Goal: Task Accomplishment & Management: Complete application form

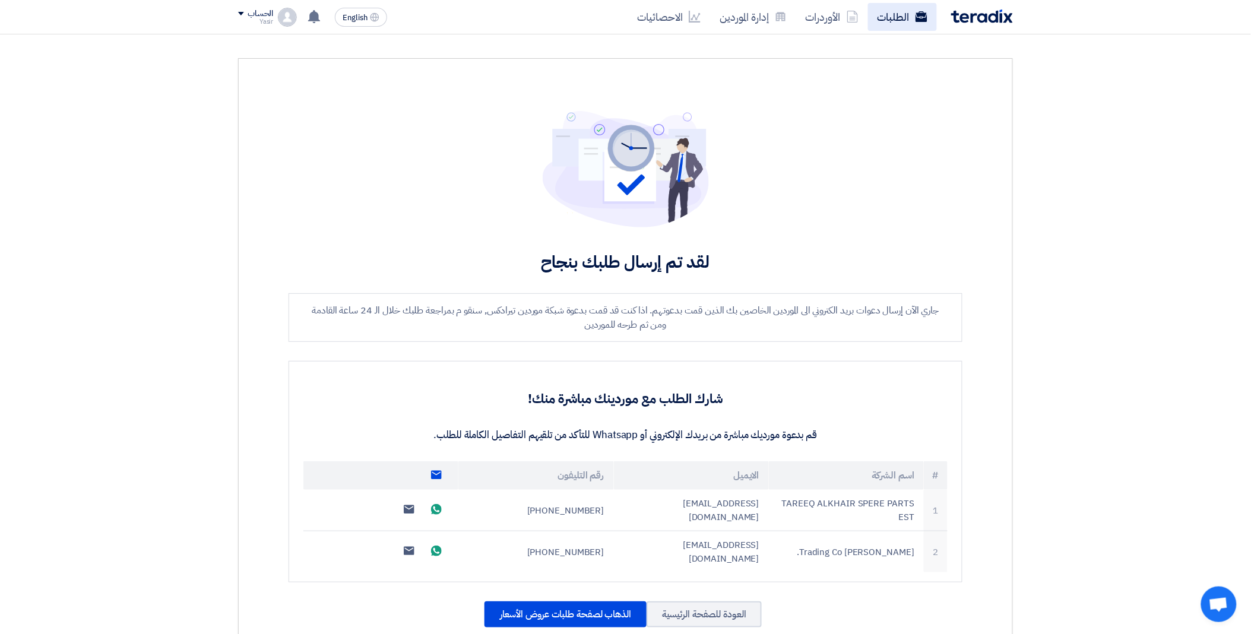
click at [879, 15] on link "الطلبات" at bounding box center [902, 17] width 69 height 28
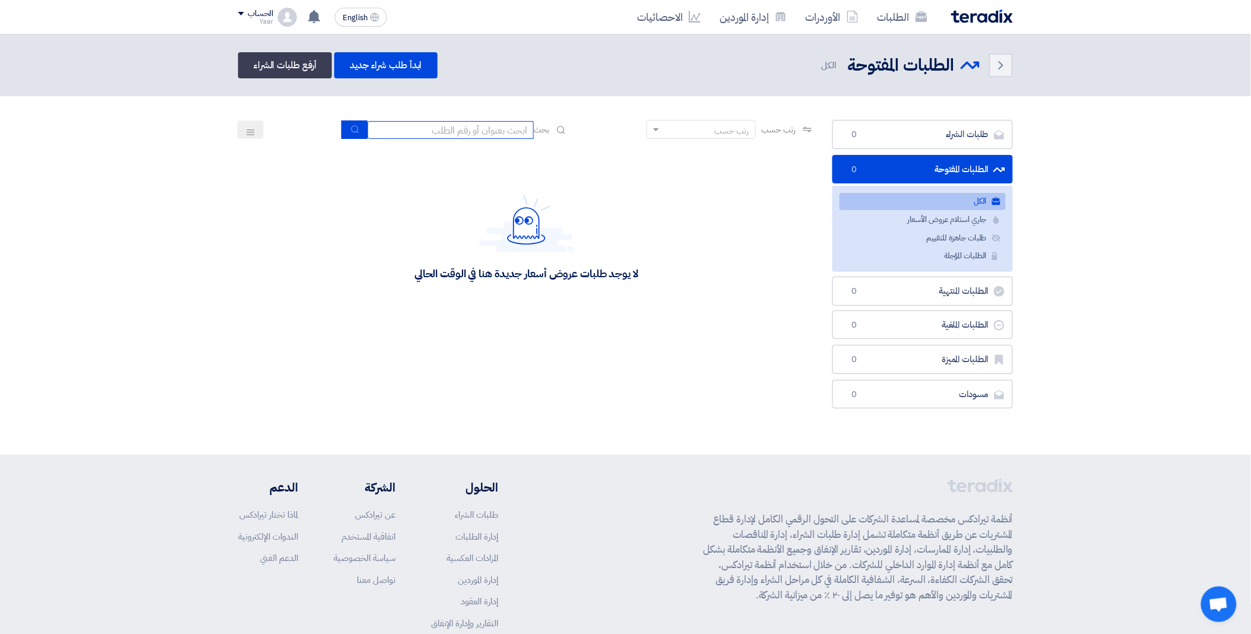
click at [441, 127] on input at bounding box center [451, 130] width 166 height 18
paste input "8100016199"
type input "8100016199"
click at [343, 131] on button "submit" at bounding box center [354, 130] width 26 height 18
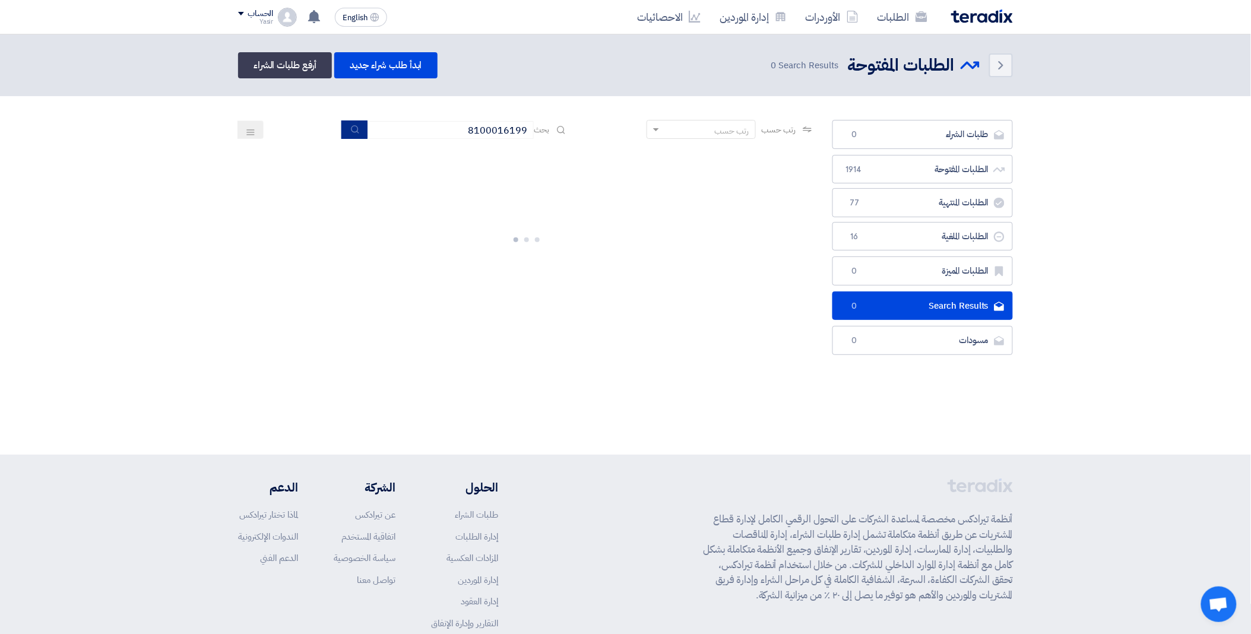
click at [351, 129] on use "submit" at bounding box center [355, 129] width 8 height 8
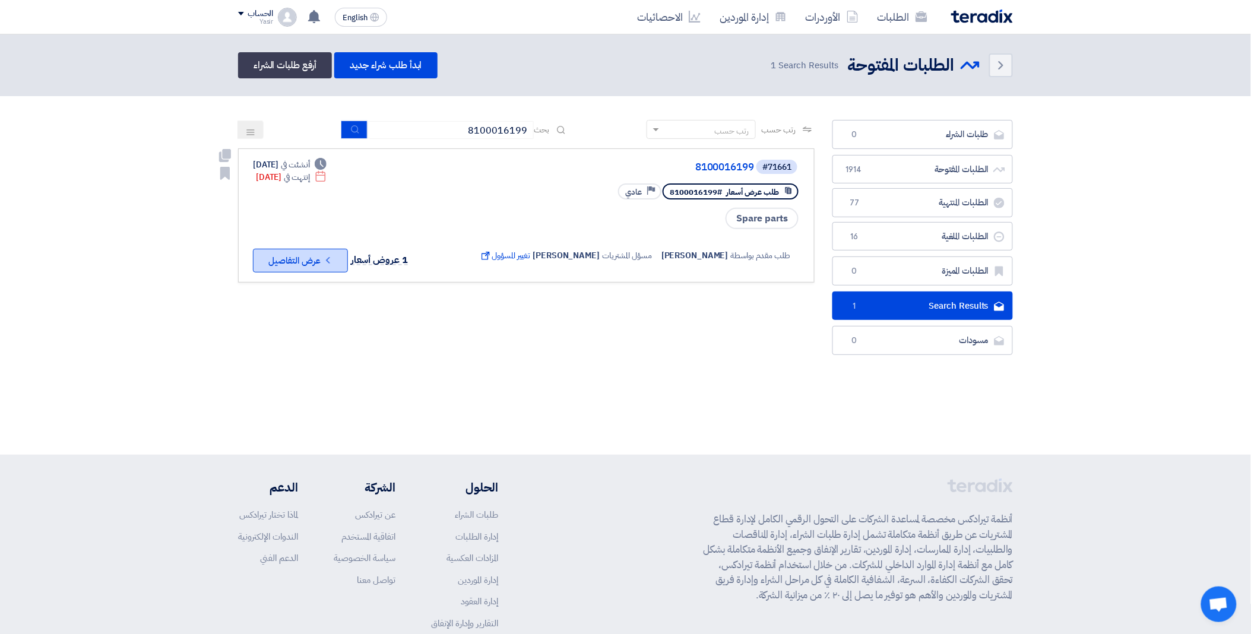
click at [295, 266] on button "Check details عرض التفاصيل" at bounding box center [300, 261] width 95 height 24
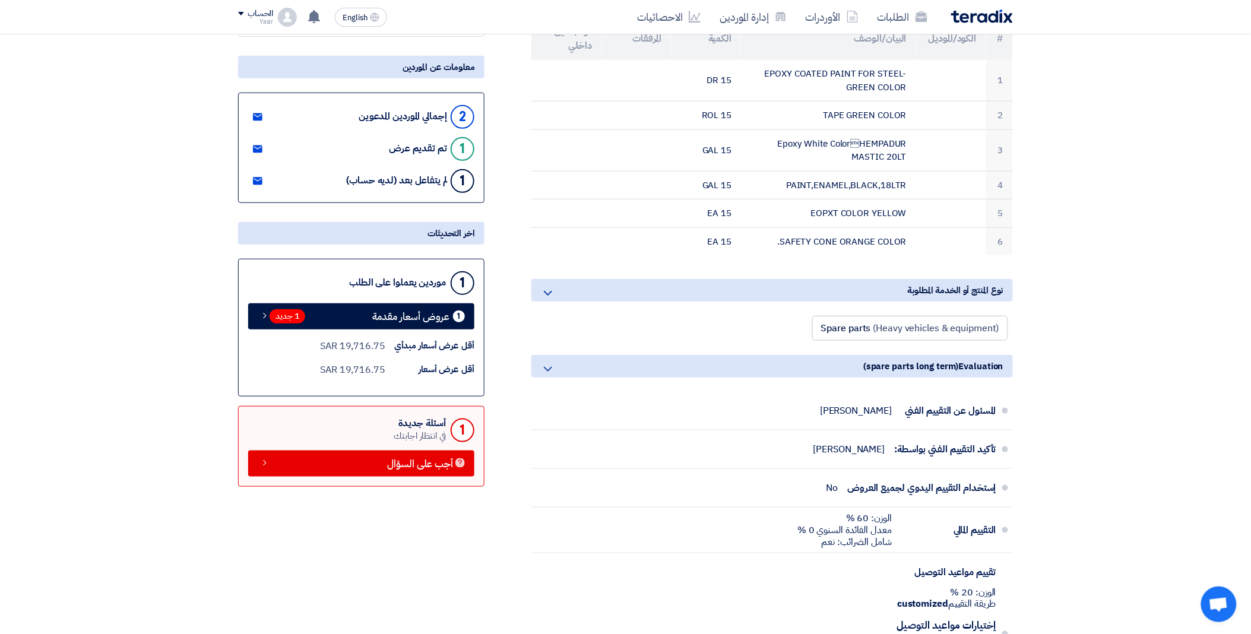
scroll to position [198, 0]
click at [295, 310] on span "1 جديد" at bounding box center [288, 317] width 36 height 14
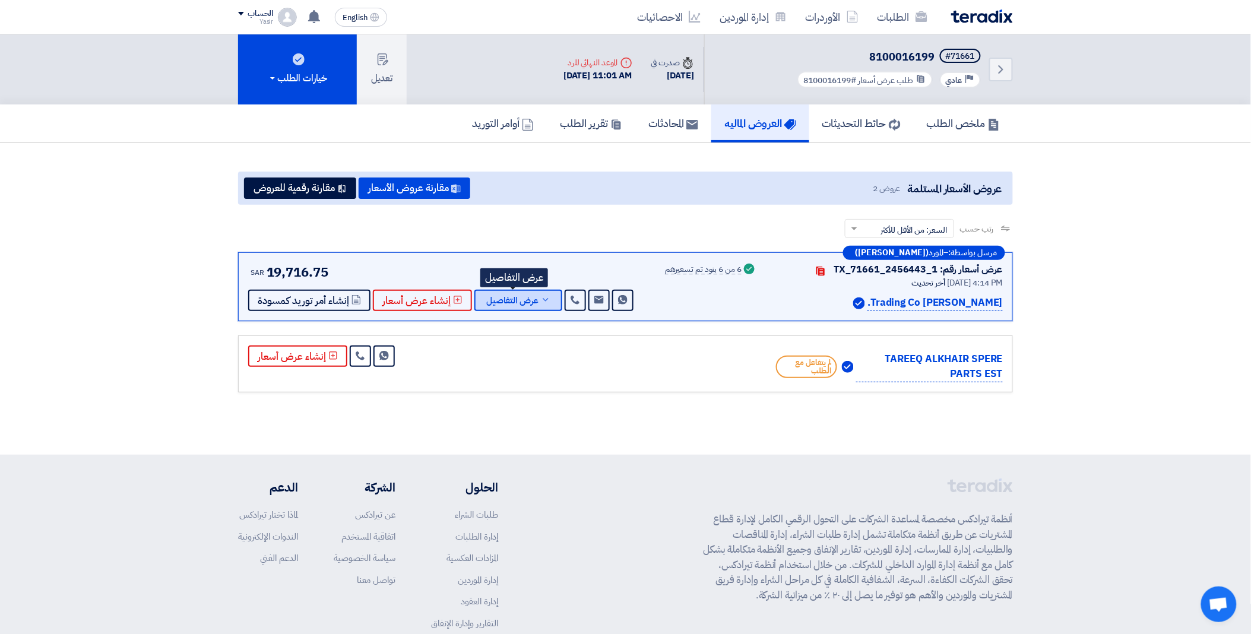
click at [537, 292] on button "عرض التفاصيل" at bounding box center [518, 300] width 88 height 21
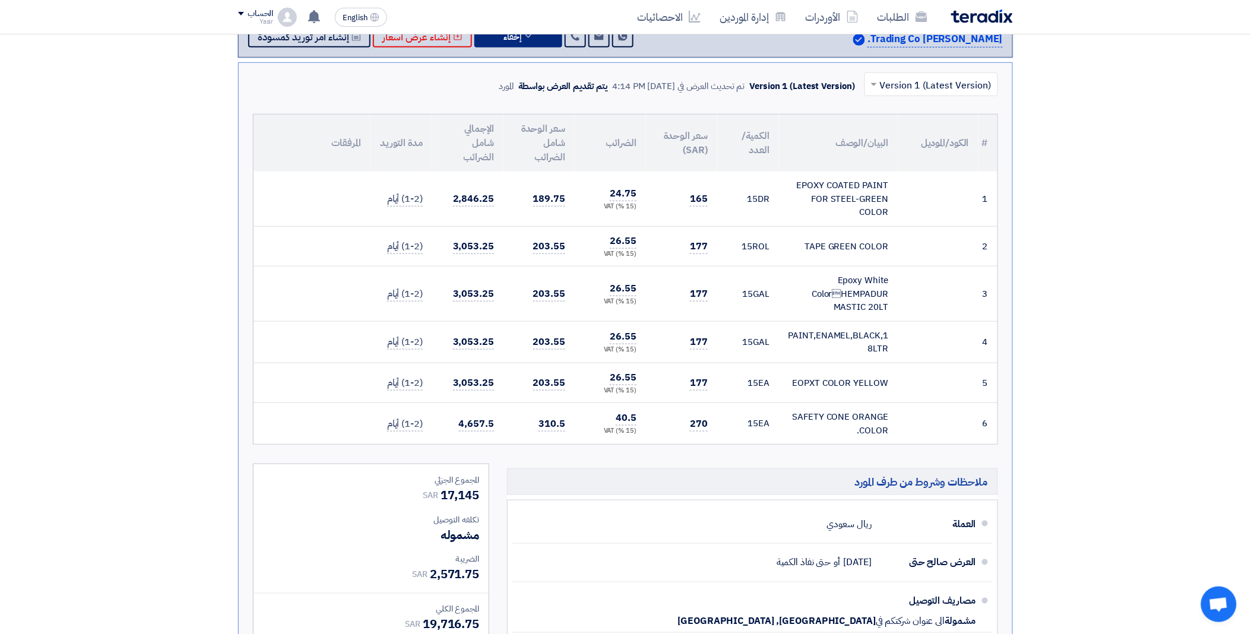
scroll to position [66, 0]
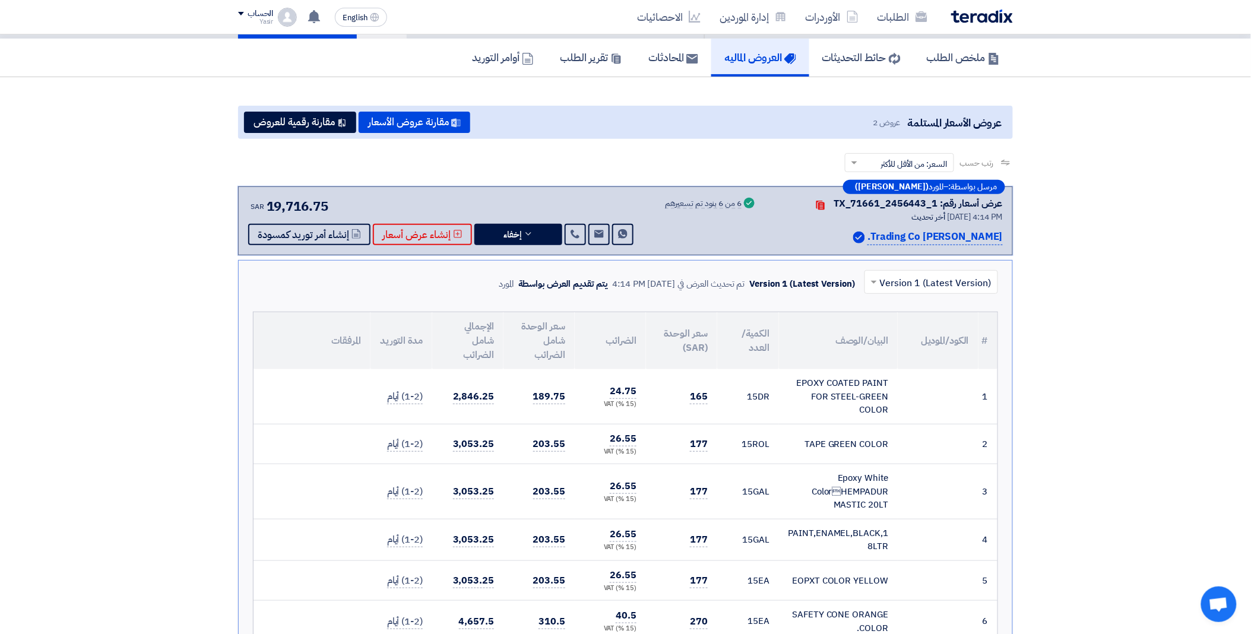
click at [517, 414] on td "189.75" at bounding box center [539, 396] width 71 height 55
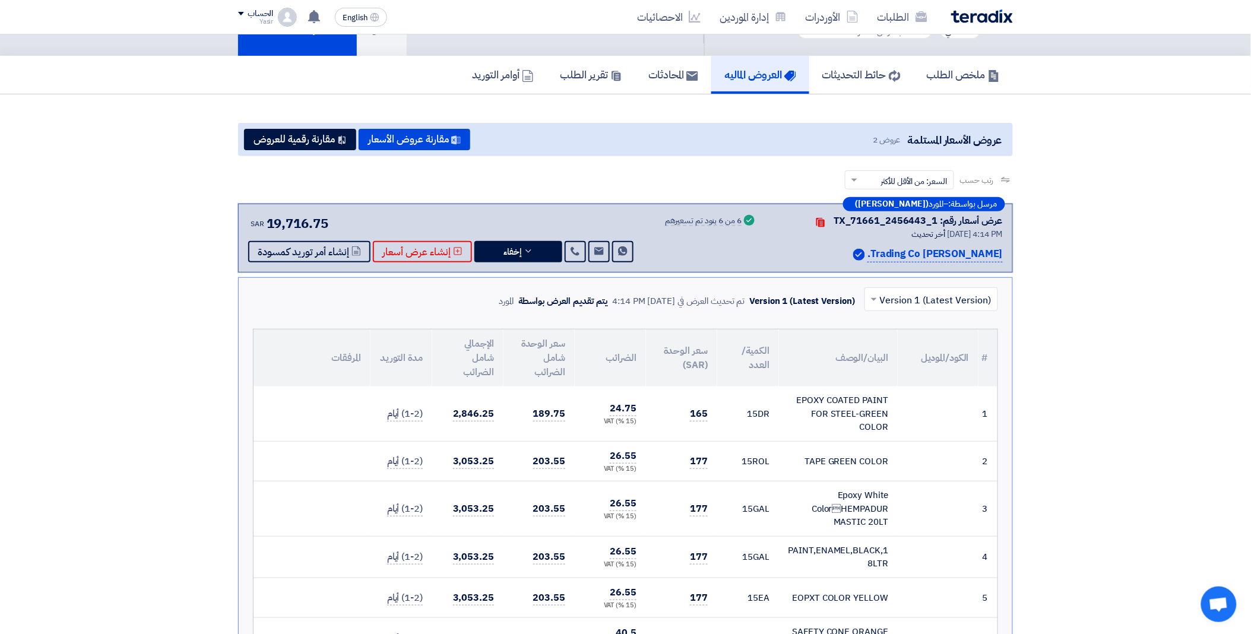
scroll to position [0, 0]
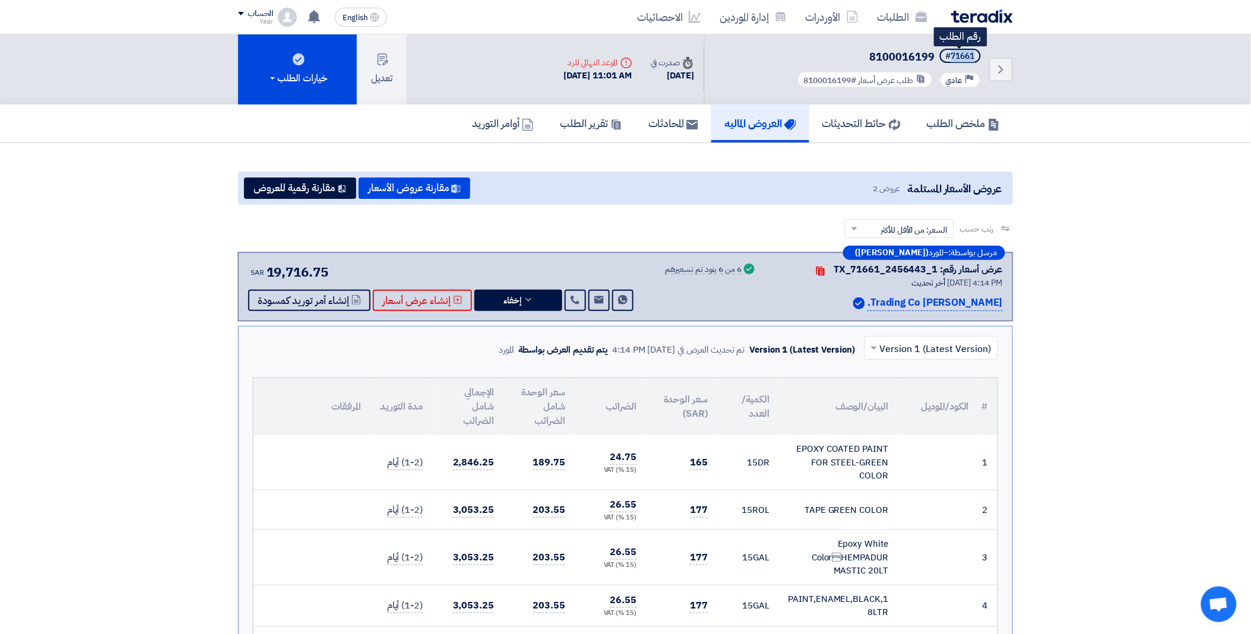
drag, startPoint x: 951, startPoint y: 55, endPoint x: 978, endPoint y: 52, distance: 27.5
click at [978, 52] on span "#71661" at bounding box center [960, 56] width 41 height 14
copy div "71661"
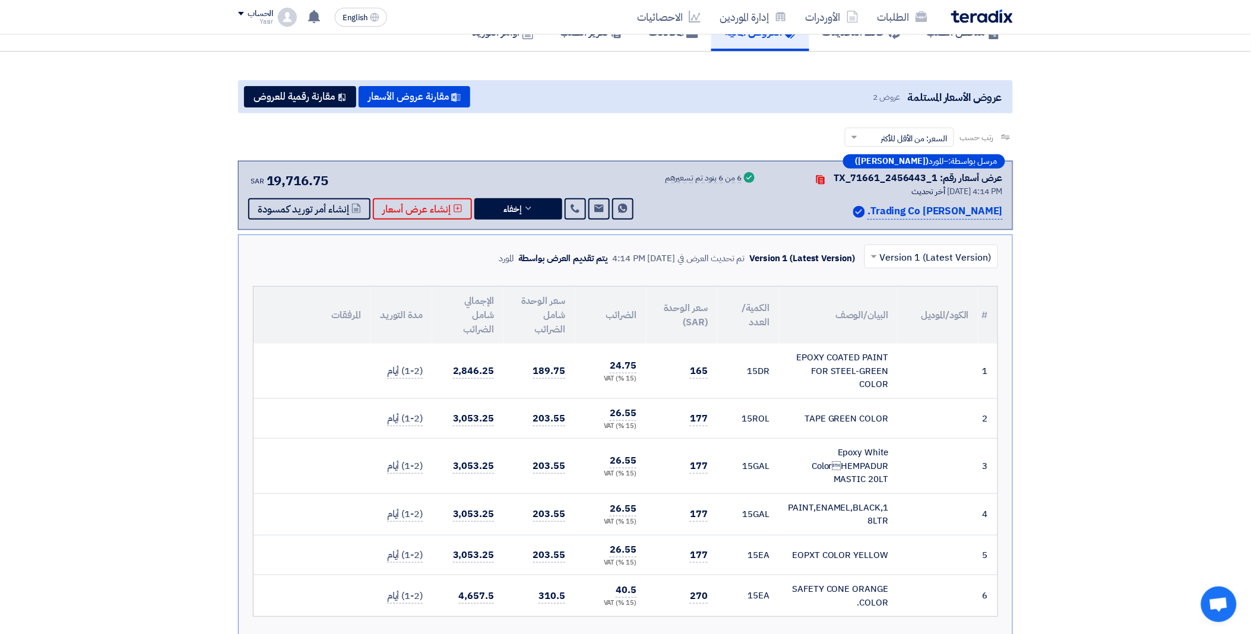
scroll to position [330, 0]
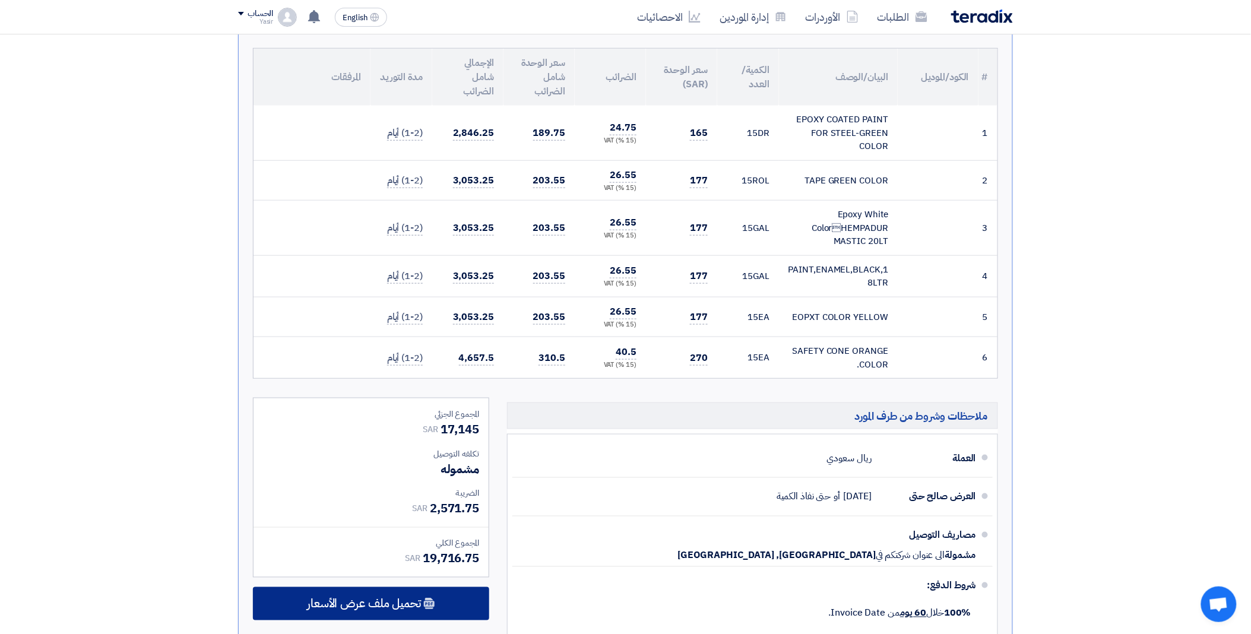
click at [388, 602] on span "تحميل ملف عرض الأسعار" at bounding box center [364, 604] width 114 height 11
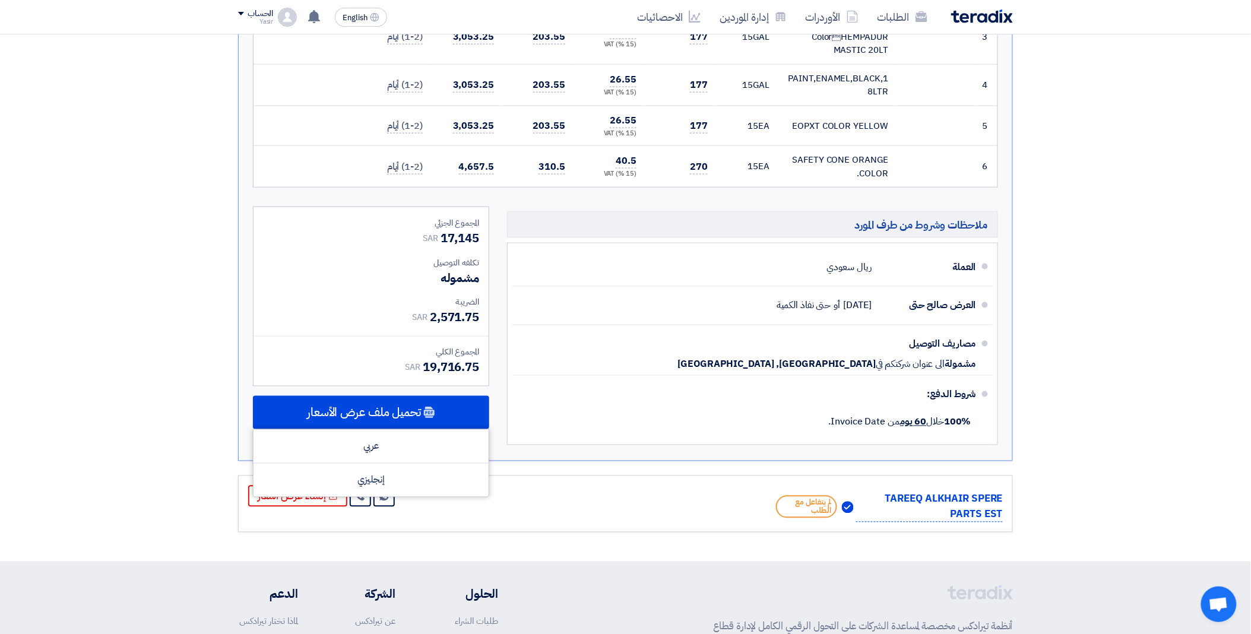
scroll to position [527, 0]
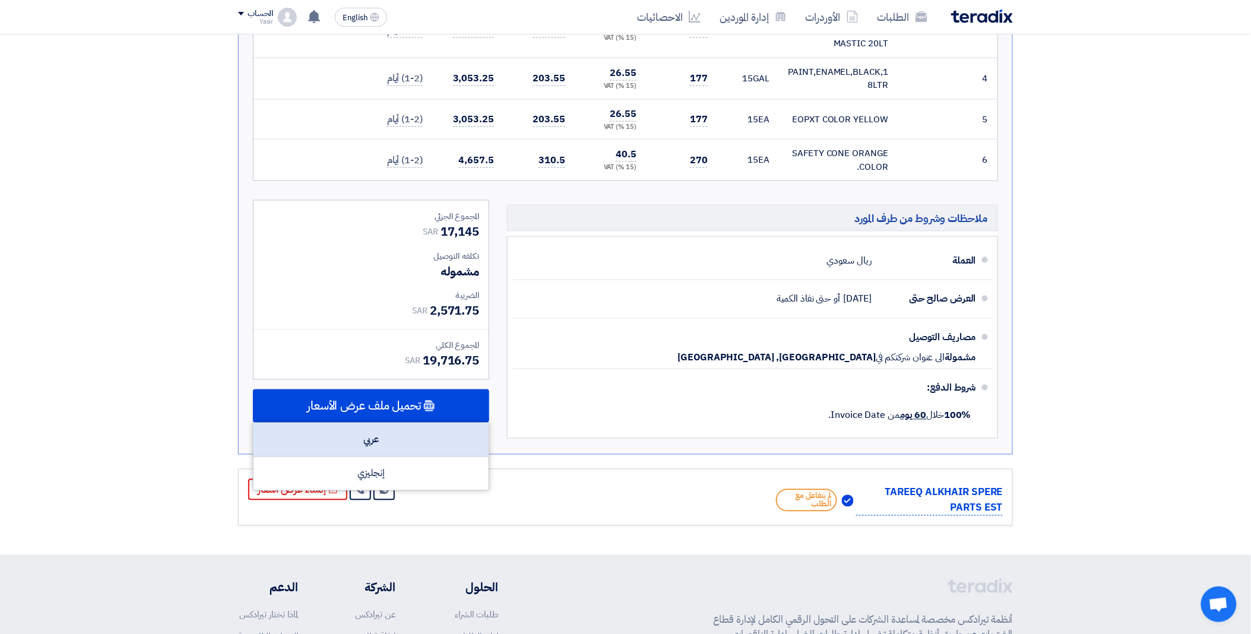
click at [384, 442] on div "عربي" at bounding box center [371, 440] width 235 height 34
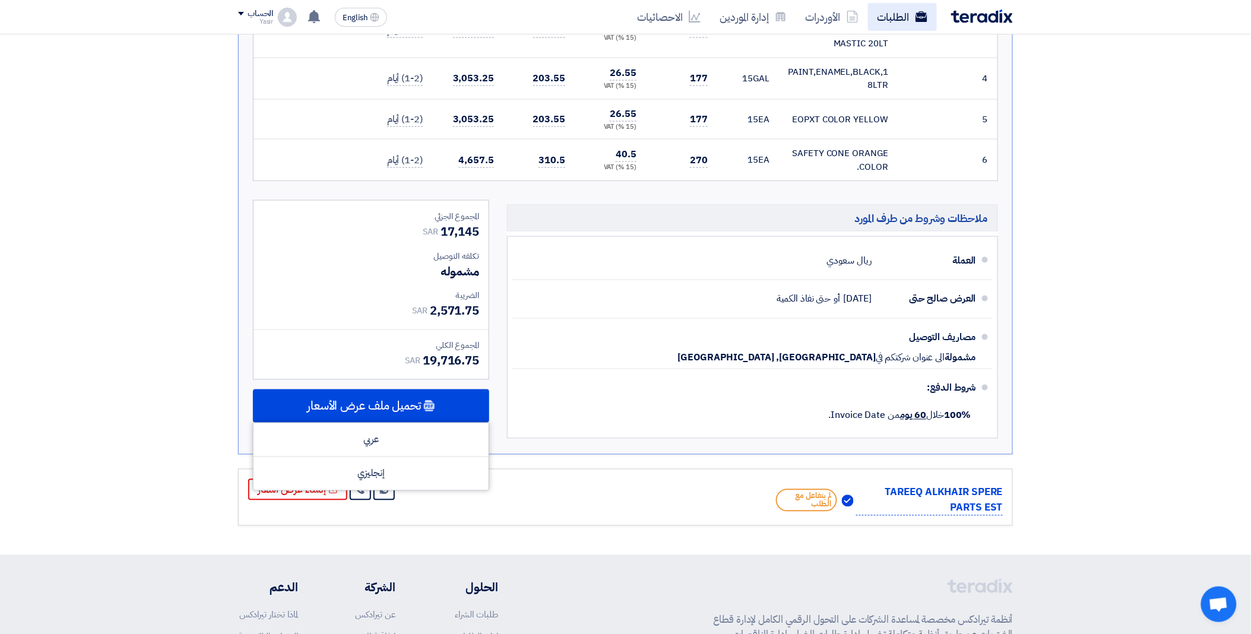
click at [893, 18] on link "الطلبات" at bounding box center [902, 17] width 69 height 28
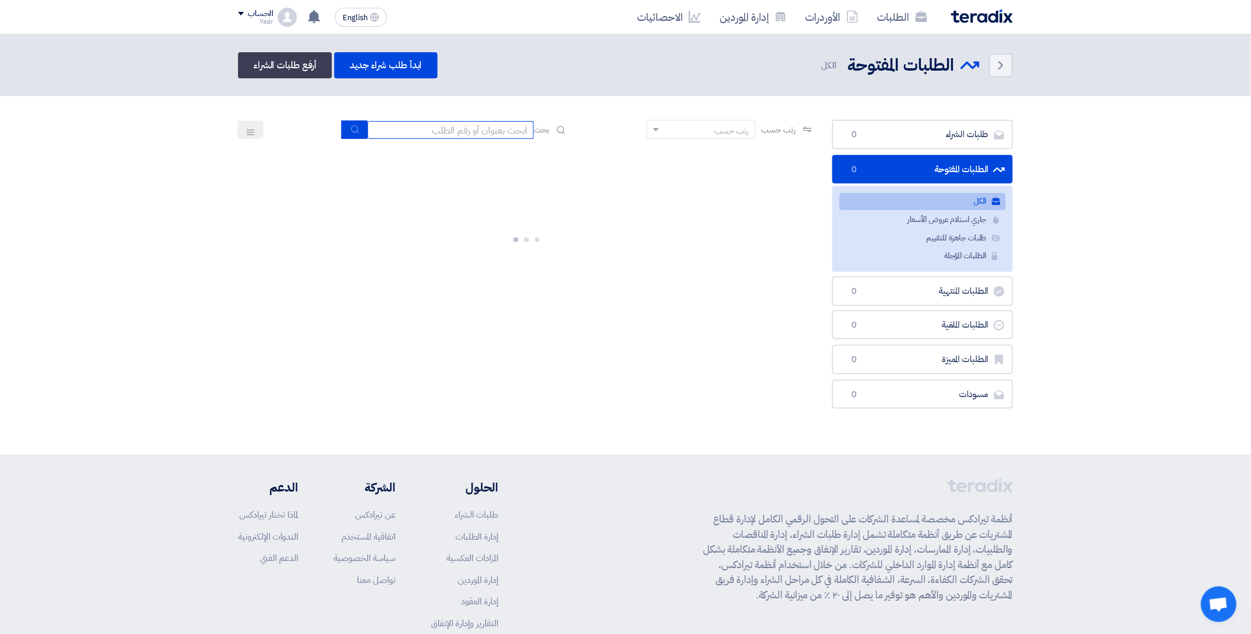
click at [458, 125] on input at bounding box center [451, 130] width 166 height 18
type input "69339"
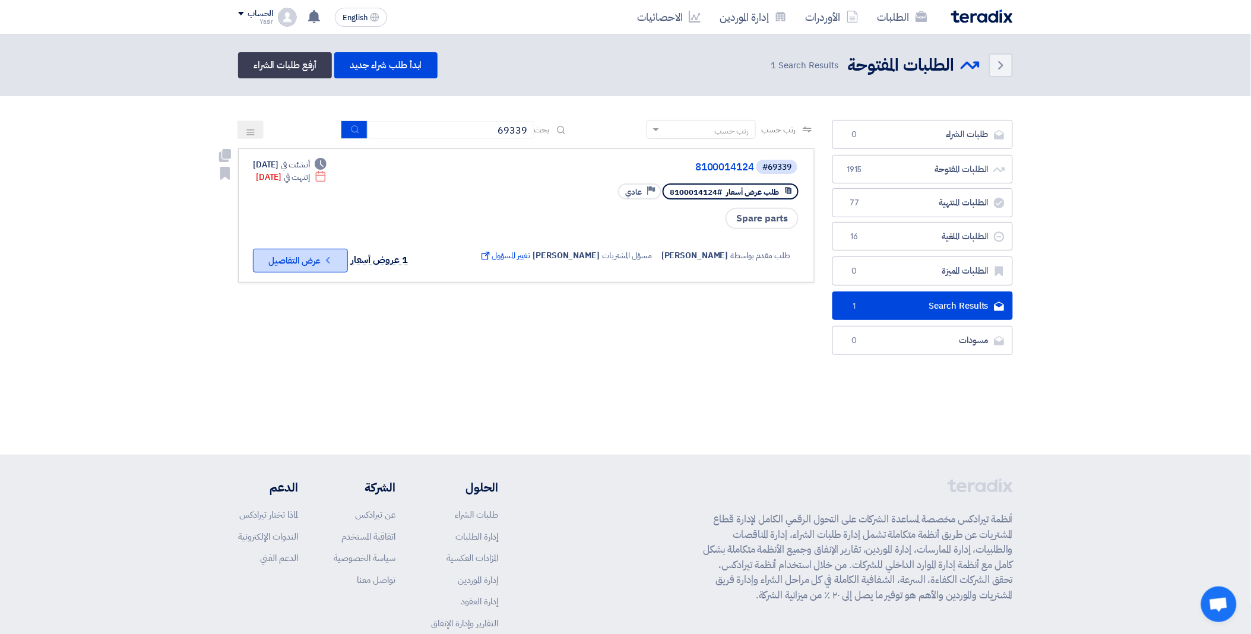
click at [310, 261] on button "Check details عرض التفاصيل" at bounding box center [300, 261] width 95 height 24
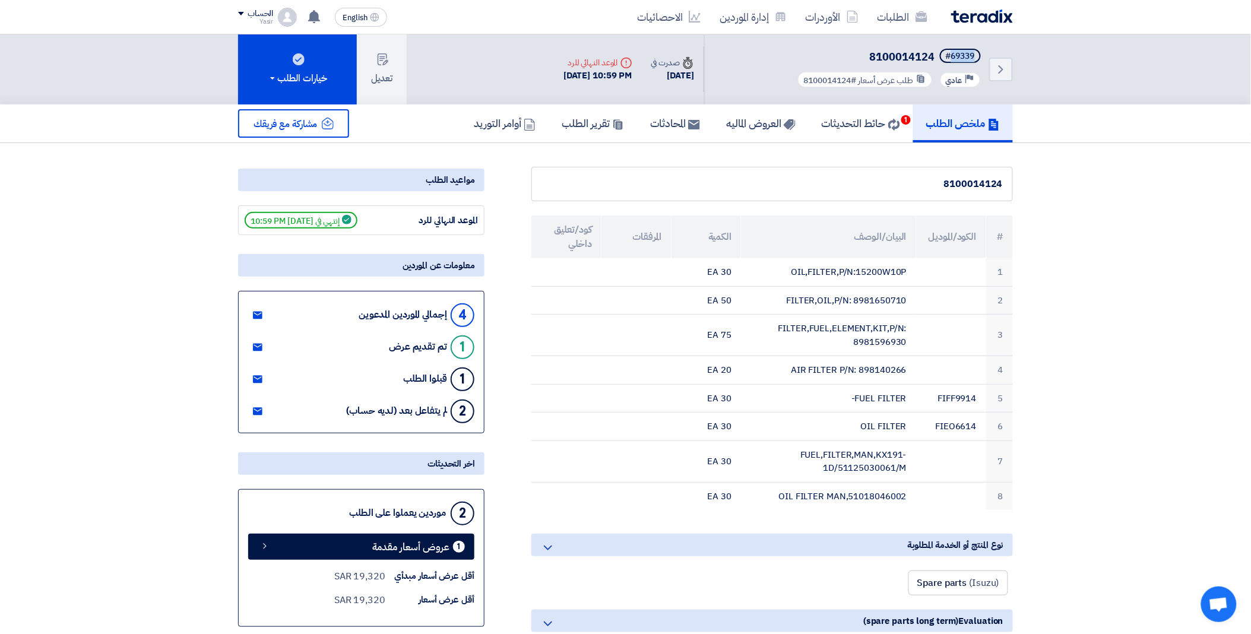
drag, startPoint x: 952, startPoint y: 56, endPoint x: 987, endPoint y: 55, distance: 34.4
click at [987, 55] on div "Back #69339 8100014124 Priority عادي طلب عرض أسعار #8100014124" at bounding box center [858, 69] width 309 height 70
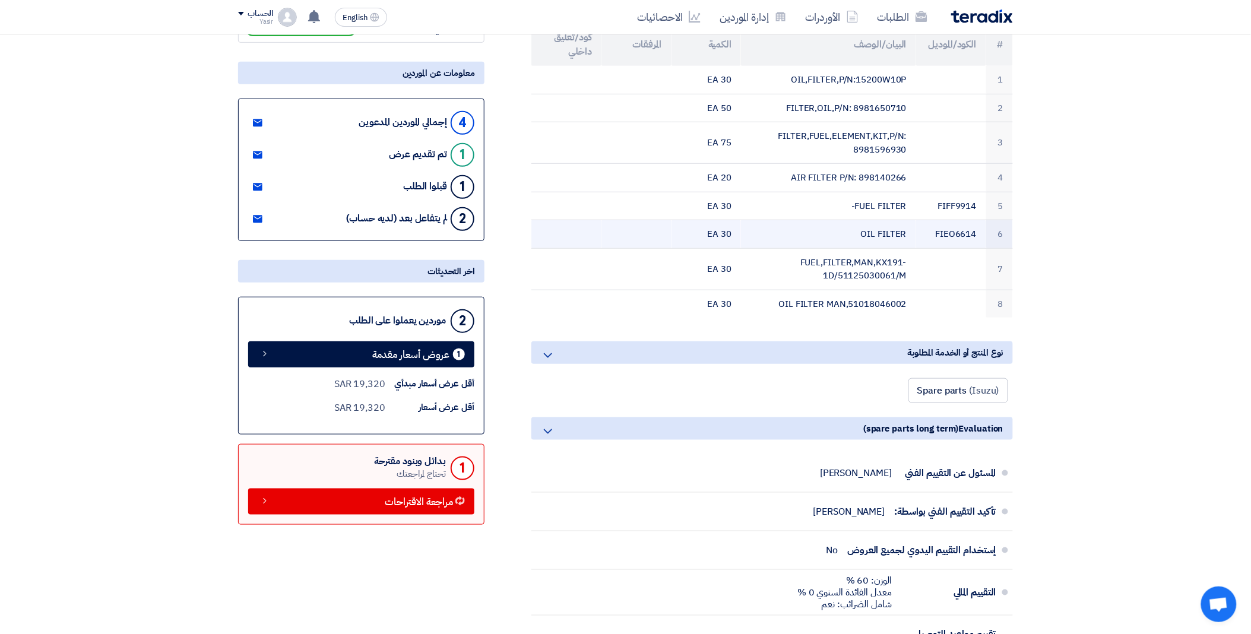
scroll to position [198, 0]
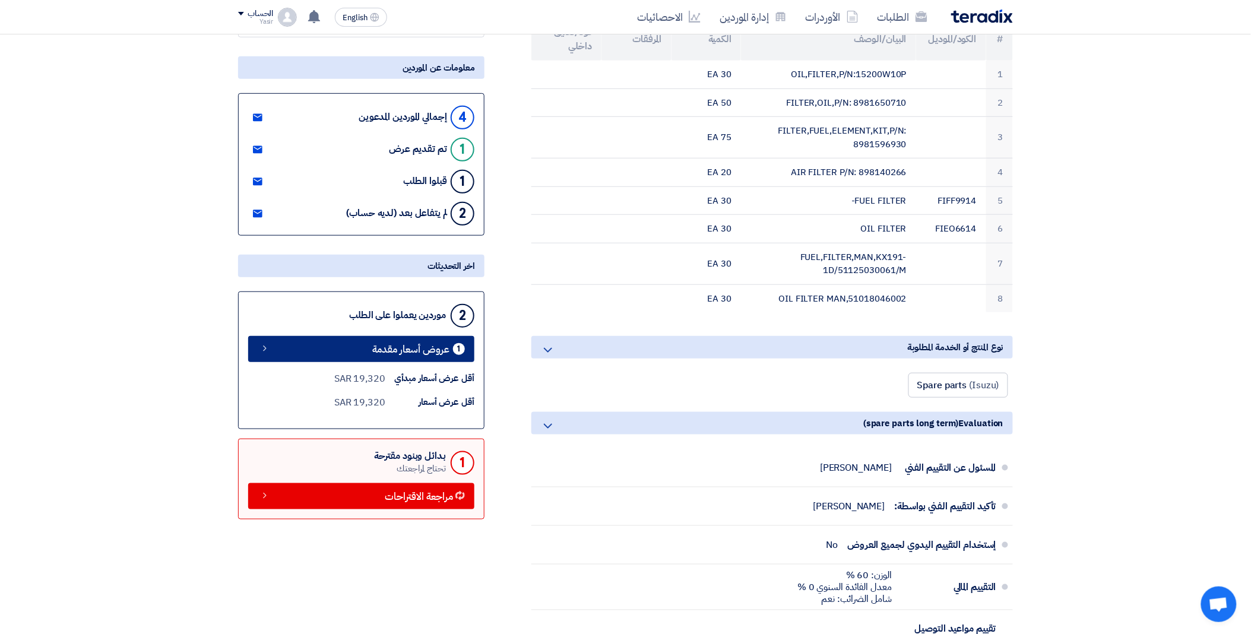
click at [389, 352] on span "عروض أسعار مقدمة" at bounding box center [410, 349] width 77 height 9
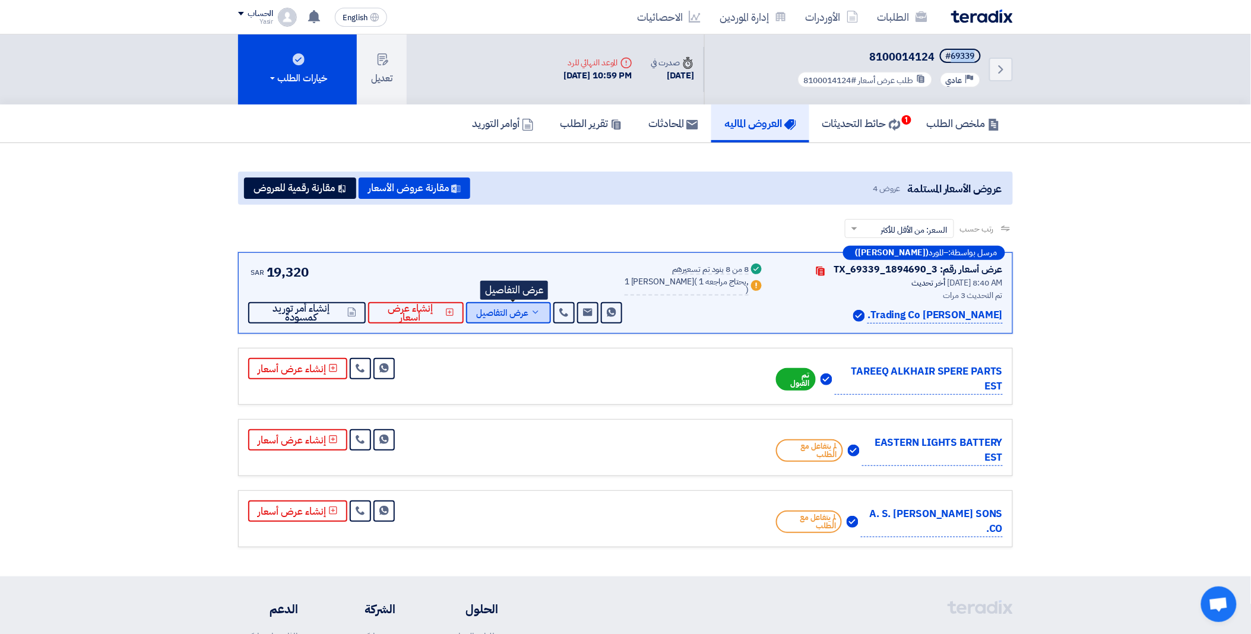
click at [525, 309] on span "عرض التفاصيل" at bounding box center [502, 313] width 52 height 9
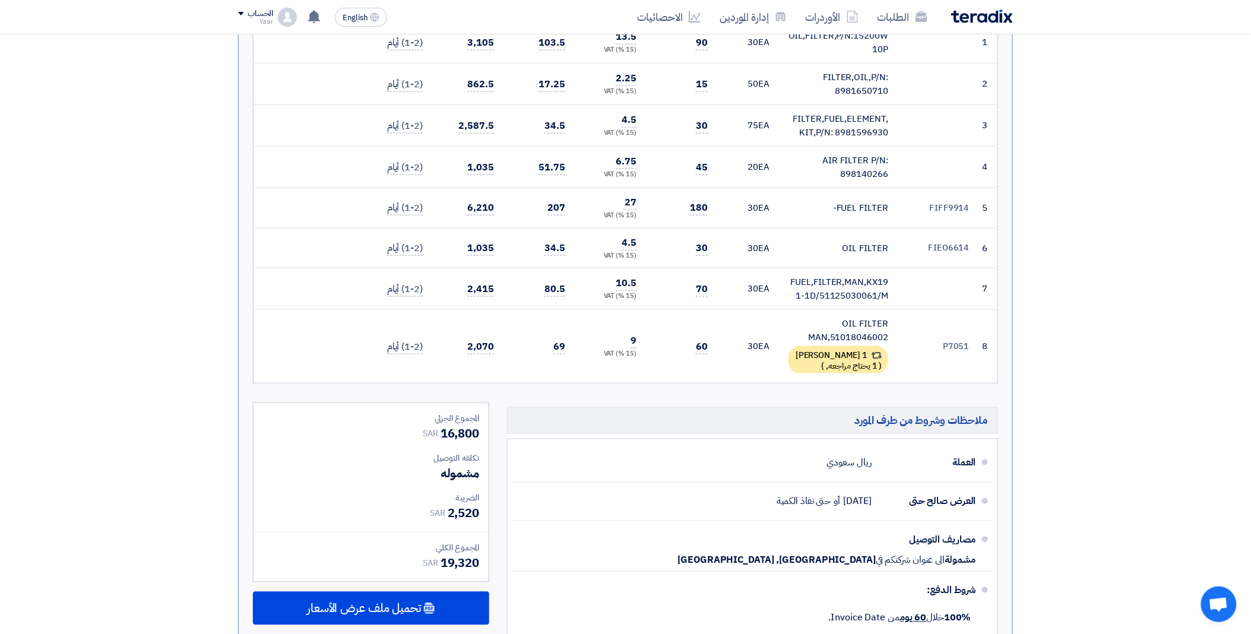
scroll to position [461, 0]
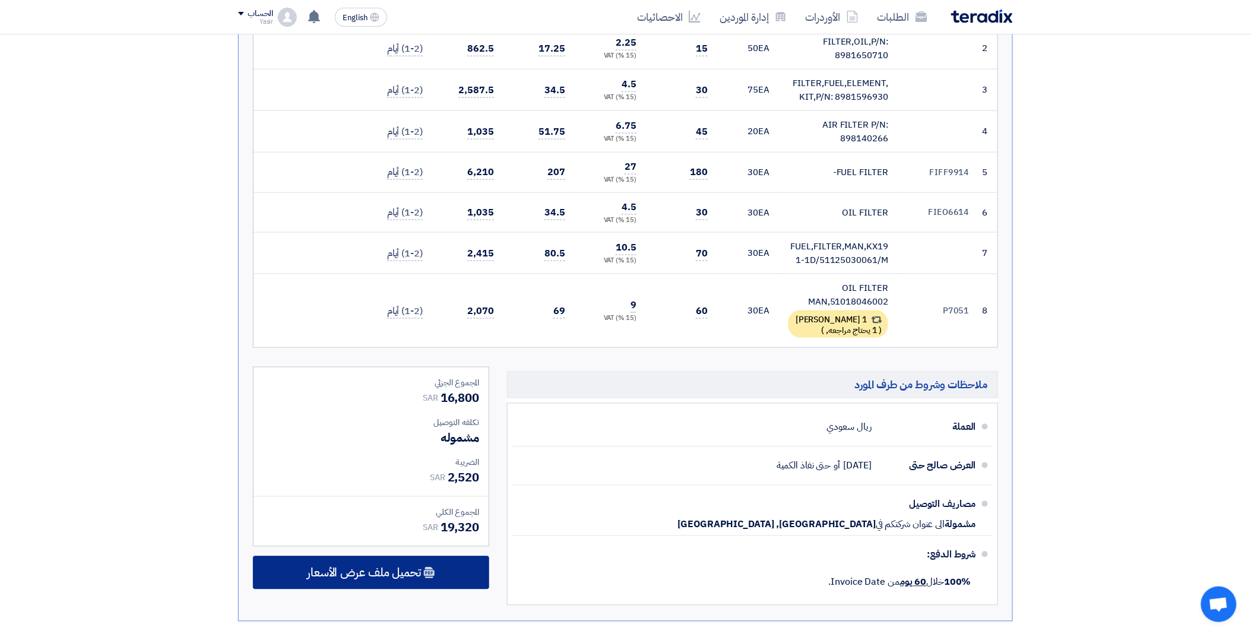
click at [382, 569] on span "تحميل ملف عرض الأسعار" at bounding box center [364, 573] width 114 height 11
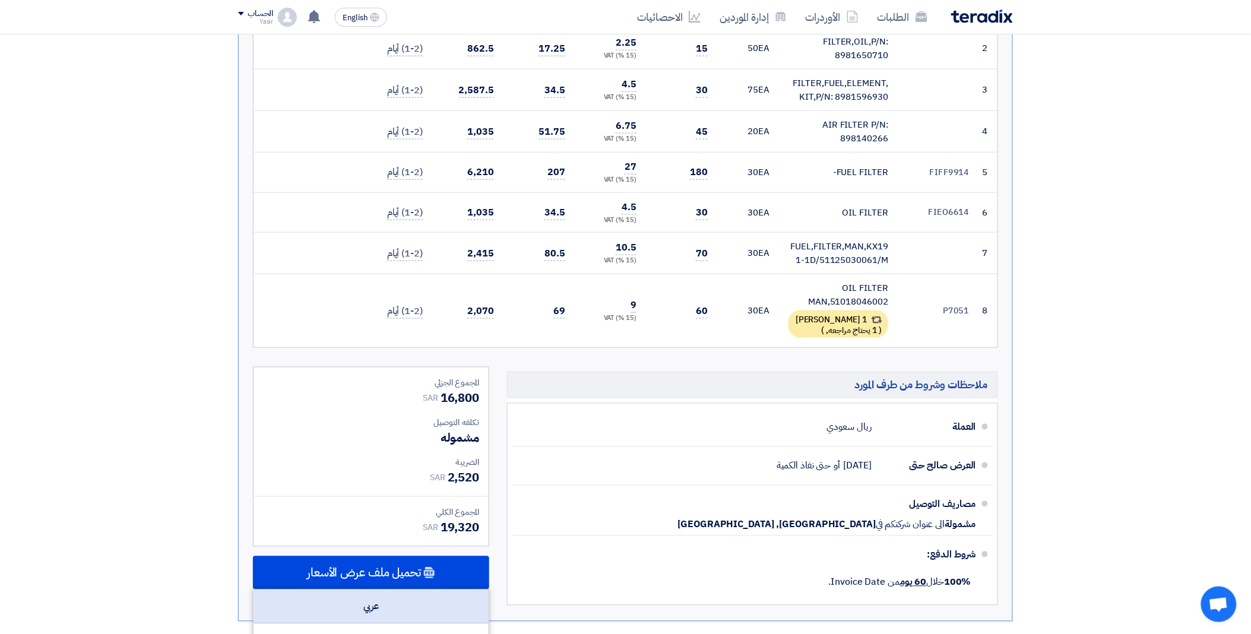
click at [387, 594] on div "عربي" at bounding box center [371, 607] width 235 height 34
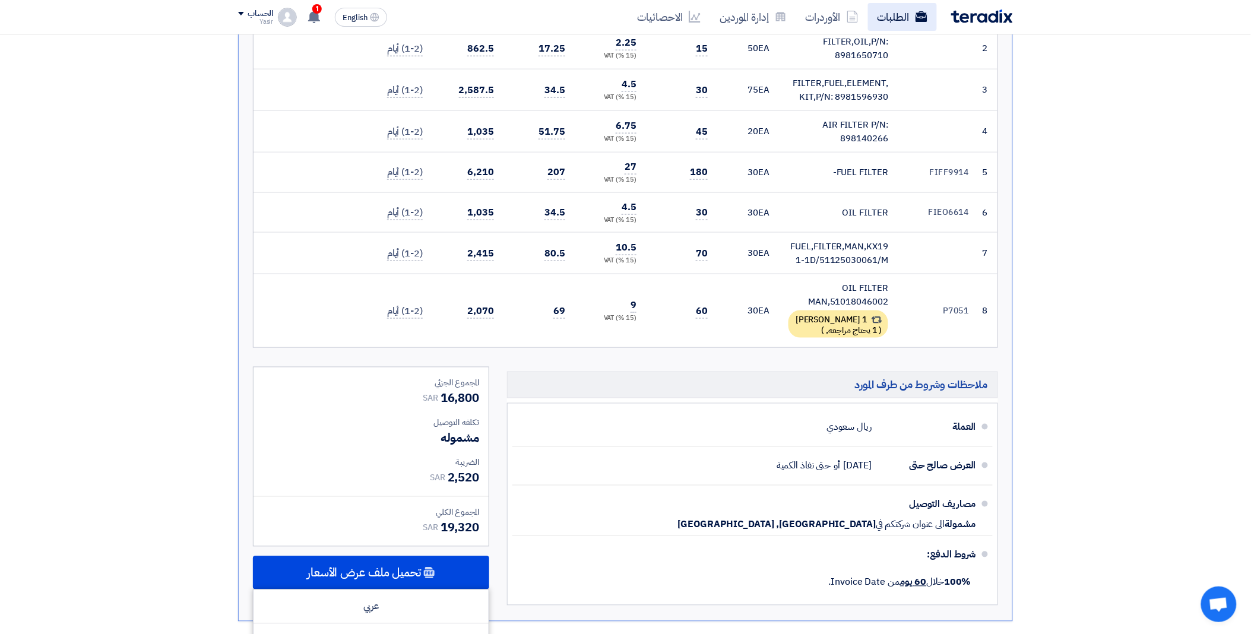
click at [900, 15] on link "الطلبات" at bounding box center [902, 17] width 69 height 28
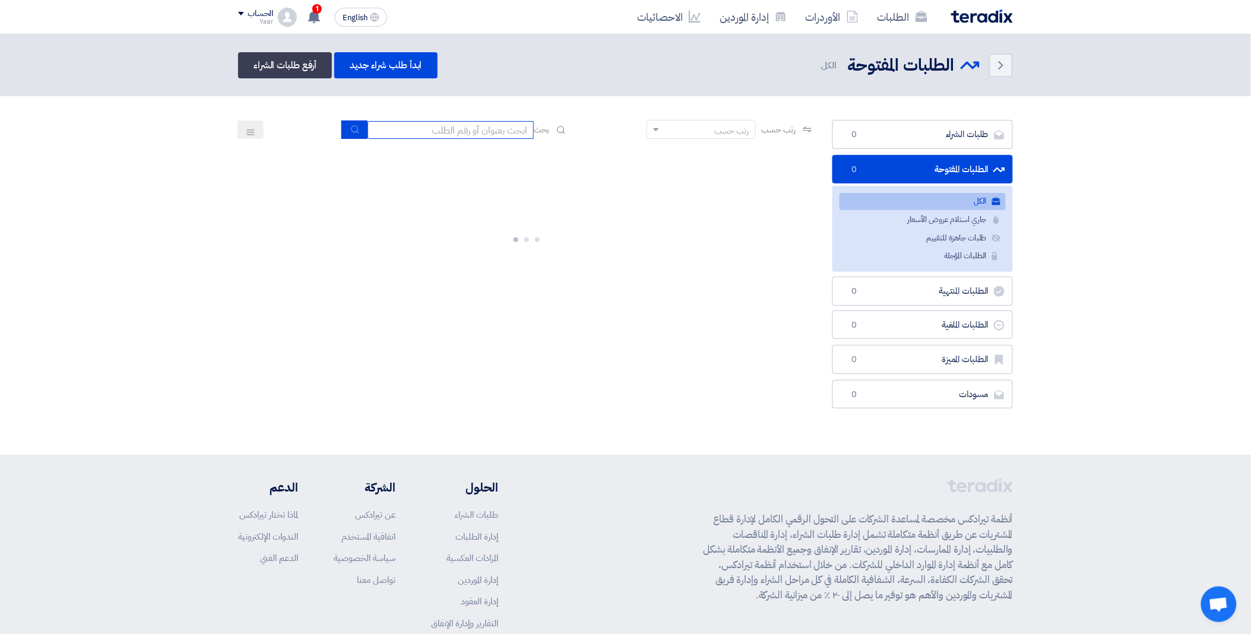
click at [451, 131] on input at bounding box center [451, 130] width 166 height 18
paste input "8100016214"
type input "8100016214"
click at [353, 129] on icon "submit" at bounding box center [355, 130] width 10 height 10
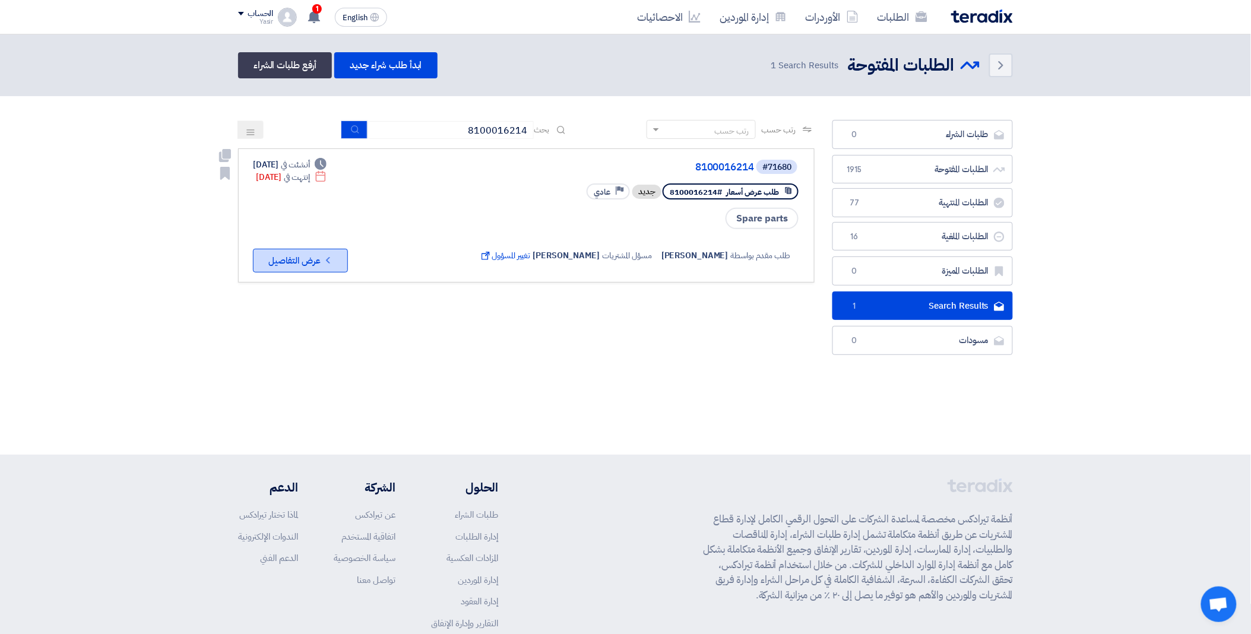
click at [317, 259] on button "Check details عرض التفاصيل" at bounding box center [300, 261] width 95 height 24
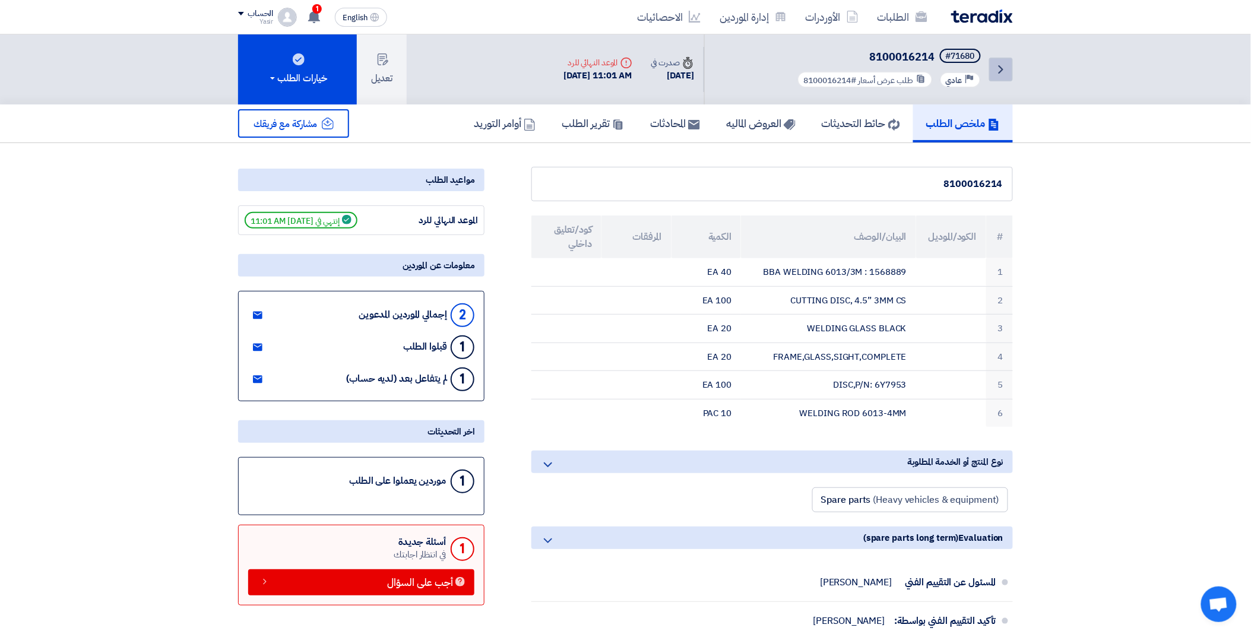
click at [999, 65] on use at bounding box center [1001, 69] width 5 height 8
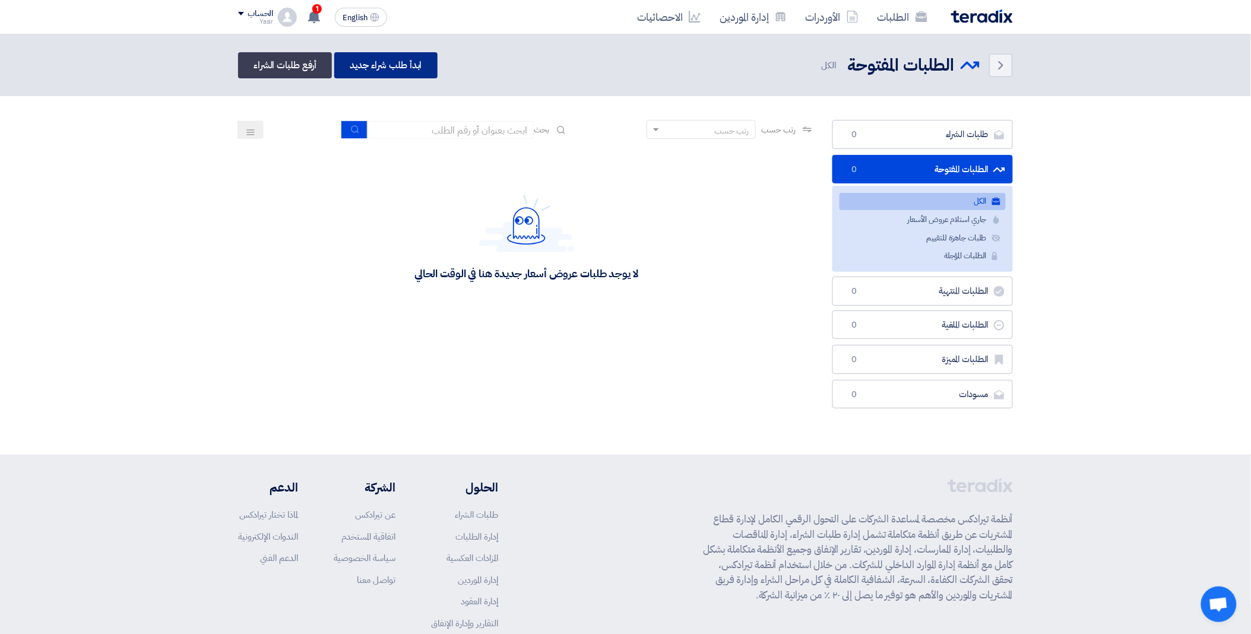
click at [401, 65] on link "ابدأ طلب شراء جديد" at bounding box center [385, 65] width 103 height 26
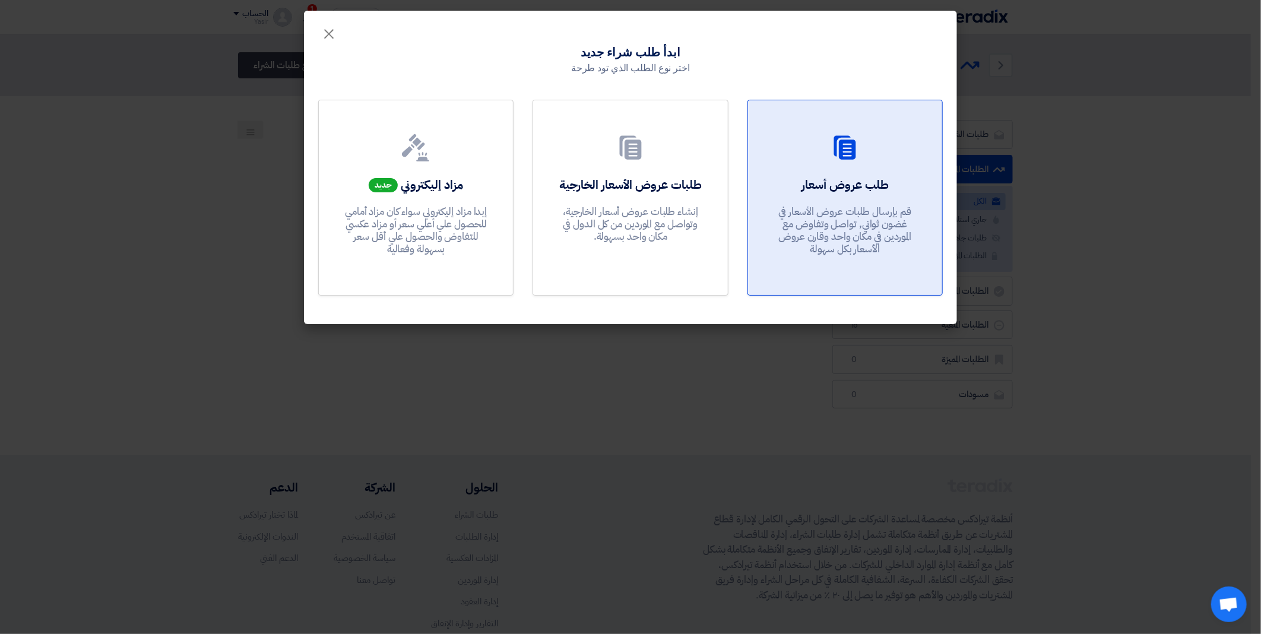
click at [862, 187] on h2 "طلب عروض أسعار" at bounding box center [845, 184] width 87 height 17
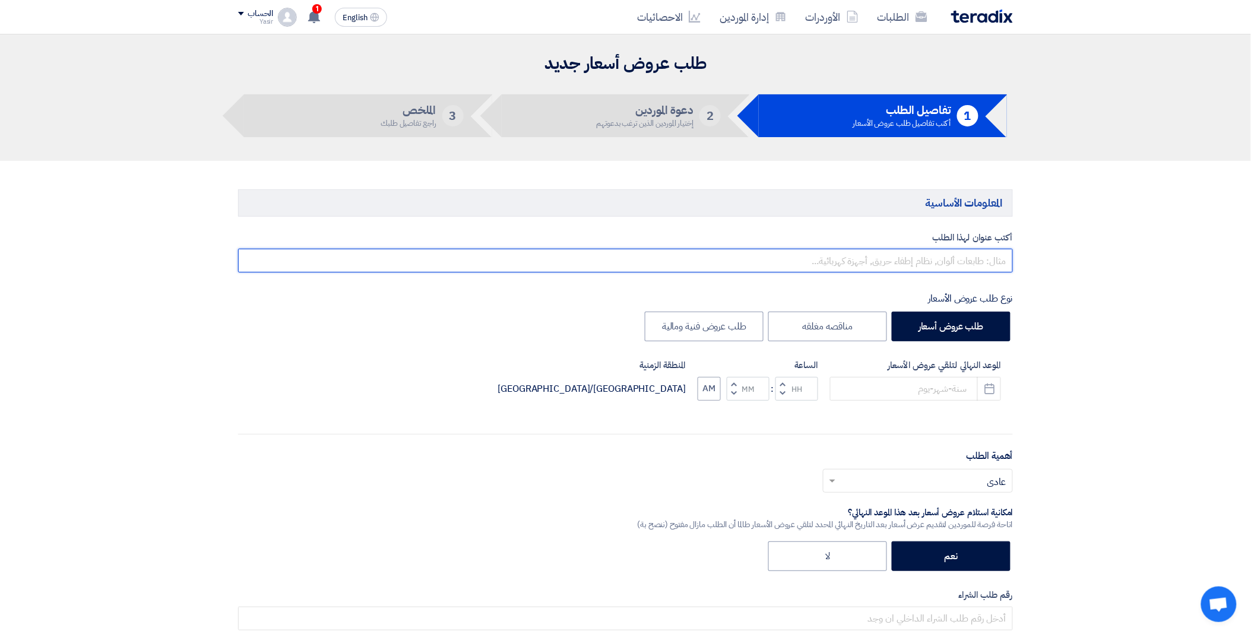
click at [862, 256] on input "text" at bounding box center [625, 261] width 775 height 24
paste input "8100016213"
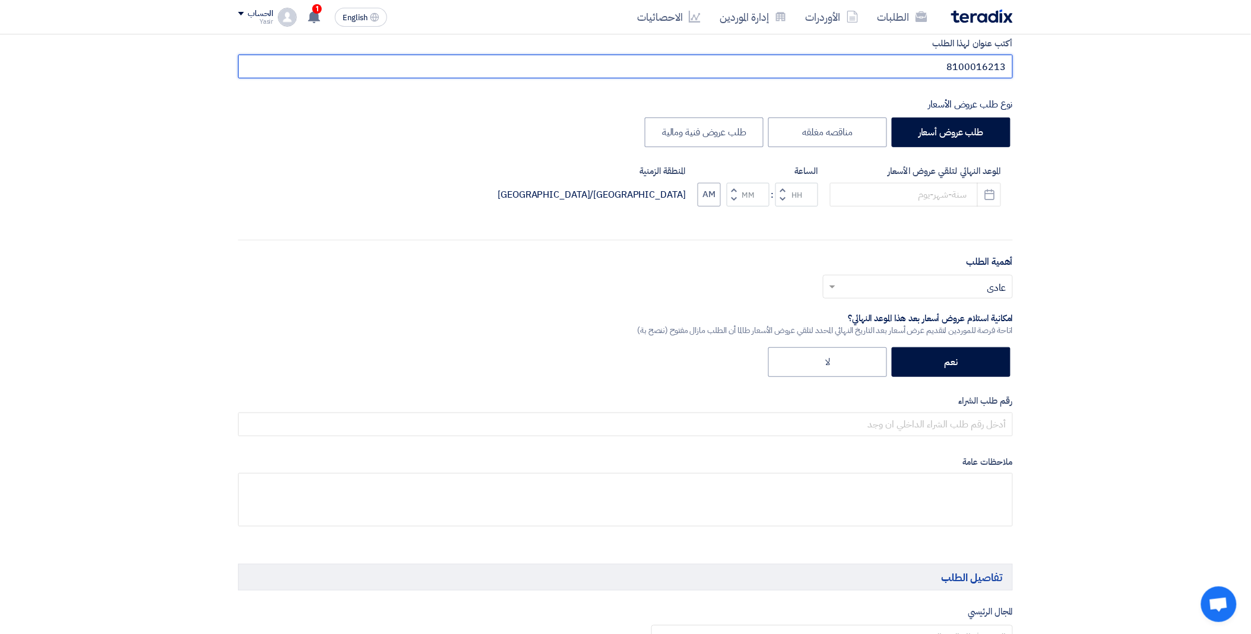
scroll to position [198, 0]
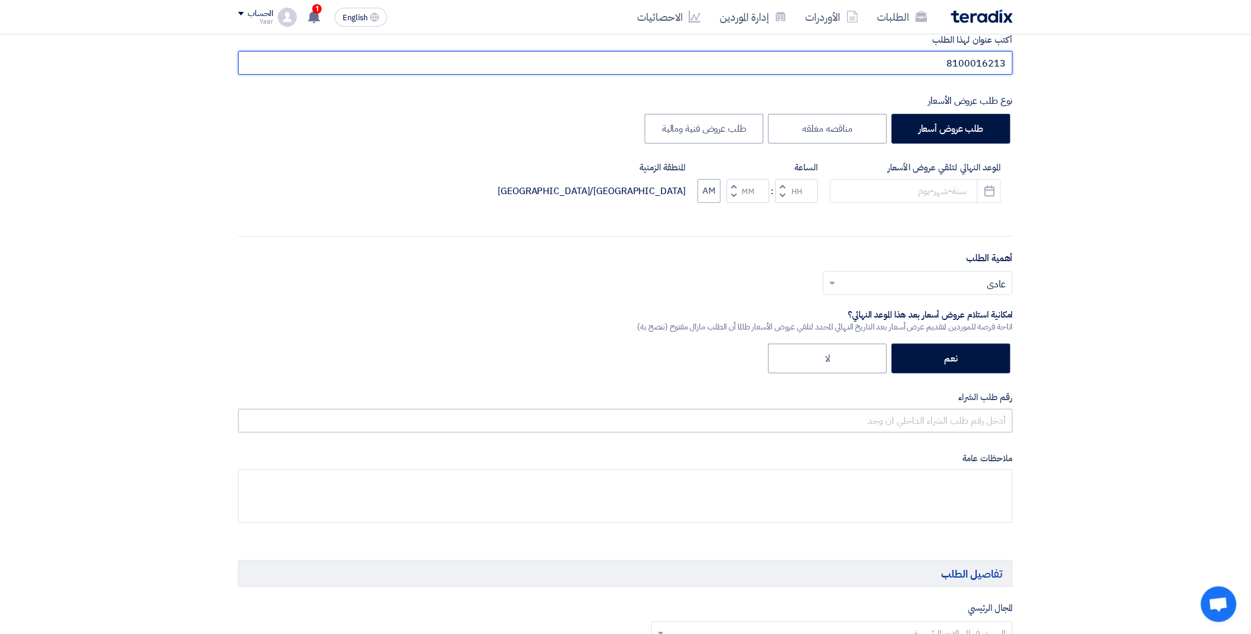
type input "8100016213"
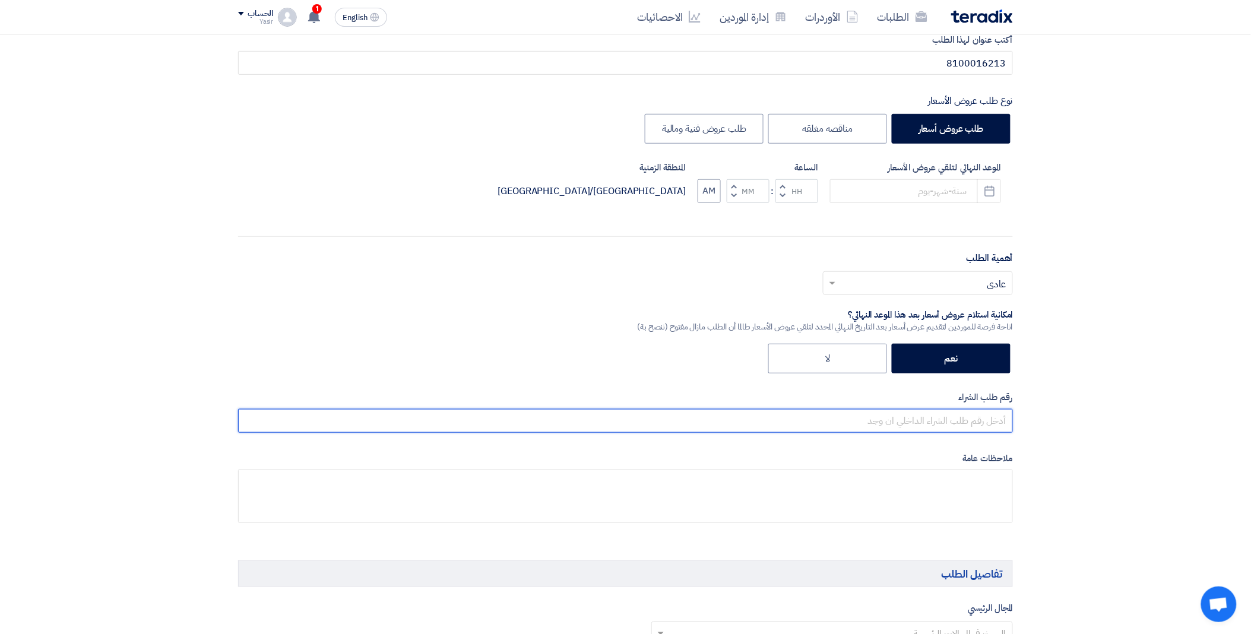
click at [869, 422] on input "text" at bounding box center [625, 421] width 775 height 24
paste input "8100016213"
type input "8100016213"
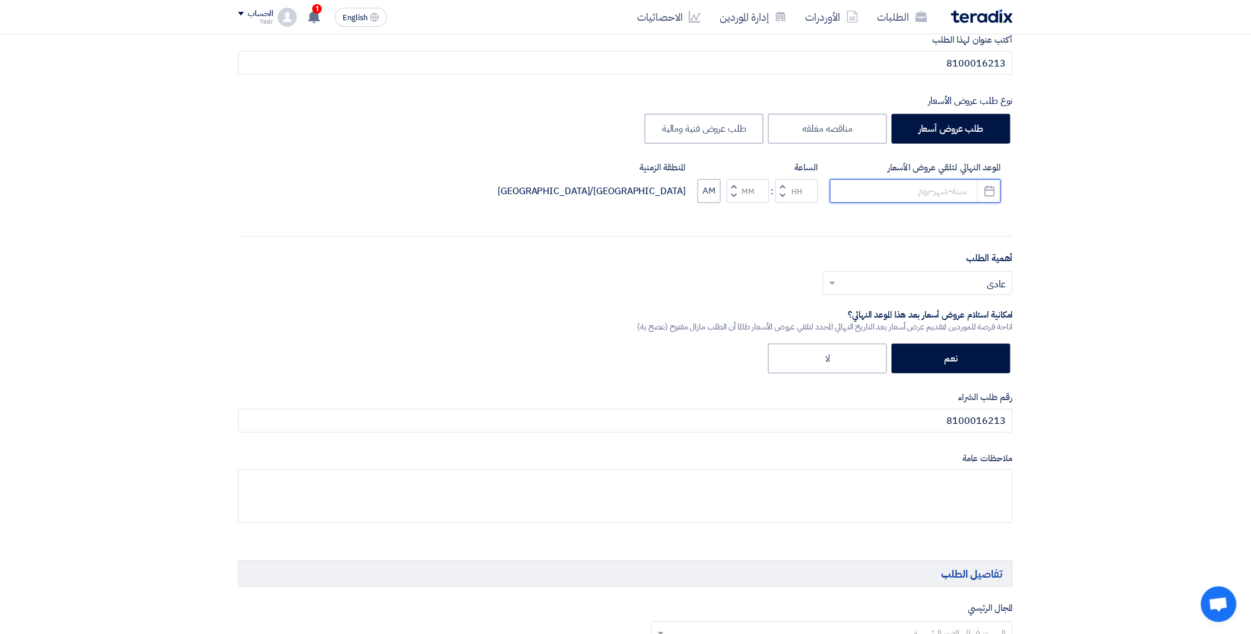
click at [865, 191] on input at bounding box center [915, 191] width 171 height 24
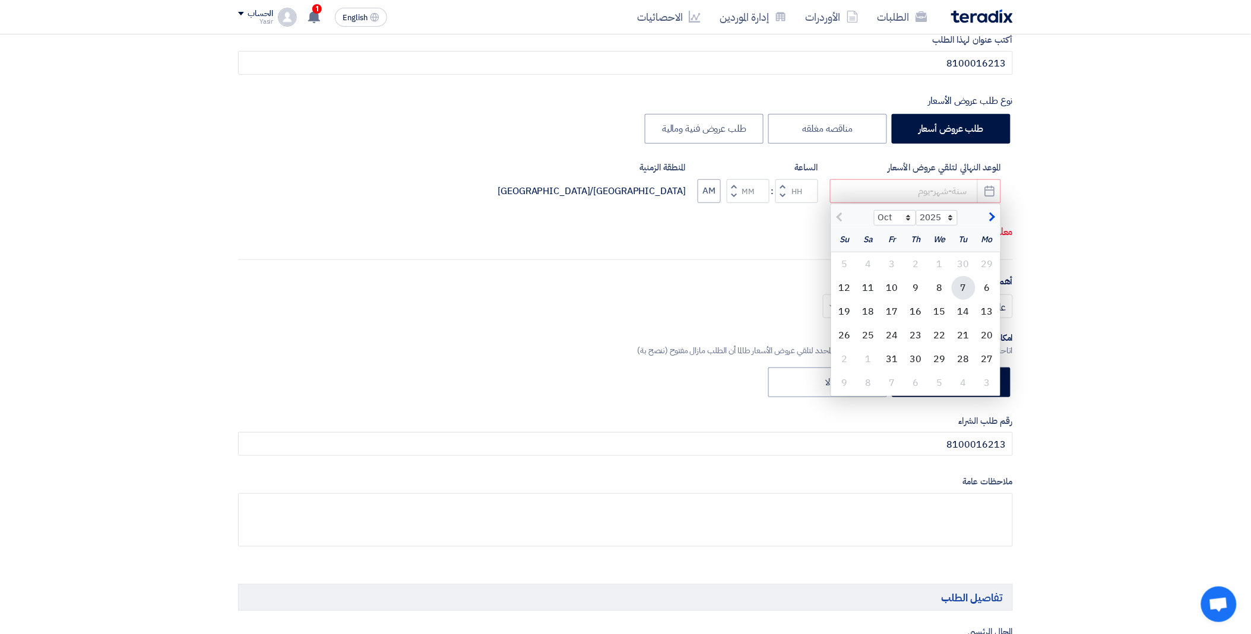
click at [960, 290] on div "7" at bounding box center [964, 288] width 24 height 24
type input "[DATE]"
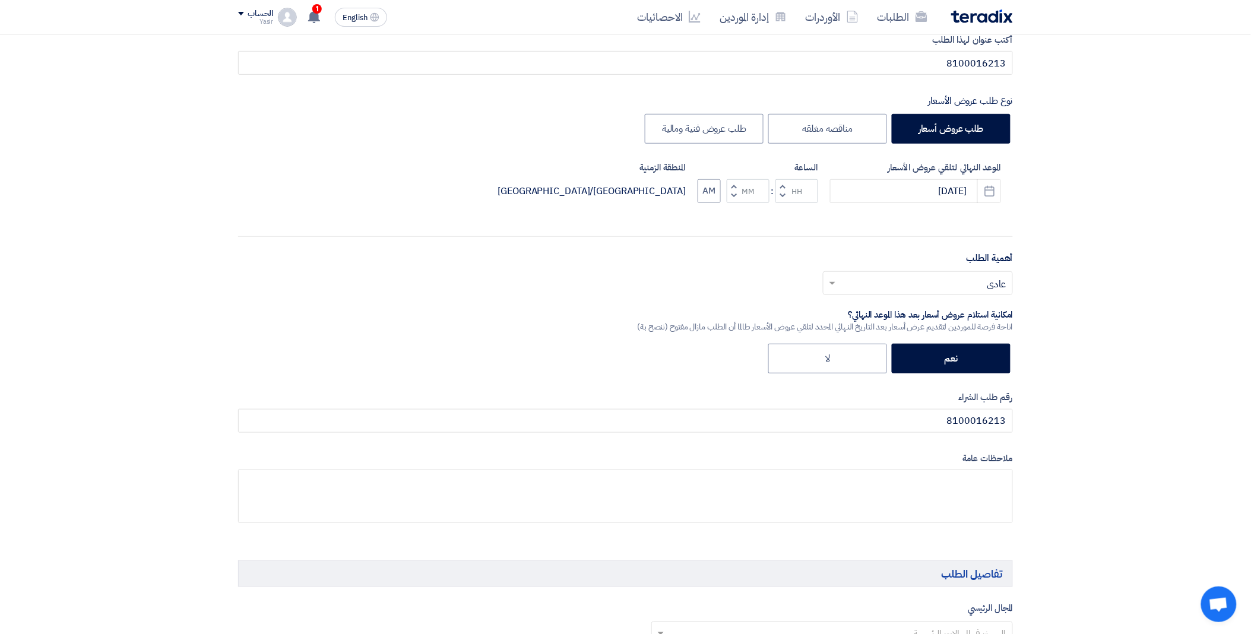
click at [784, 193] on span "button" at bounding box center [783, 195] width 4 height 9
type input "11"
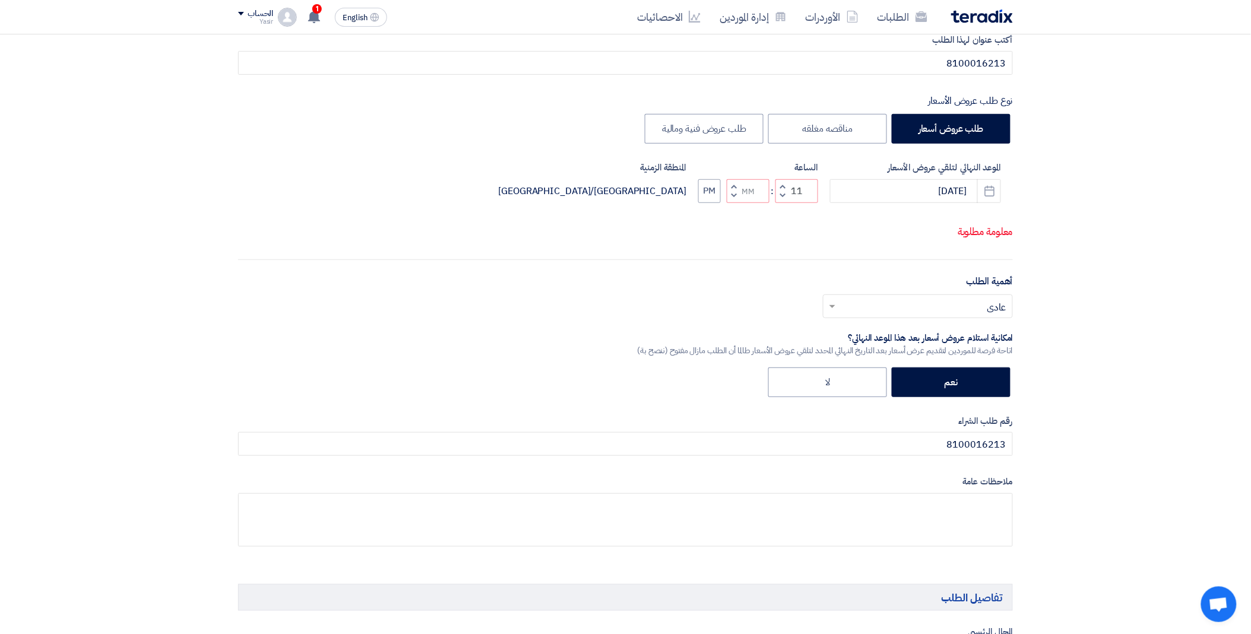
click at [729, 194] on button "Increment minutes" at bounding box center [734, 186] width 14 height 15
type input "01"
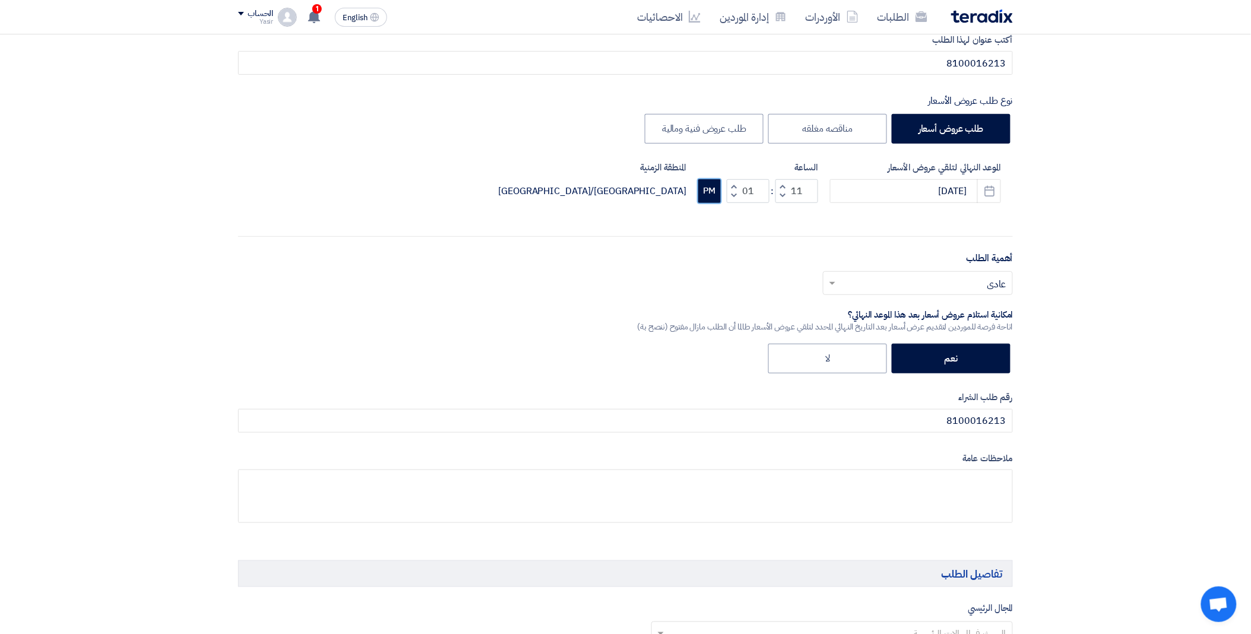
click at [710, 193] on button "PM" at bounding box center [709, 191] width 23 height 24
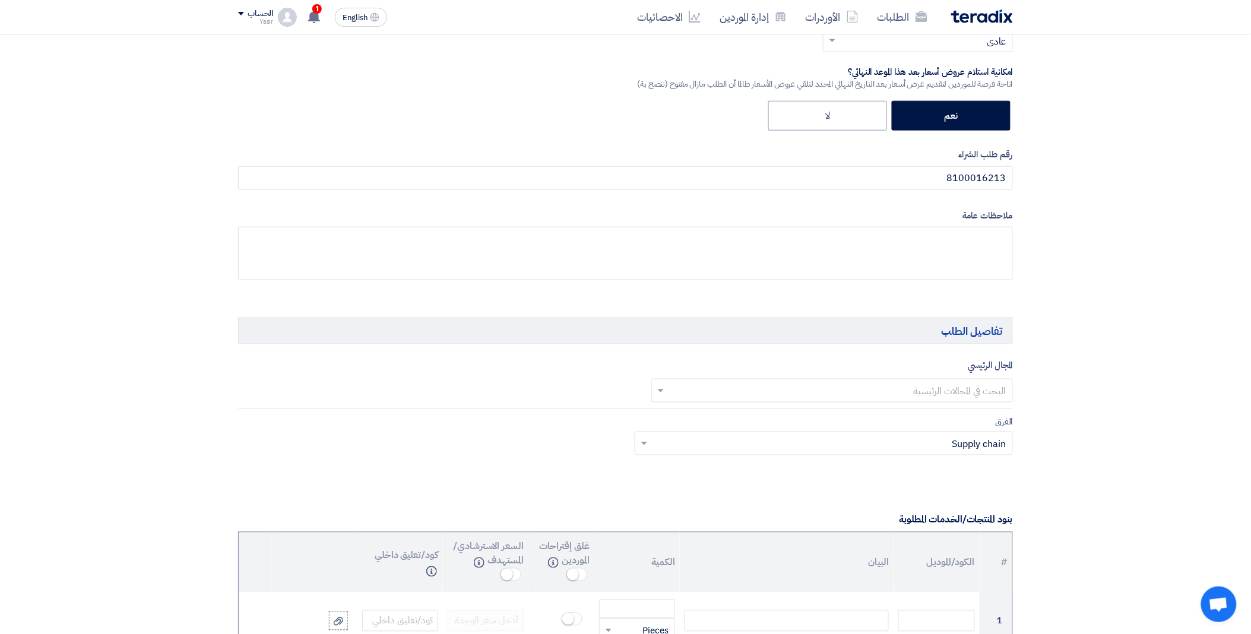
scroll to position [461, 0]
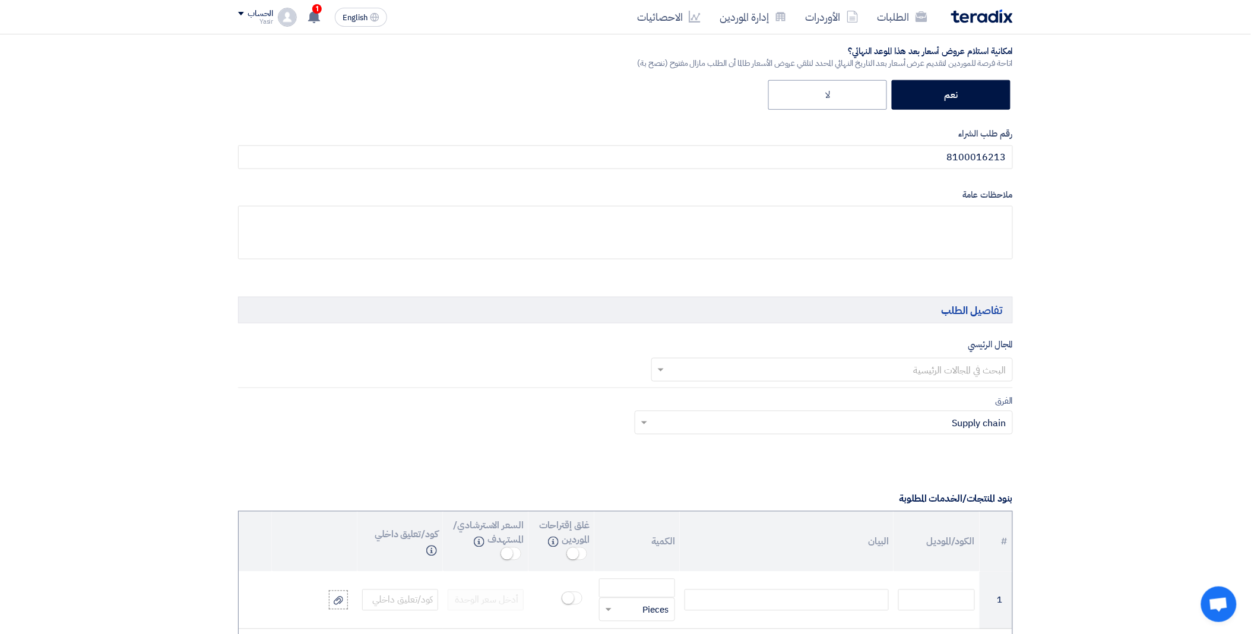
click at [838, 369] on input "text" at bounding box center [839, 371] width 338 height 20
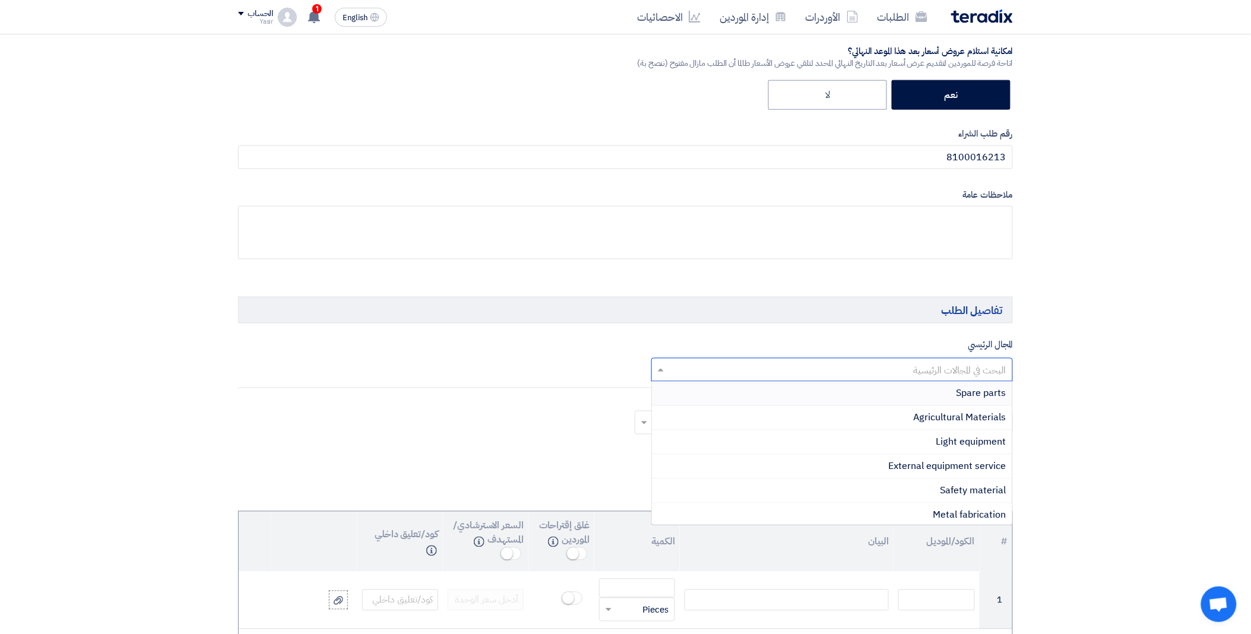
drag, startPoint x: 960, startPoint y: 397, endPoint x: 953, endPoint y: 396, distance: 6.6
click at [958, 397] on span "Spare parts" at bounding box center [982, 394] width 50 height 14
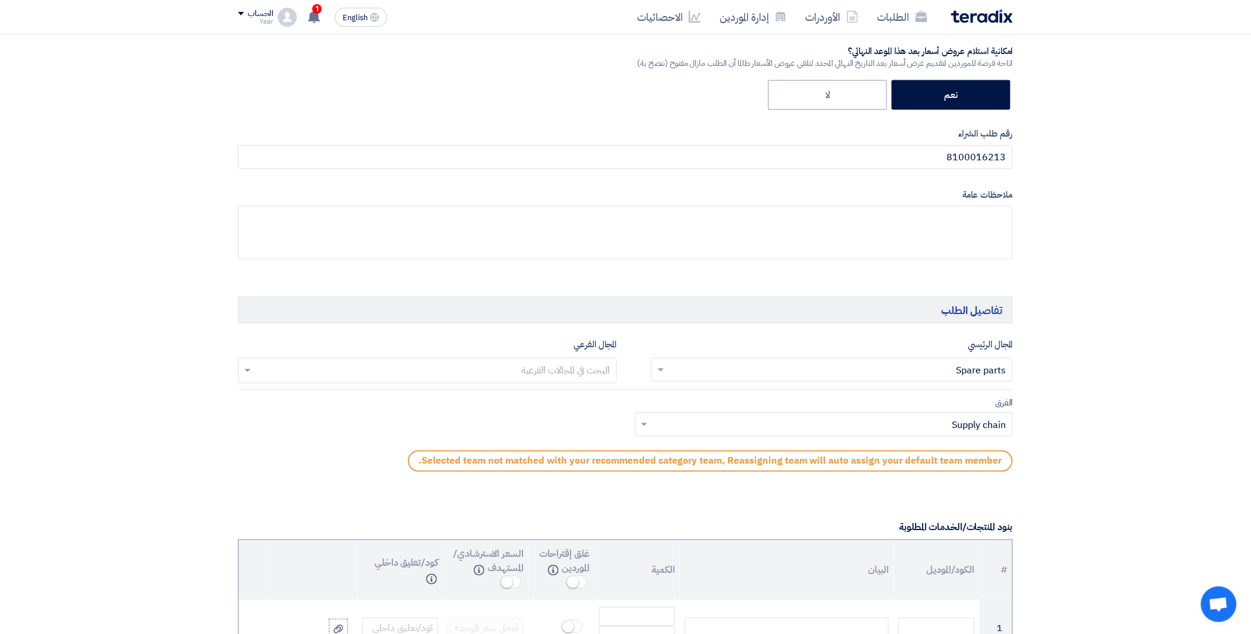
click at [482, 376] on input "text" at bounding box center [426, 372] width 367 height 20
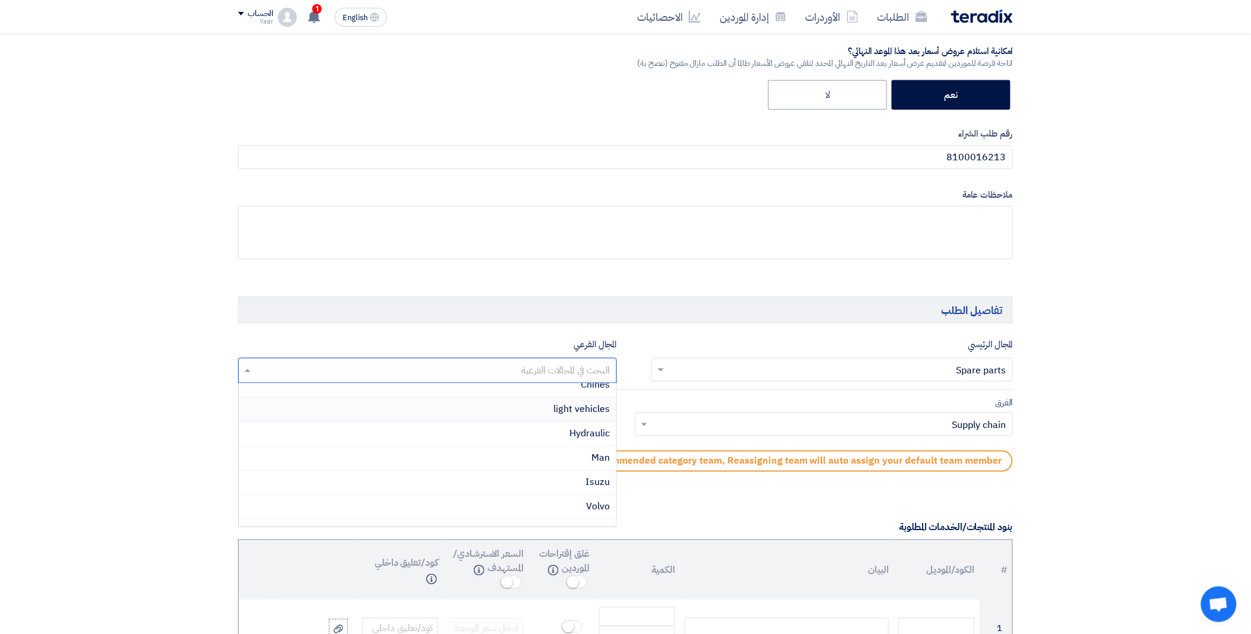
scroll to position [247, 0]
click at [549, 462] on div "Isuzu" at bounding box center [428, 466] width 378 height 24
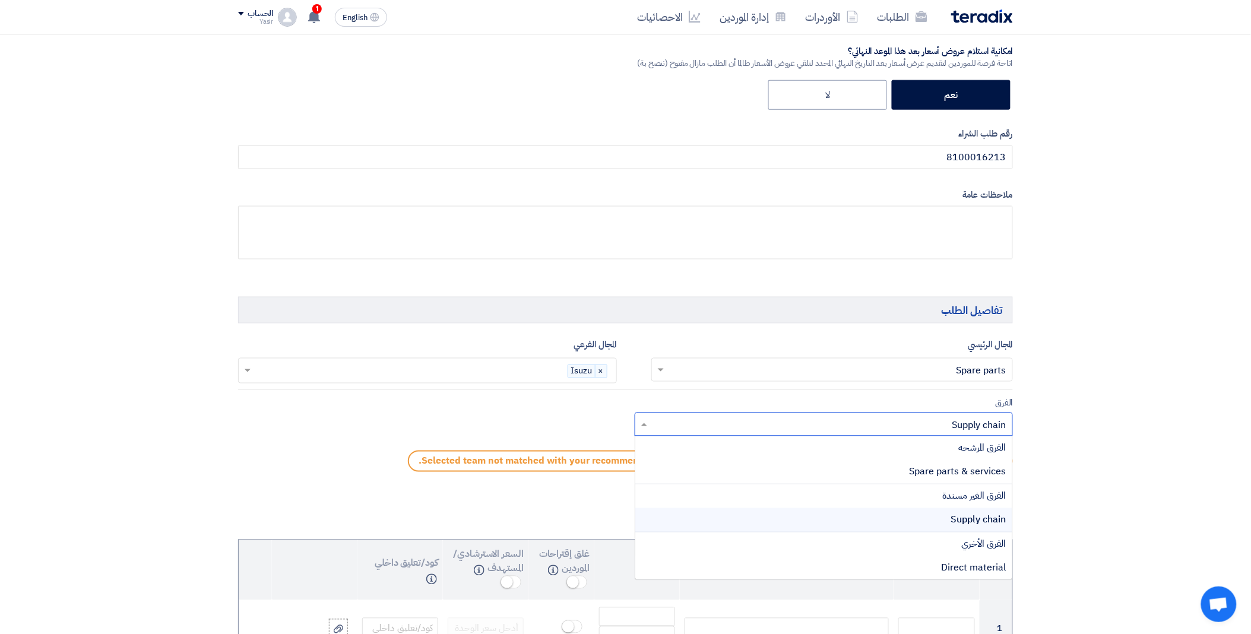
click at [688, 429] on input "text" at bounding box center [830, 426] width 355 height 20
click at [826, 466] on div "Spare parts & services" at bounding box center [824, 472] width 378 height 24
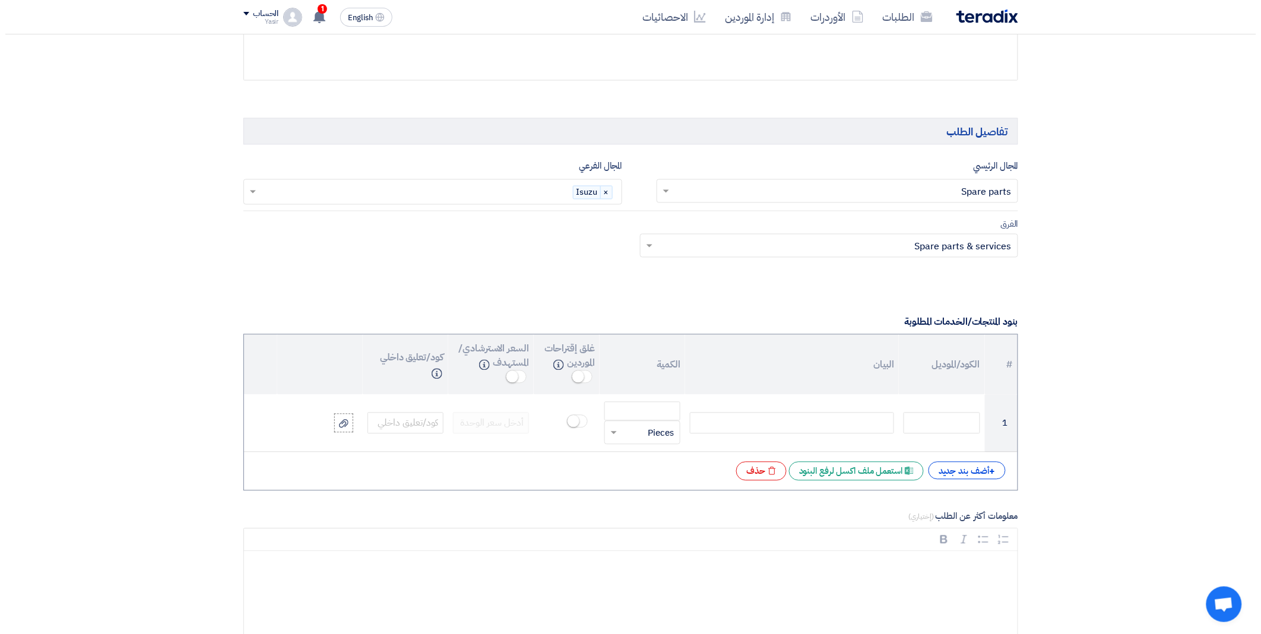
scroll to position [660, 0]
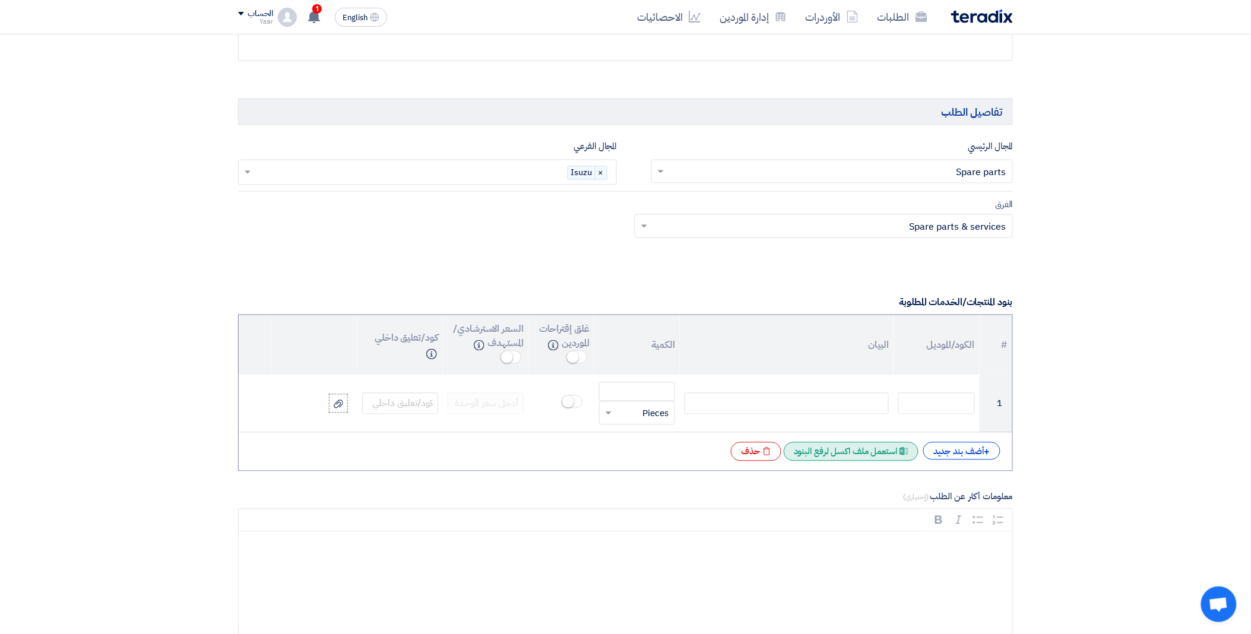
click at [844, 455] on div "Excel file استعمل ملف اكسل لرفع البنود" at bounding box center [851, 451] width 135 height 19
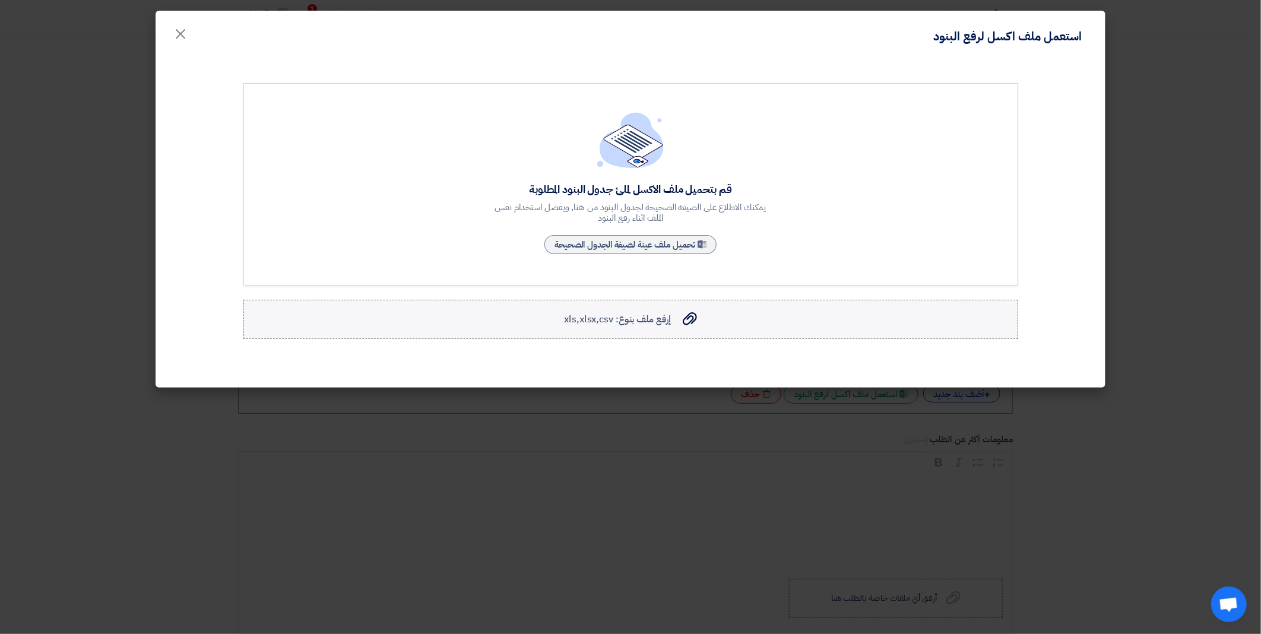
click at [678, 322] on div "إرفع ملف بنوع: xls,xlsx,csv إرفع ملف بنوع: xls,xlsx,csv" at bounding box center [630, 319] width 132 height 14
click at [0, 0] on input "إرفع ملف بنوع: xls,xlsx,csv إرفع ملف بنوع: xls,xlsx,csv" at bounding box center [0, 0] width 0 height 0
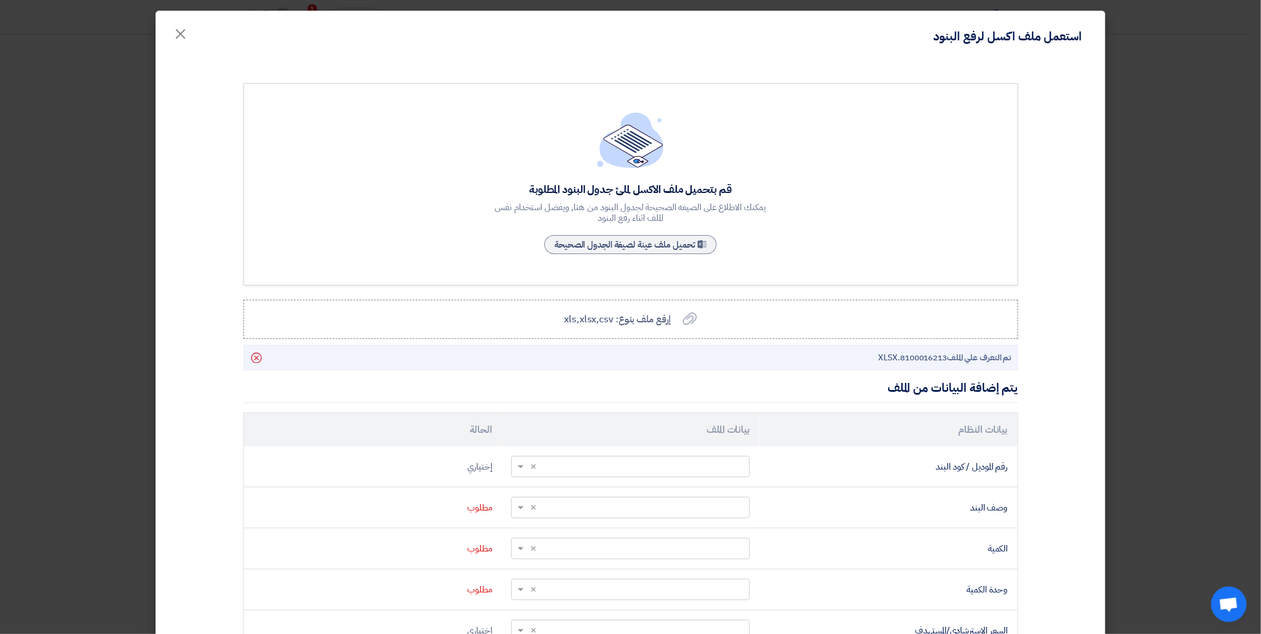
scroll to position [157, 0]
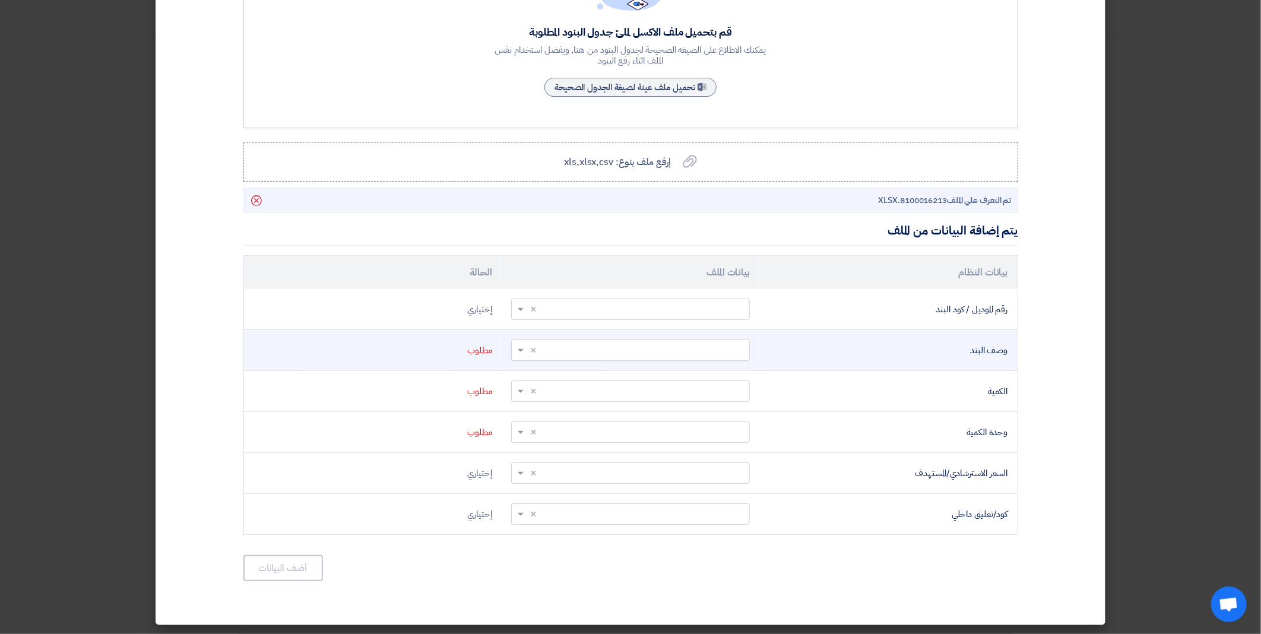
click at [520, 350] on span at bounding box center [519, 351] width 15 height 14
click at [597, 436] on div "Short Text" at bounding box center [631, 443] width 238 height 23
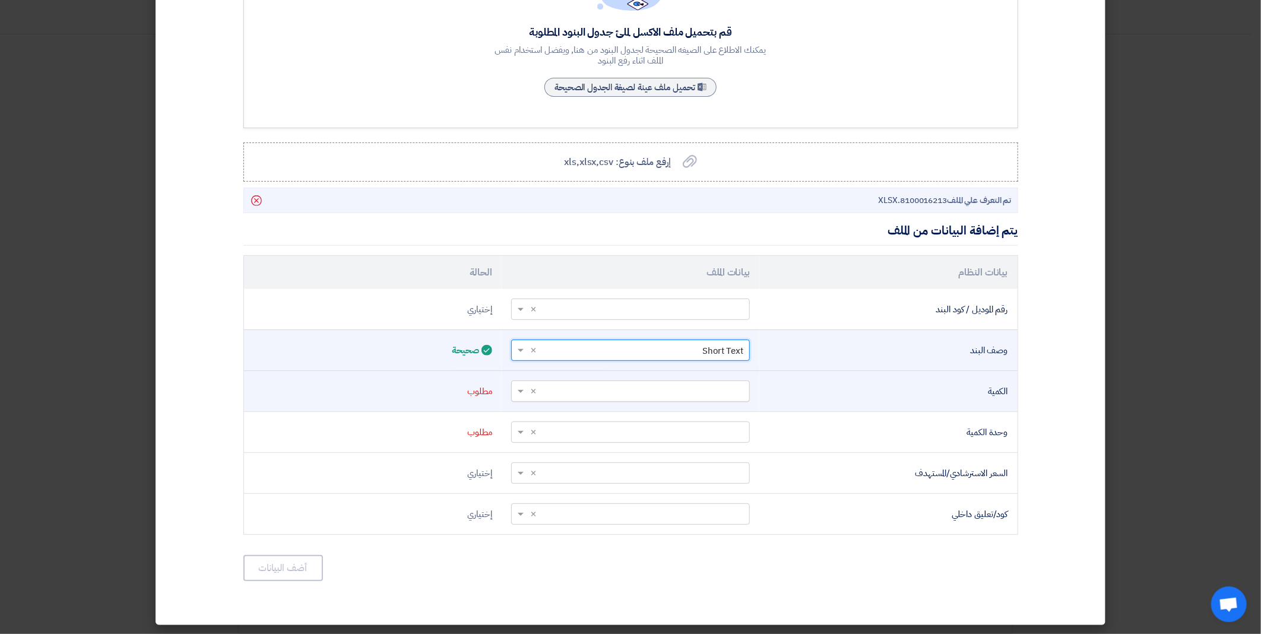
click at [527, 393] on span at bounding box center [519, 392] width 15 height 14
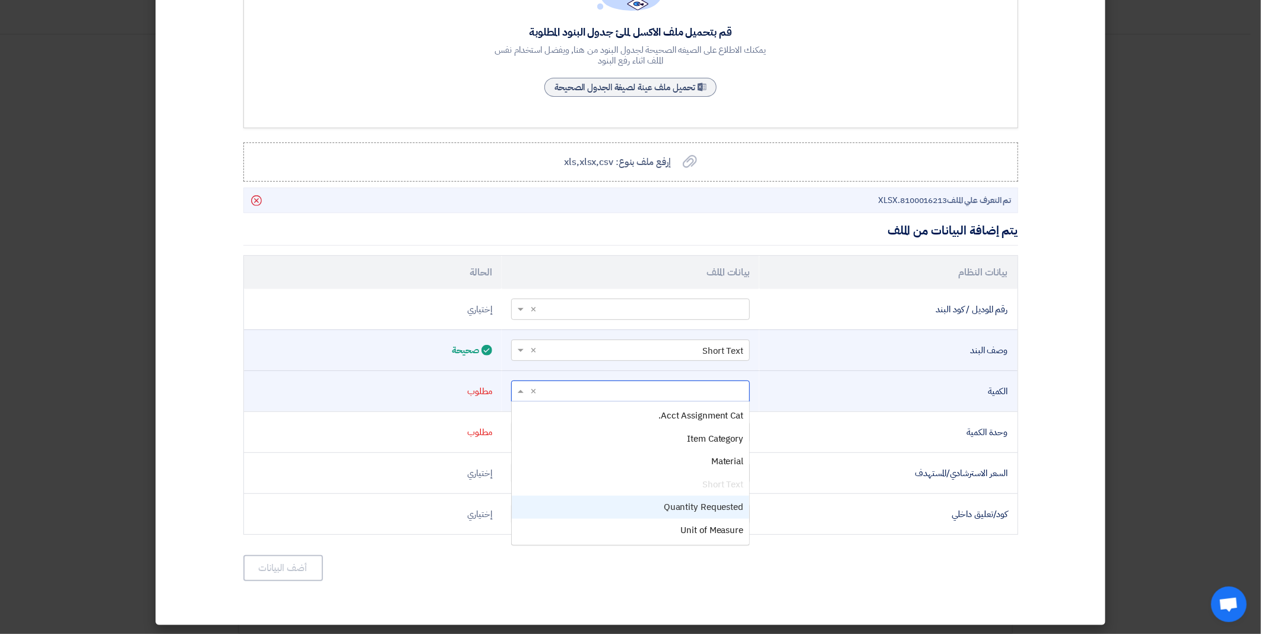
click at [646, 506] on div "Quantity Requested" at bounding box center [631, 507] width 238 height 23
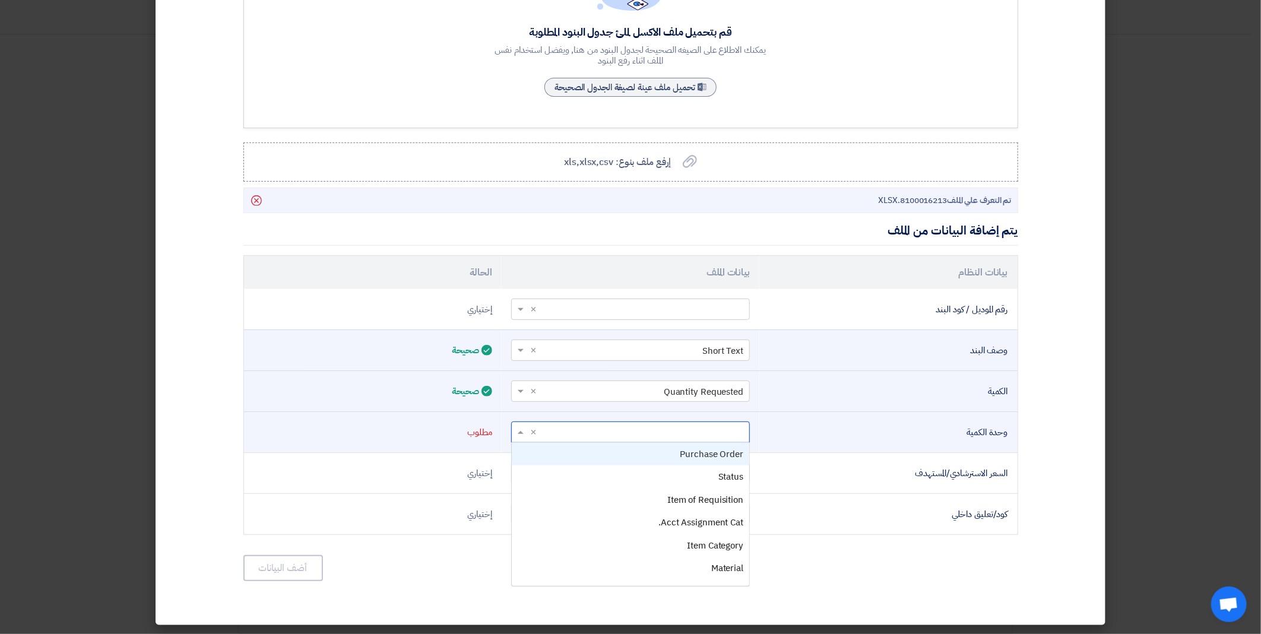
click at [526, 429] on span at bounding box center [519, 433] width 15 height 14
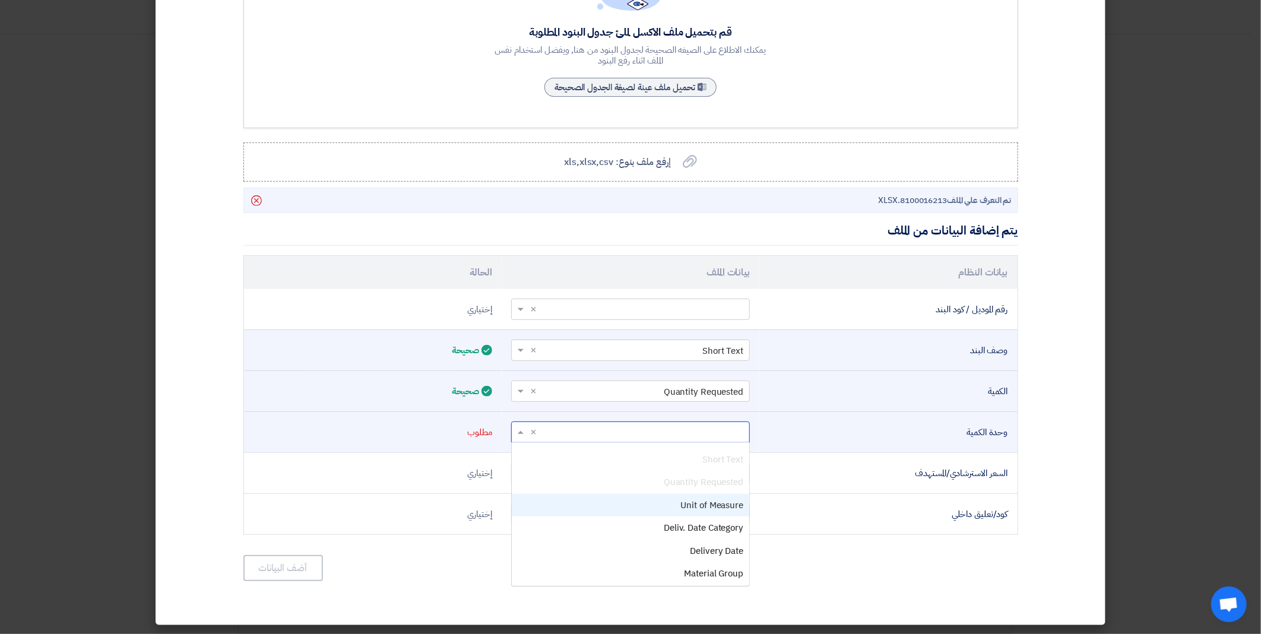
click at [649, 503] on div "Unit of Measure" at bounding box center [631, 505] width 238 height 23
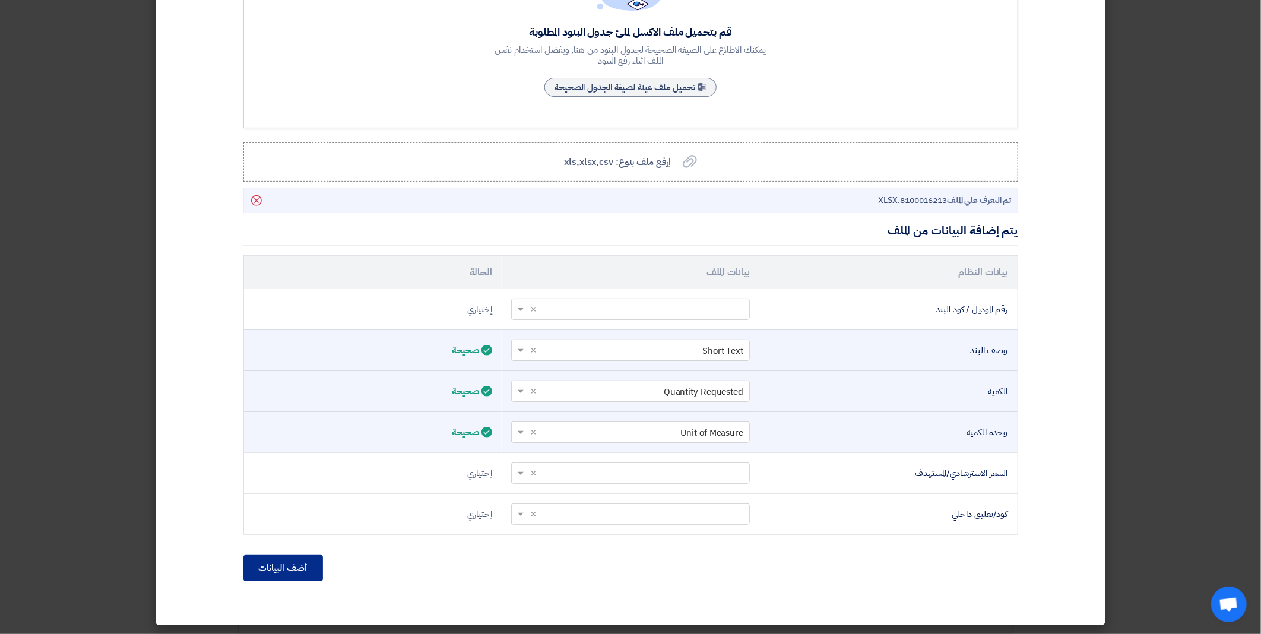
click at [304, 562] on button "أضف البيانات" at bounding box center [283, 568] width 80 height 26
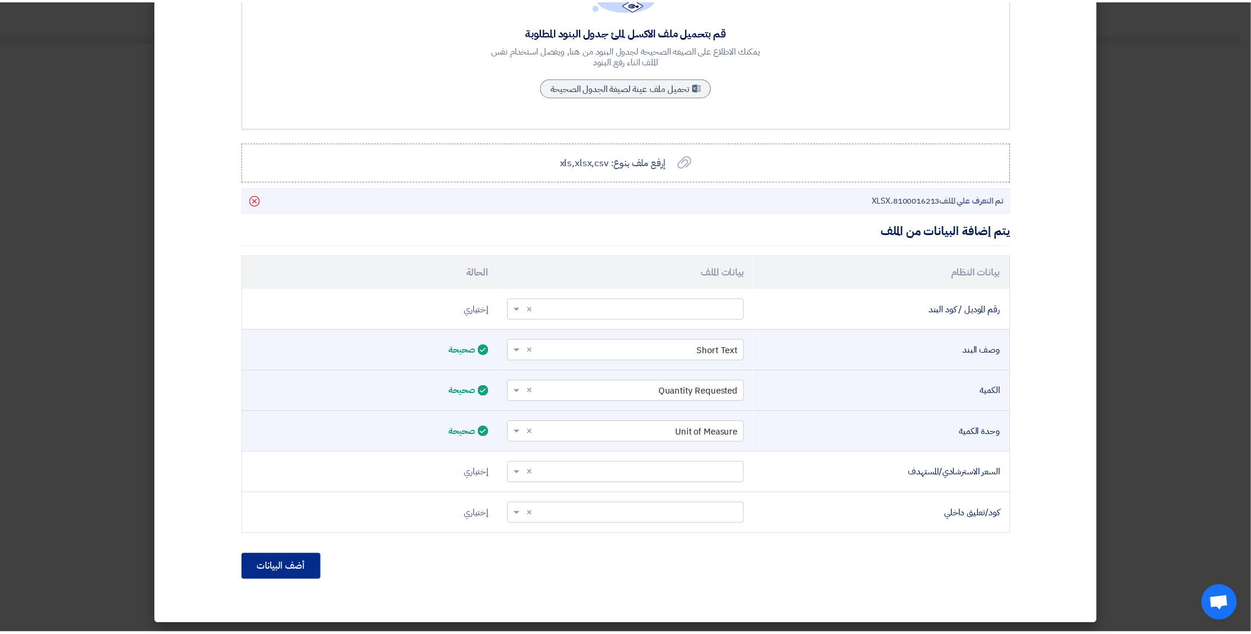
scroll to position [31, 0]
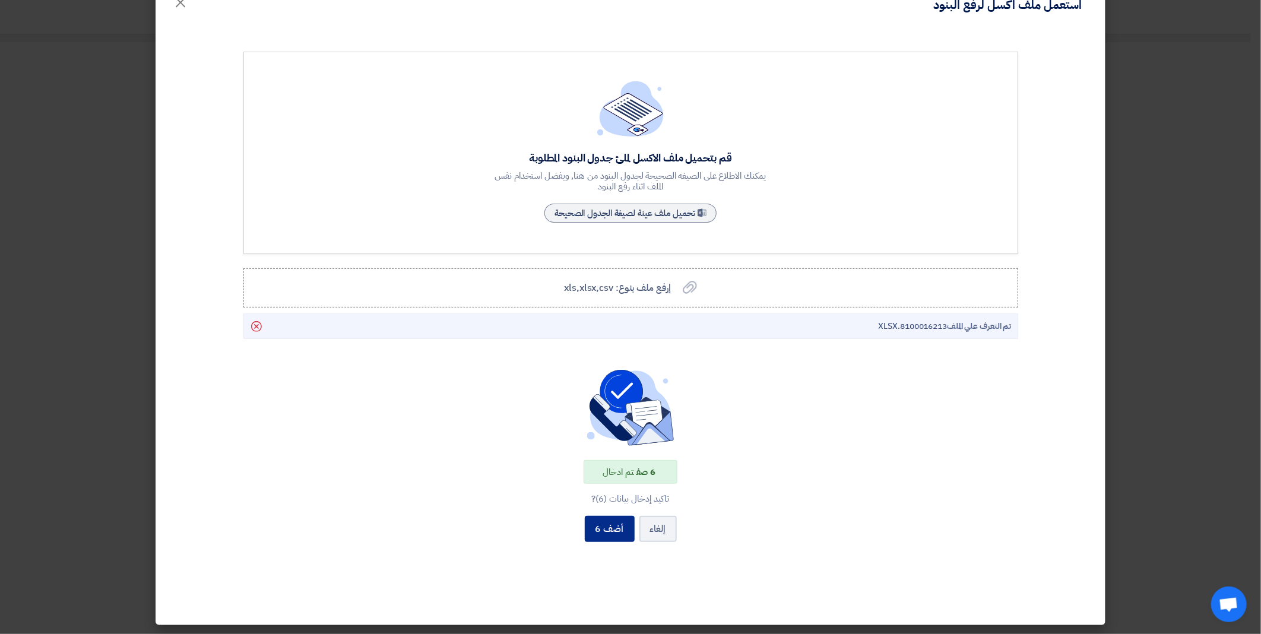
click at [615, 529] on button "أضف 6" at bounding box center [610, 529] width 50 height 26
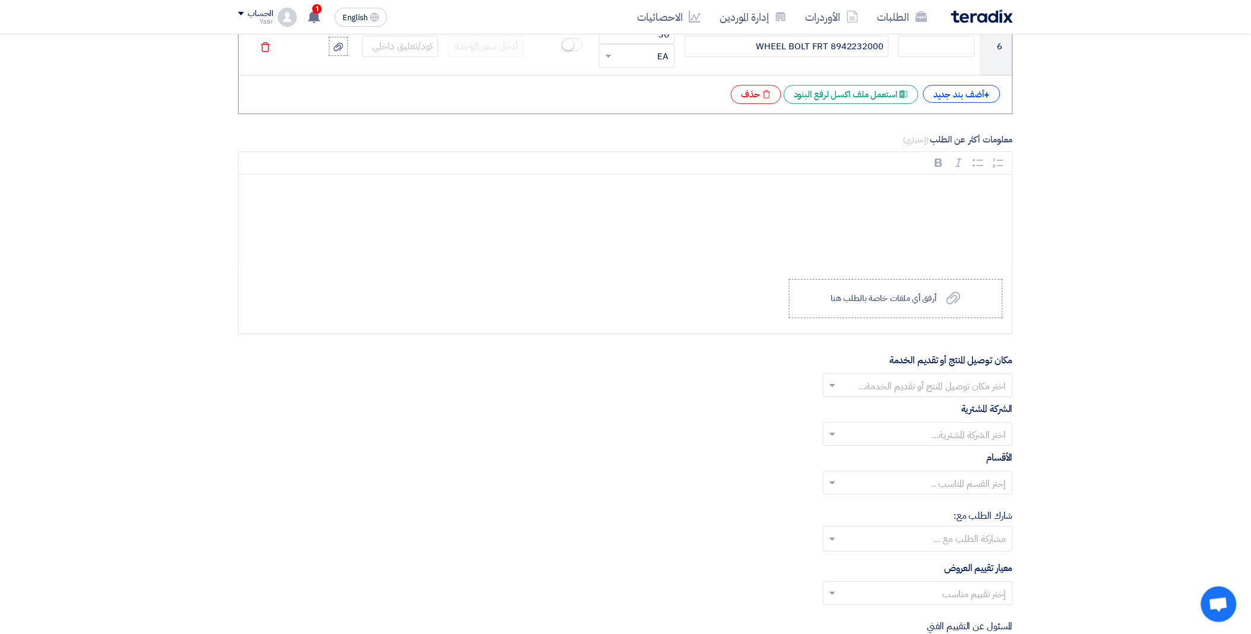
scroll to position [1306, 0]
click at [837, 386] on span at bounding box center [831, 384] width 15 height 14
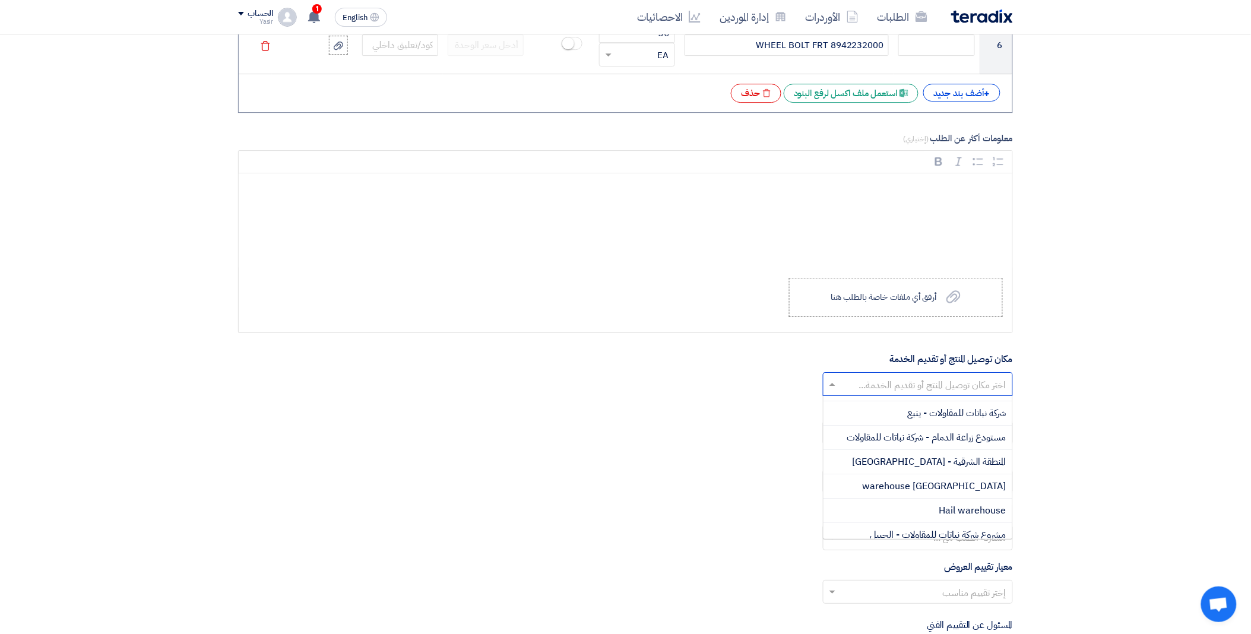
scroll to position [132, 0]
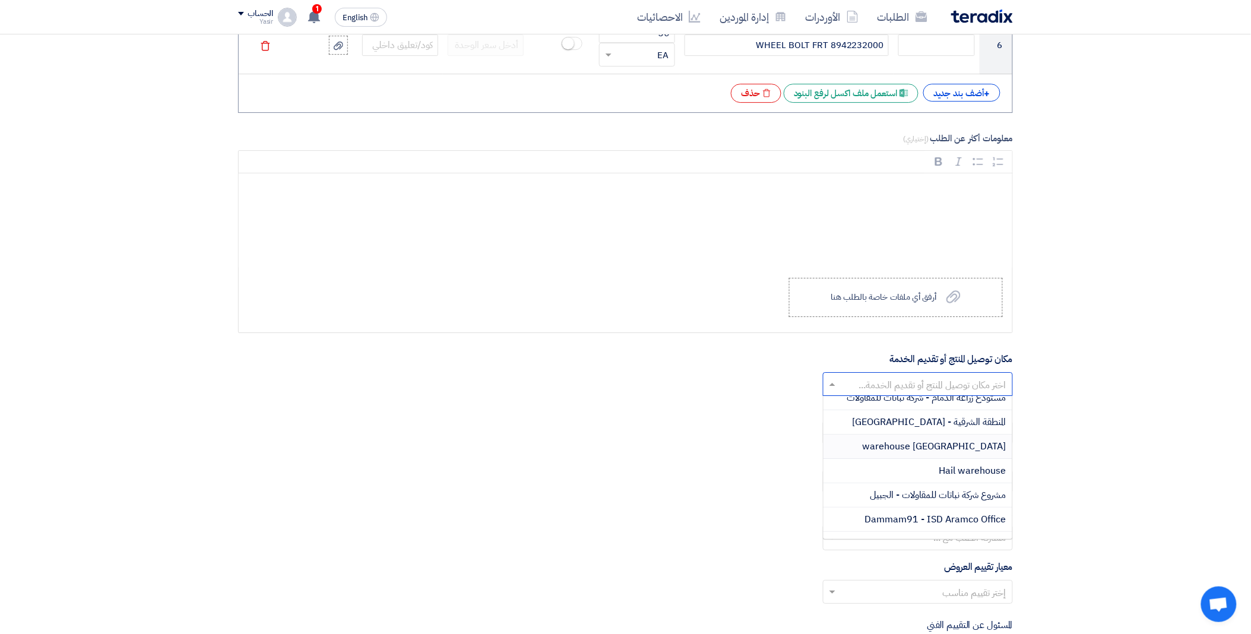
click at [904, 447] on div "[GEOGRAPHIC_DATA] warehouse" at bounding box center [918, 447] width 189 height 24
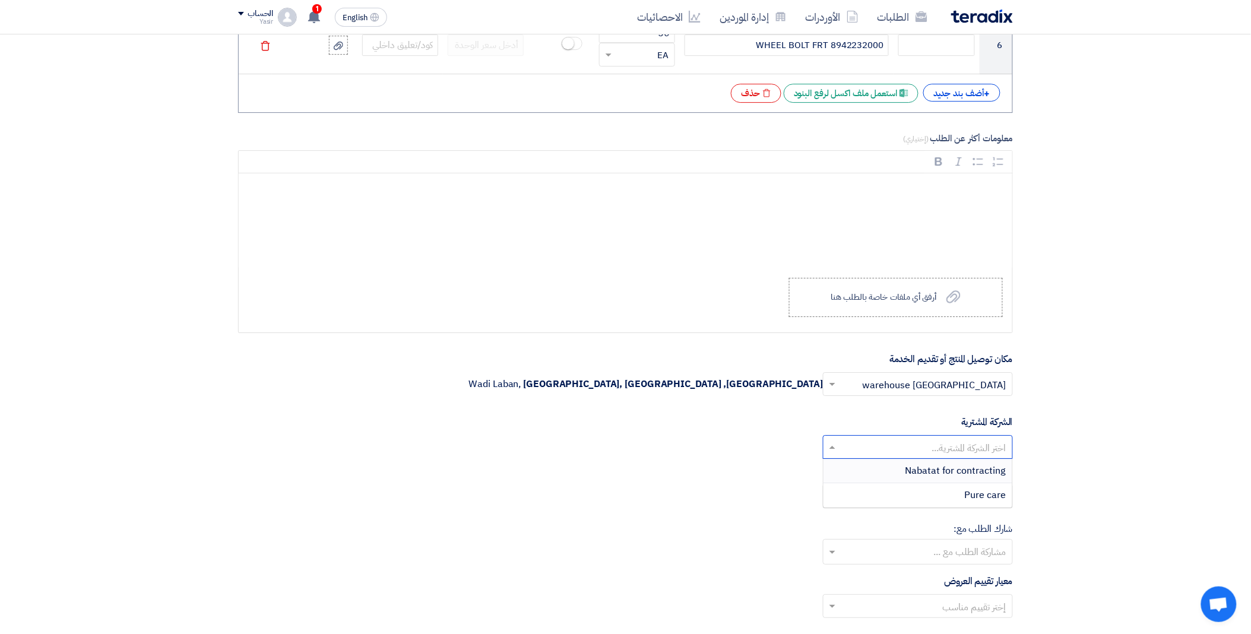
click at [850, 448] on input "text" at bounding box center [924, 449] width 166 height 20
click at [922, 467] on span "Nabatat for contracting" at bounding box center [956, 471] width 101 height 14
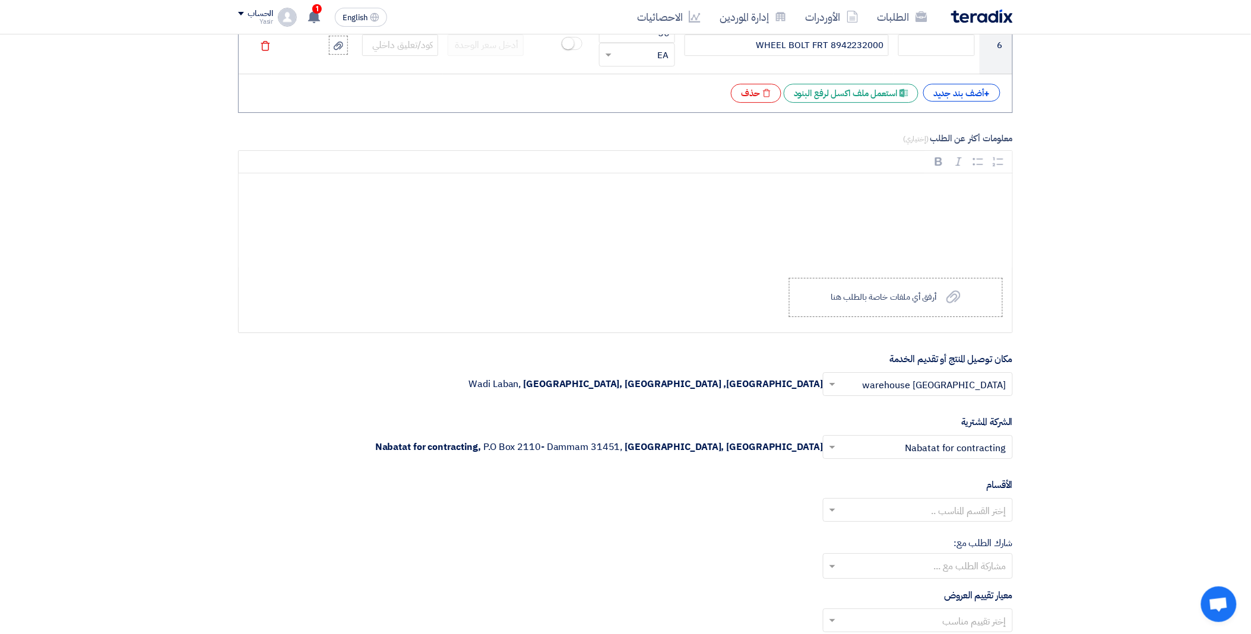
click at [855, 509] on input "text" at bounding box center [924, 512] width 166 height 20
click at [880, 536] on div "General Department" at bounding box center [918, 534] width 189 height 24
click at [838, 558] on div "مشاركة الطلب مع ..." at bounding box center [918, 566] width 190 height 26
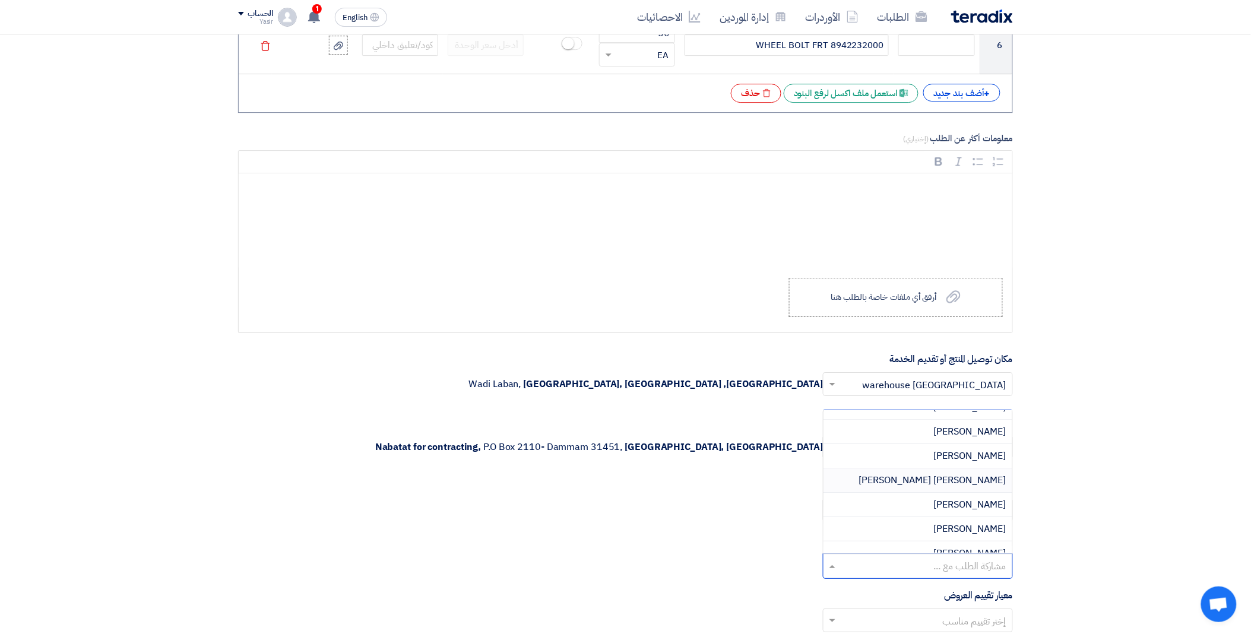
scroll to position [27, 0]
click at [666, 531] on div "إختر القسم المناسب .. × General Department ×" at bounding box center [625, 514] width 775 height 33
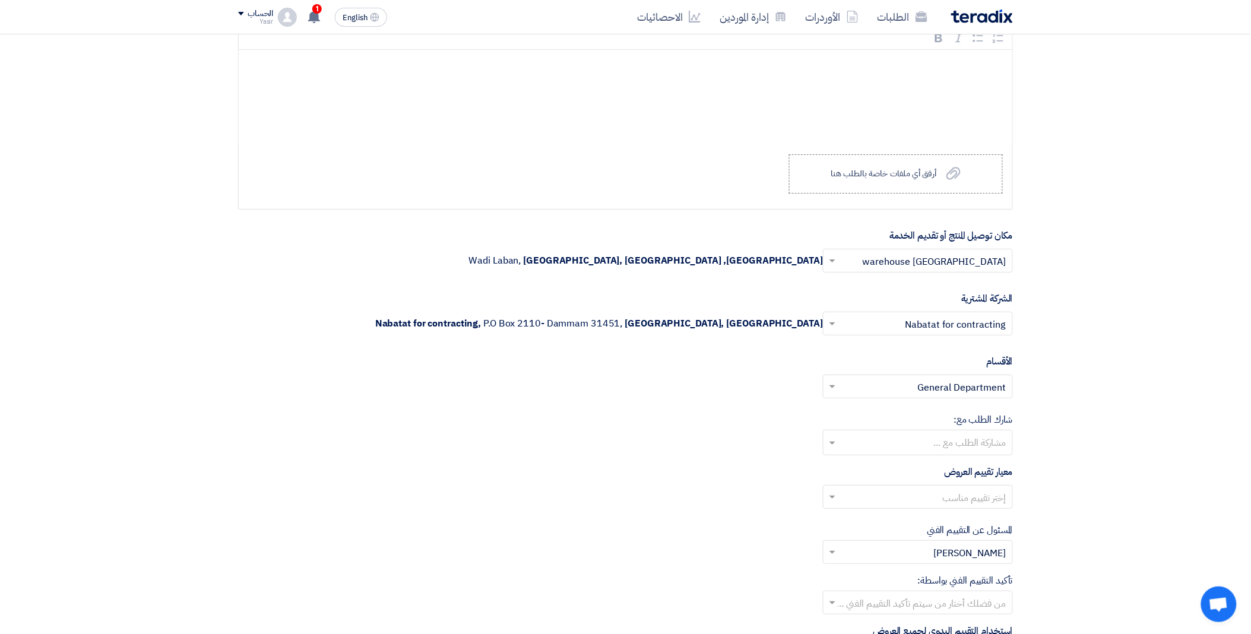
scroll to position [1438, 0]
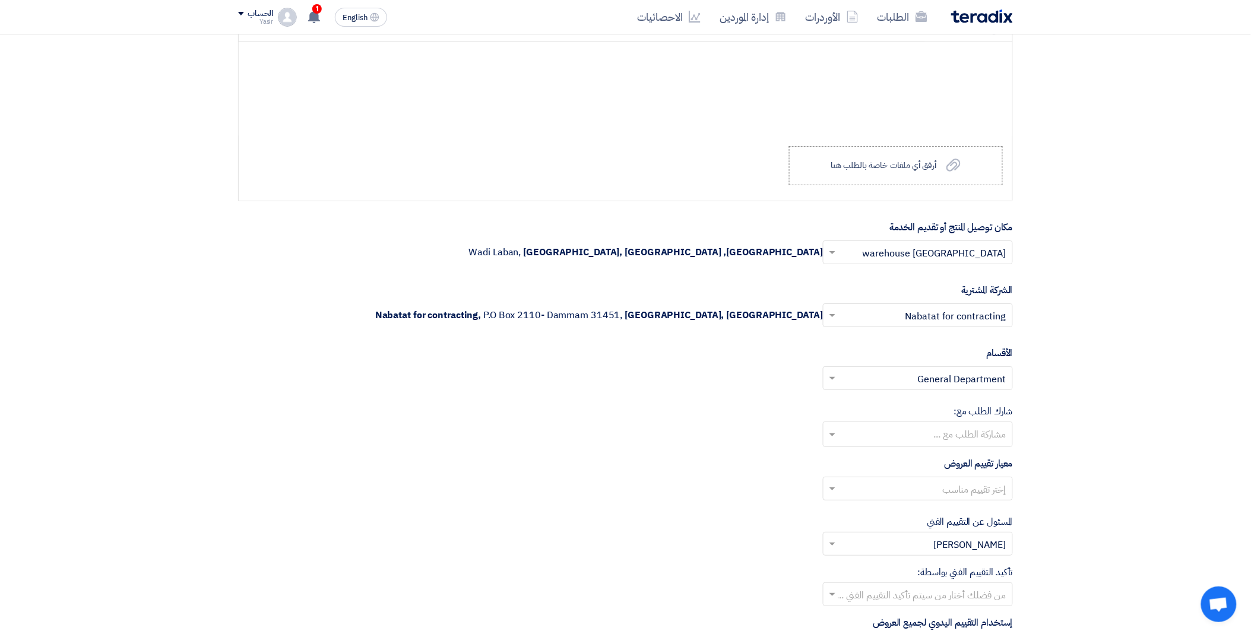
click at [838, 489] on span at bounding box center [831, 489] width 15 height 14
drag, startPoint x: 879, startPoint y: 537, endPoint x: 810, endPoint y: 526, distance: 70.4
click at [879, 537] on div "spare parts long term" at bounding box center [918, 537] width 189 height 24
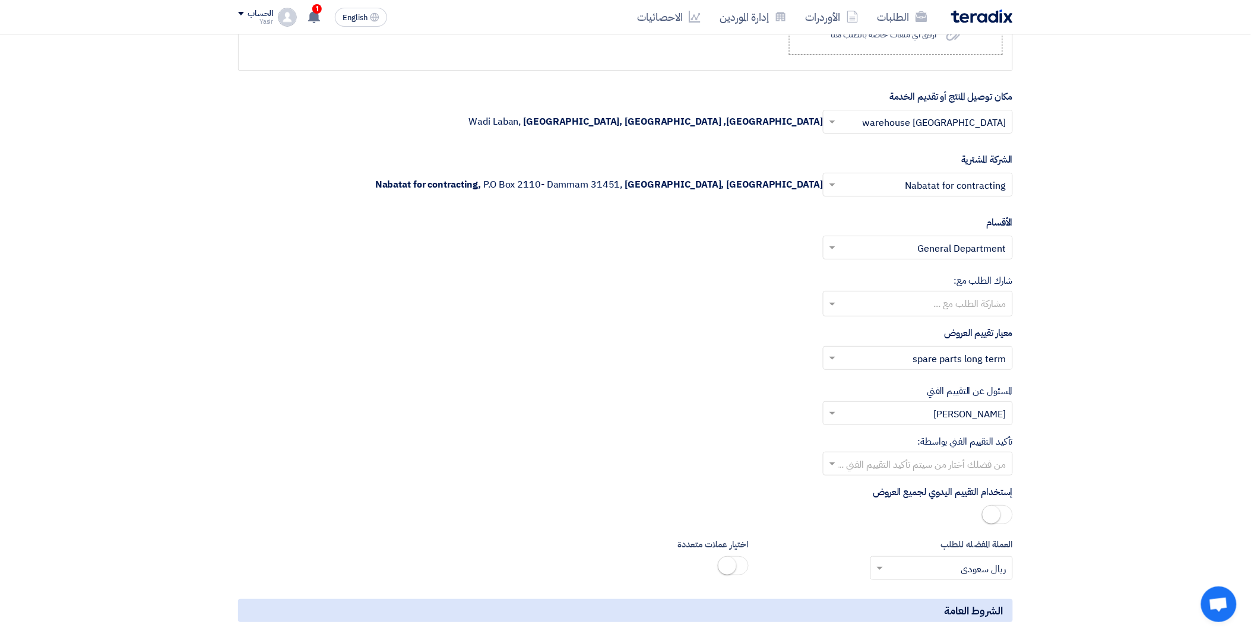
scroll to position [1570, 0]
click at [839, 463] on div at bounding box center [918, 463] width 189 height 20
click at [889, 555] on div "[PERSON_NAME]" at bounding box center [918, 560] width 189 height 24
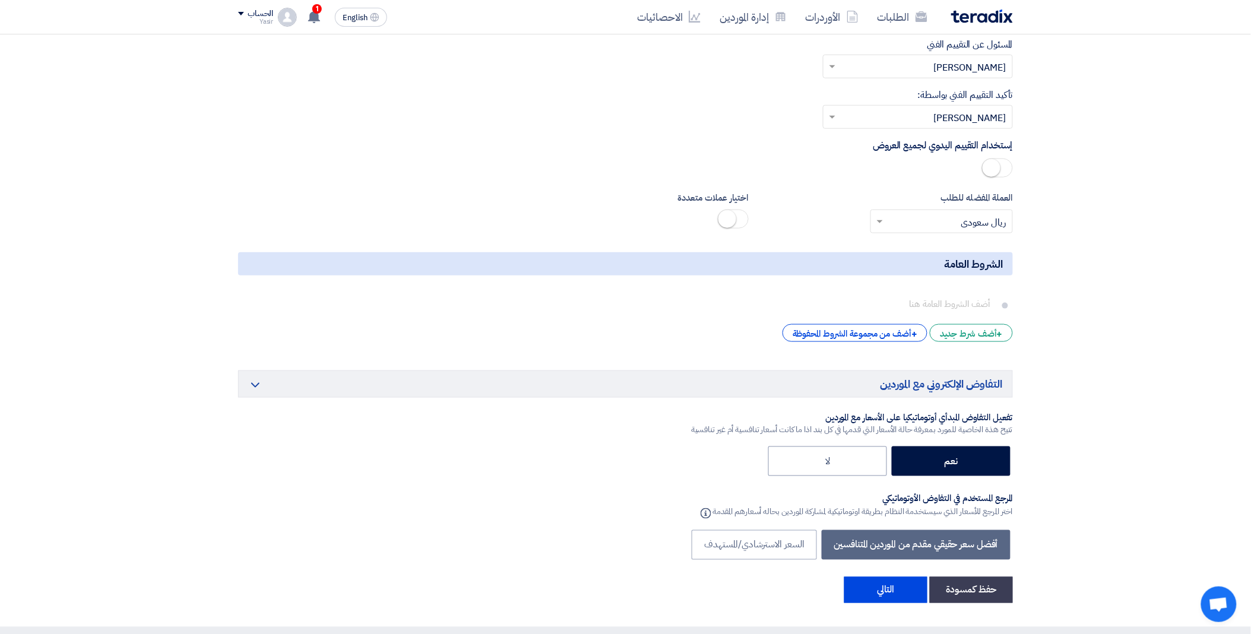
scroll to position [2032, 0]
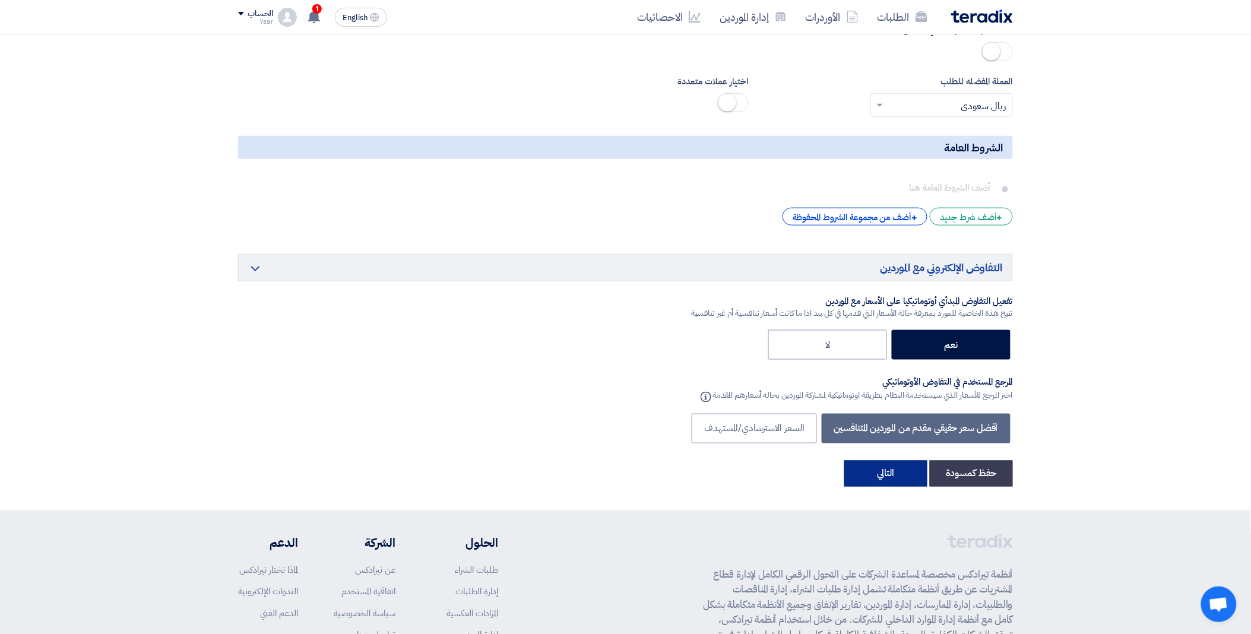
click at [871, 476] on button "التالي" at bounding box center [885, 474] width 83 height 26
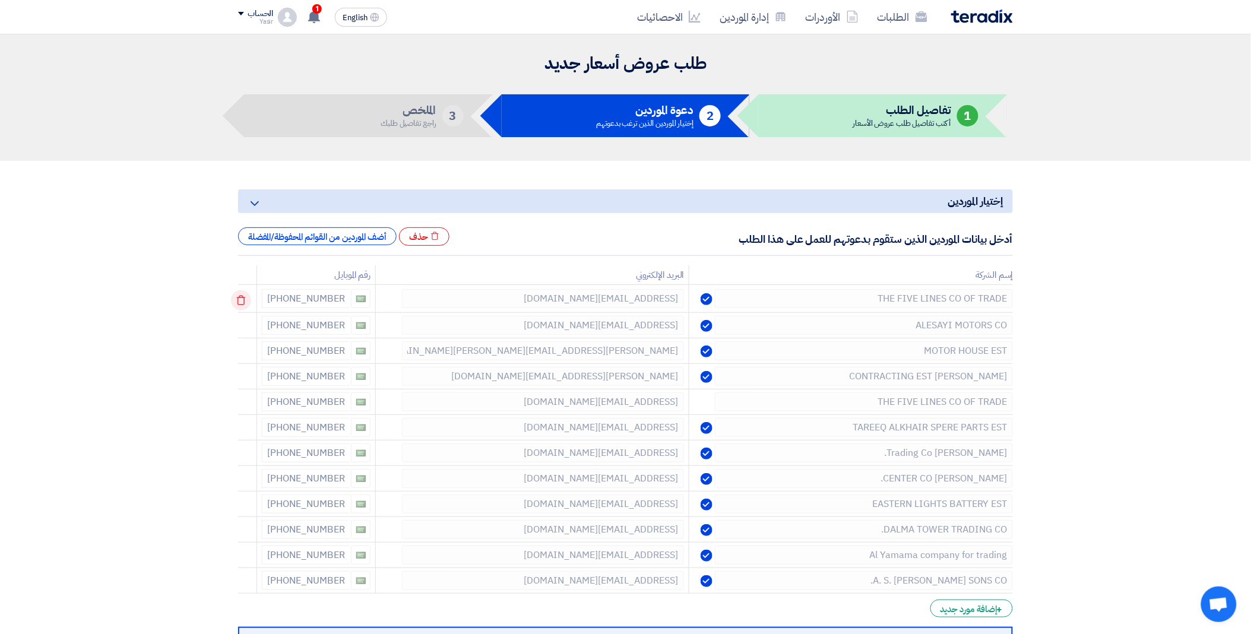
click at [246, 298] on icon at bounding box center [241, 300] width 20 height 20
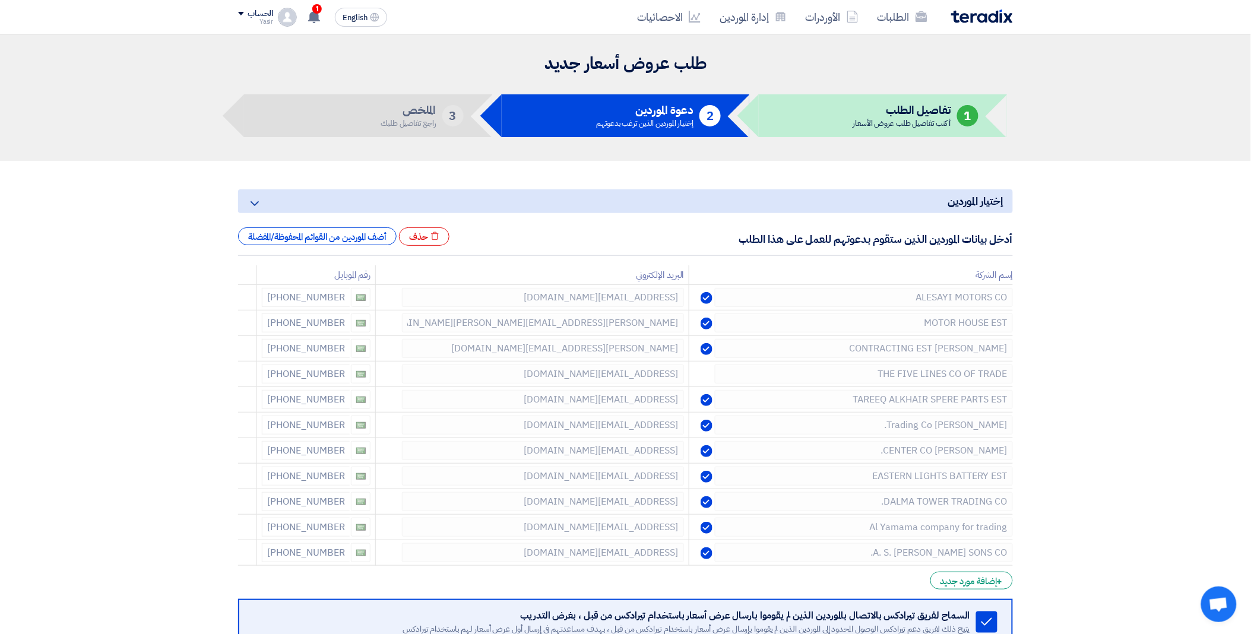
click at [0, 0] on icon at bounding box center [0, 0] width 0 height 0
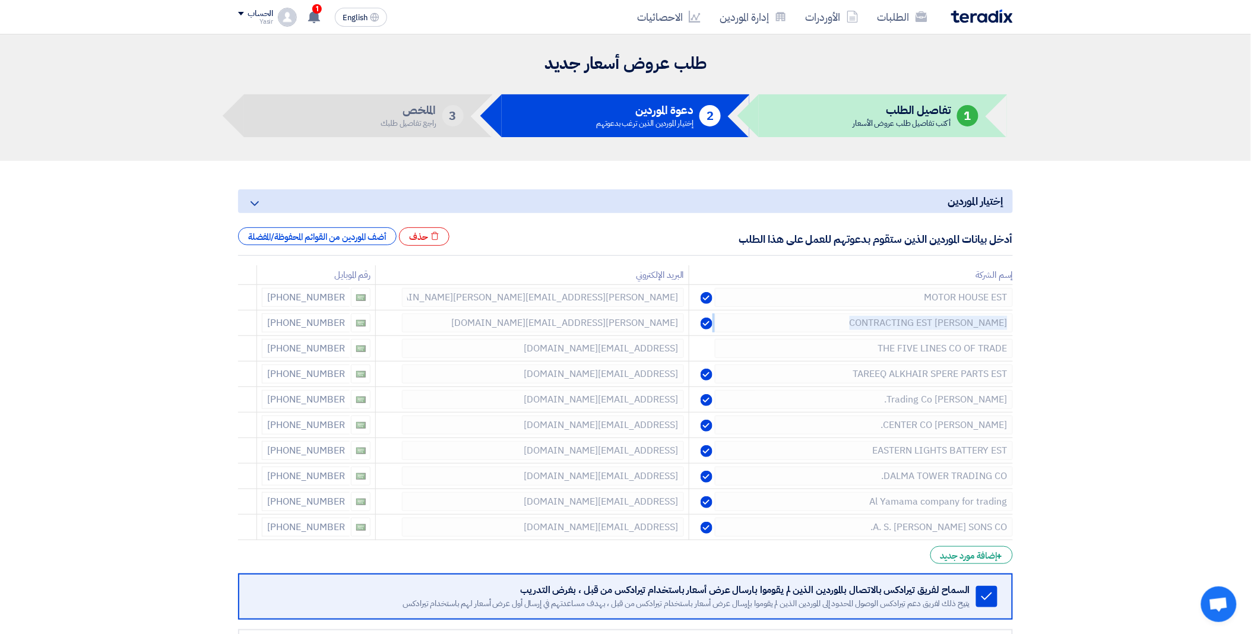
click at [0, 0] on icon at bounding box center [0, 0] width 0 height 0
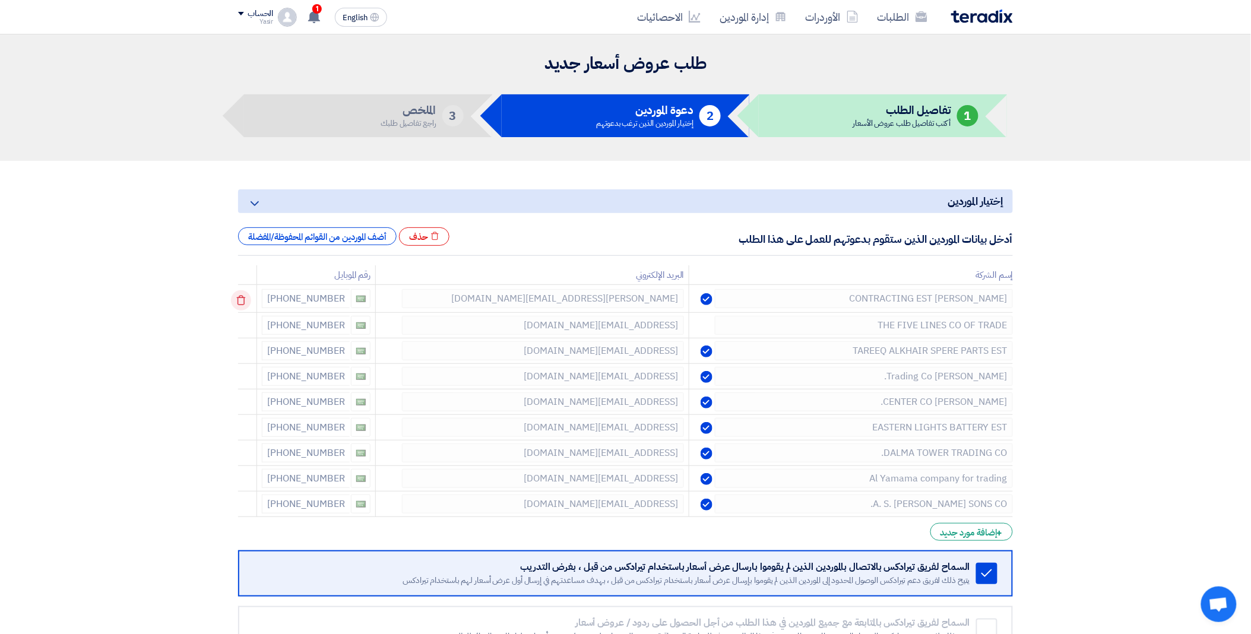
click at [242, 300] on icon at bounding box center [241, 300] width 20 height 20
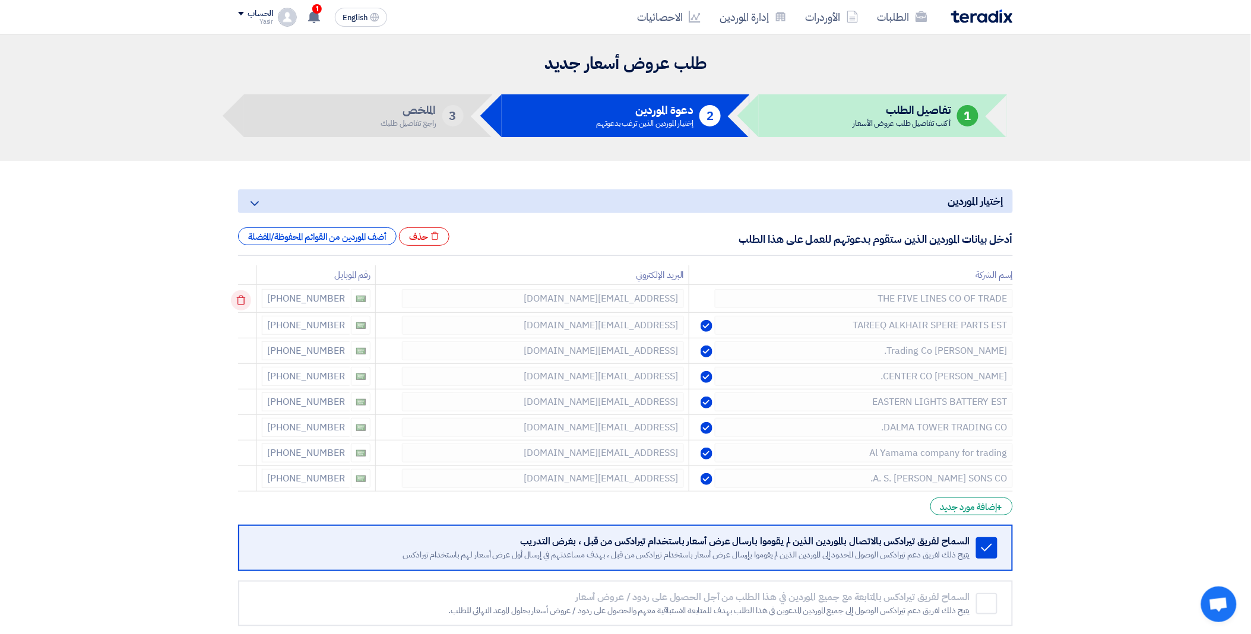
click at [242, 300] on icon at bounding box center [241, 300] width 20 height 20
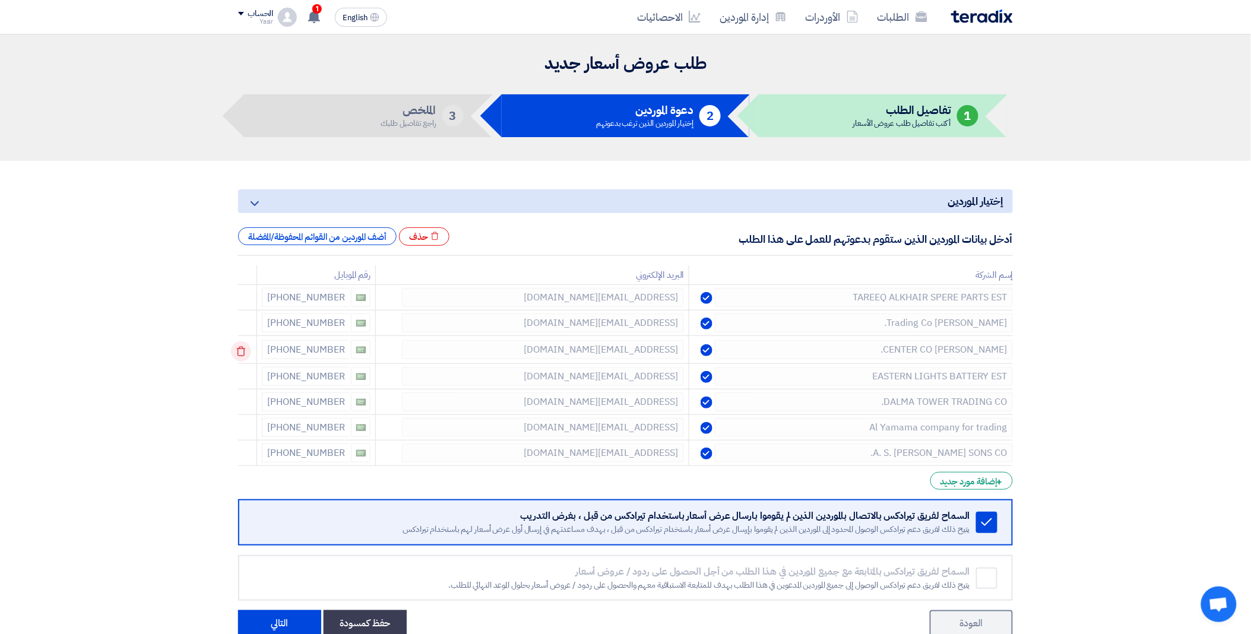
click at [248, 351] on icon at bounding box center [241, 351] width 20 height 20
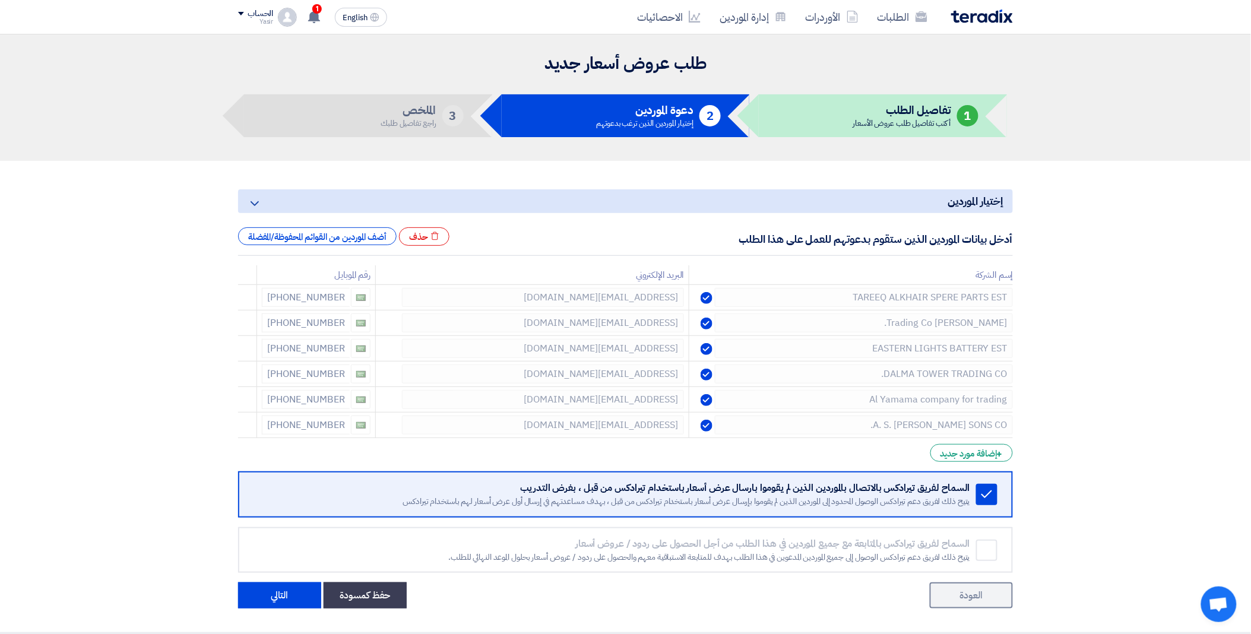
click at [0, 0] on icon at bounding box center [0, 0] width 0 height 0
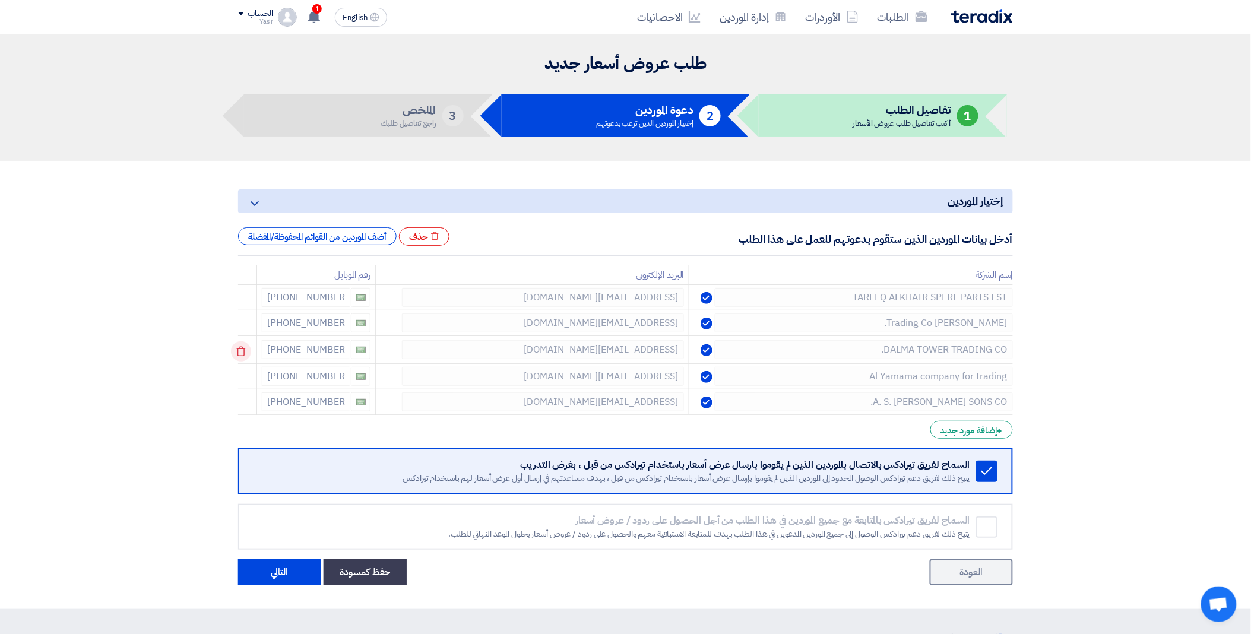
click at [244, 351] on icon at bounding box center [241, 351] width 20 height 20
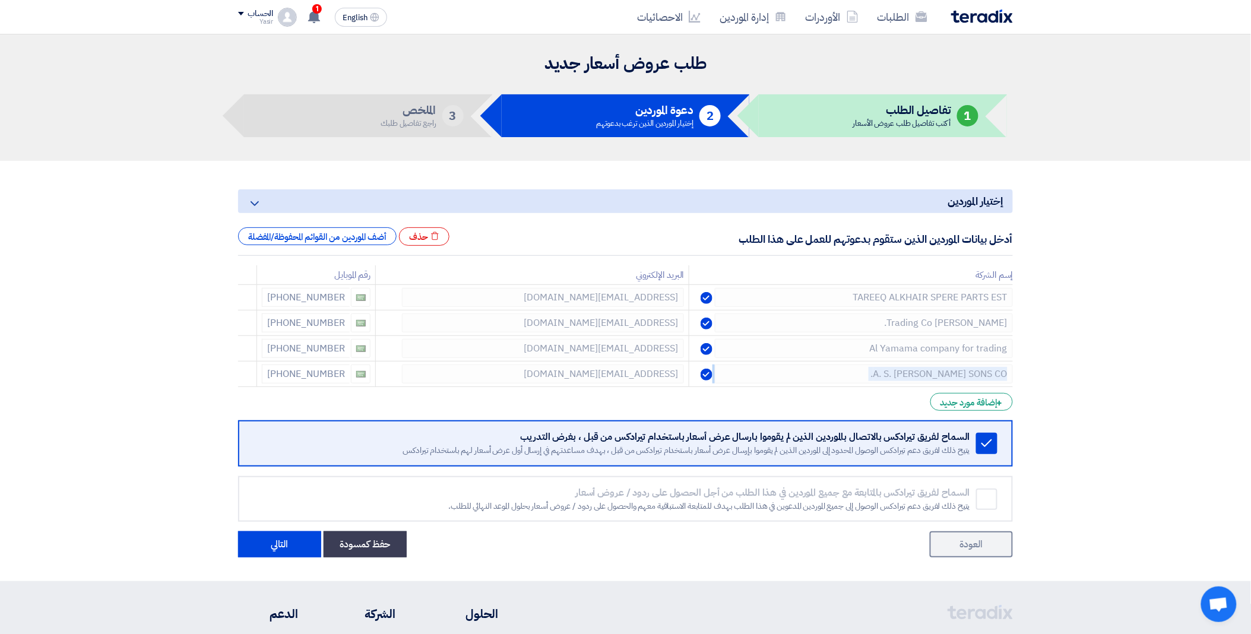
click at [0, 0] on icon at bounding box center [0, 0] width 0 height 0
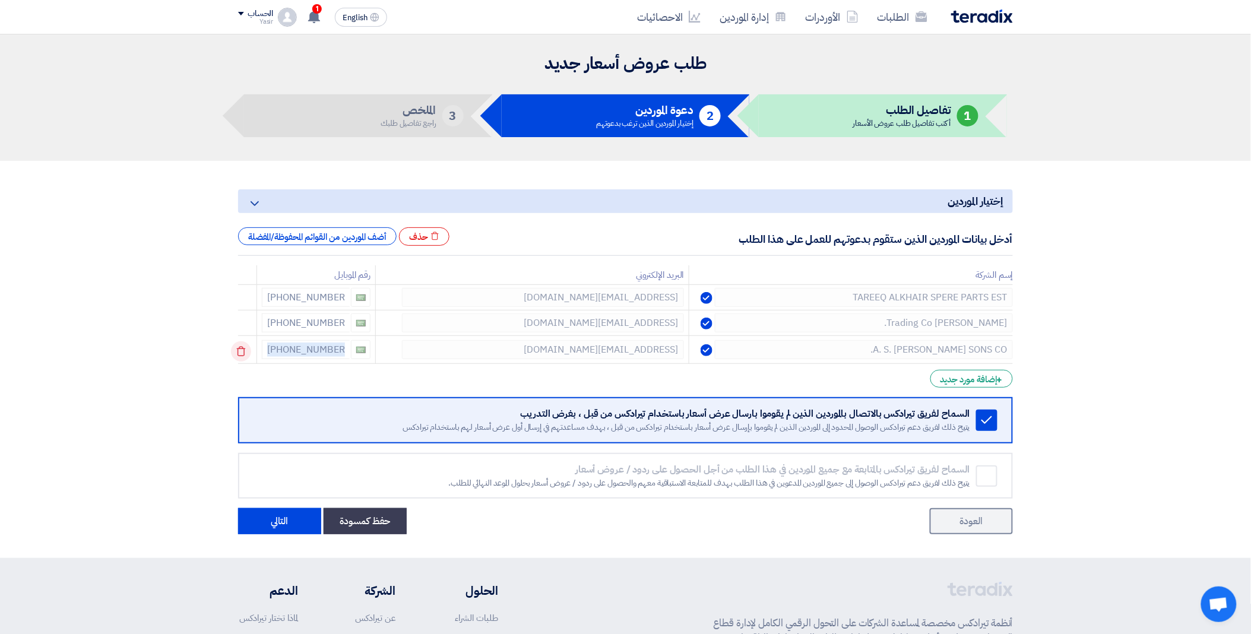
click at [244, 351] on icon at bounding box center [241, 351] width 20 height 20
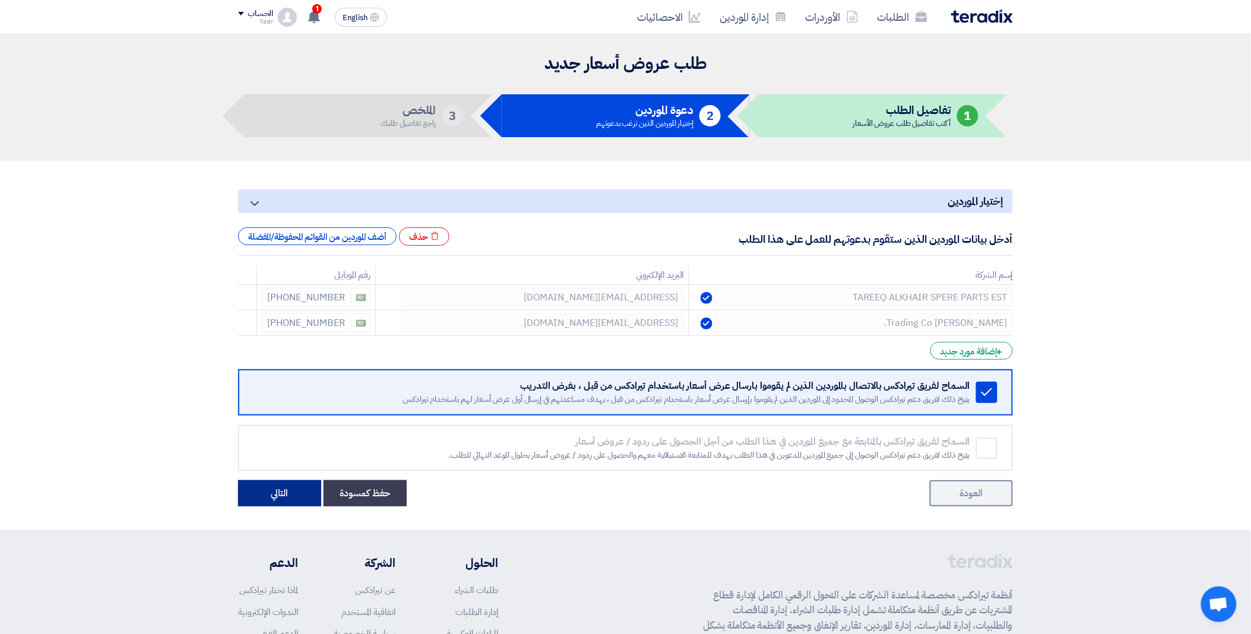
click at [279, 495] on button "التالي" at bounding box center [279, 493] width 83 height 26
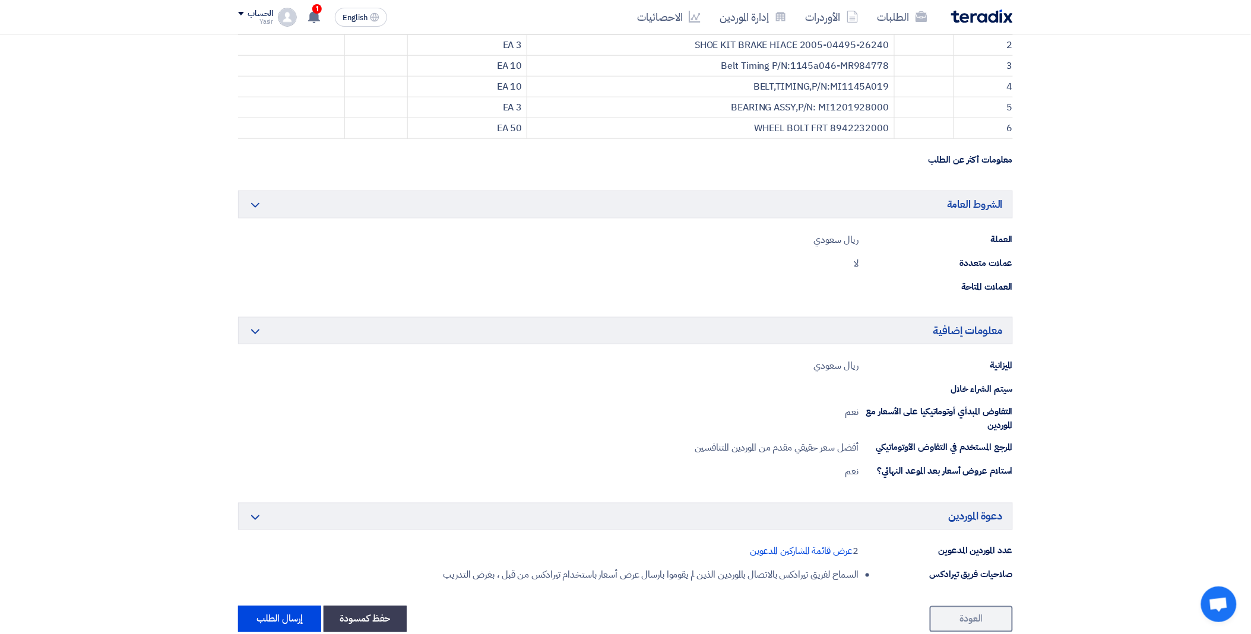
scroll to position [395, 0]
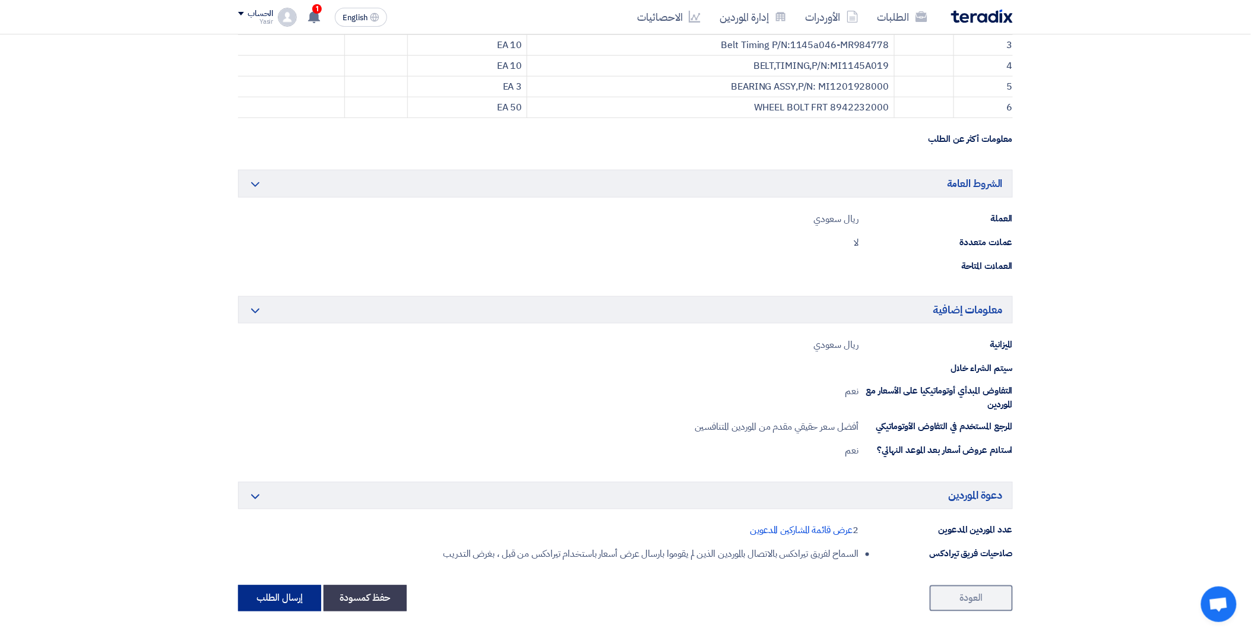
click at [277, 597] on button "إرسال الطلب" at bounding box center [279, 599] width 83 height 26
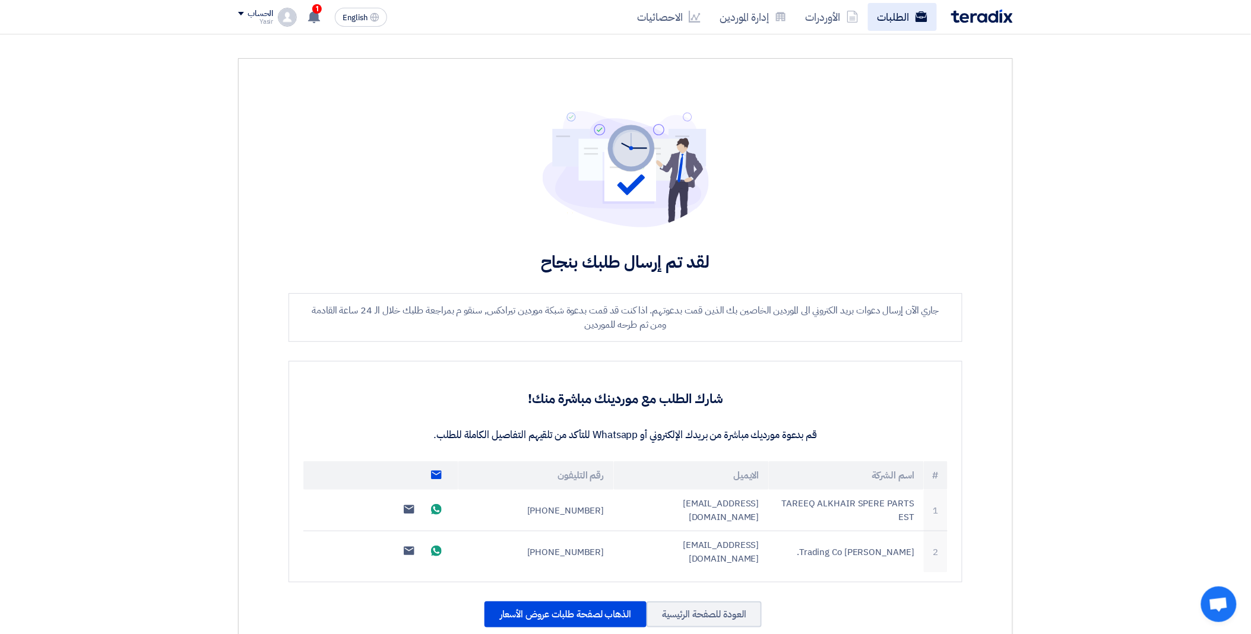
click at [917, 11] on icon at bounding box center [922, 17] width 12 height 12
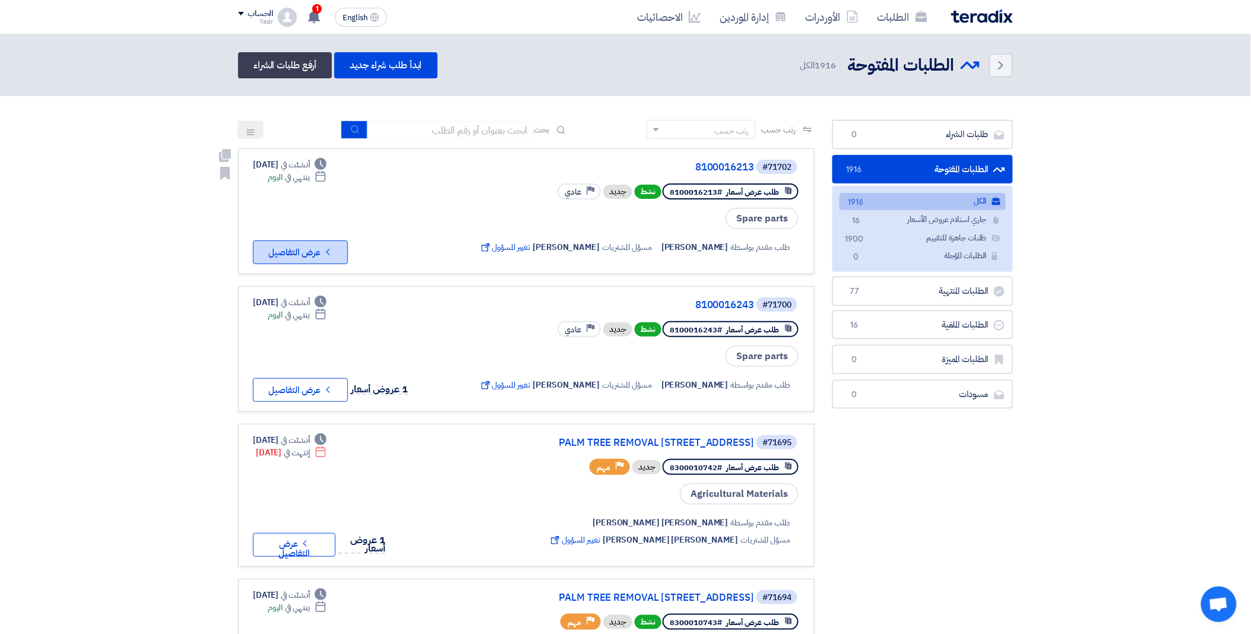
click at [316, 249] on button "Check details عرض التفاصيل" at bounding box center [300, 252] width 95 height 24
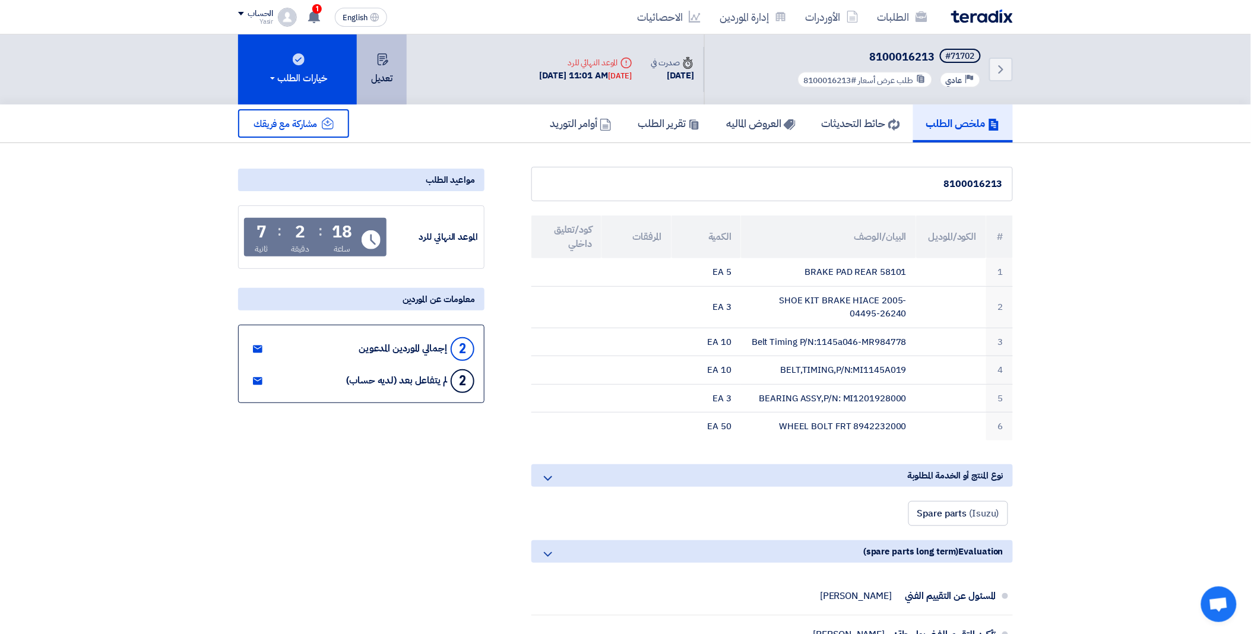
click at [372, 82] on button "تعديل" at bounding box center [382, 69] width 50 height 70
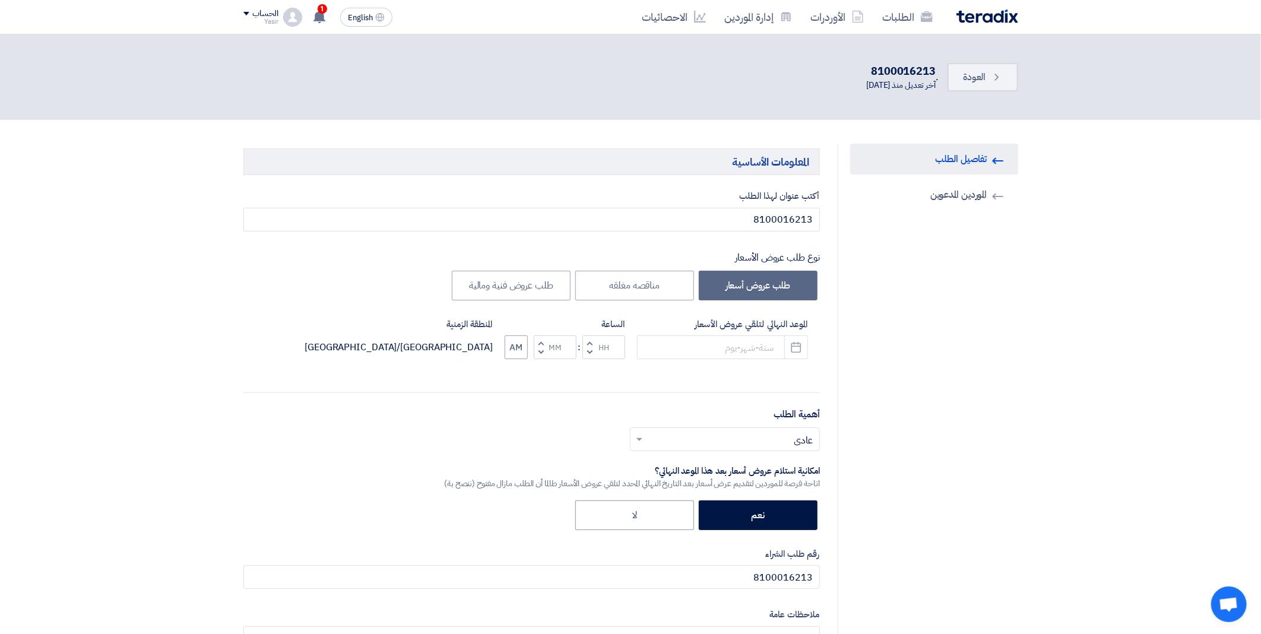
type input "[DATE]"
type input "11"
type input "01"
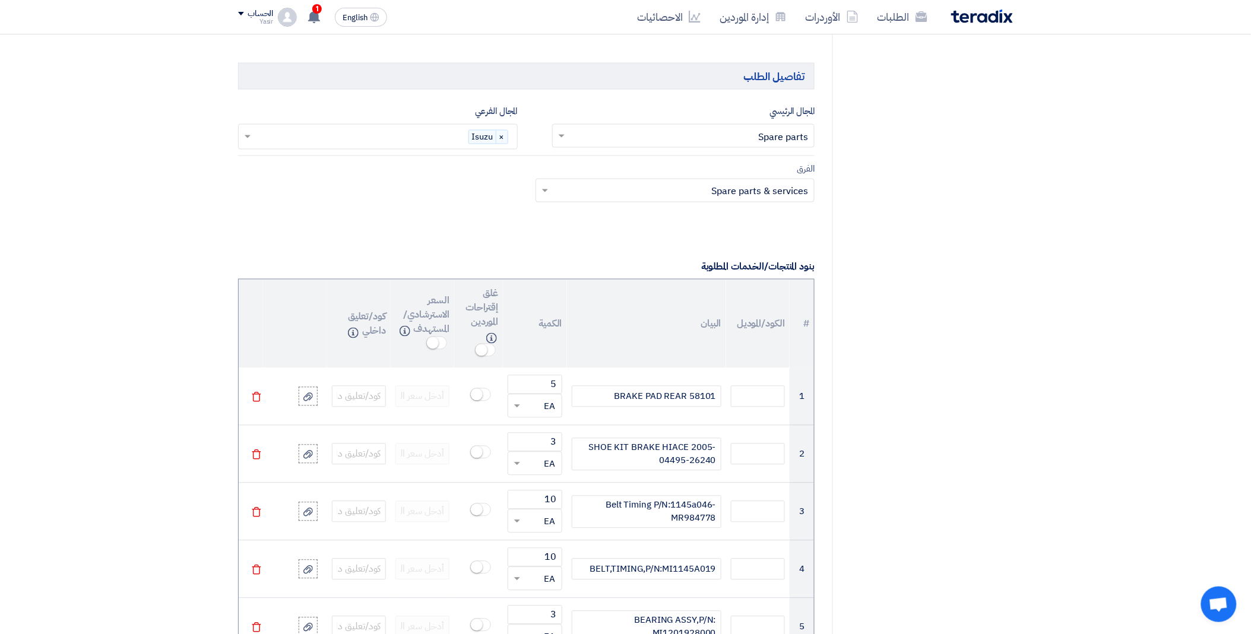
scroll to position [660, 0]
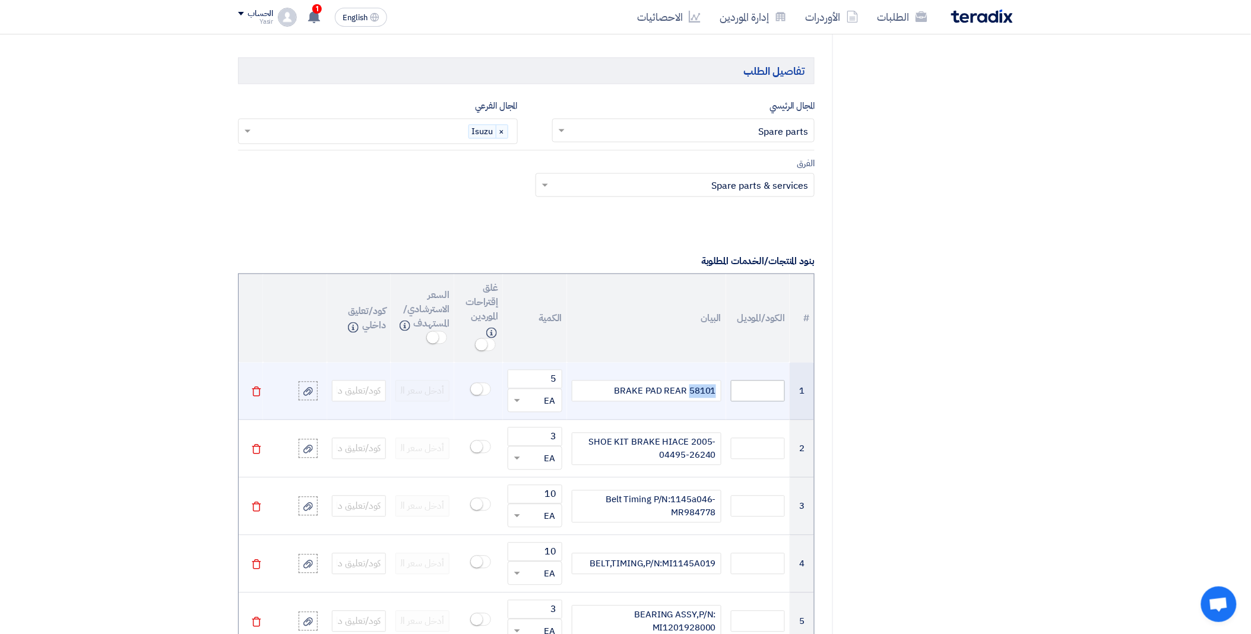
drag, startPoint x: 689, startPoint y: 391, endPoint x: 733, endPoint y: 390, distance: 44.0
click at [733, 390] on tr "1 BRAKE PAD REAR 58101 5 قطعة × EA [GEOGRAPHIC_DATA]" at bounding box center [526, 392] width 575 height 58
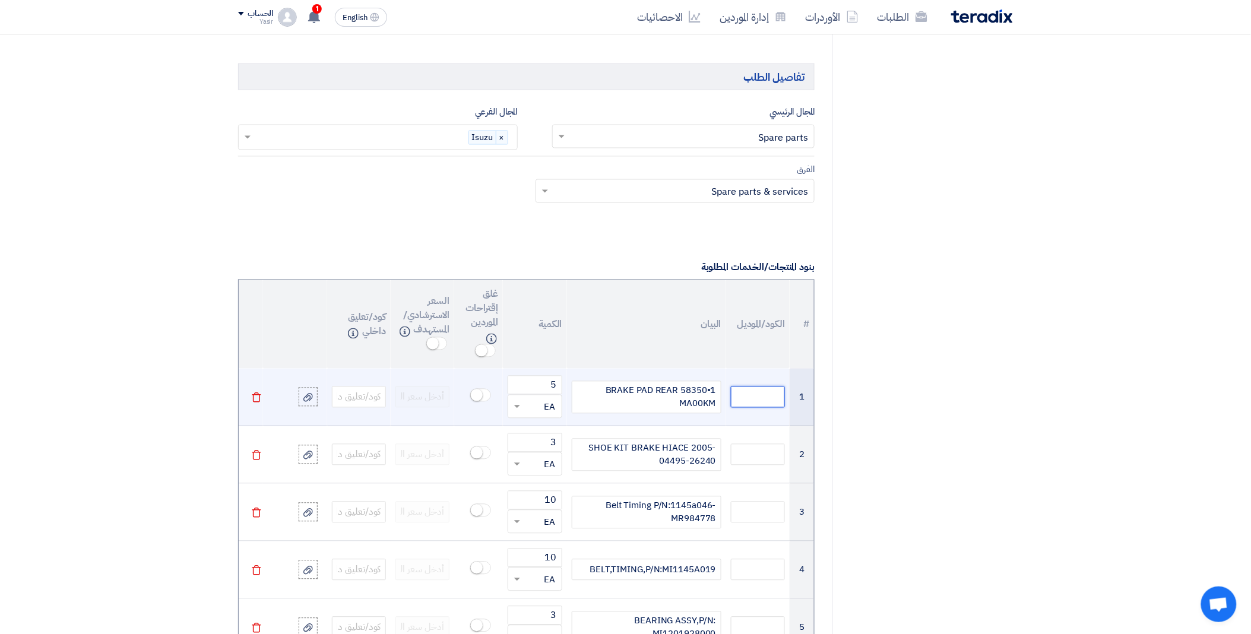
click at [746, 400] on input "text" at bounding box center [758, 397] width 54 height 21
paste input "58350•1 MA00KM"
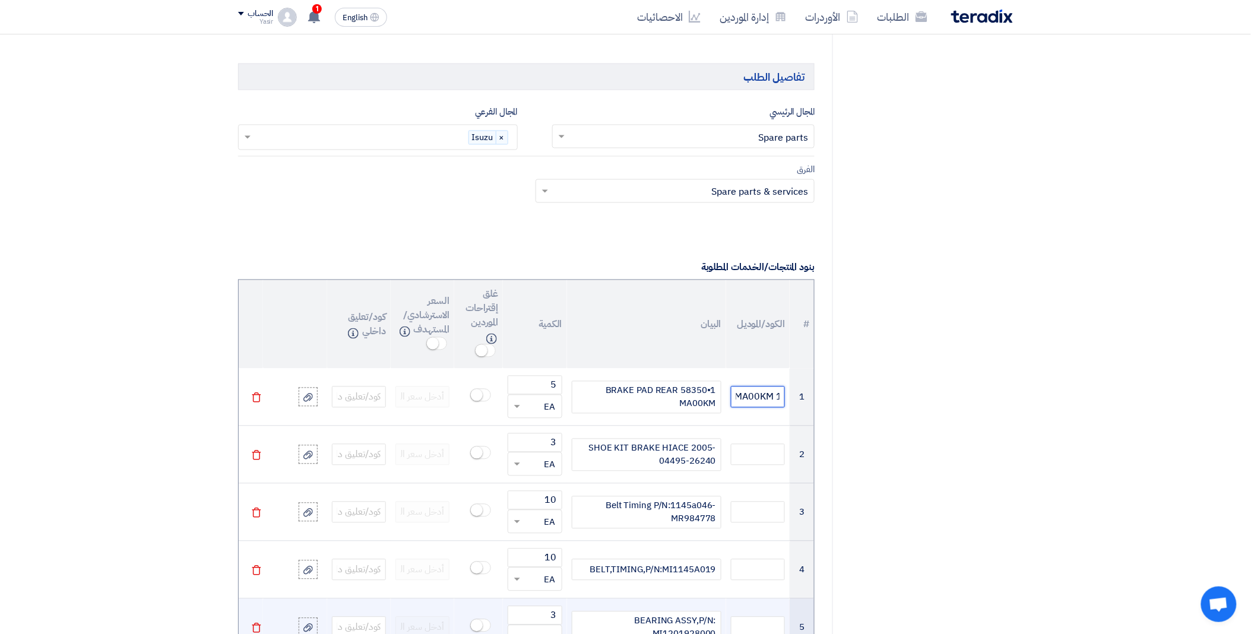
type input "58350•1 MA00KM"
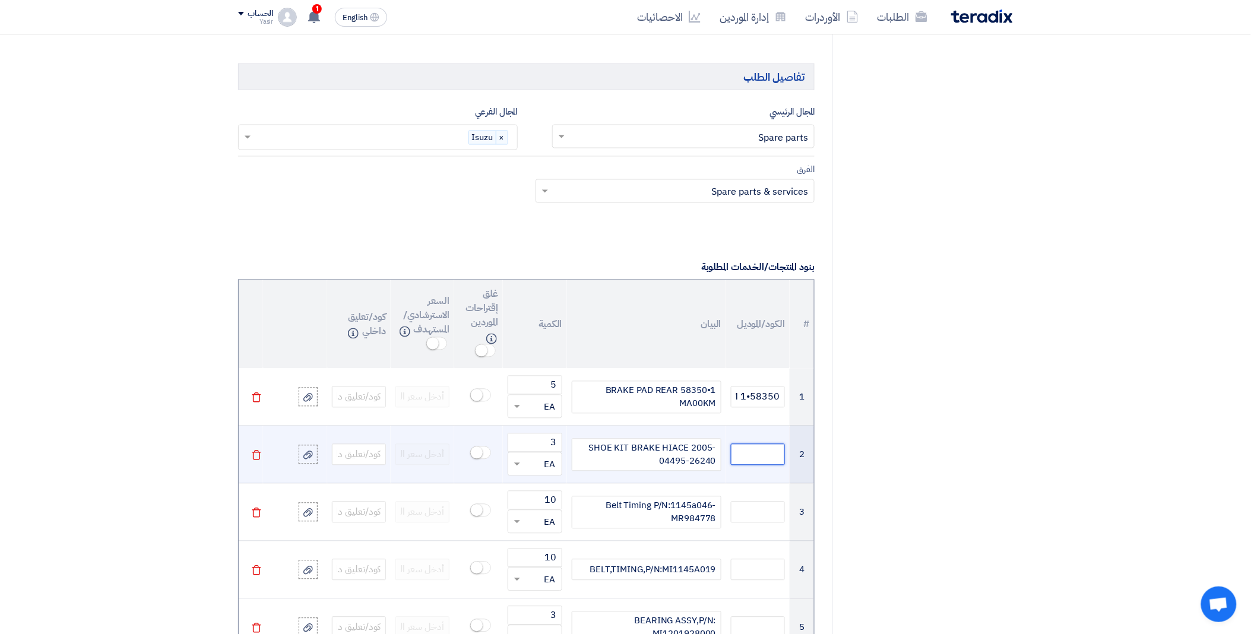
click at [751, 452] on input "text" at bounding box center [758, 454] width 54 height 21
click at [746, 458] on input "text" at bounding box center [758, 454] width 54 height 21
paste input "04495-26240"
click at [773, 455] on input "04495-26240" at bounding box center [758, 454] width 54 height 21
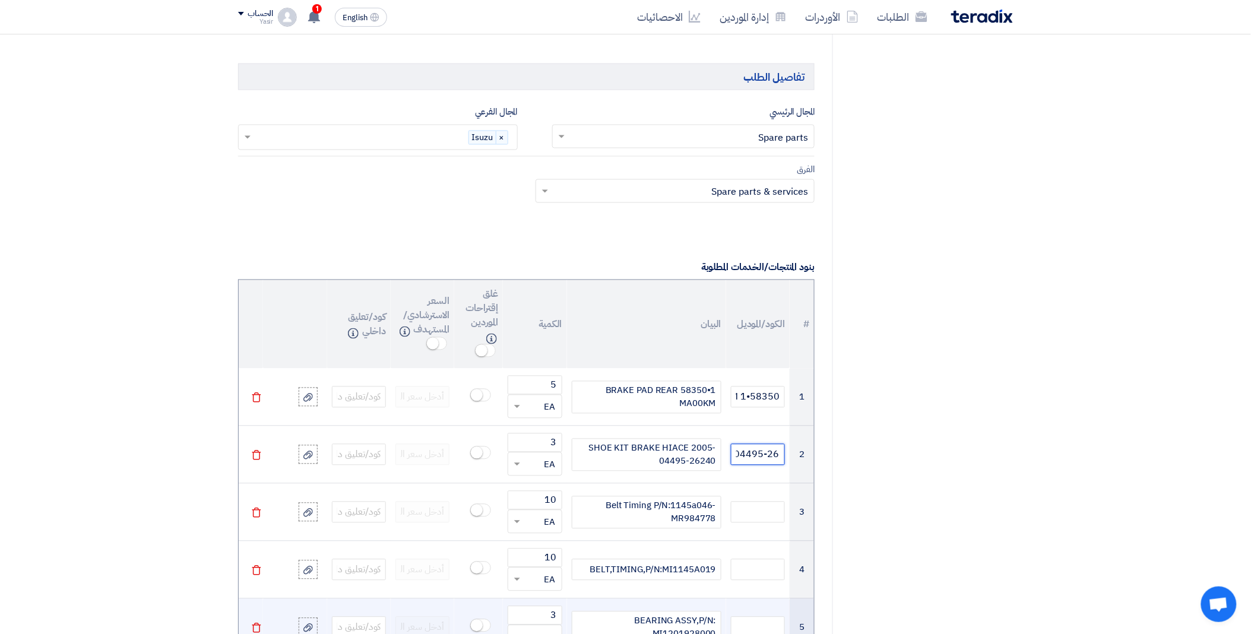
type input "04495-26240"
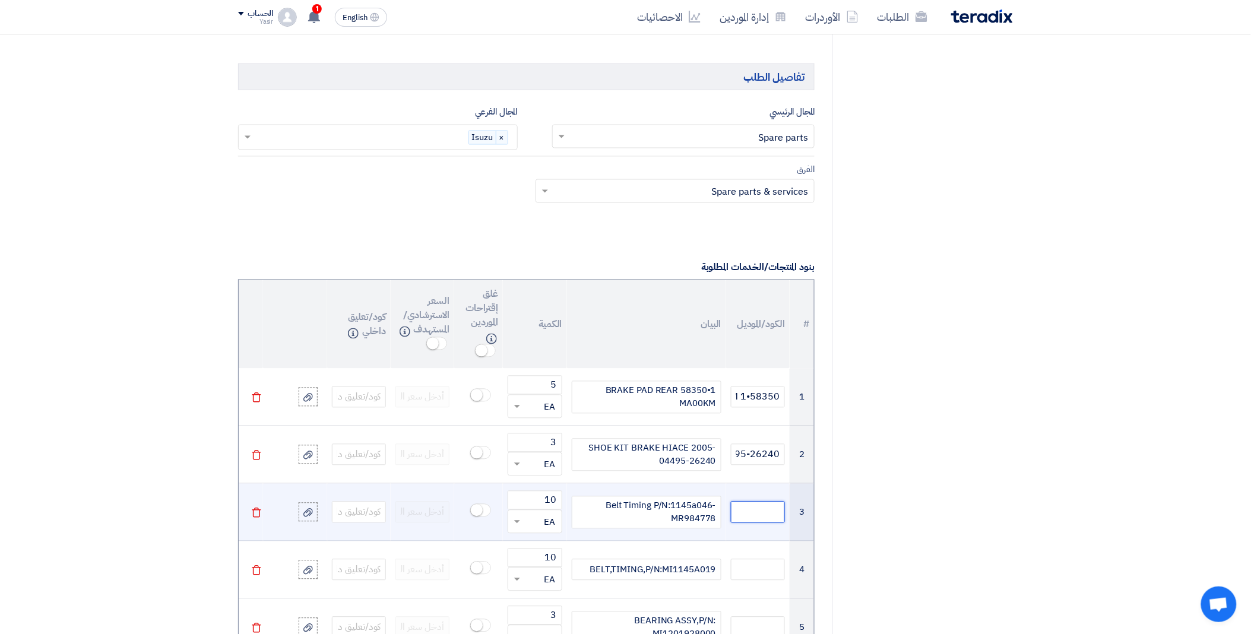
click at [743, 512] on input "text" at bounding box center [758, 512] width 54 height 21
paste input "1145A081"
type input "1145A081"
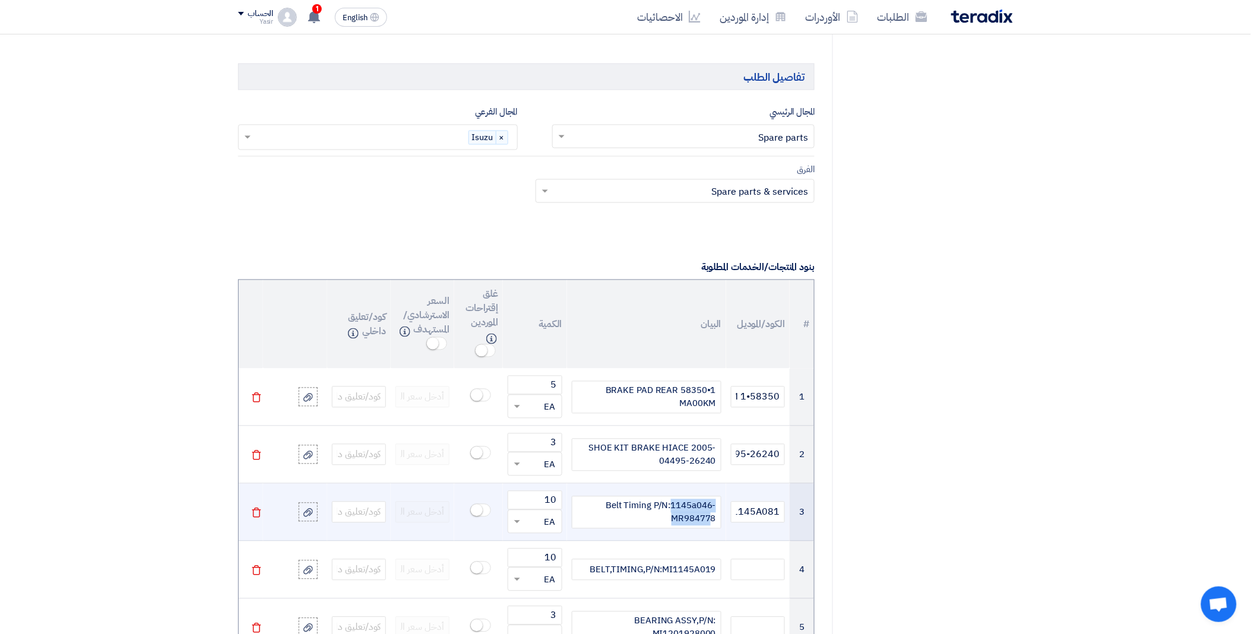
drag, startPoint x: 673, startPoint y: 505, endPoint x: 708, endPoint y: 524, distance: 40.7
click at [708, 524] on div "Belt Timing P/N:1145a046-MR984778" at bounding box center [647, 512] width 150 height 33
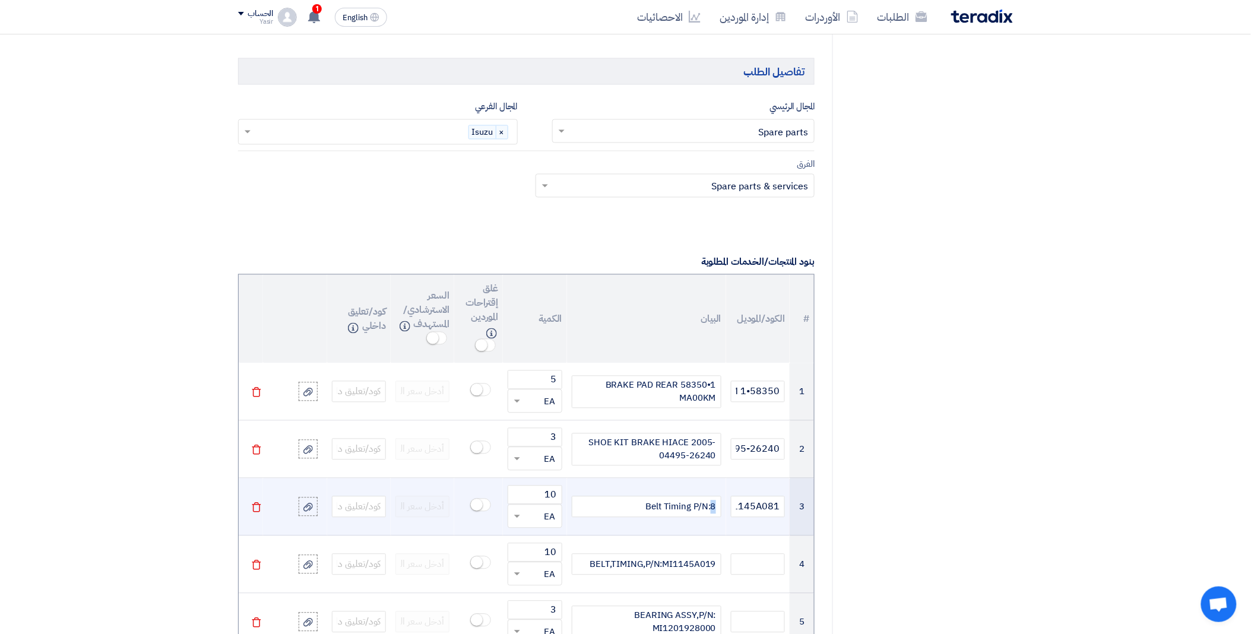
drag, startPoint x: 710, startPoint y: 508, endPoint x: 717, endPoint y: 508, distance: 7.1
click at [717, 508] on div "Belt Timing P/N:8" at bounding box center [647, 506] width 150 height 21
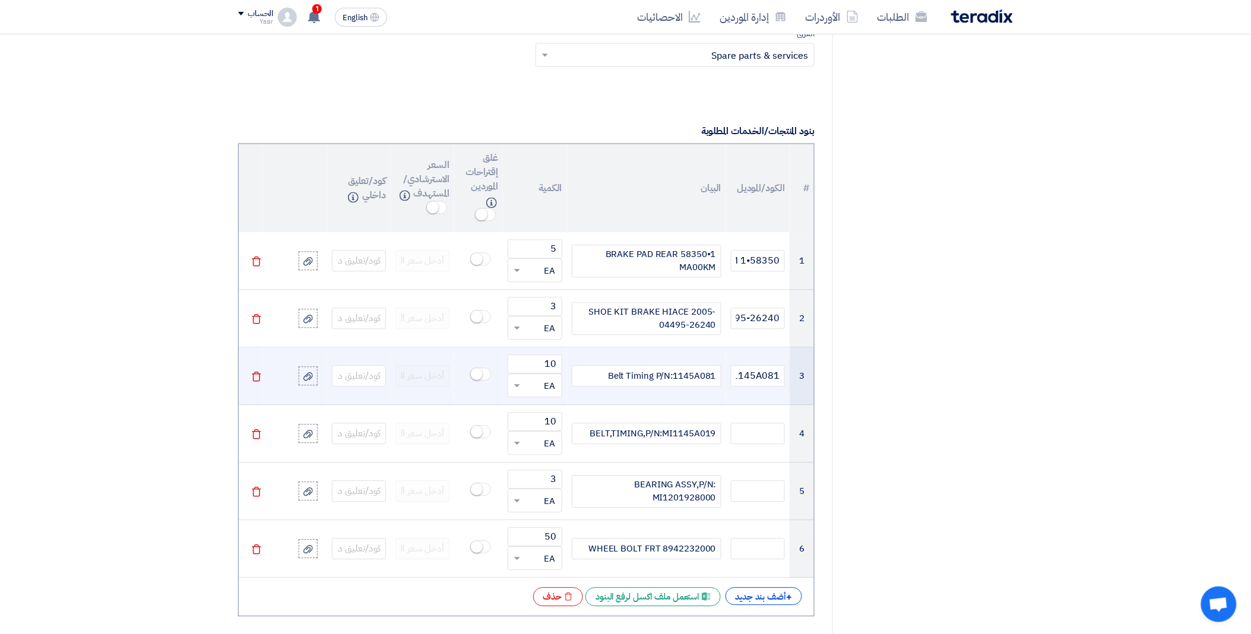
scroll to position [791, 0]
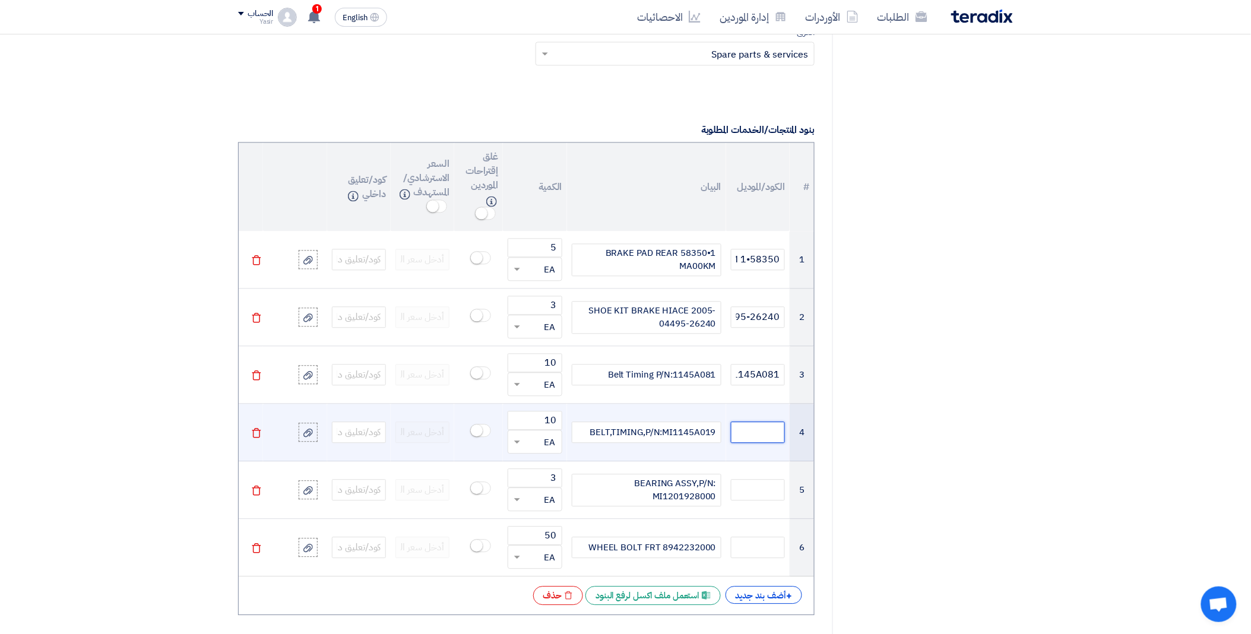
click at [745, 432] on input "text" at bounding box center [758, 432] width 54 height 21
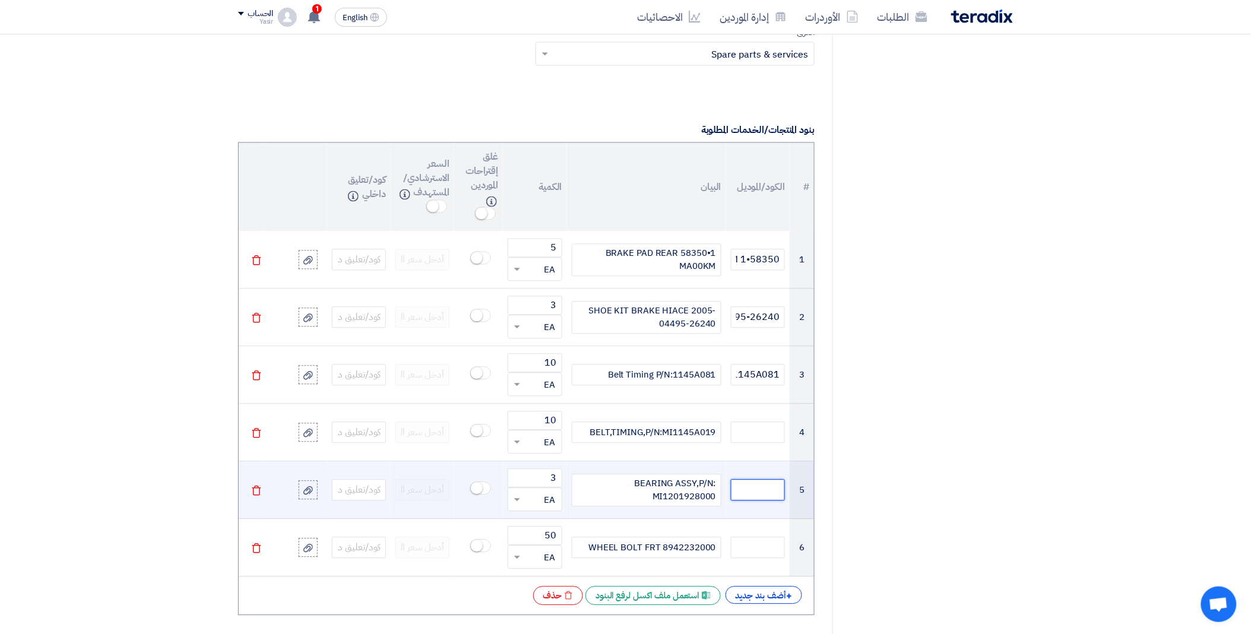
click at [744, 490] on input "text" at bounding box center [758, 490] width 54 height 21
paste input "# $%&$'"
type input "# $%&$'"
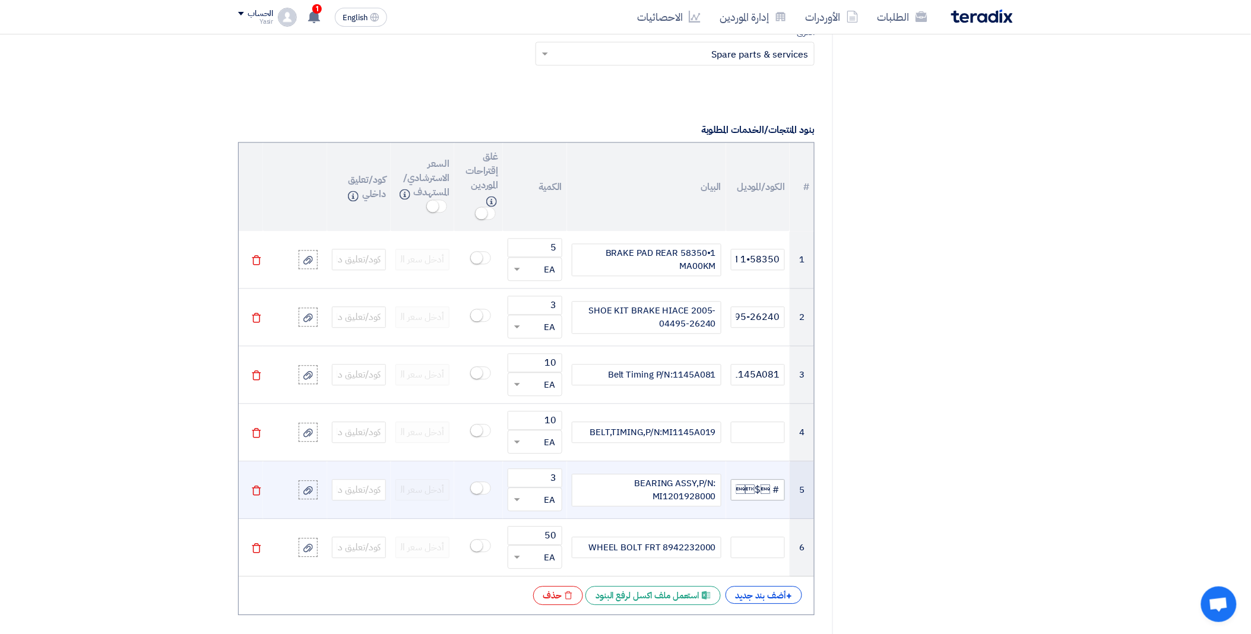
drag, startPoint x: 728, startPoint y: 491, endPoint x: 785, endPoint y: 490, distance: 57.0
click at [785, 490] on td "# $%&$'" at bounding box center [758, 491] width 64 height 58
click at [765, 465] on td "# $%&$'" at bounding box center [758, 491] width 64 height 58
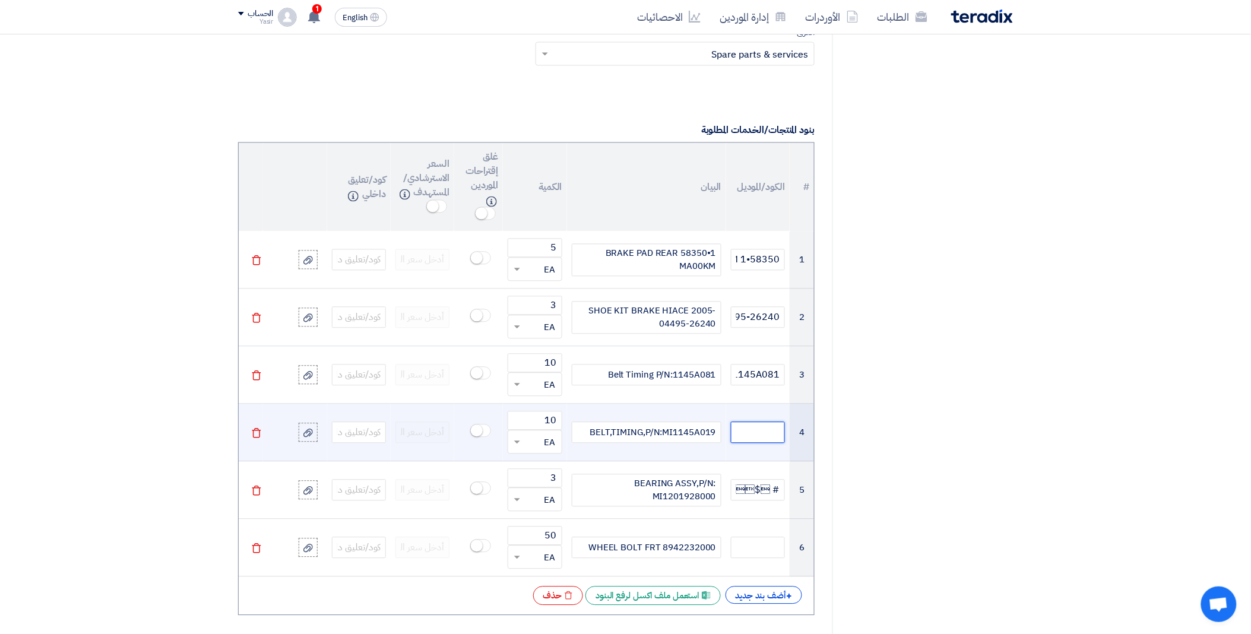
click at [759, 441] on input "text" at bounding box center [758, 432] width 54 height 21
drag, startPoint x: 672, startPoint y: 432, endPoint x: 714, endPoint y: 432, distance: 42.2
click at [714, 432] on div "BELT,TIMING,P/N:MI1145A019" at bounding box center [647, 432] width 150 height 21
drag, startPoint x: 662, startPoint y: 429, endPoint x: 715, endPoint y: 429, distance: 53.4
click at [715, 429] on div "BELT,TIMING,P/N:MI1145A019" at bounding box center [647, 432] width 150 height 21
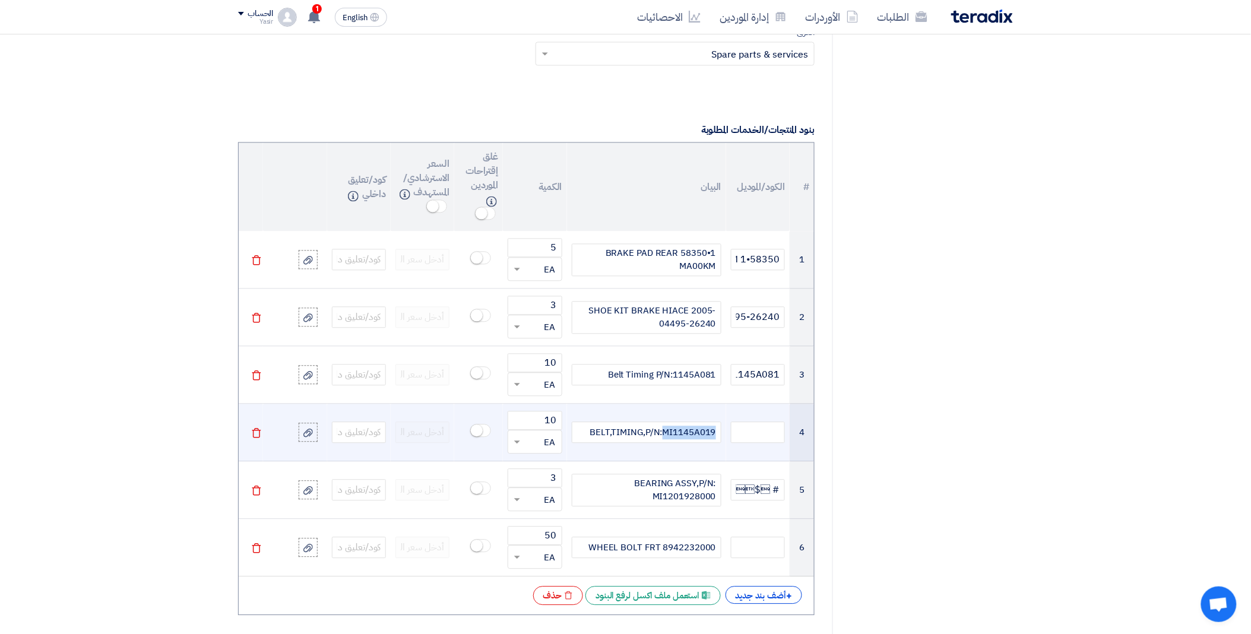
copy div "MI1145A019"
click at [743, 433] on input "text" at bounding box center [758, 432] width 54 height 21
paste input "MI1145A019"
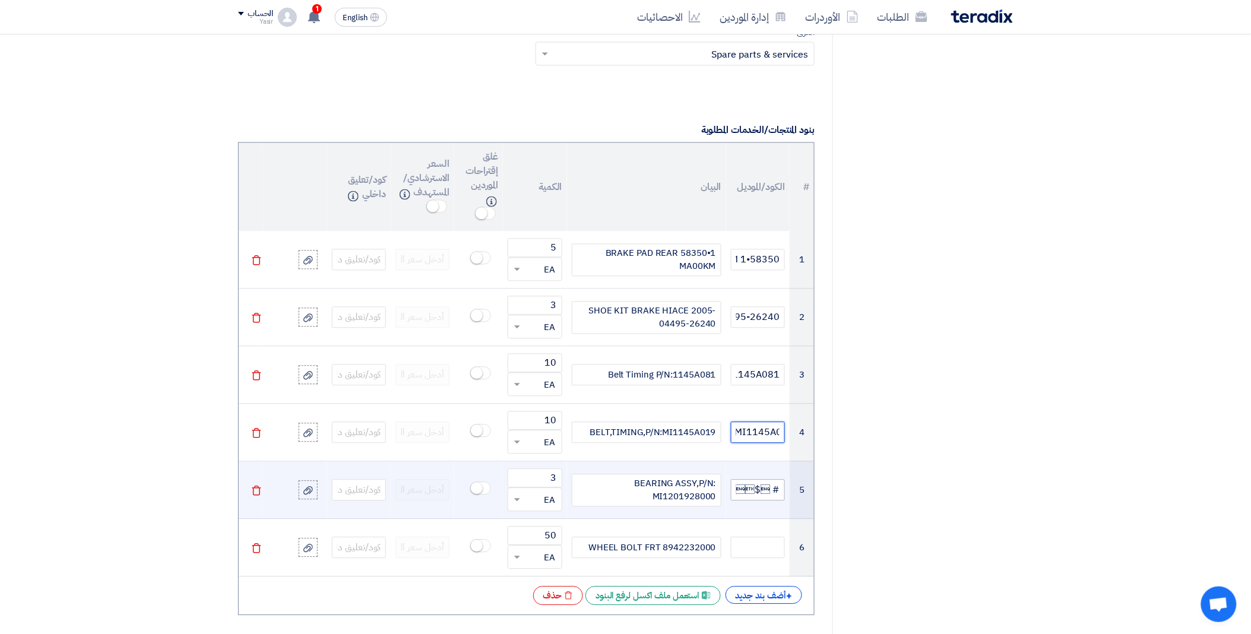
type input "MI1145A019"
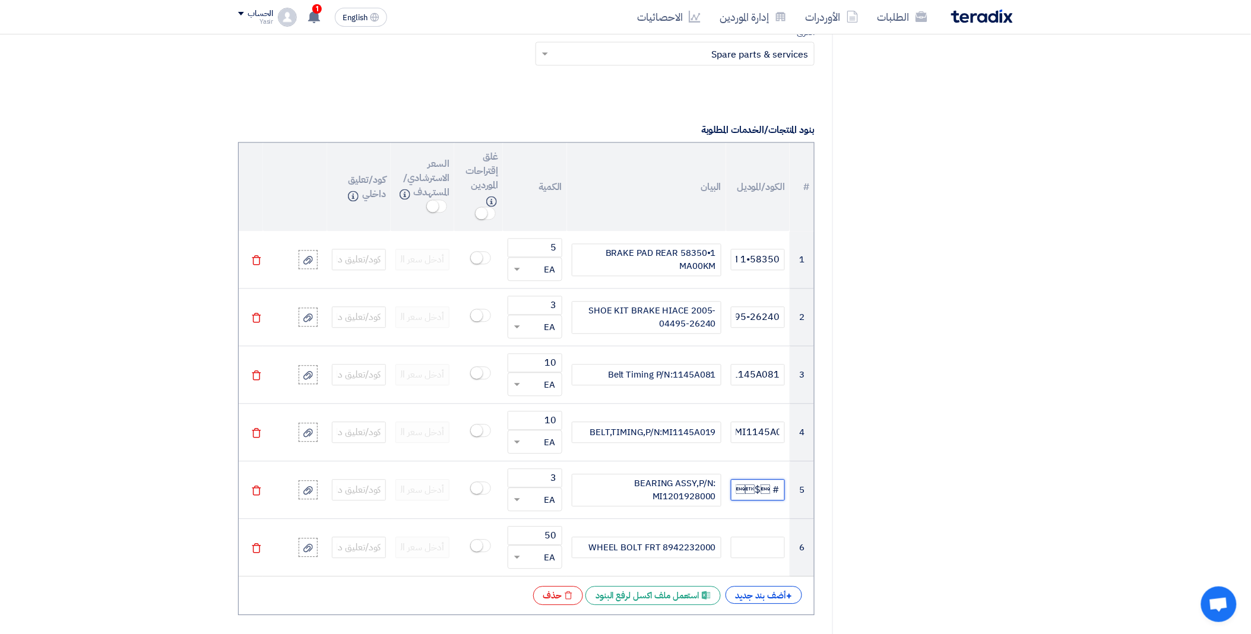
scroll to position [0, 1]
drag, startPoint x: 735, startPoint y: 493, endPoint x: 827, endPoint y: 490, distance: 92.1
click at [827, 490] on div "RFQ Information تفاصيل الطلب Invited Suppliers الموردين المدعوين المعلومات الأس…" at bounding box center [625, 548] width 793 height 2391
type input "$'"
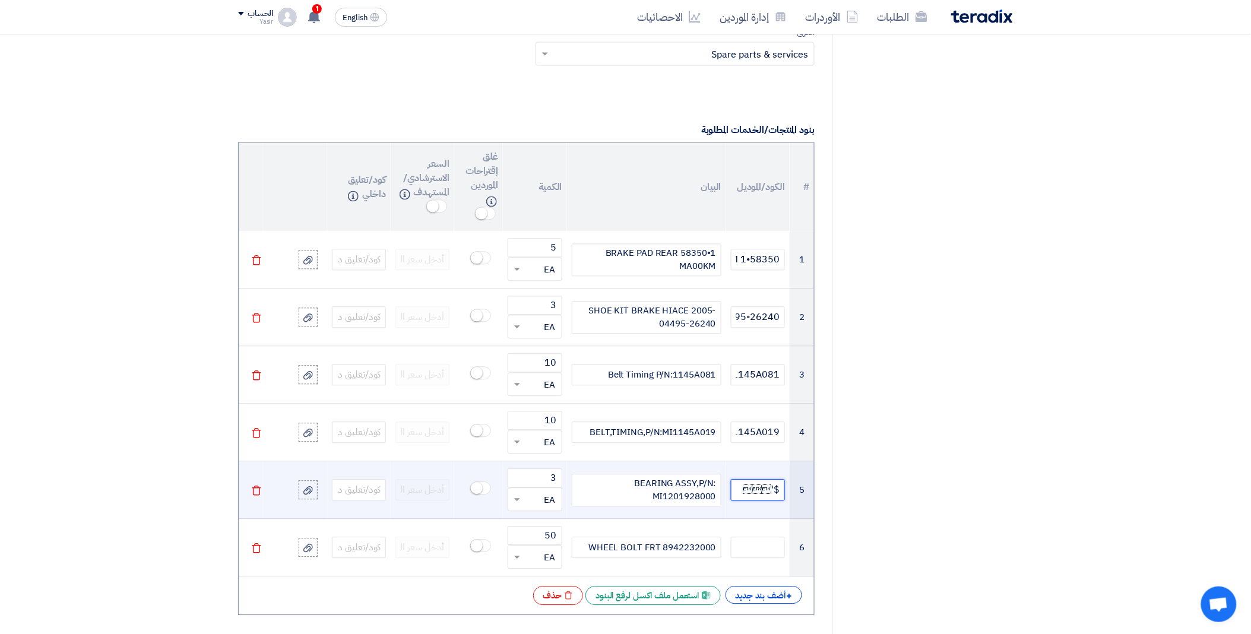
drag, startPoint x: 756, startPoint y: 489, endPoint x: 784, endPoint y: 488, distance: 27.9
click at [784, 488] on input "$'" at bounding box center [758, 490] width 54 height 21
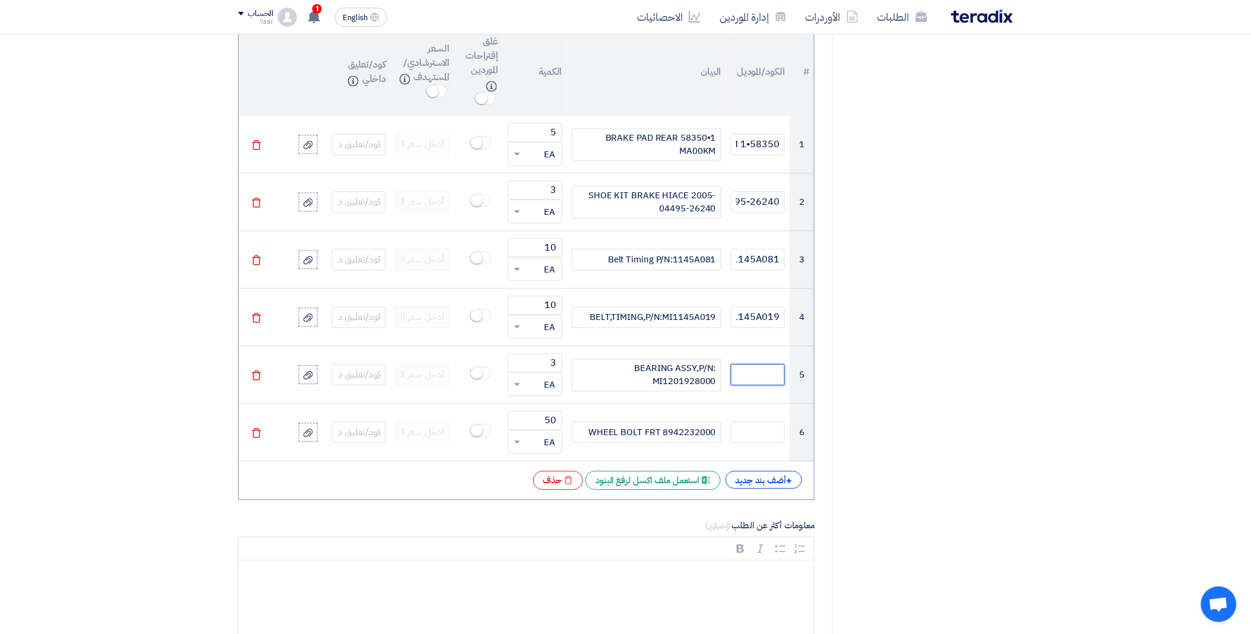
scroll to position [923, 0]
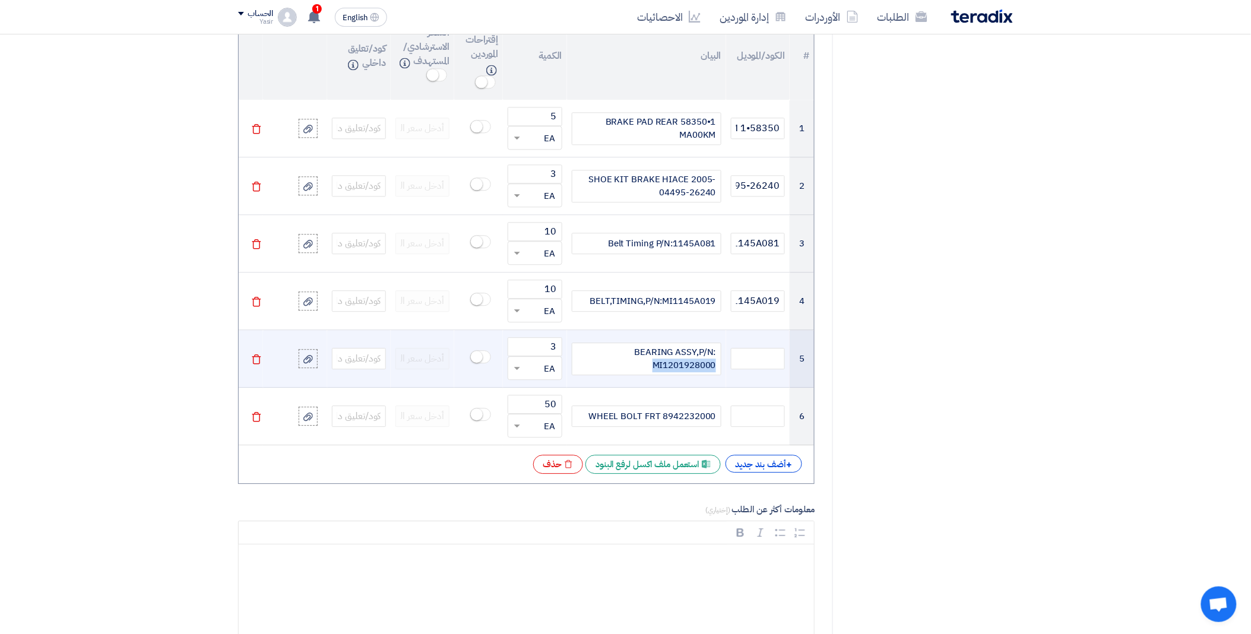
drag, startPoint x: 653, startPoint y: 366, endPoint x: 721, endPoint y: 365, distance: 67.7
click at [721, 365] on div "BEARING ASSY,P/N: MI1201928000" at bounding box center [647, 359] width 150 height 33
copy div "MI1201928000"
click at [761, 357] on input "text" at bounding box center [758, 358] width 54 height 21
paste input "MI1201928000"
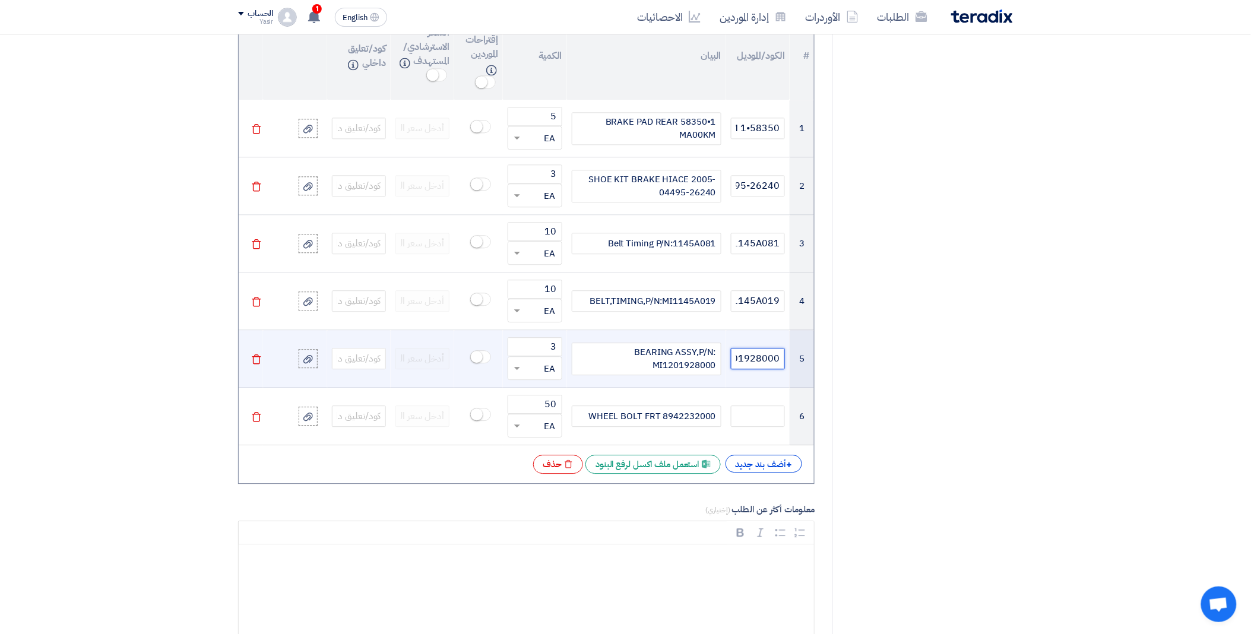
scroll to position [0, -25]
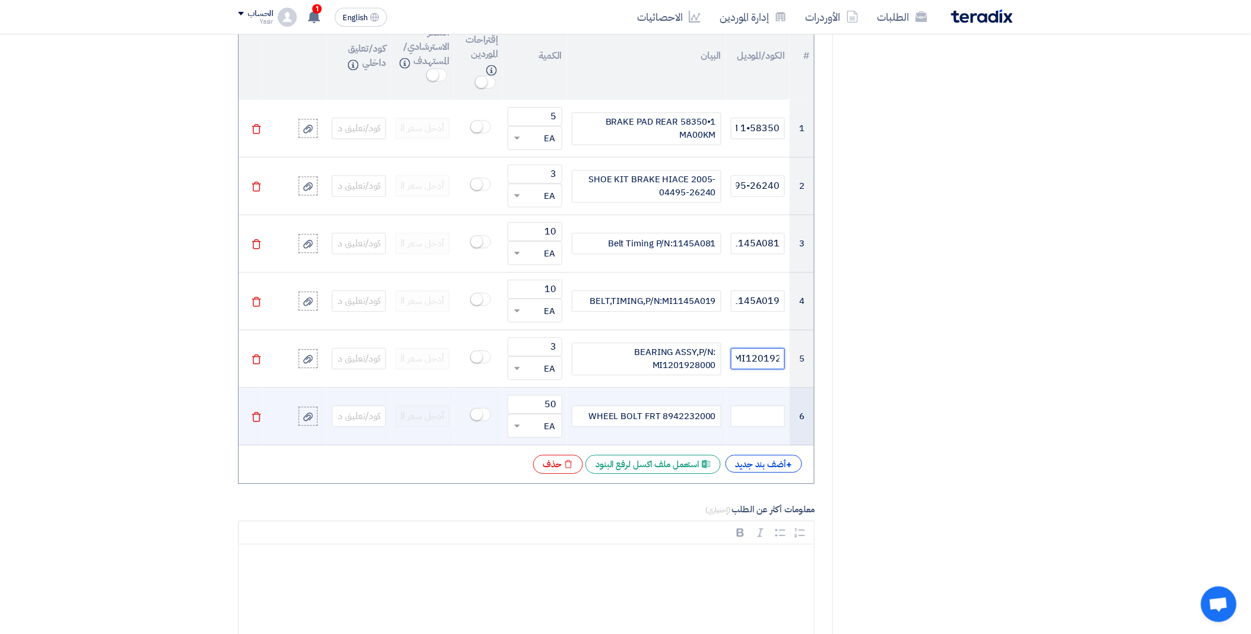
type input "MI1201928000"
drag, startPoint x: 662, startPoint y: 414, endPoint x: 717, endPoint y: 413, distance: 55.8
click at [717, 413] on div "WHEEL BOLT FRT 8942232000" at bounding box center [647, 416] width 150 height 21
copy div "8942232000"
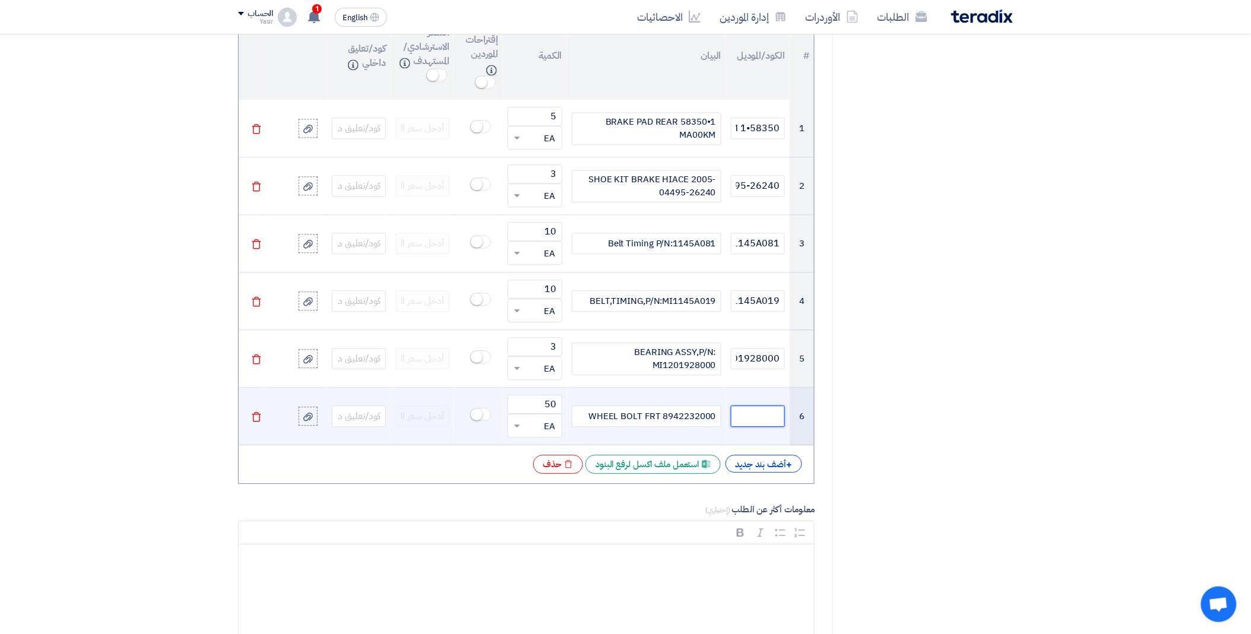
click at [757, 414] on input "text" at bounding box center [758, 416] width 54 height 21
paste input "8942232000"
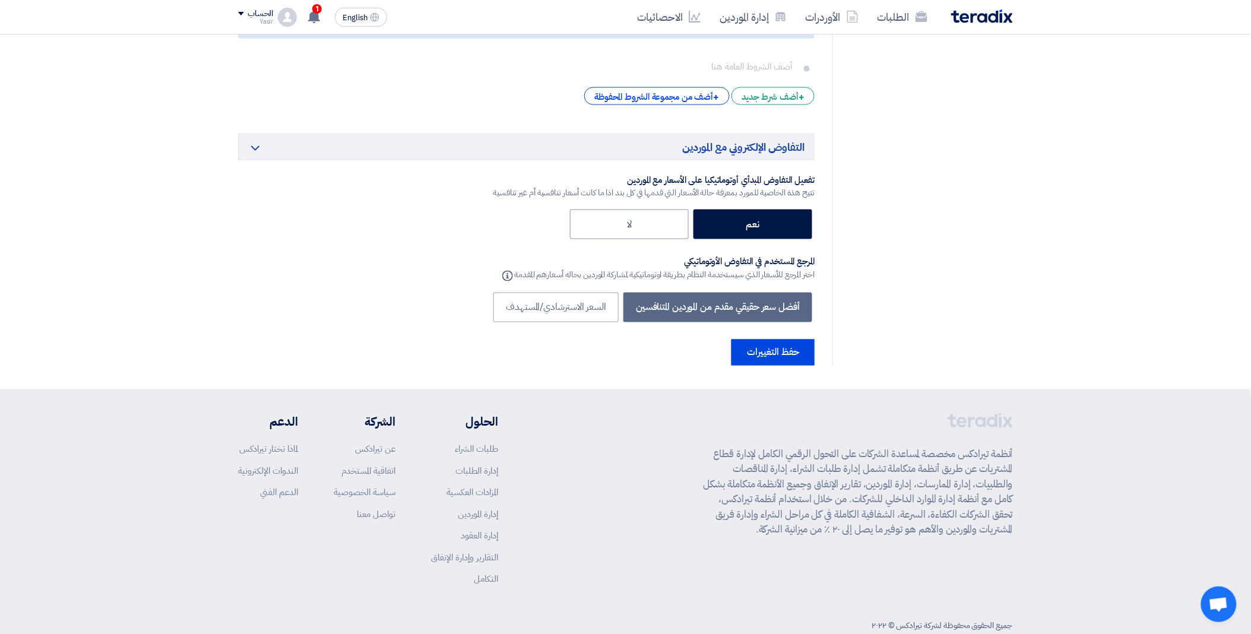
scroll to position [2169, 0]
type input "8942232000"
click at [766, 339] on button "حفظ التغييرات" at bounding box center [773, 352] width 83 height 26
click at [767, 339] on button "حفظ التغييرات" at bounding box center [773, 352] width 83 height 26
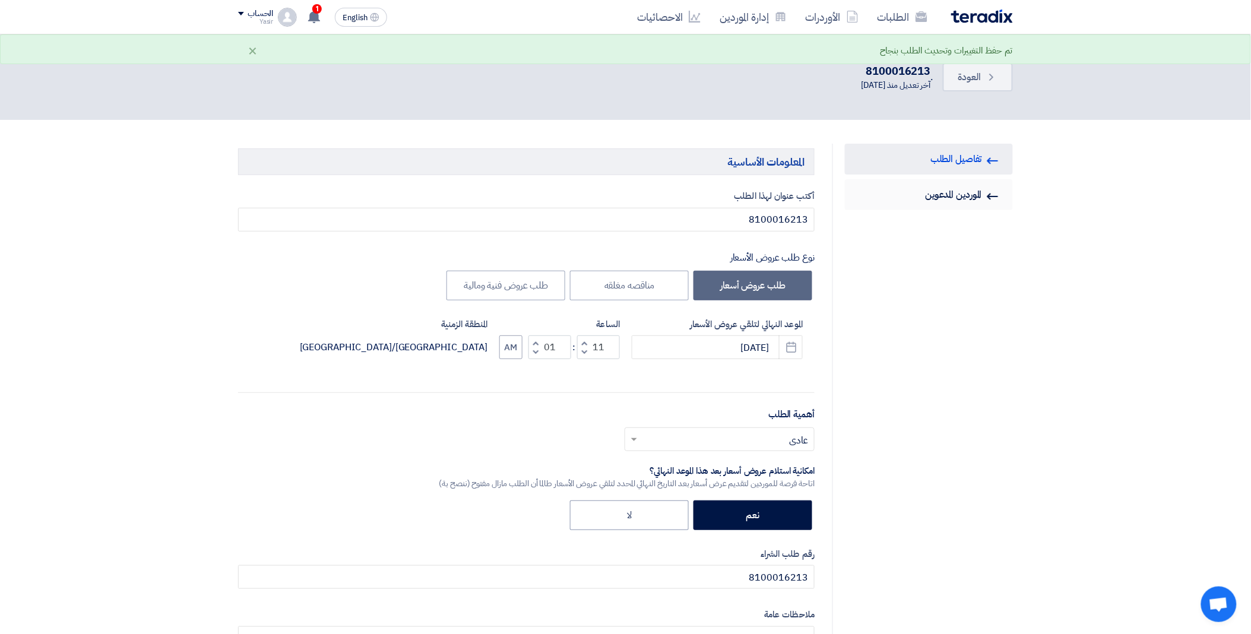
click at [922, 194] on link "Invited Suppliers الموردين المدعوين" at bounding box center [929, 194] width 168 height 31
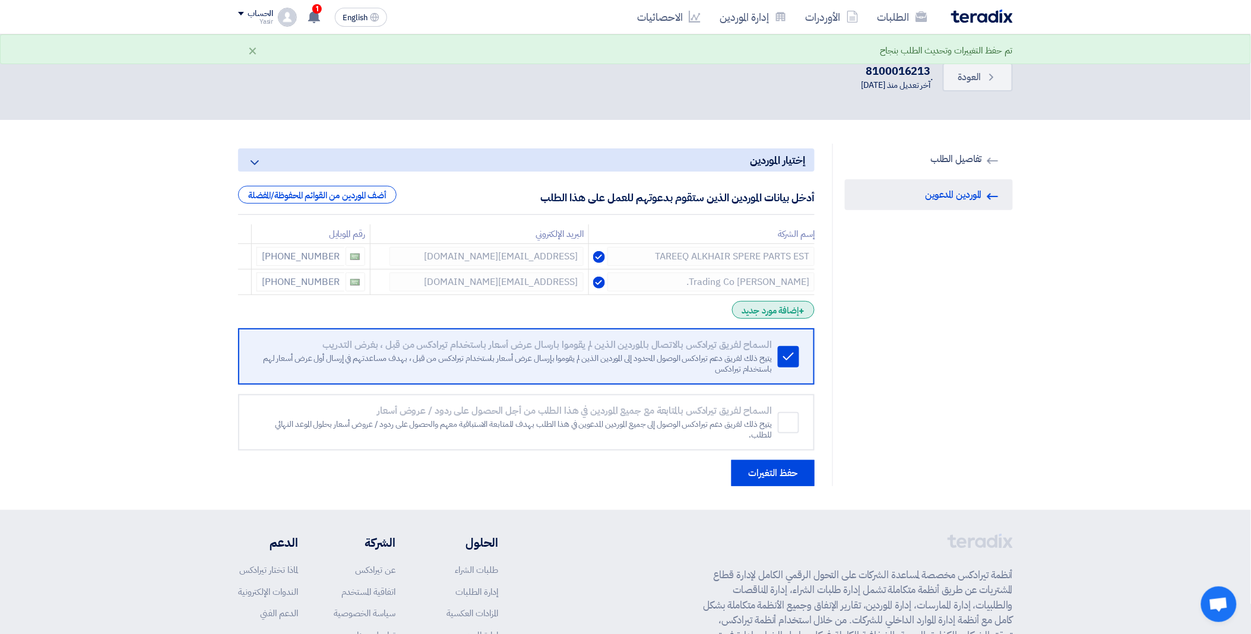
click at [778, 308] on div "+ إضافة مورد جديد" at bounding box center [773, 310] width 83 height 18
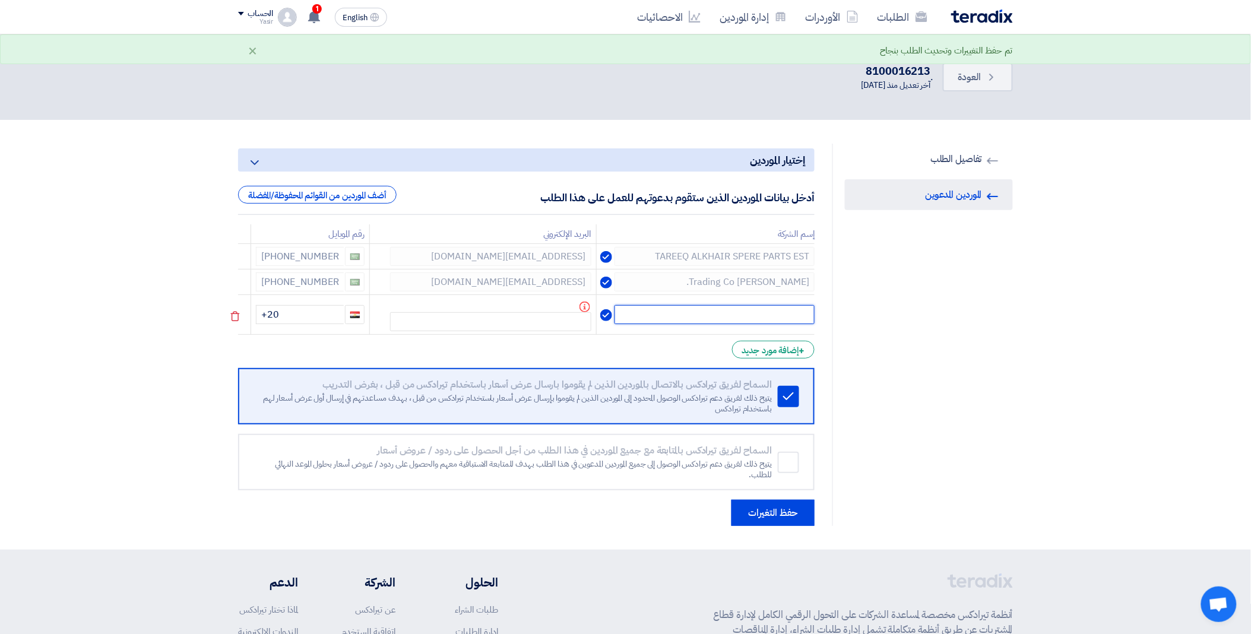
click at [748, 311] on input "text" at bounding box center [715, 314] width 200 height 19
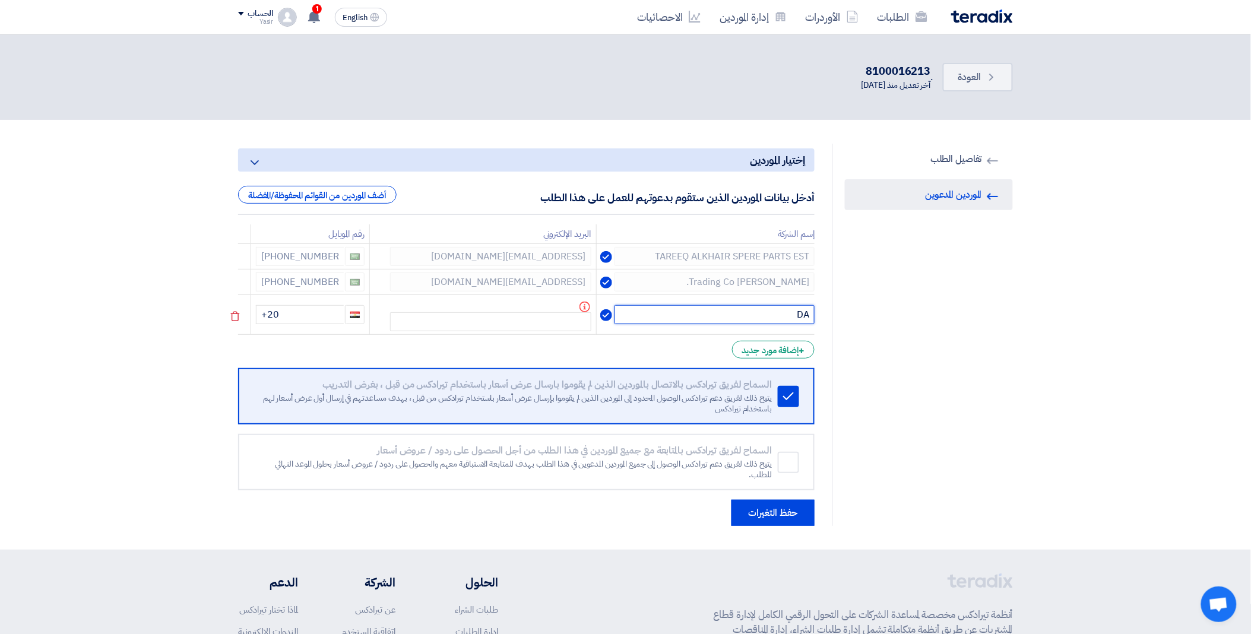
type input "D"
click at [773, 343] on div "+ إضافة مورد جديد" at bounding box center [773, 350] width 83 height 18
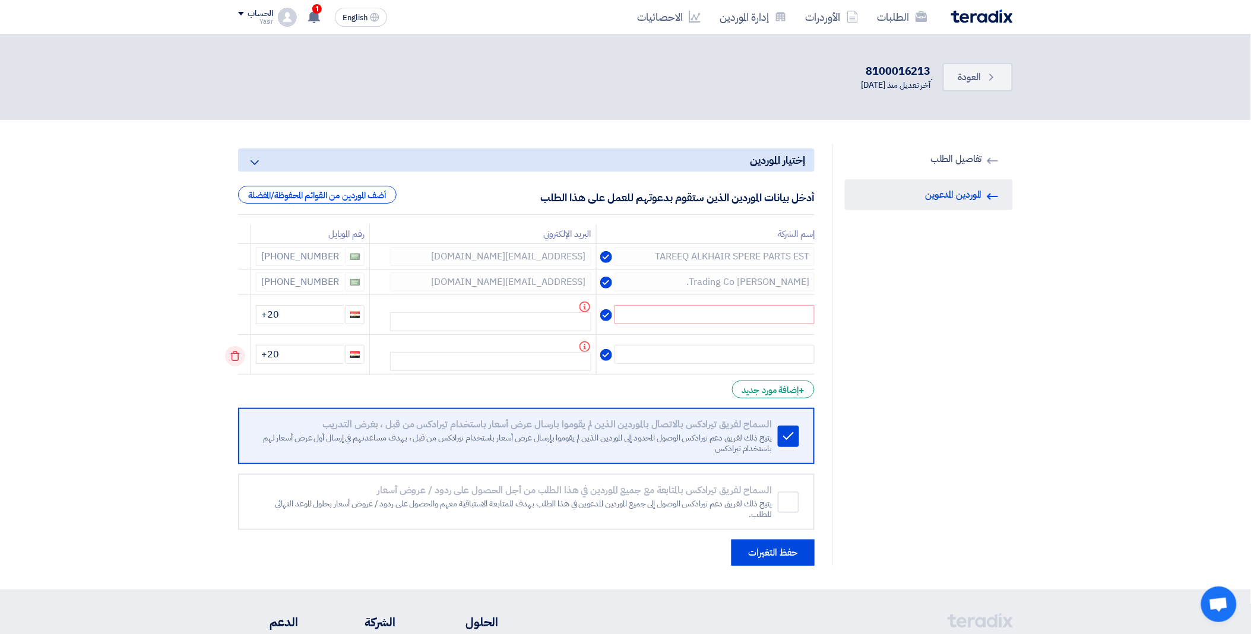
click at [235, 353] on use at bounding box center [235, 357] width 9 height 10
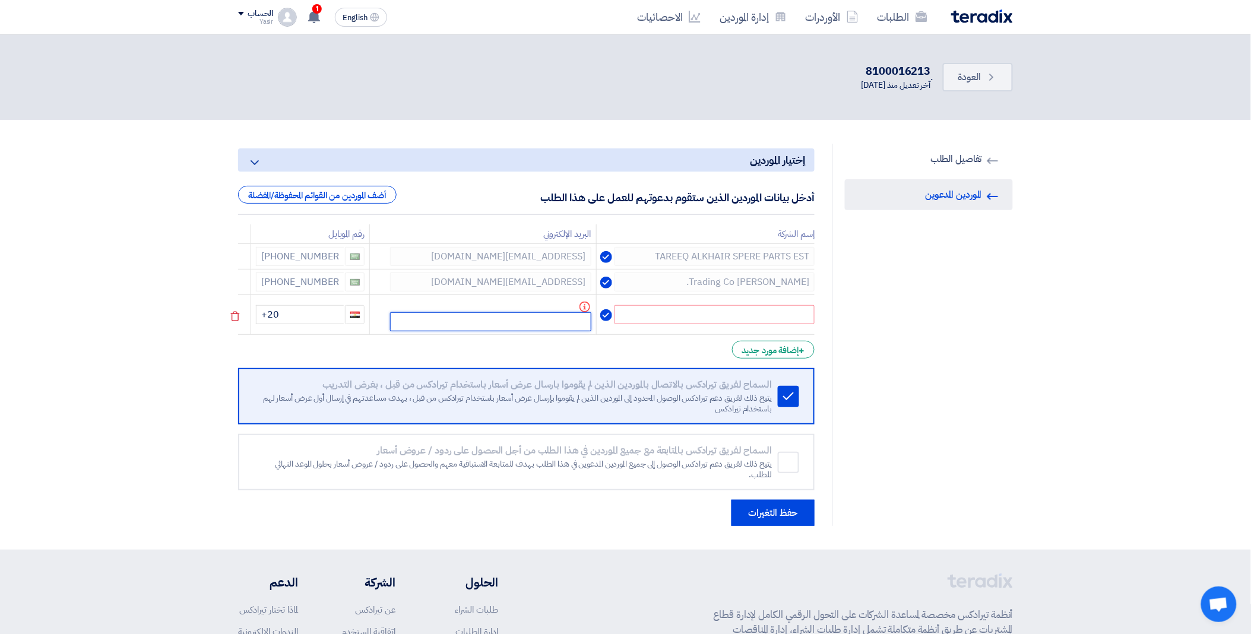
click at [442, 315] on input "text" at bounding box center [490, 321] width 201 height 19
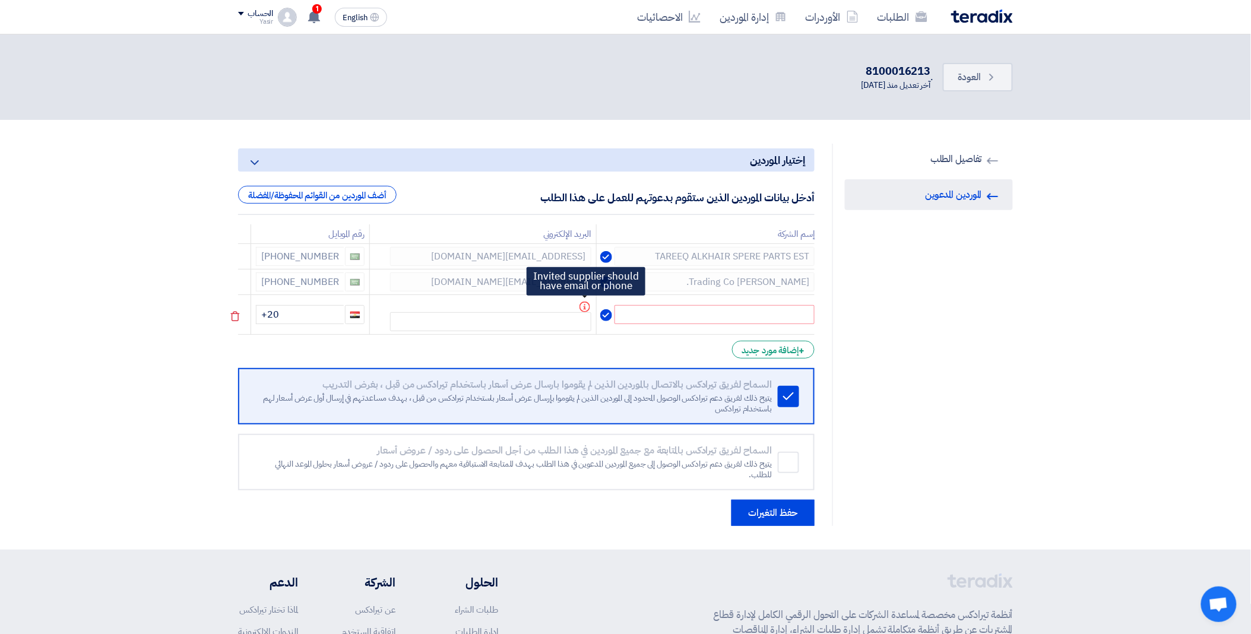
click at [583, 306] on icon "Info" at bounding box center [585, 307] width 11 height 11
click at [644, 308] on input "text" at bounding box center [715, 314] width 200 height 19
click at [264, 192] on div "أضف الموردين من القوائم المحفوظة/المفضلة" at bounding box center [317, 195] width 159 height 18
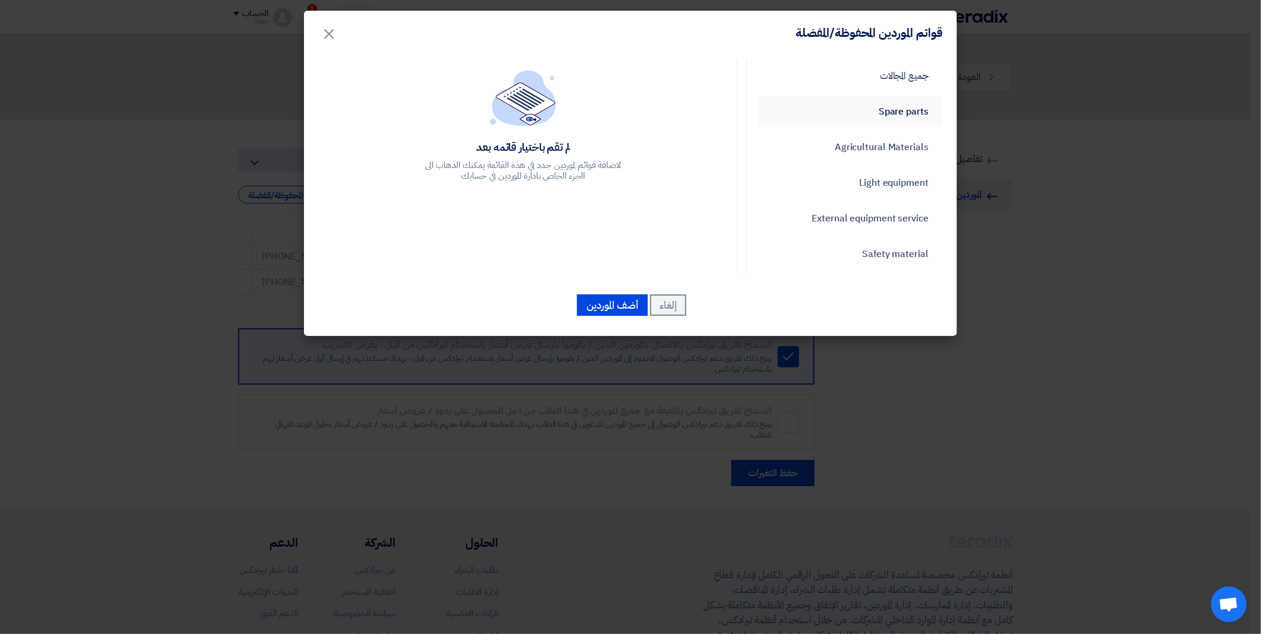
click at [876, 96] on link "Spare parts" at bounding box center [851, 111] width 184 height 31
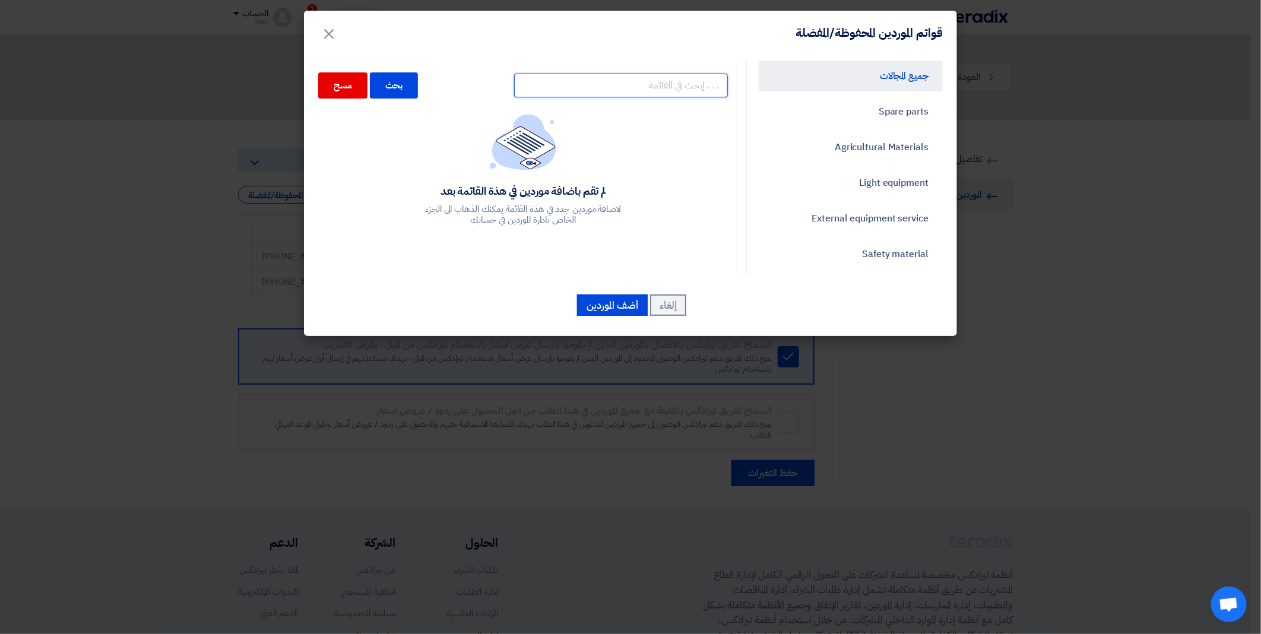
click at [579, 91] on input "text" at bounding box center [621, 86] width 214 height 24
click at [398, 87] on div "بحث" at bounding box center [394, 85] width 49 height 26
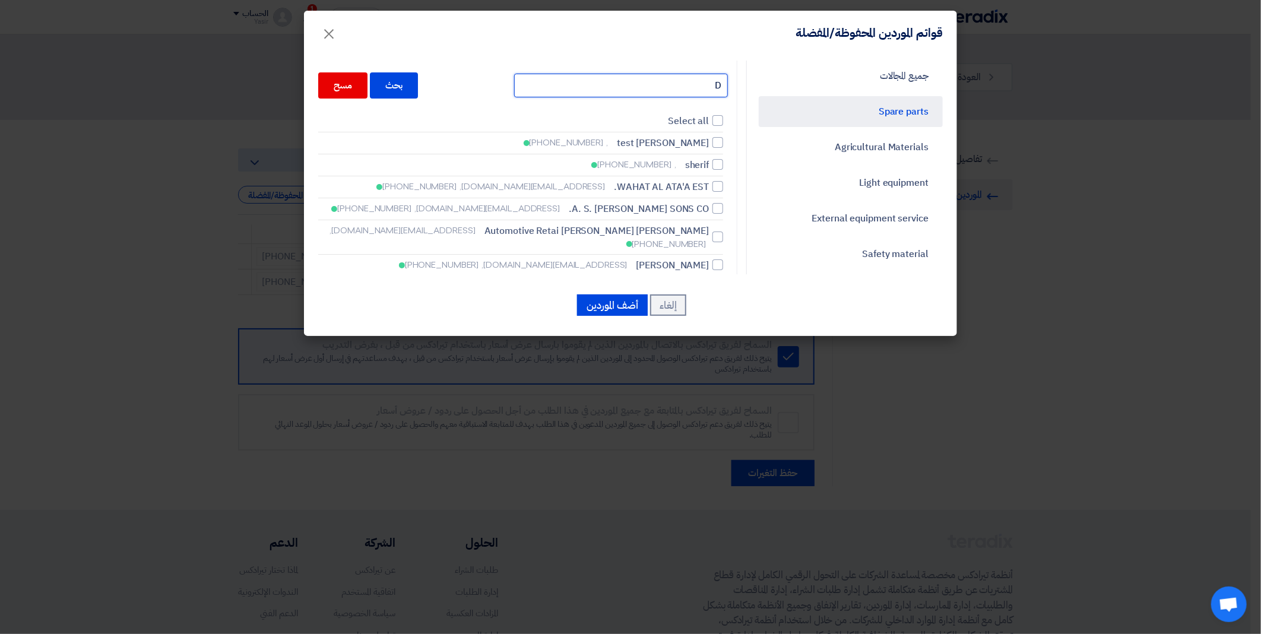
click at [680, 81] on input "D" at bounding box center [621, 86] width 214 height 24
type input "DAL"
click at [404, 83] on div "بحث" at bounding box center [394, 85] width 49 height 26
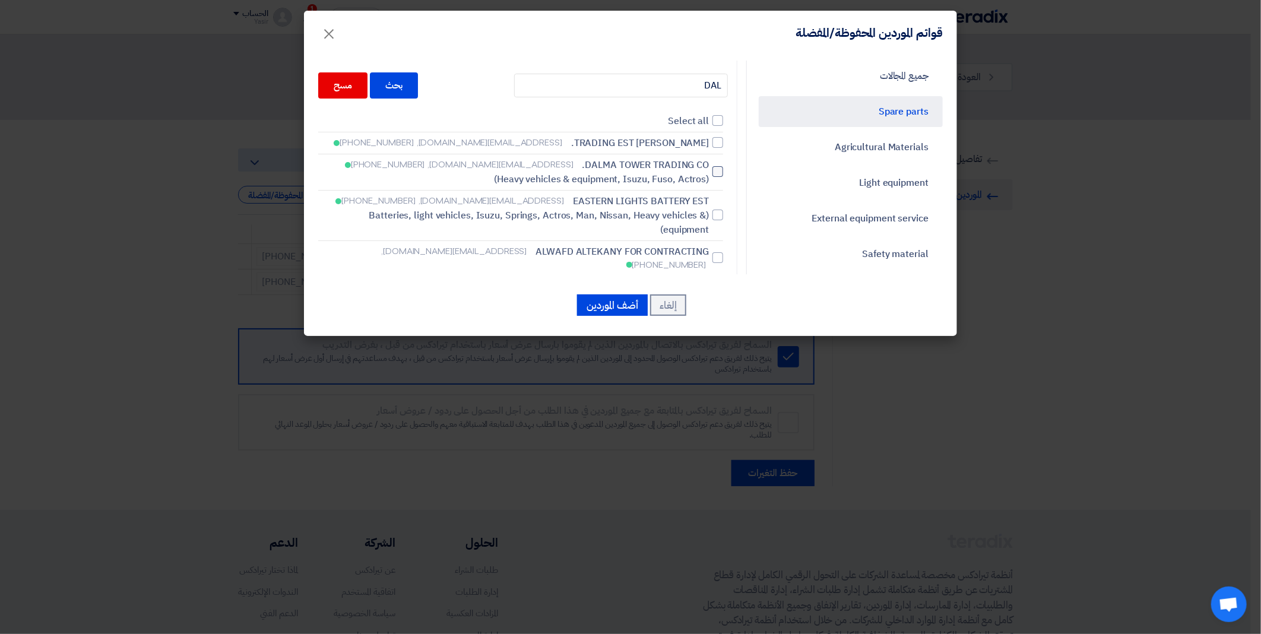
click at [717, 170] on div at bounding box center [718, 171] width 11 height 11
click at [709, 170] on input "DALMA TOWER TRADING CO. [EMAIL_ADDRESS][DOMAIN_NAME], [PHONE_NUMBER] (Heavy veh…" at bounding box center [705, 172] width 8 height 8
checkbox input "true"
click at [616, 306] on button "أضف الموردين" at bounding box center [612, 305] width 71 height 21
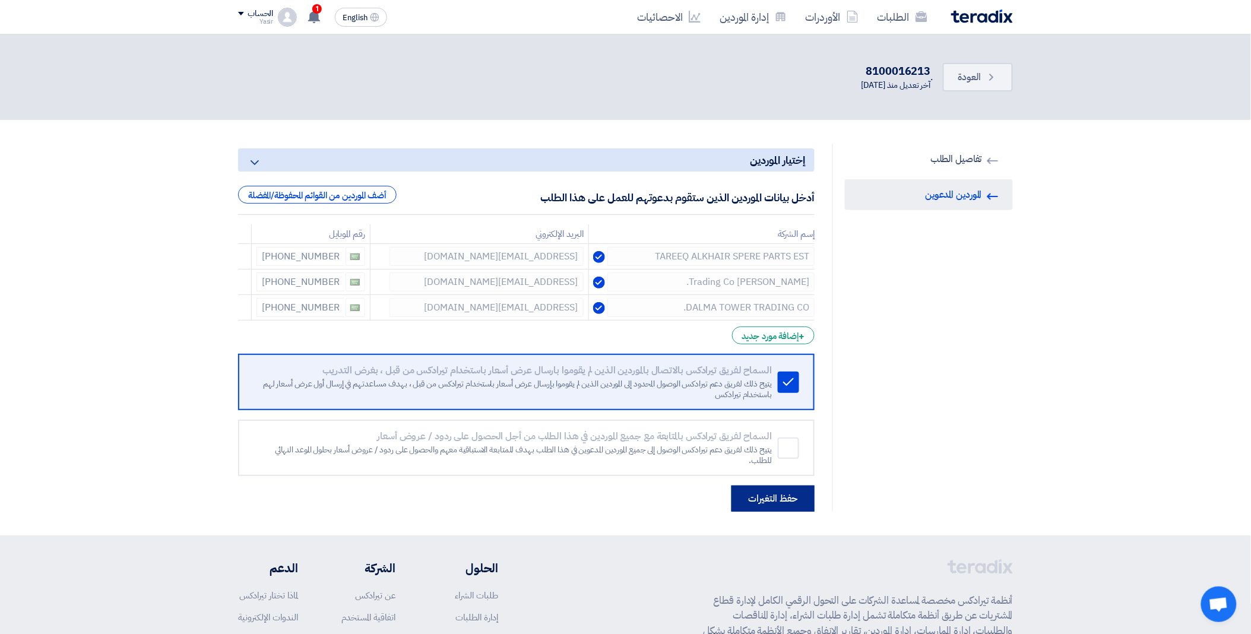
click at [771, 502] on button "حفظ التغيرات" at bounding box center [773, 499] width 83 height 26
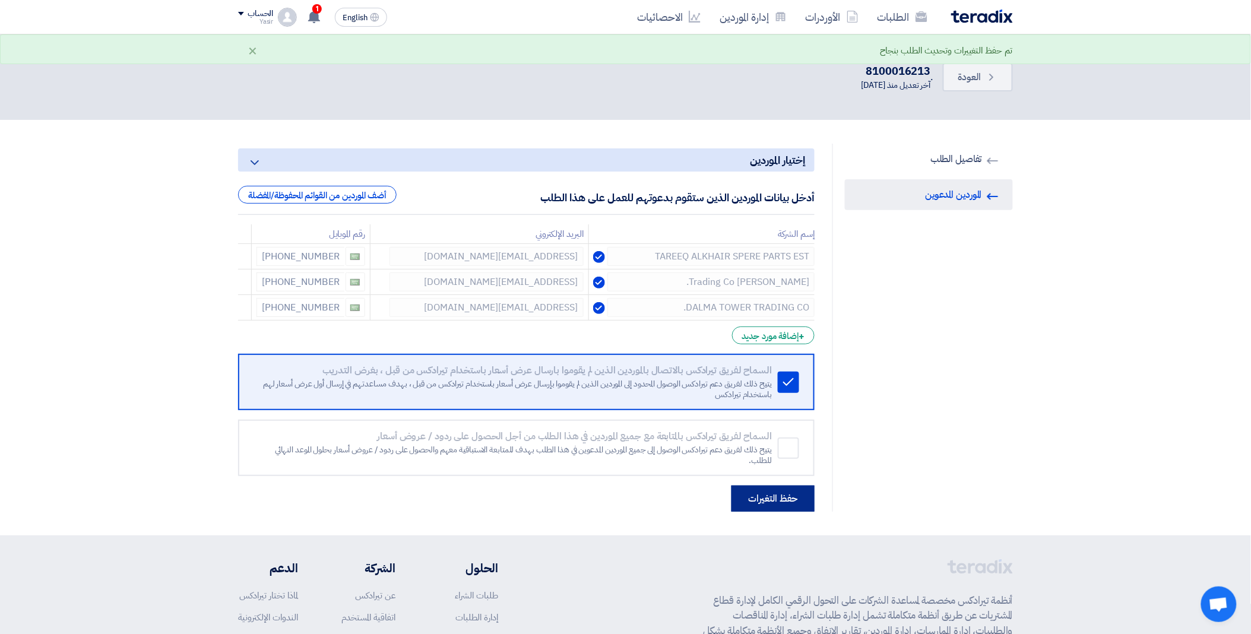
click at [771, 496] on button "حفظ التغيرات" at bounding box center [773, 499] width 83 height 26
click at [969, 74] on span "العودة" at bounding box center [969, 77] width 23 height 14
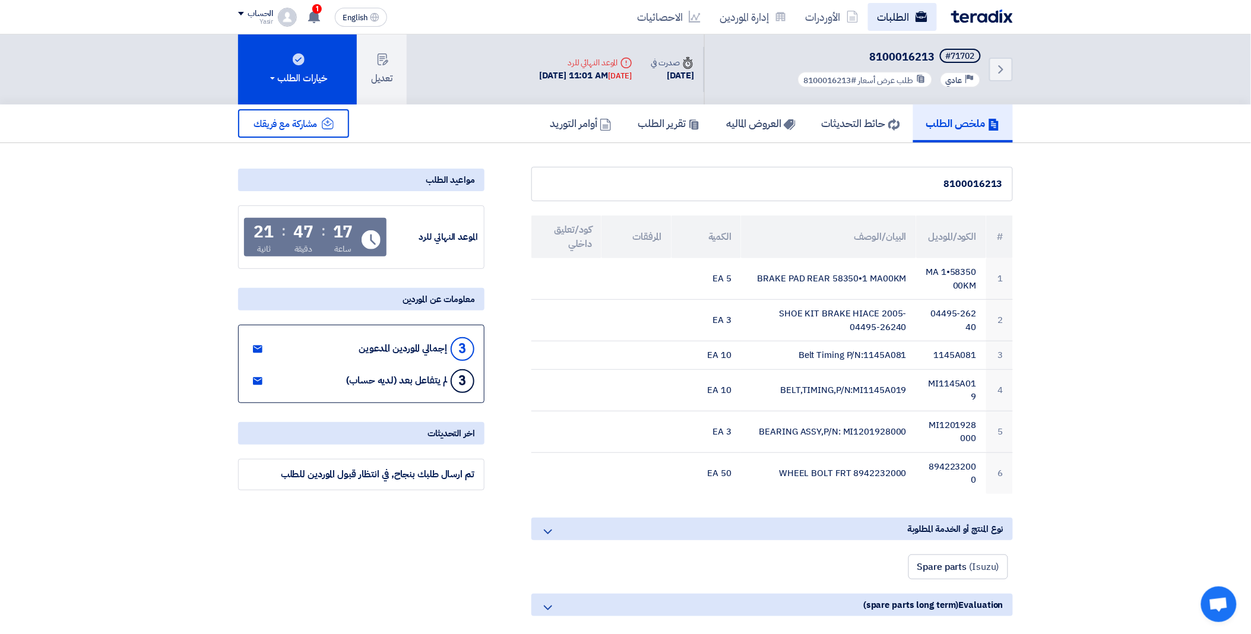
click at [904, 20] on link "الطلبات" at bounding box center [902, 17] width 69 height 28
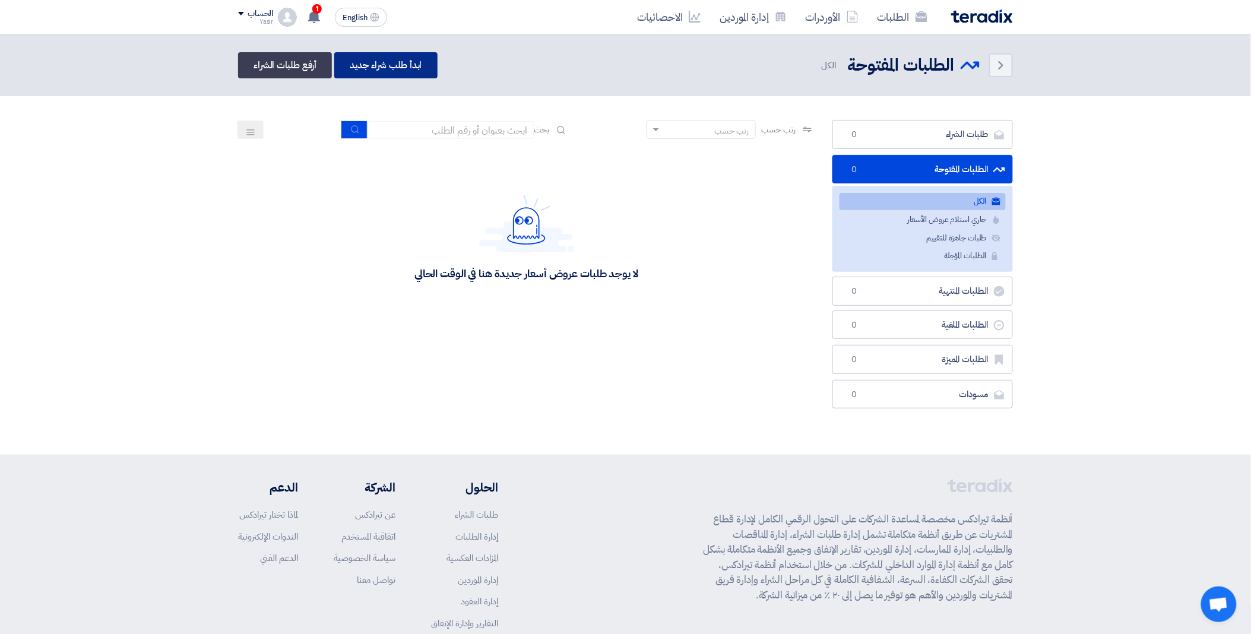
click at [397, 67] on link "ابدأ طلب شراء جديد" at bounding box center [385, 65] width 103 height 26
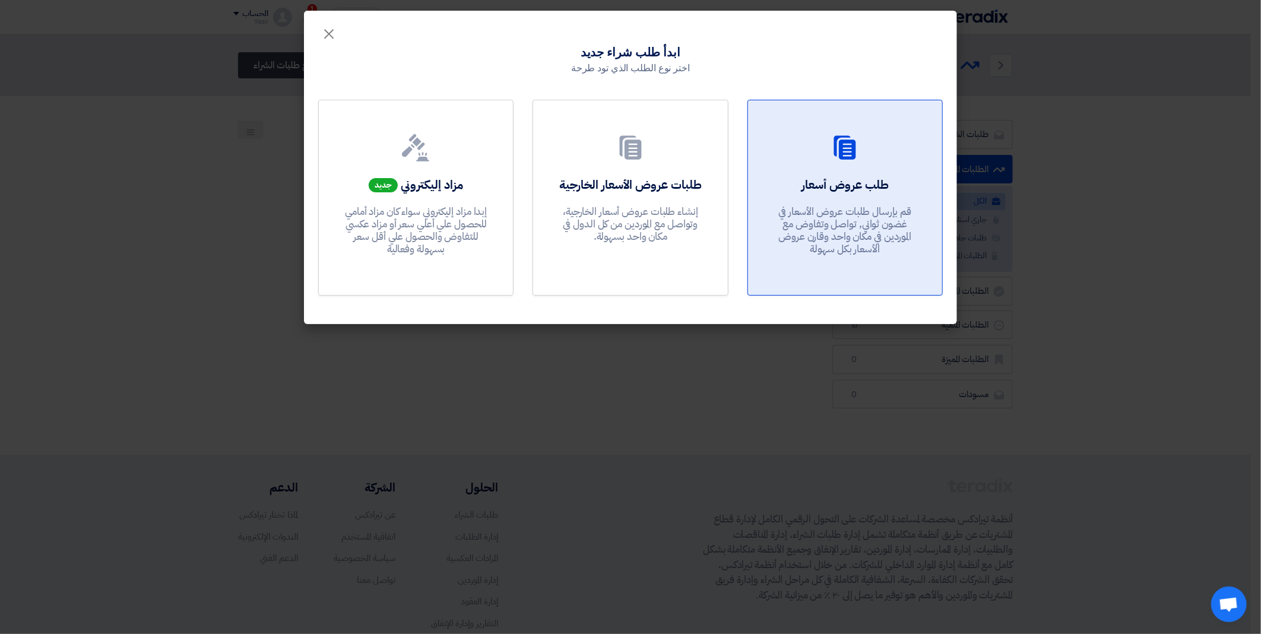
click at [842, 163] on div at bounding box center [845, 150] width 166 height 33
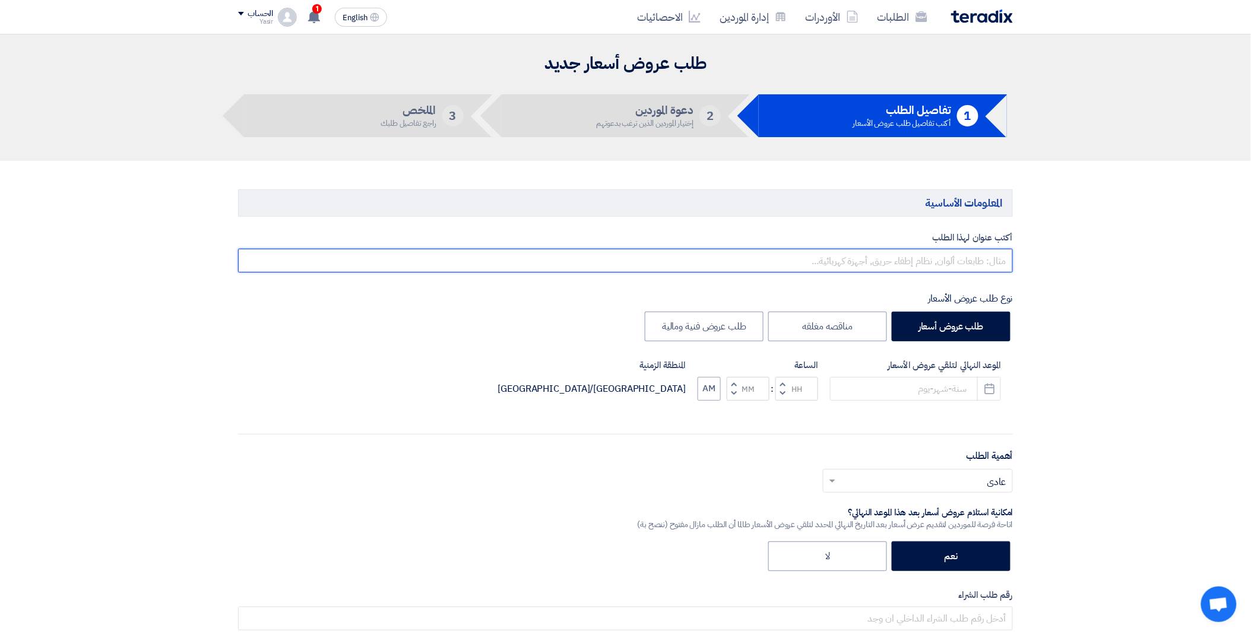
click at [850, 258] on input "text" at bounding box center [625, 261] width 775 height 24
paste input "100016201"
type input "100016201"
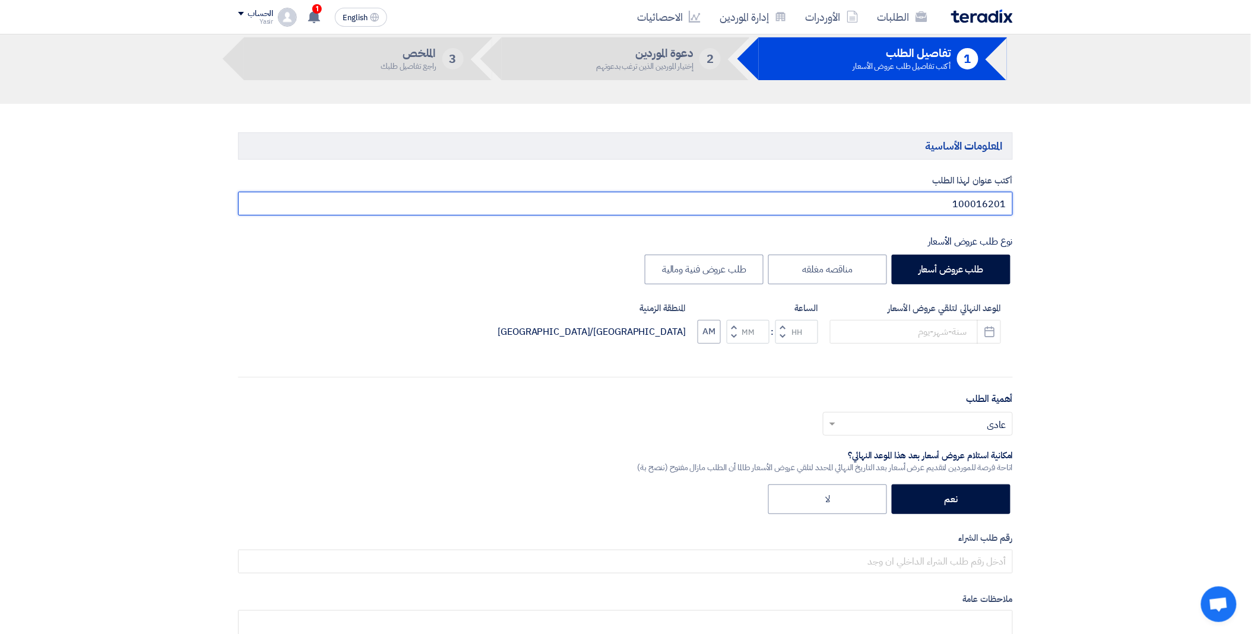
scroll to position [132, 0]
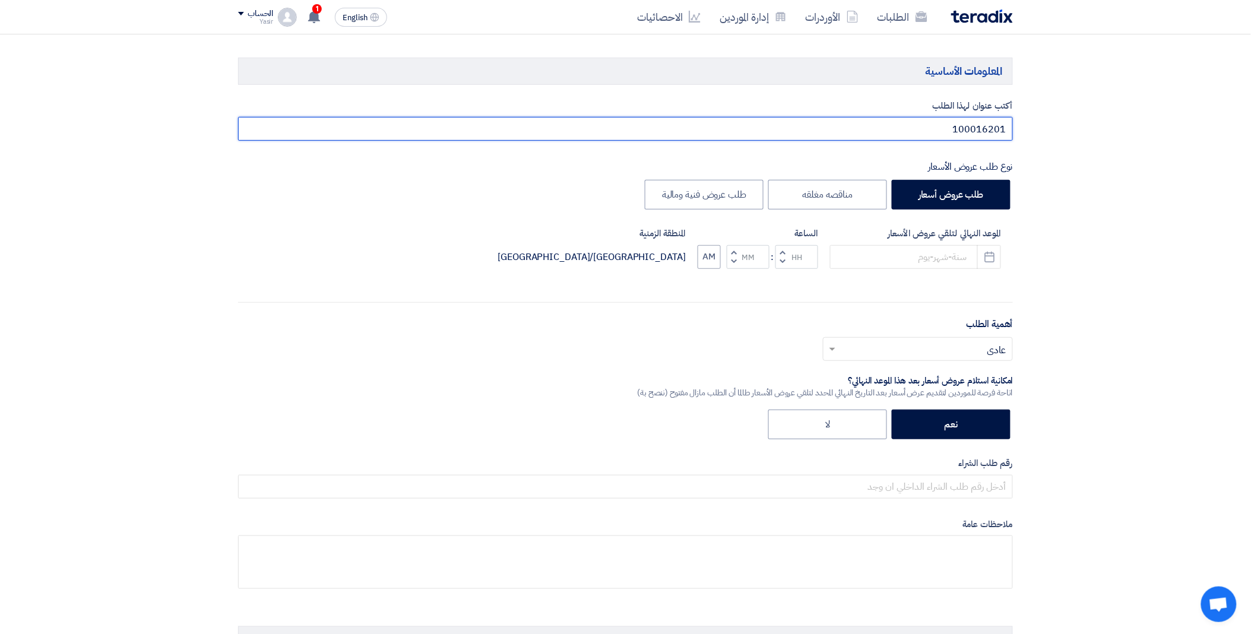
drag, startPoint x: 939, startPoint y: 135, endPoint x: 1081, endPoint y: 127, distance: 142.2
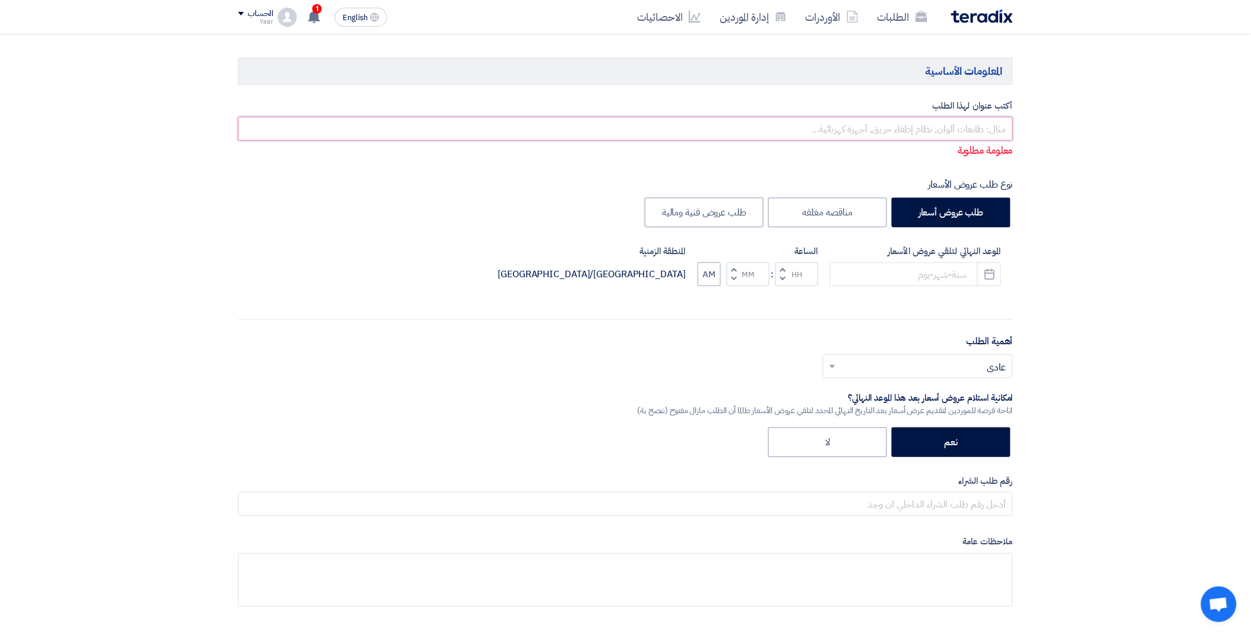
click at [832, 125] on input "text" at bounding box center [625, 129] width 775 height 24
paste input "8100016201"
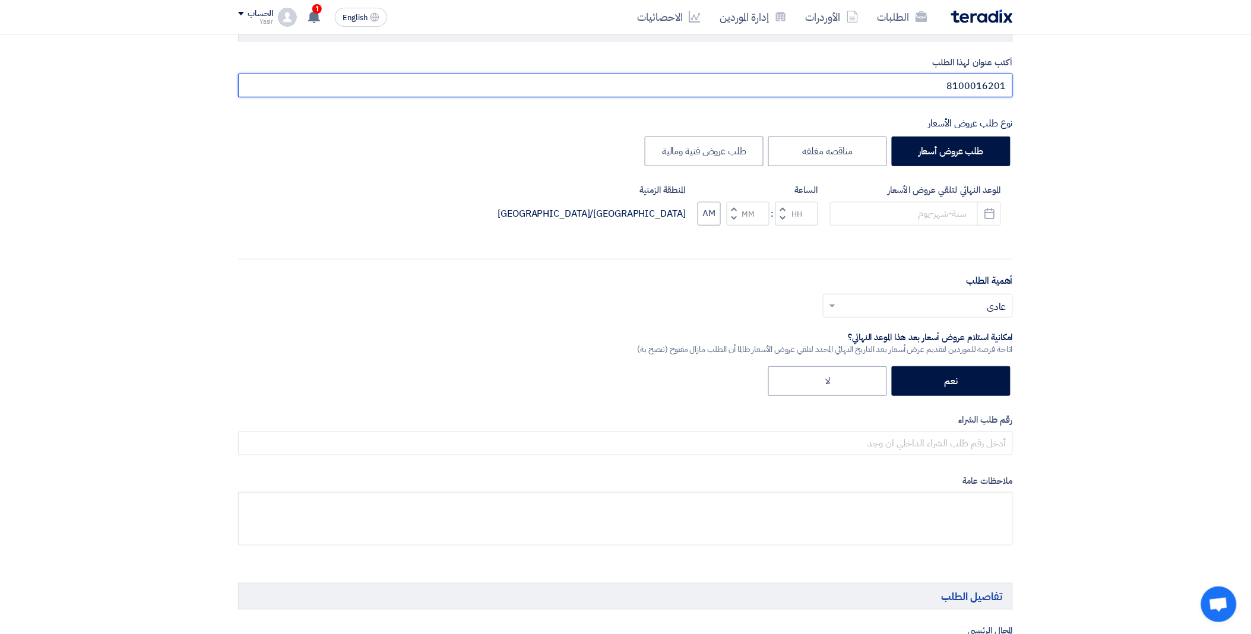
scroll to position [198, 0]
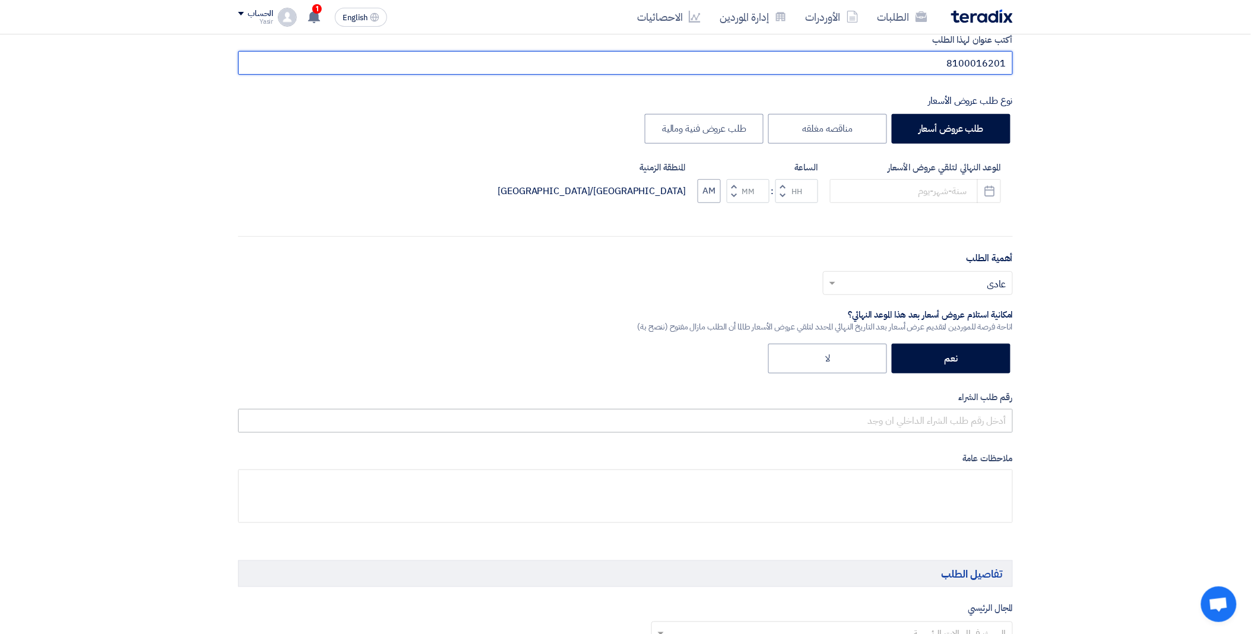
type input "8100016201"
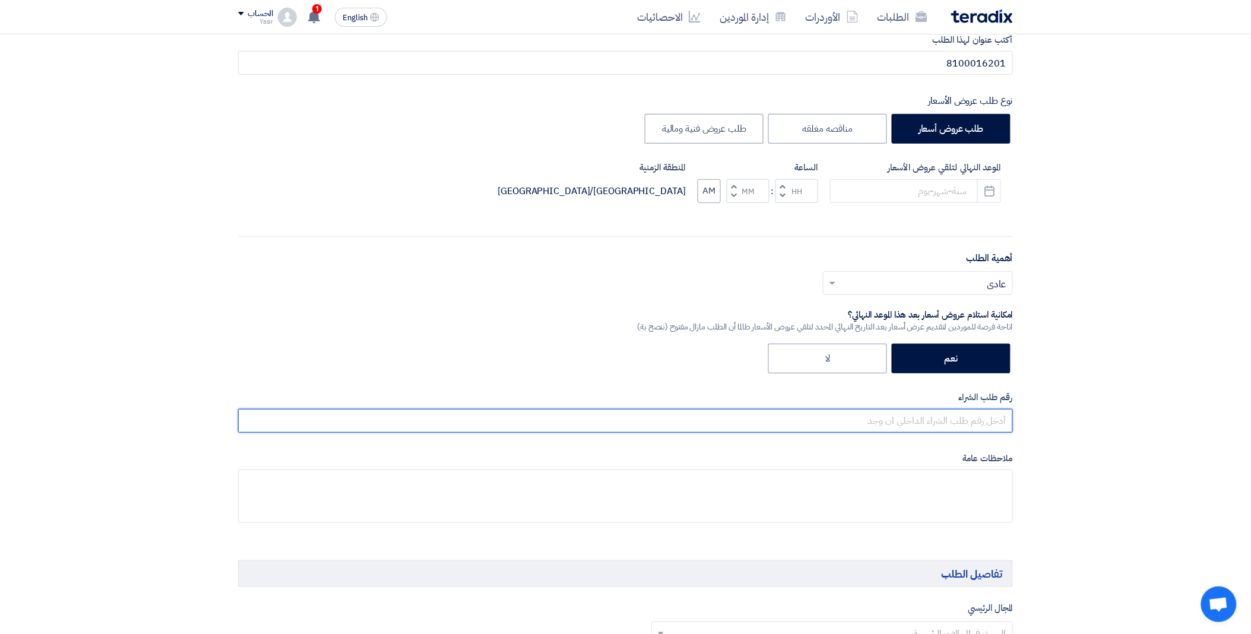
click at [919, 422] on input "text" at bounding box center [625, 421] width 775 height 24
paste input "8100016201"
type input "8100016201"
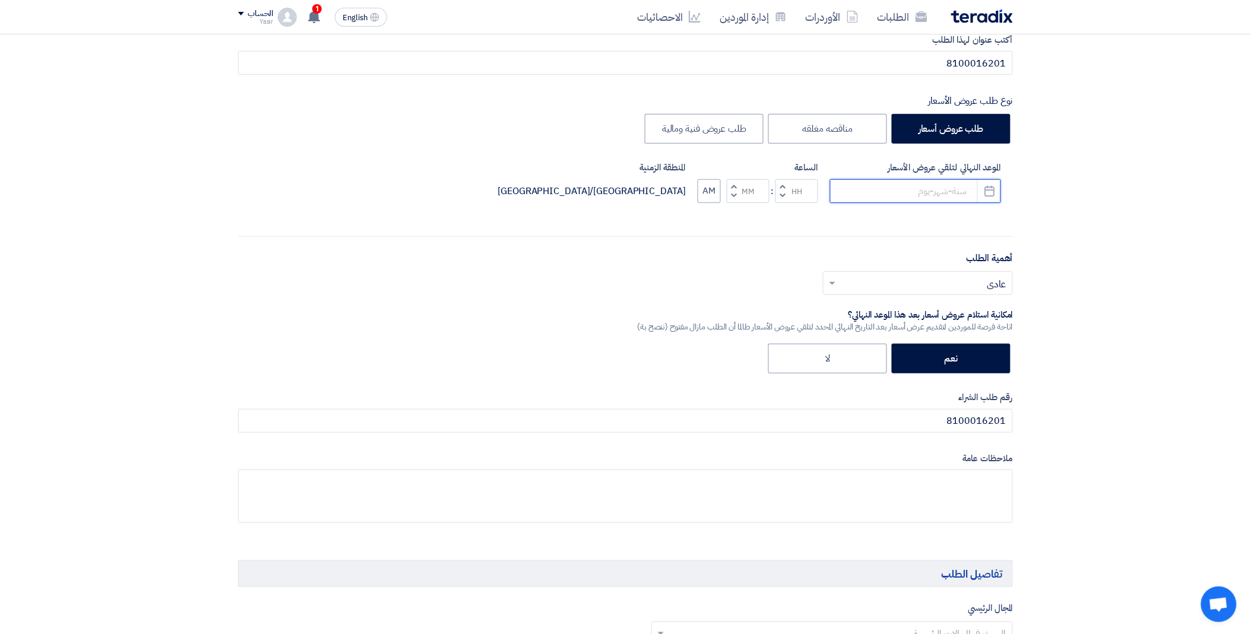
click at [904, 185] on input at bounding box center [915, 191] width 171 height 24
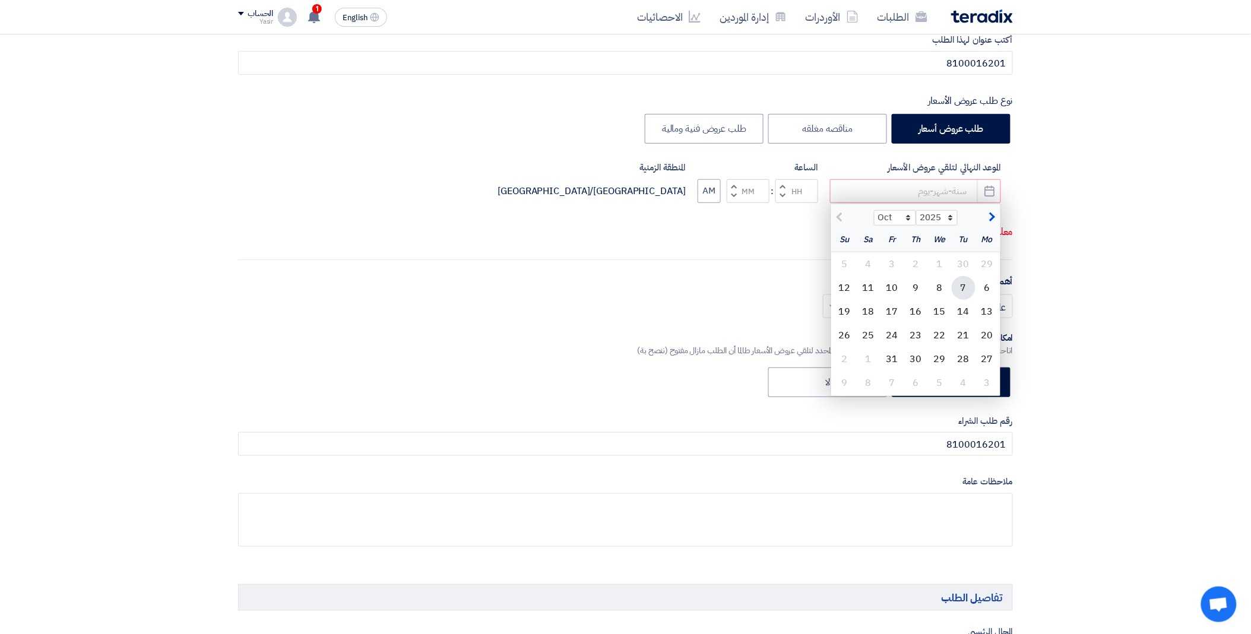
click at [962, 291] on div "7" at bounding box center [964, 288] width 24 height 24
type input "[DATE]"
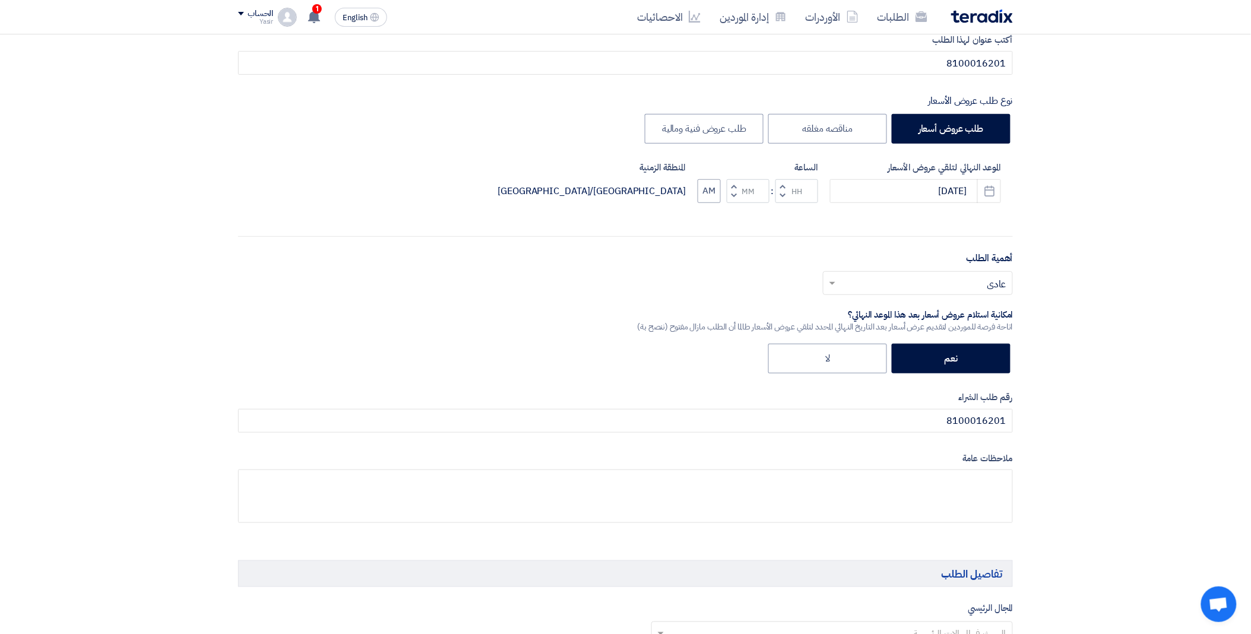
click at [782, 196] on span "button" at bounding box center [783, 195] width 4 height 9
type input "11"
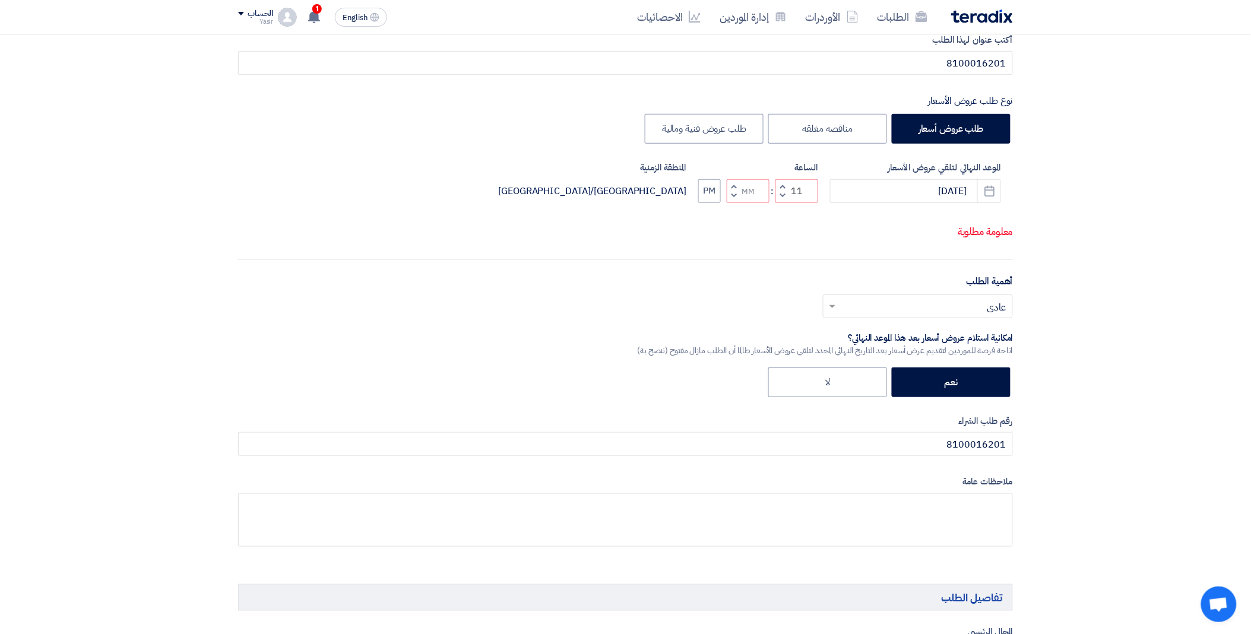
drag, startPoint x: 738, startPoint y: 200, endPoint x: 721, endPoint y: 202, distance: 16.2
click at [737, 194] on button "Increment minutes" at bounding box center [734, 186] width 14 height 15
type input "01"
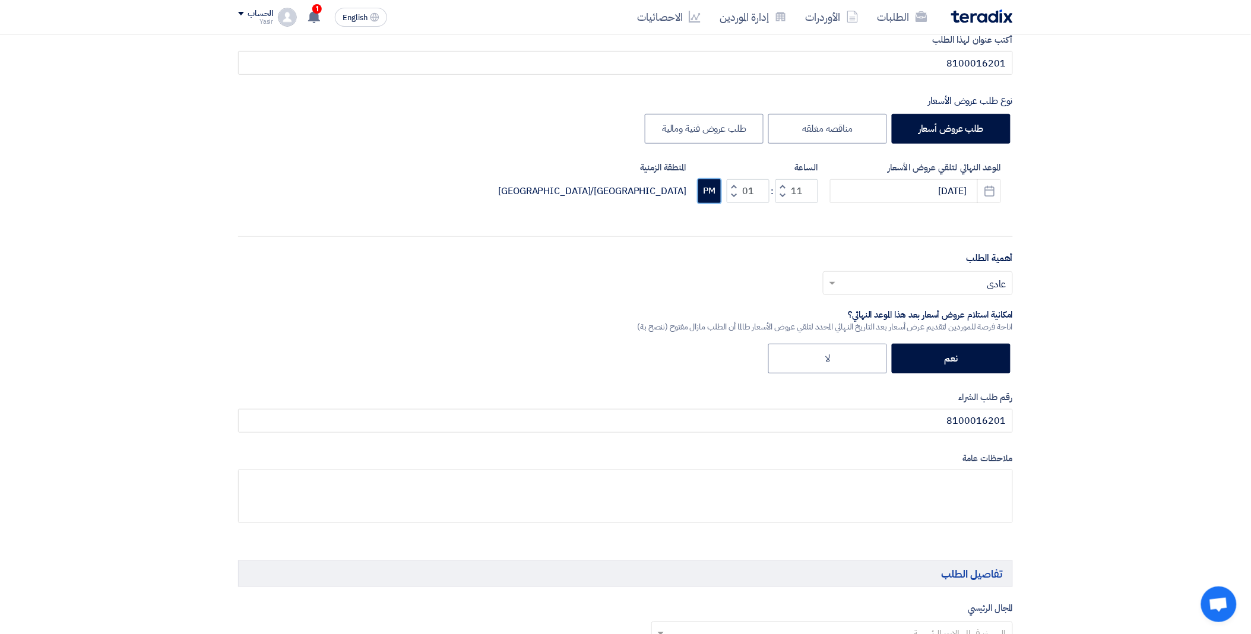
click at [709, 195] on button "PM" at bounding box center [709, 191] width 23 height 24
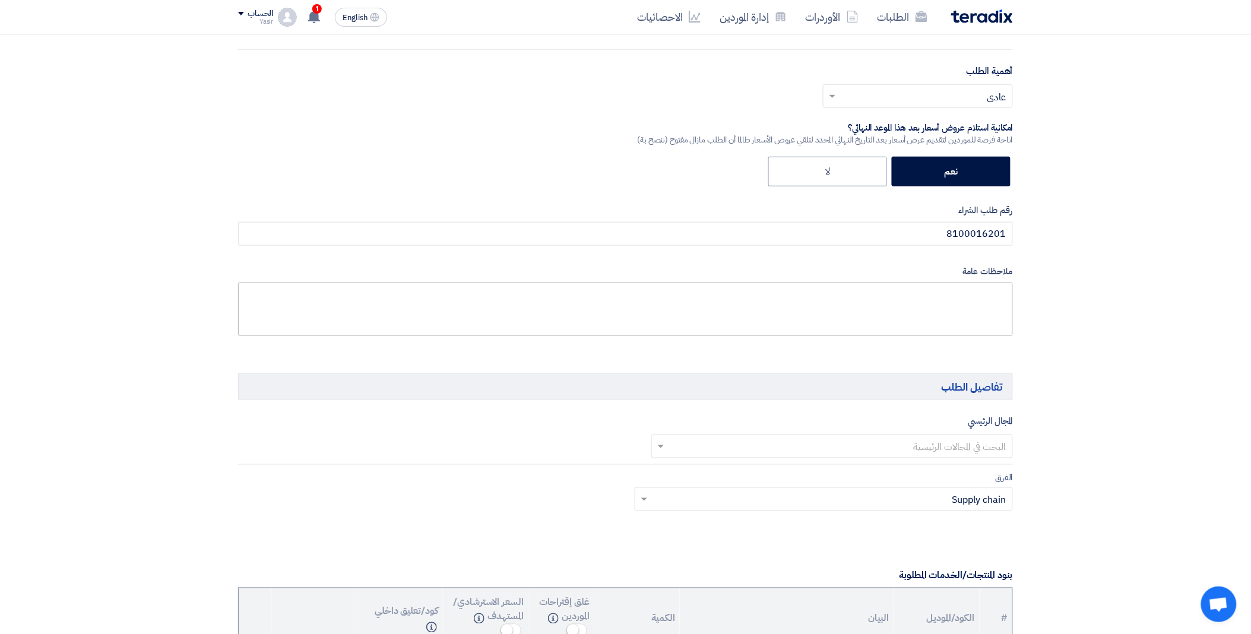
scroll to position [461, 0]
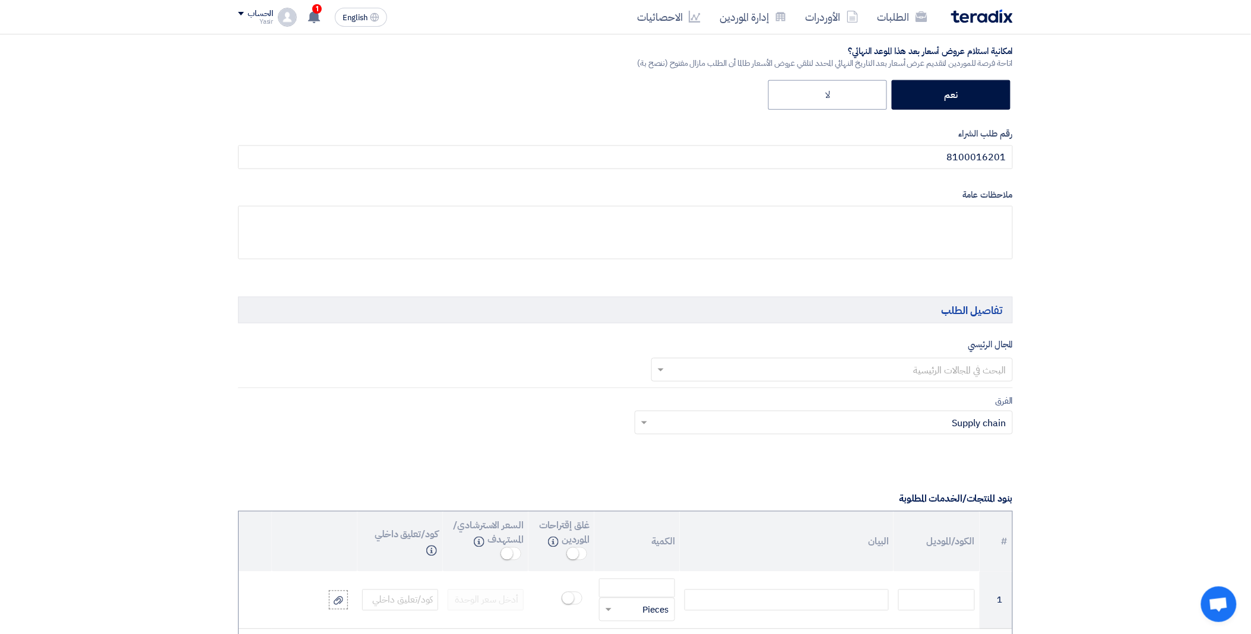
drag, startPoint x: 910, startPoint y: 369, endPoint x: 919, endPoint y: 369, distance: 8.3
click at [910, 369] on input "text" at bounding box center [839, 371] width 338 height 20
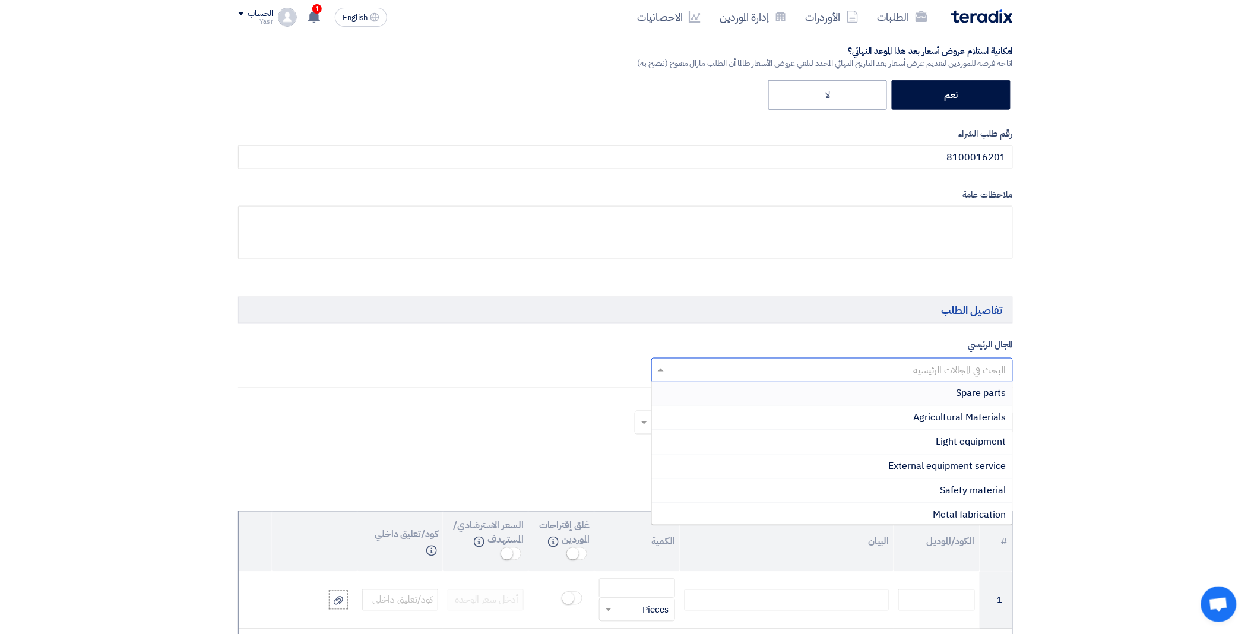
click at [970, 396] on span "Spare parts" at bounding box center [982, 394] width 50 height 14
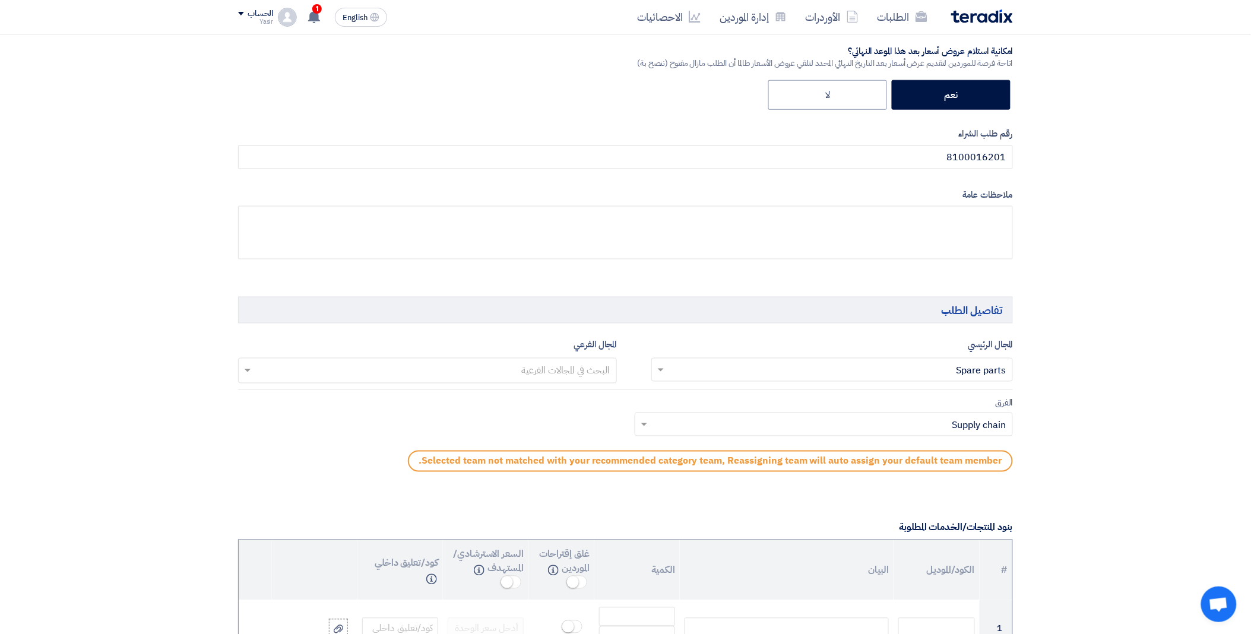
click at [458, 365] on input "text" at bounding box center [426, 372] width 367 height 20
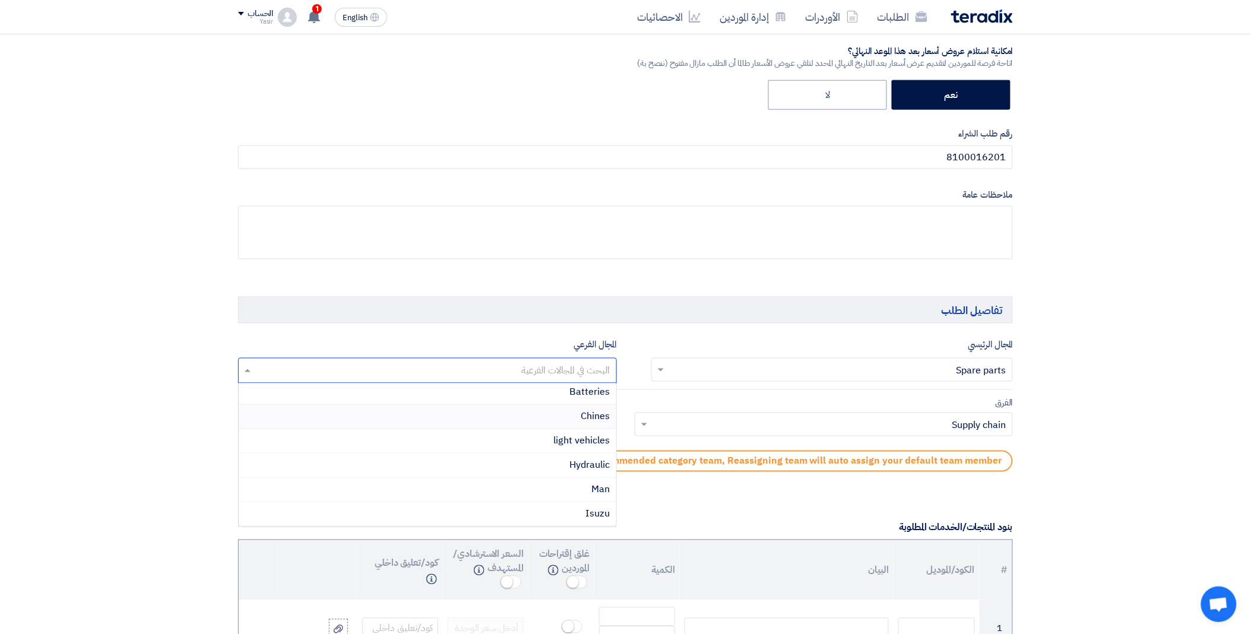
scroll to position [247, 0]
click at [536, 390] on div "light vehicles" at bounding box center [428, 393] width 378 height 24
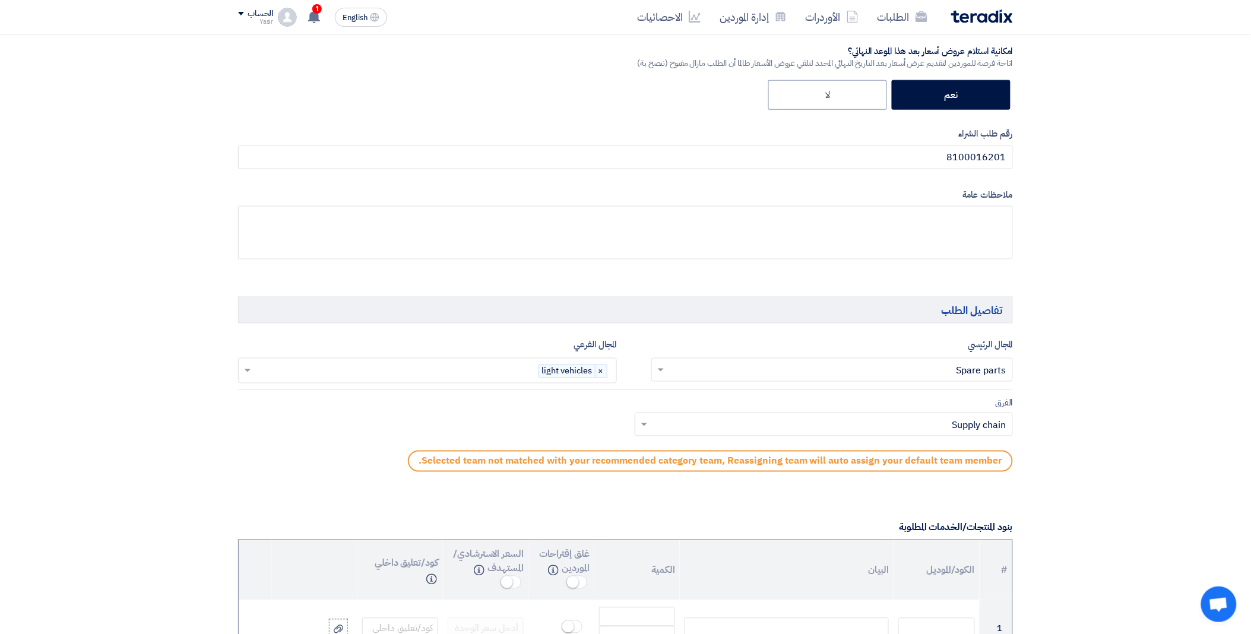
click at [700, 432] on input "text" at bounding box center [830, 426] width 355 height 20
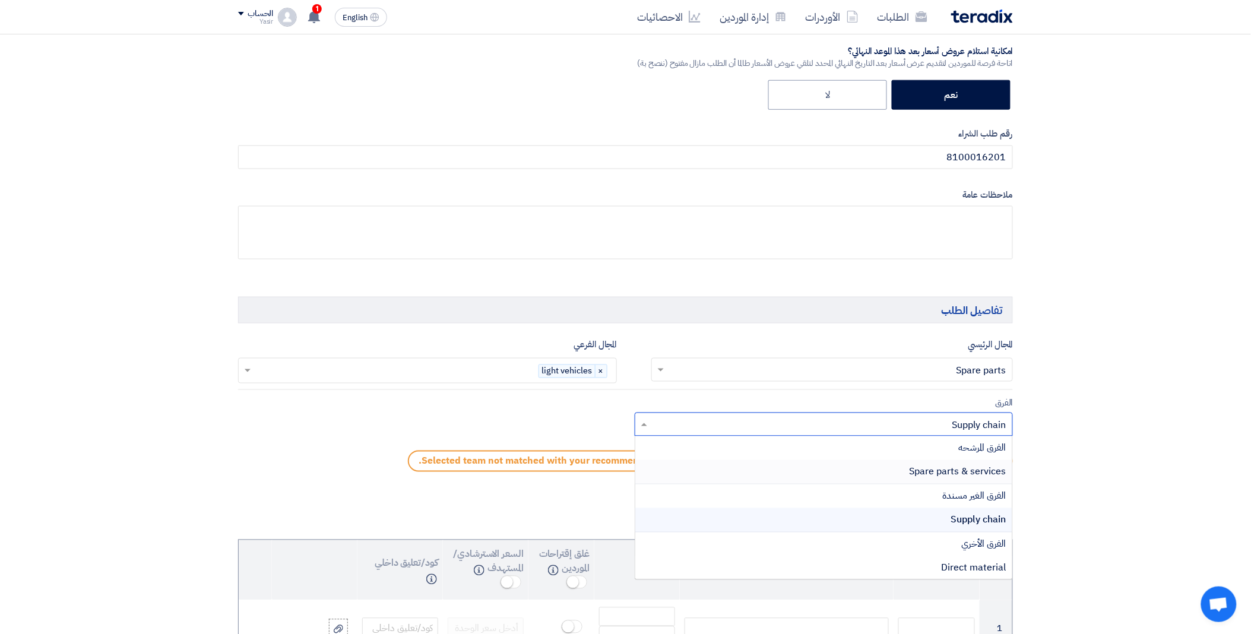
click at [848, 467] on div "Spare parts & services" at bounding box center [824, 472] width 378 height 24
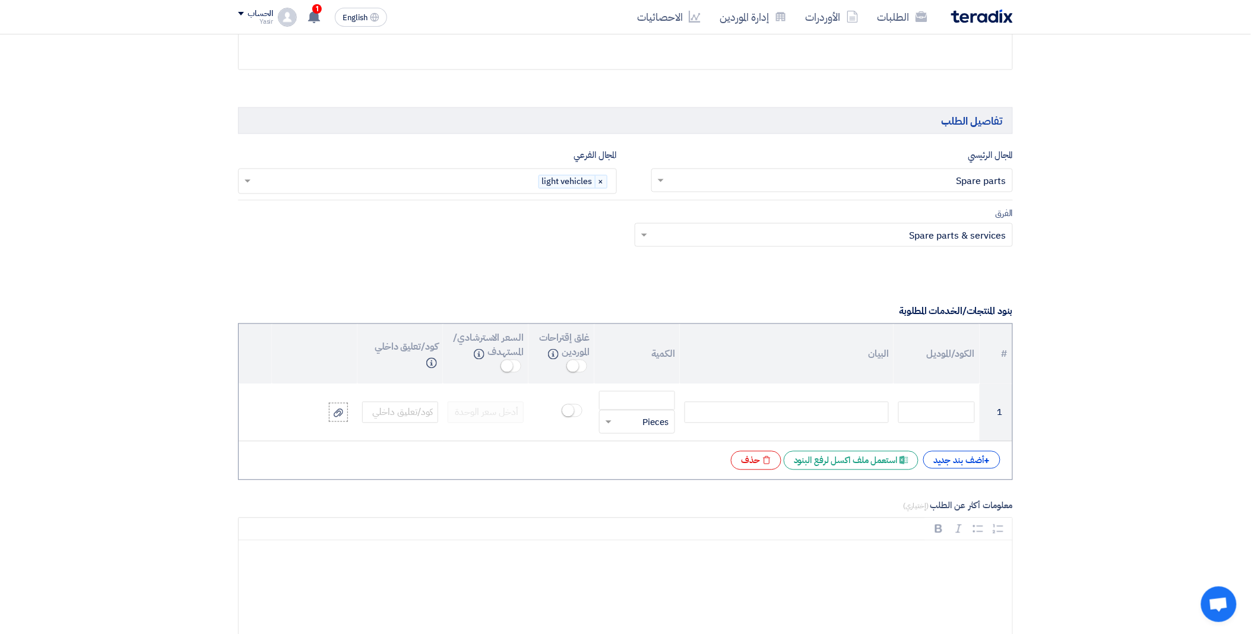
scroll to position [660, 0]
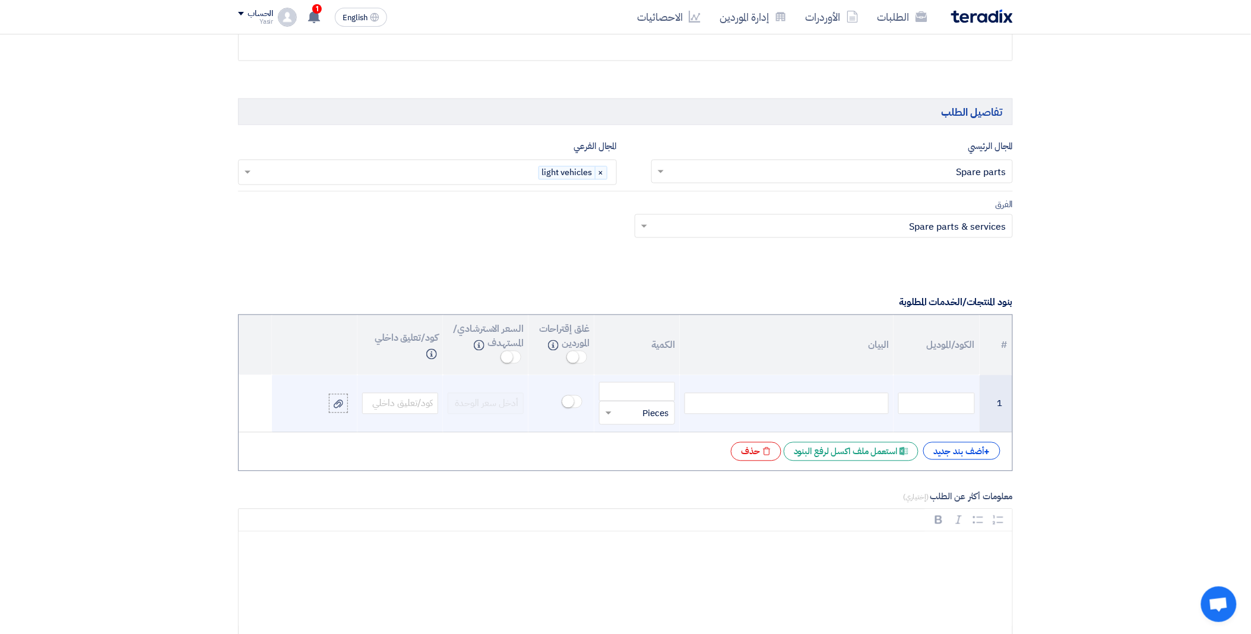
click at [768, 400] on div at bounding box center [787, 403] width 204 height 21
paste div
click at [641, 388] on input "number" at bounding box center [637, 391] width 76 height 19
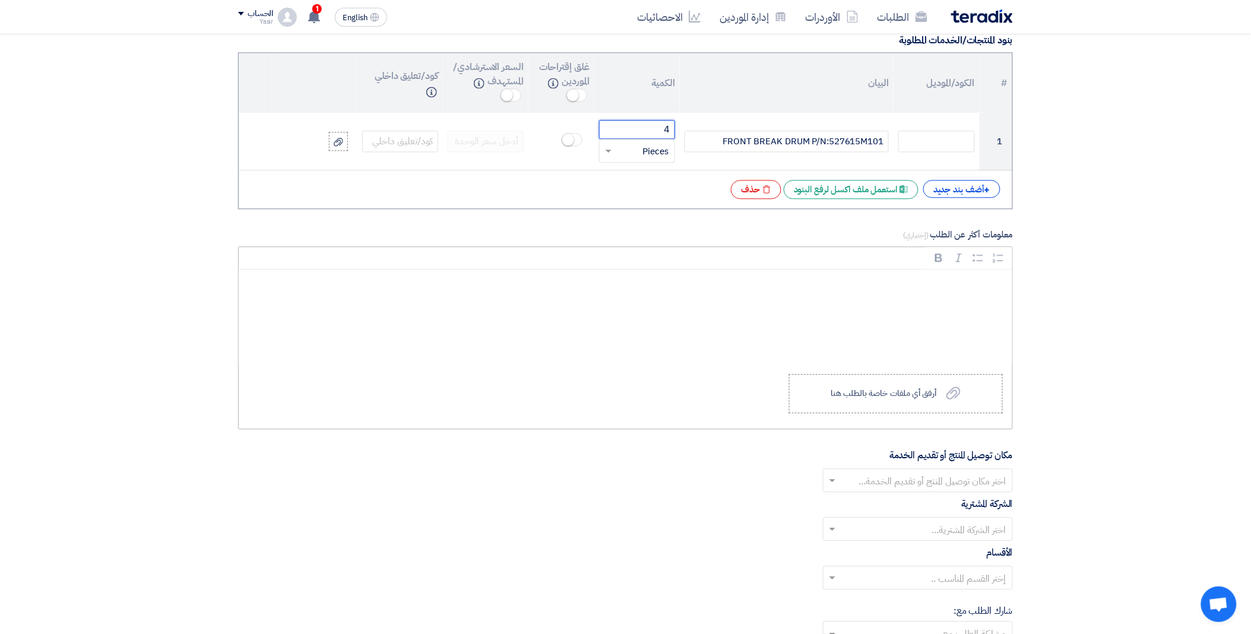
scroll to position [923, 0]
type input "4"
click at [857, 471] on div at bounding box center [918, 480] width 189 height 20
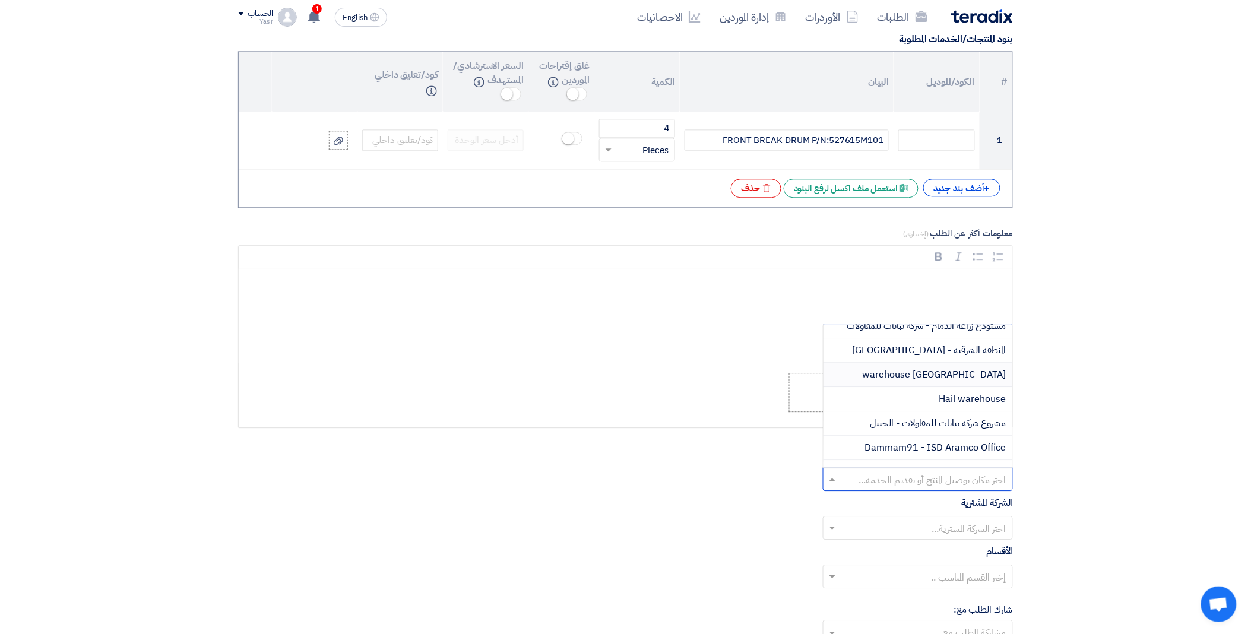
scroll to position [198, 0]
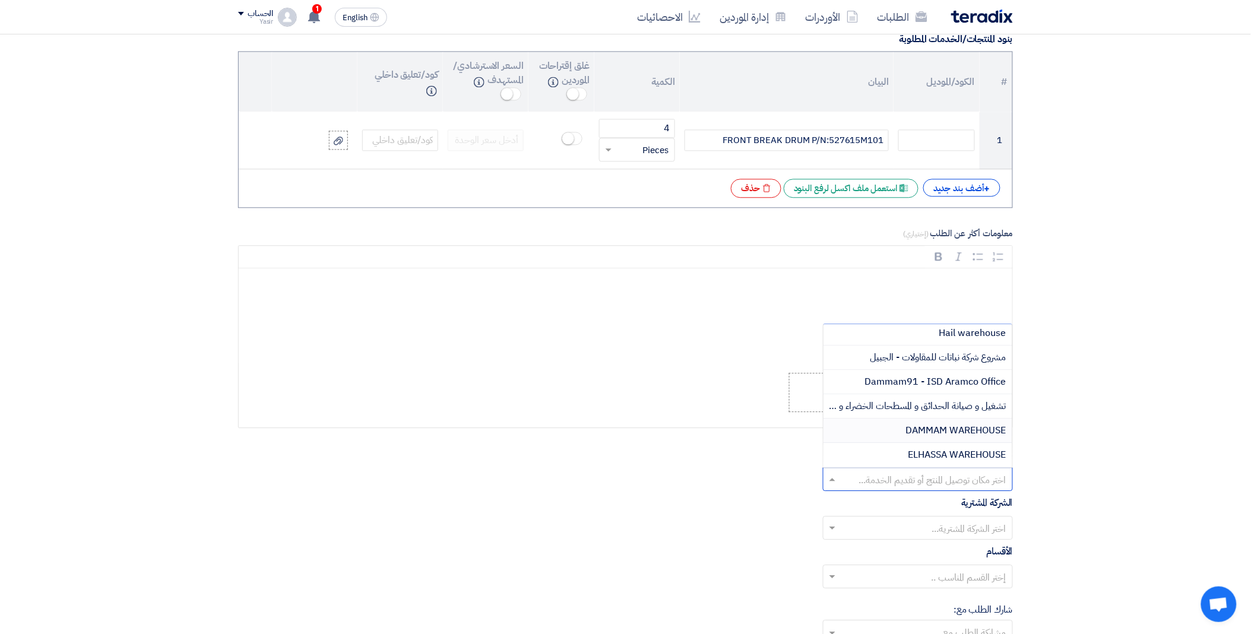
click at [931, 433] on span "DAMMAM WAREHOUSE" at bounding box center [956, 430] width 100 height 14
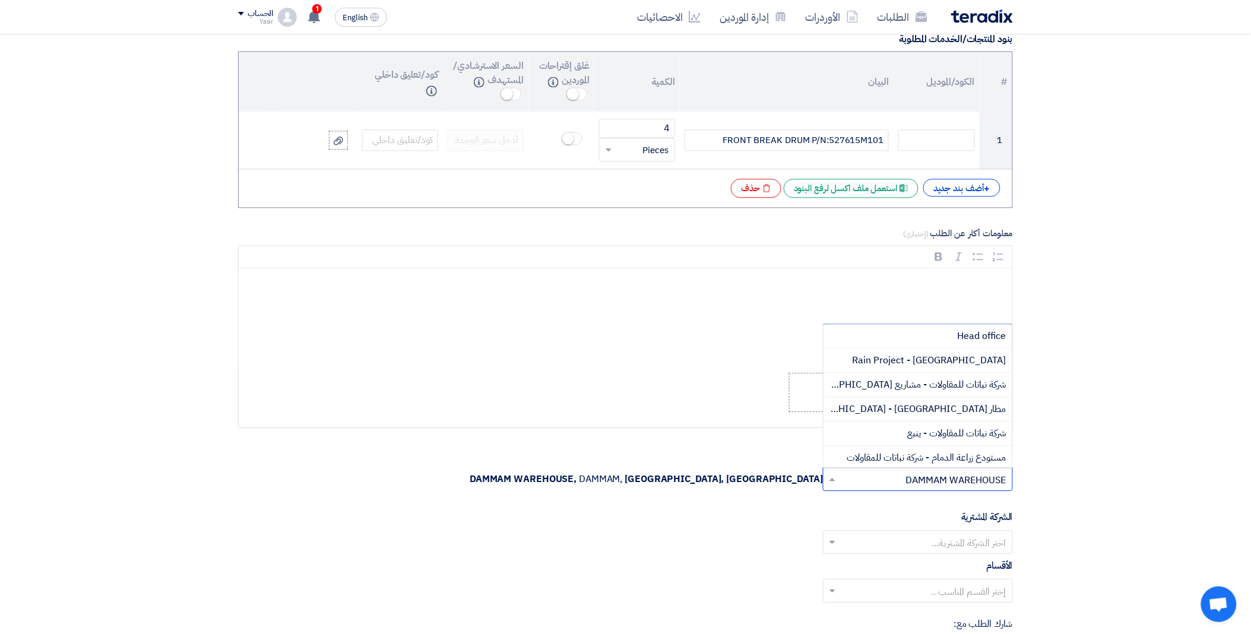
click at [868, 476] on input "text" at bounding box center [924, 481] width 166 height 20
click at [929, 385] on span "[GEOGRAPHIC_DATA] warehouse" at bounding box center [935, 385] width 144 height 14
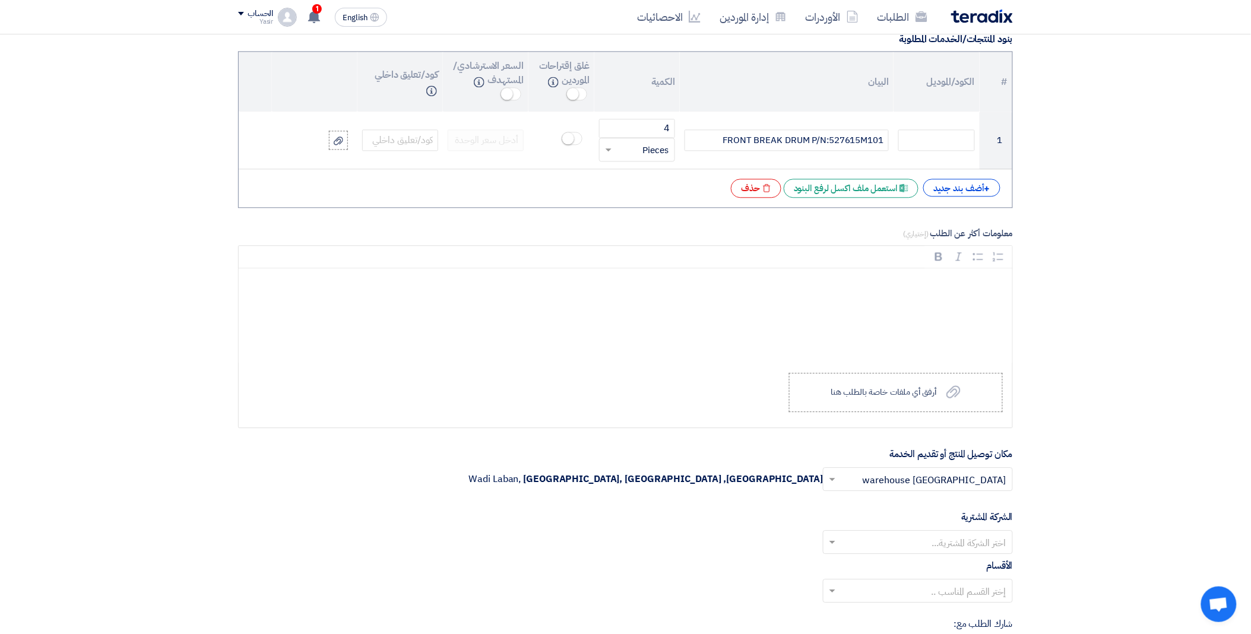
click at [875, 542] on input "text" at bounding box center [924, 544] width 166 height 20
drag, startPoint x: 905, startPoint y: 567, endPoint x: 830, endPoint y: 479, distance: 115.0
click at [901, 564] on div "Nabatat for contracting" at bounding box center [918, 566] width 189 height 24
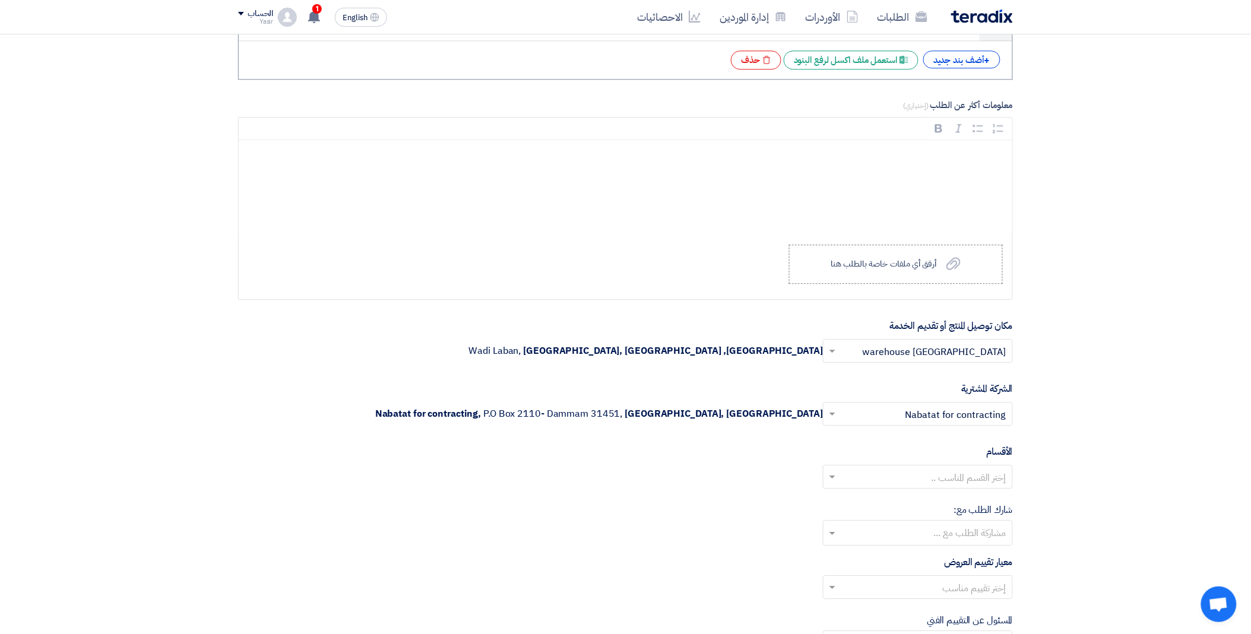
scroll to position [1055, 0]
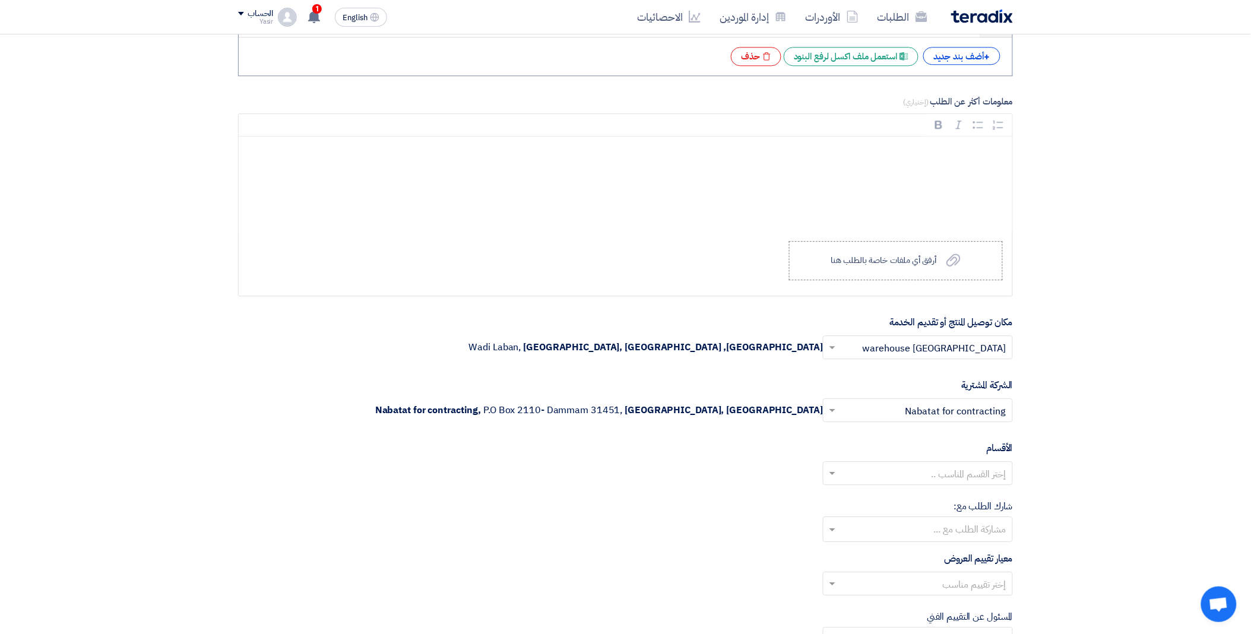
click at [876, 469] on input "text" at bounding box center [924, 475] width 166 height 20
click at [895, 501] on div "General Department" at bounding box center [918, 497] width 189 height 24
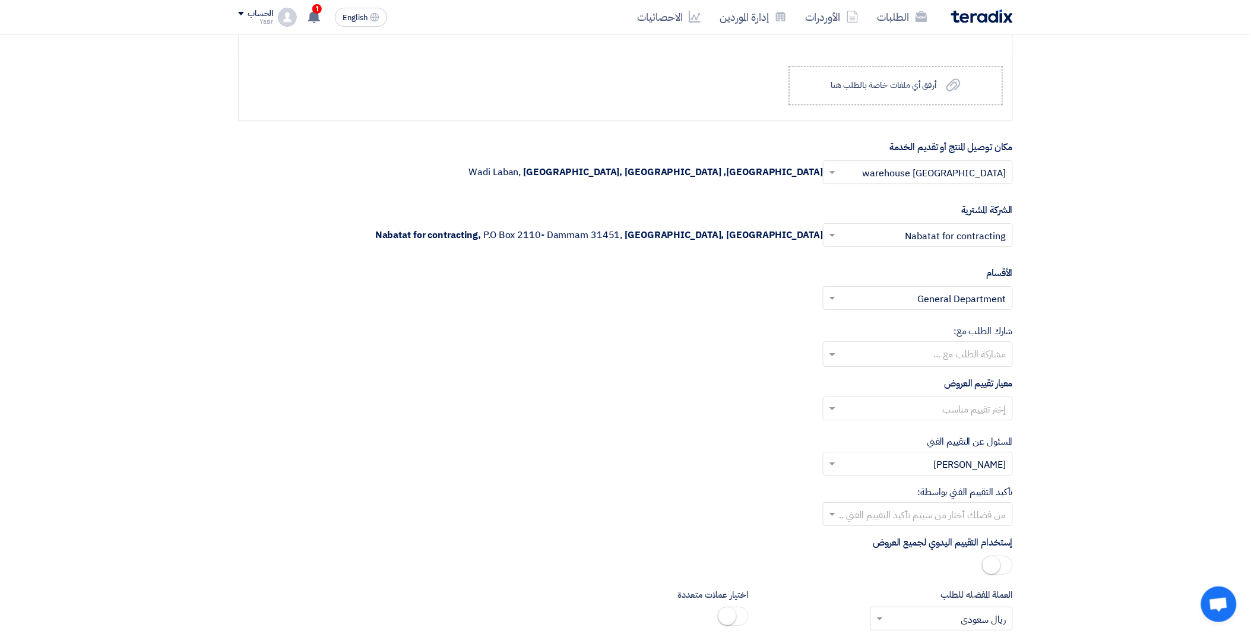
scroll to position [1254, 0]
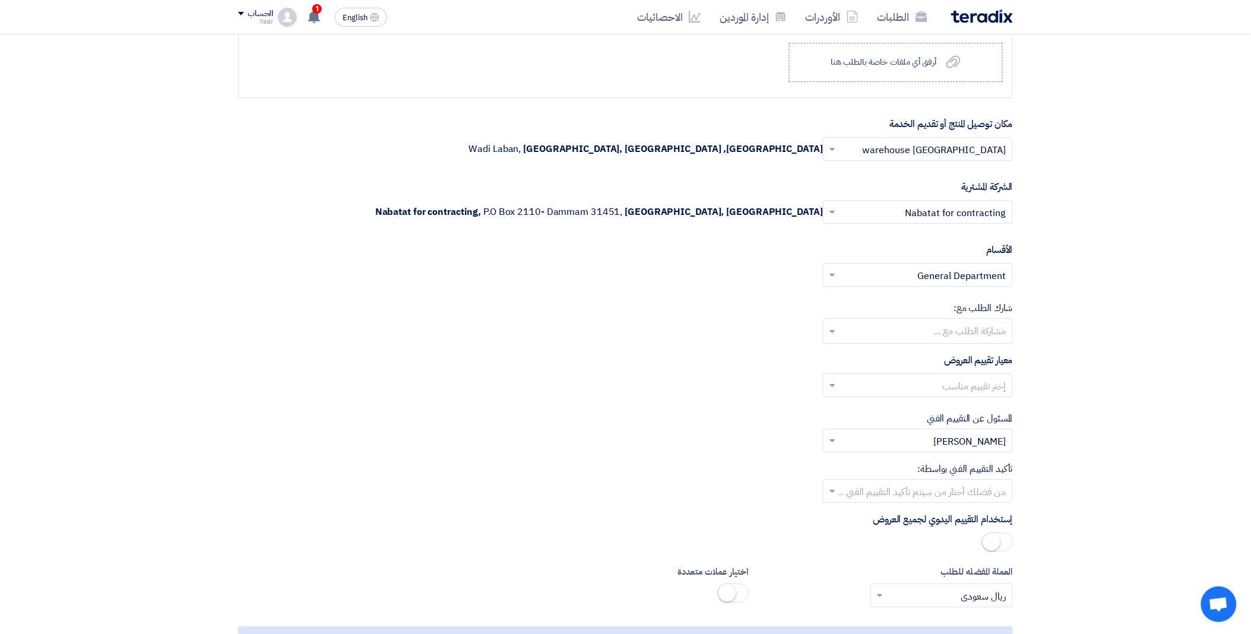
click at [853, 375] on div "إختر تقييم مناسب" at bounding box center [918, 386] width 190 height 24
click at [897, 435] on div "spare parts long term" at bounding box center [918, 434] width 189 height 24
click at [854, 496] on input "text" at bounding box center [924, 493] width 166 height 20
drag, startPoint x: 901, startPoint y: 584, endPoint x: 827, endPoint y: 514, distance: 102.5
click at [901, 583] on div "[PERSON_NAME]" at bounding box center [918, 588] width 189 height 24
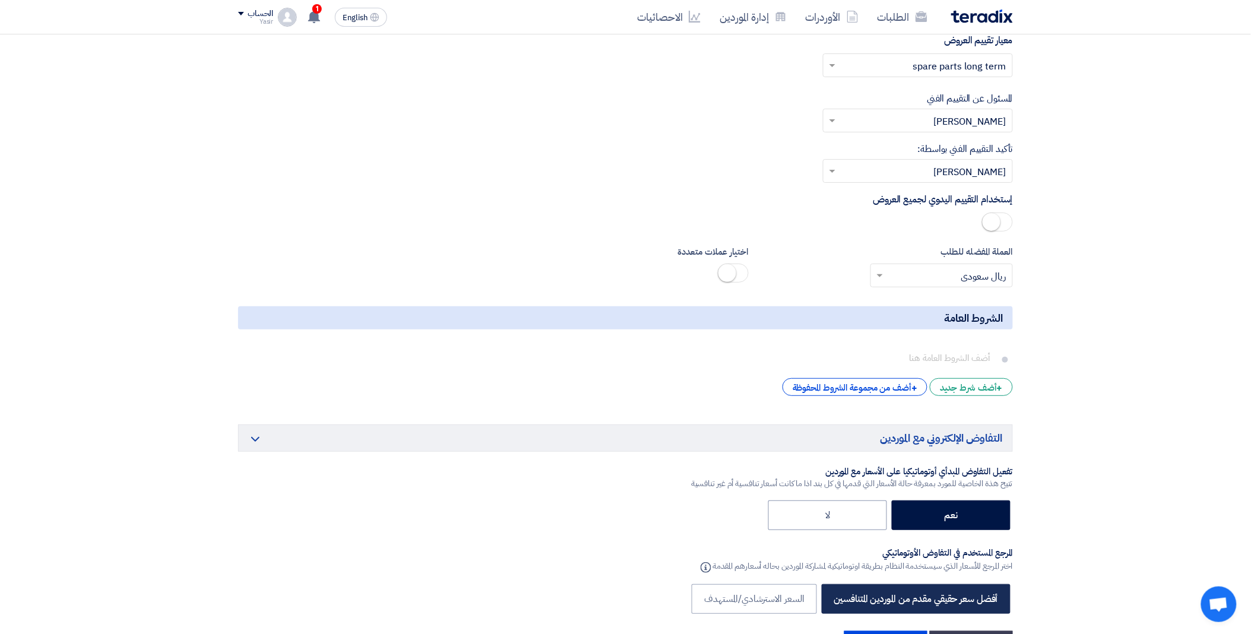
scroll to position [1715, 0]
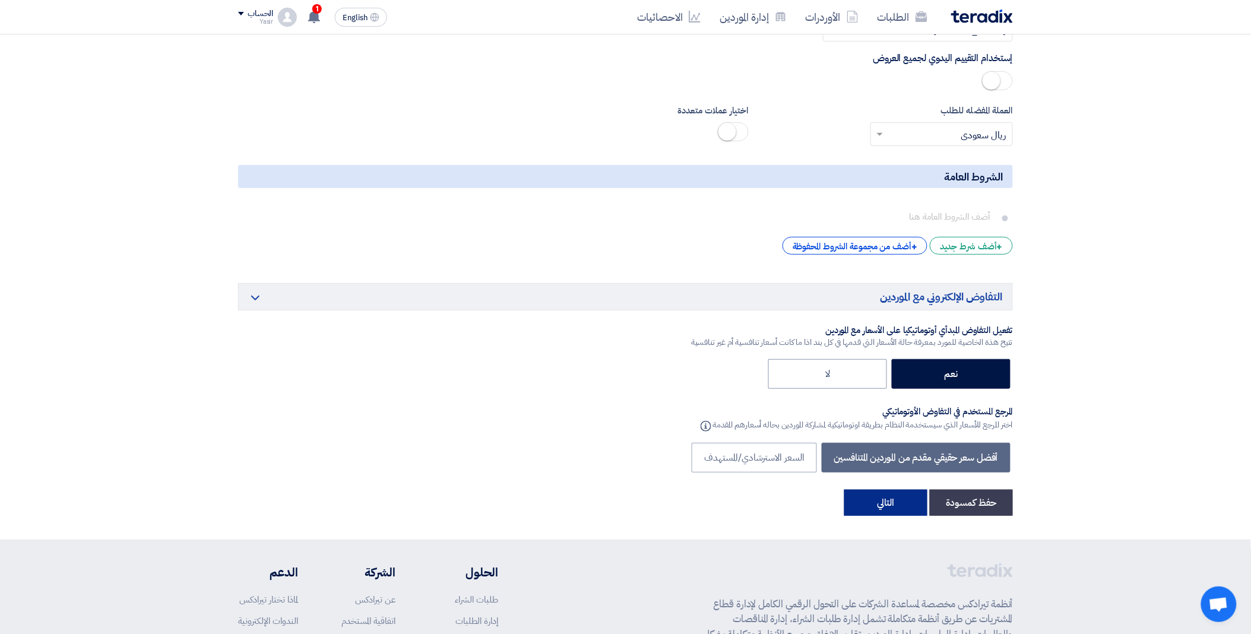
click at [900, 505] on button "التالي" at bounding box center [885, 503] width 83 height 26
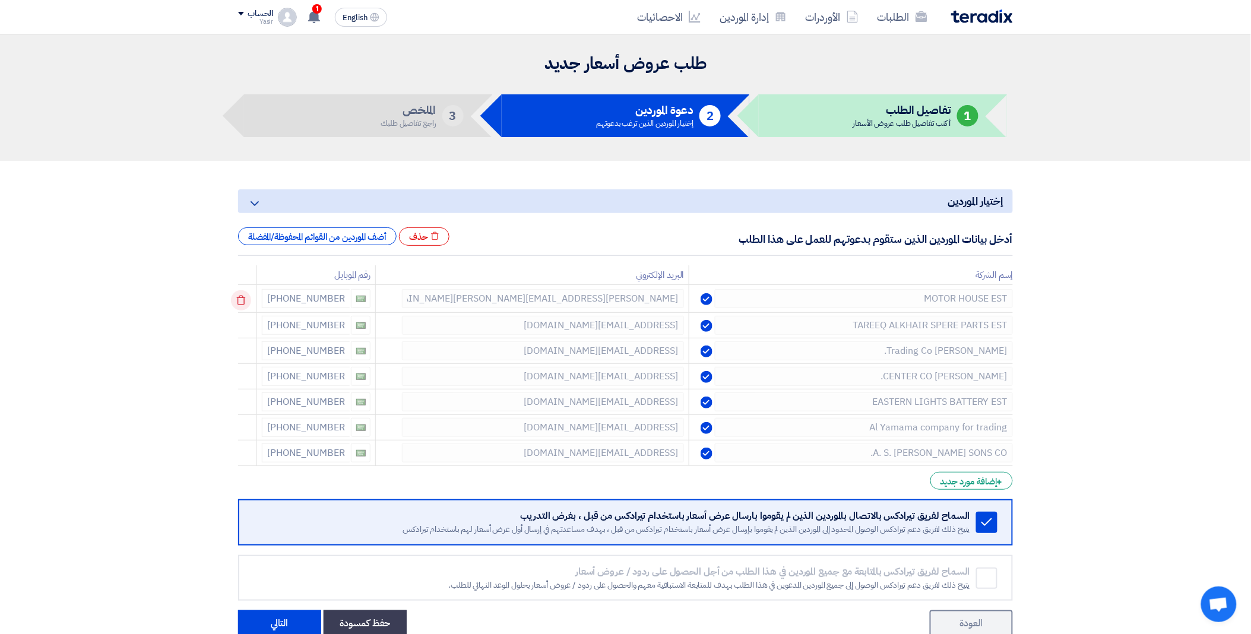
click at [251, 299] on icon at bounding box center [241, 300] width 20 height 20
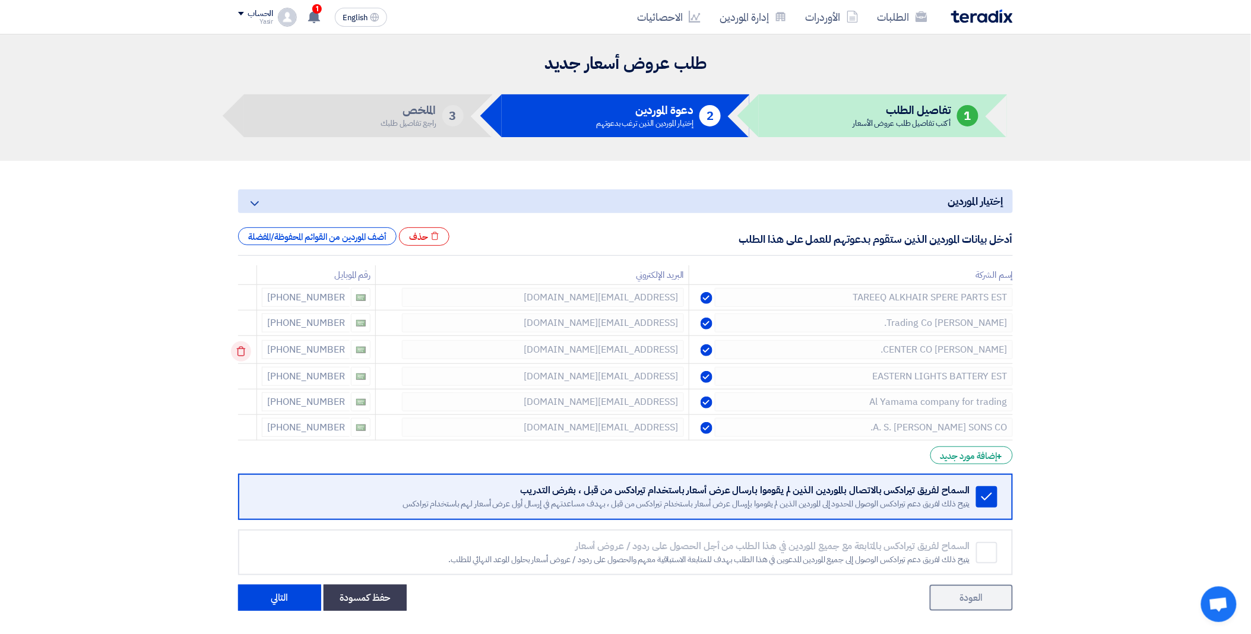
click at [250, 349] on icon at bounding box center [241, 351] width 20 height 20
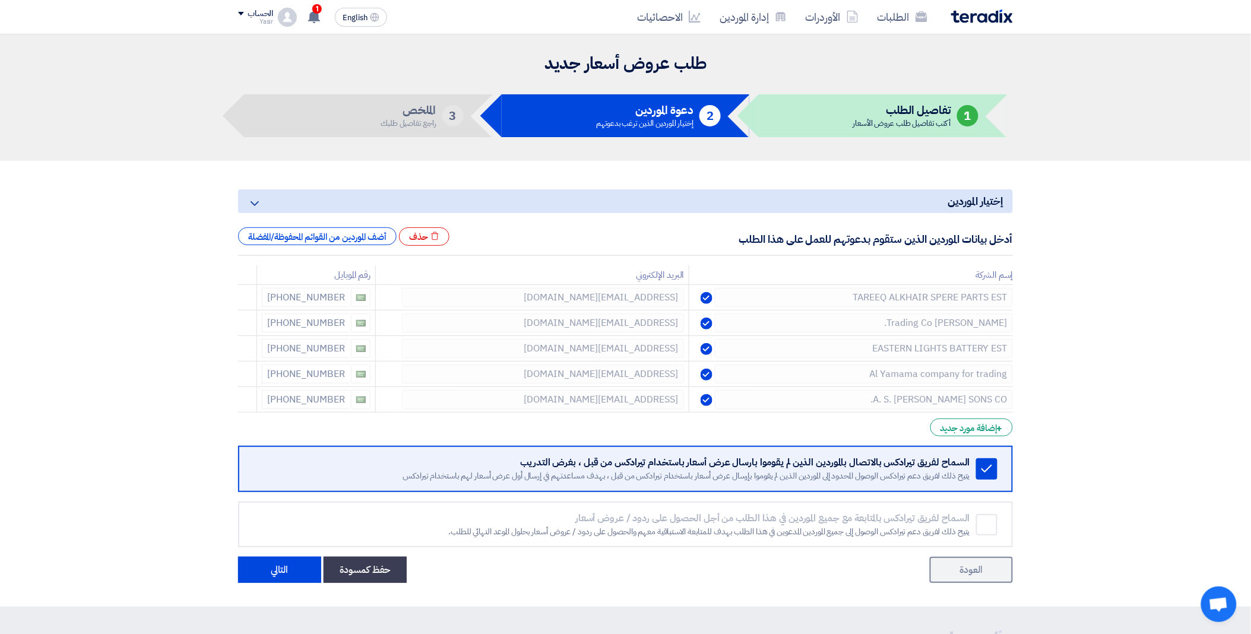
click at [0, 0] on icon at bounding box center [0, 0] width 0 height 0
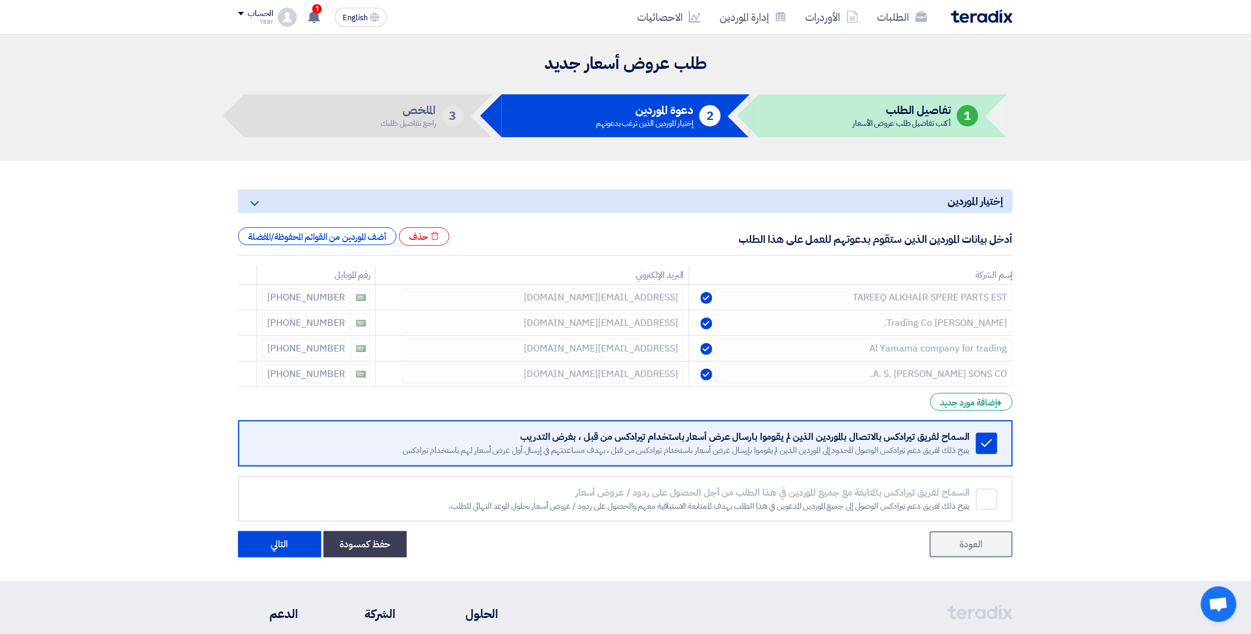
click at [0, 0] on icon at bounding box center [0, 0] width 0 height 0
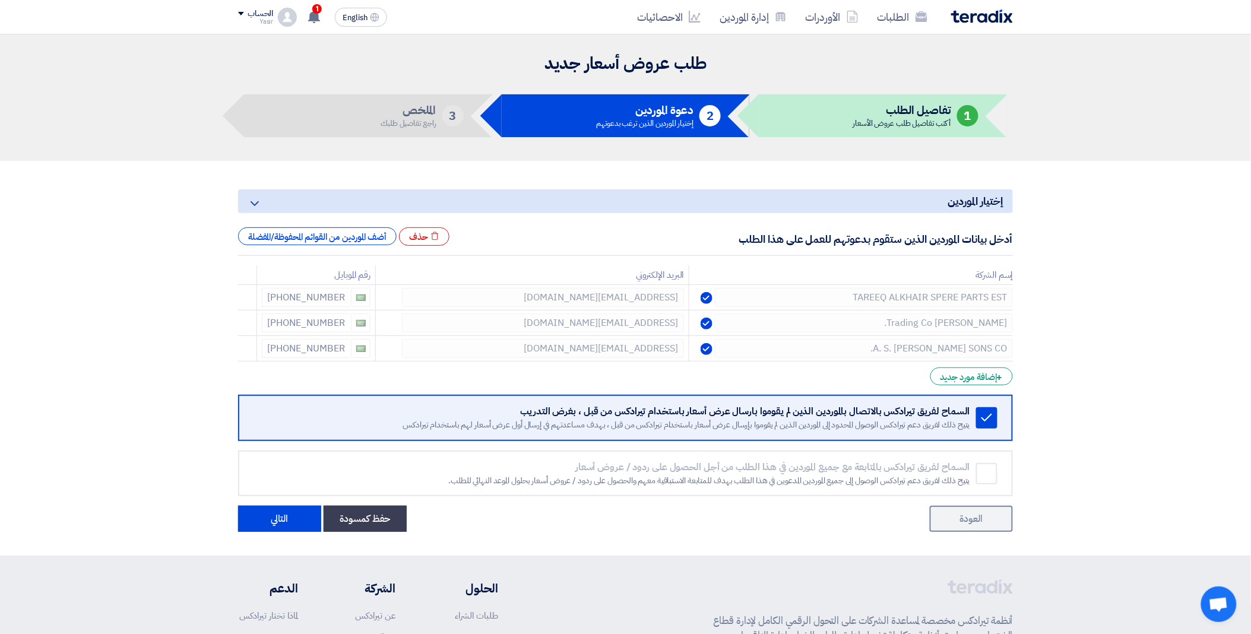
click at [0, 0] on icon at bounding box center [0, 0] width 0 height 0
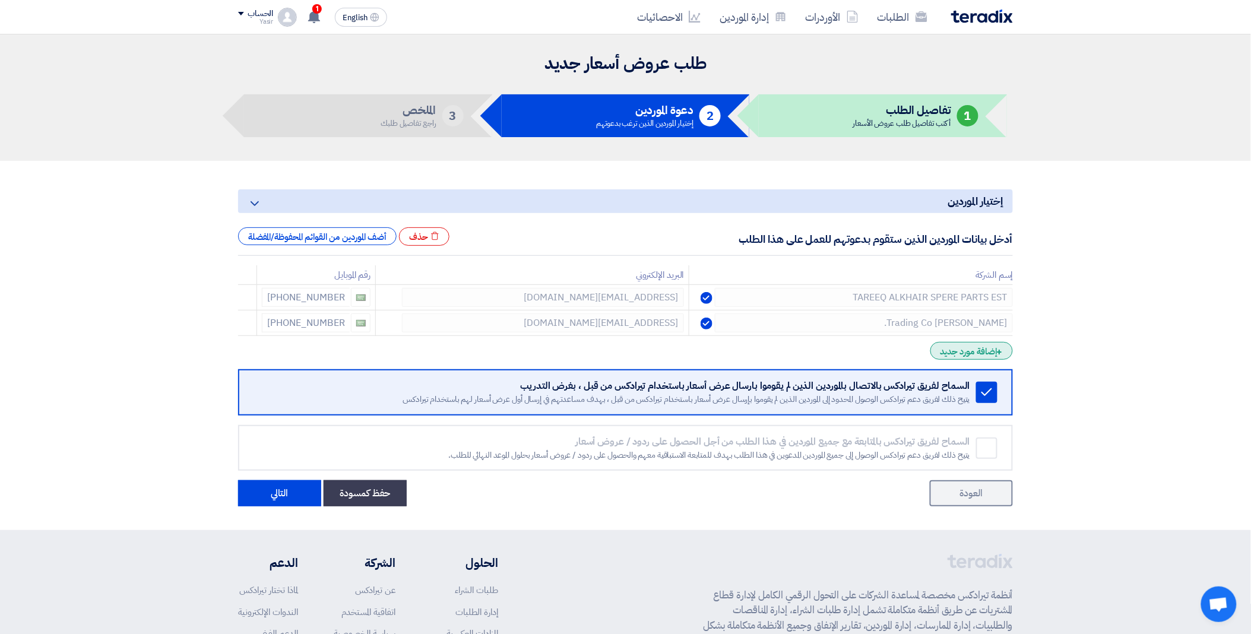
click at [986, 354] on div "+ إضافة مورد جديد" at bounding box center [972, 351] width 83 height 18
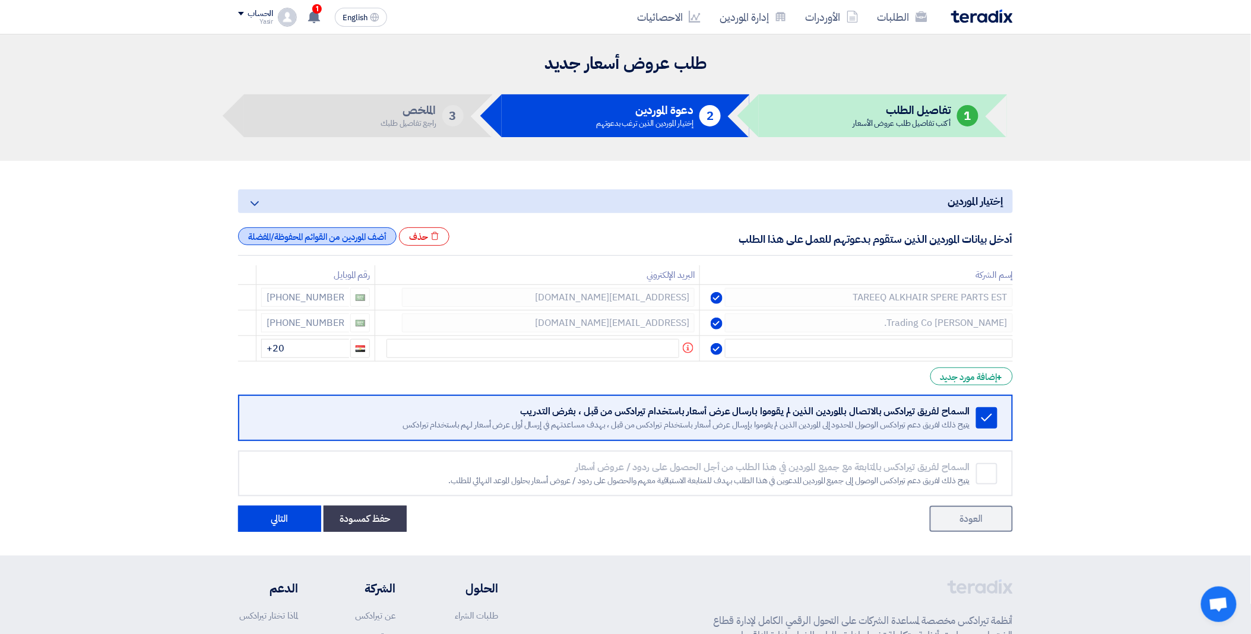
click at [356, 233] on div "أضف الموردين من القوائم المحفوظة/المفضلة" at bounding box center [317, 236] width 159 height 18
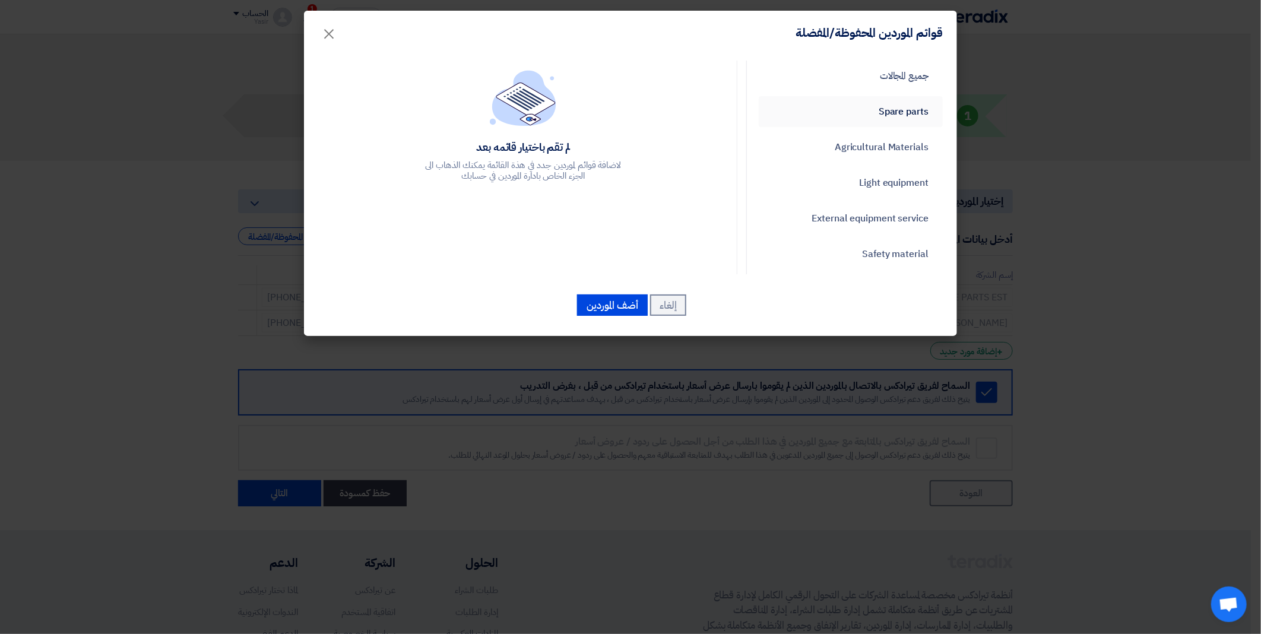
click at [888, 103] on link "Spare parts" at bounding box center [851, 111] width 184 height 31
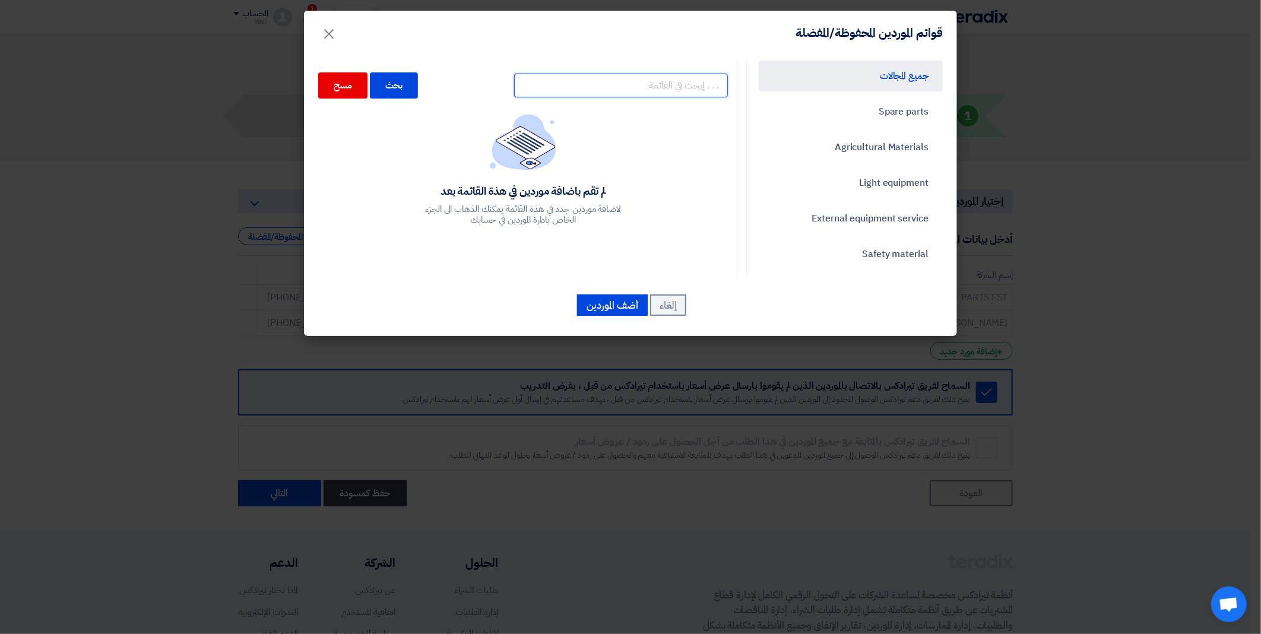
click at [574, 86] on input "text" at bounding box center [621, 86] width 214 height 24
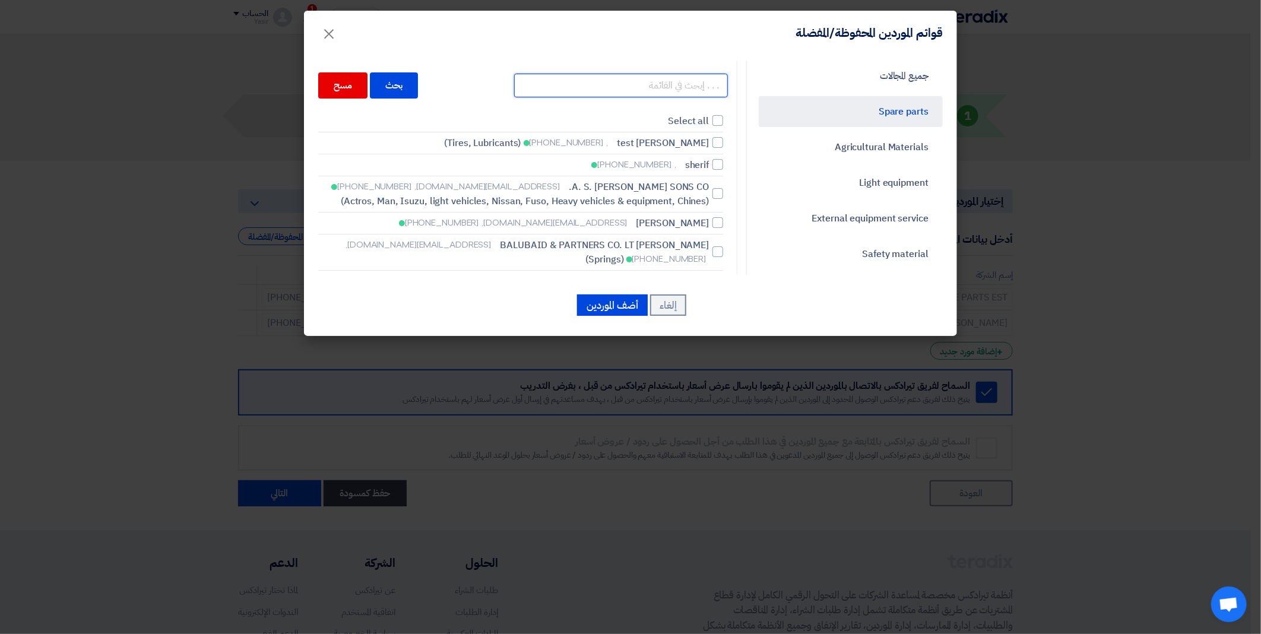
click at [648, 87] on input "text" at bounding box center [621, 86] width 214 height 24
type input "DALM"
click at [412, 84] on div "بحث" at bounding box center [394, 85] width 49 height 26
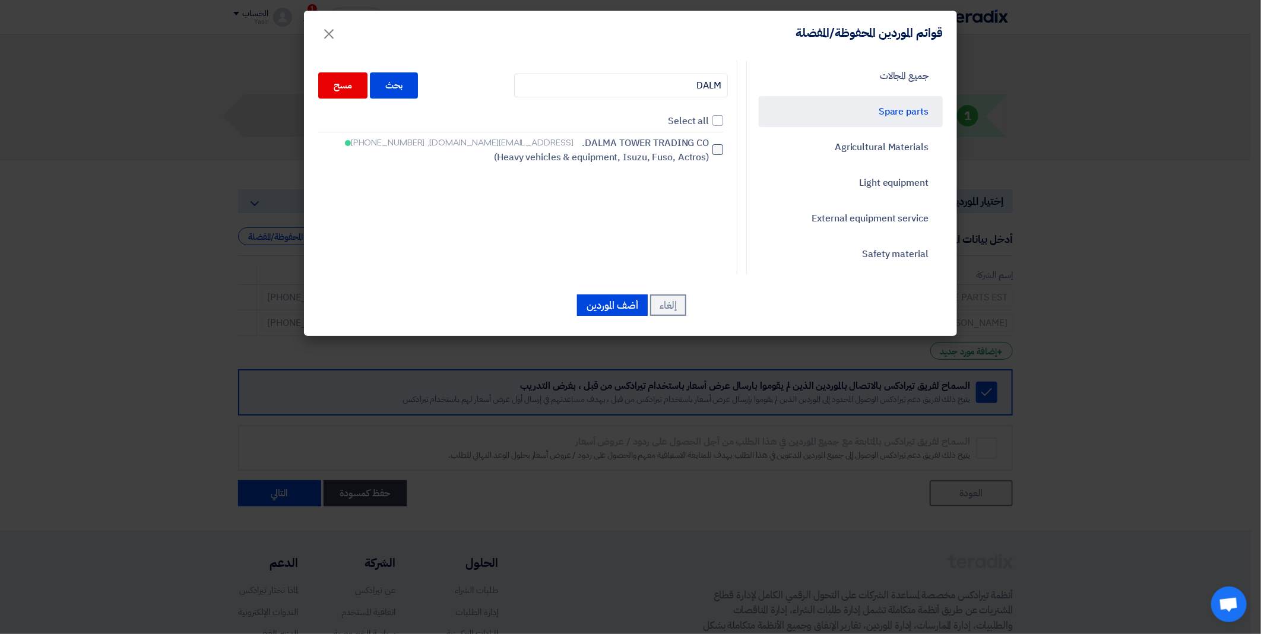
click at [719, 147] on div at bounding box center [718, 149] width 11 height 11
click at [709, 147] on input "DALMA TOWER TRADING CO. [EMAIL_ADDRESS][DOMAIN_NAME], [PHONE_NUMBER] (Heavy veh…" at bounding box center [705, 150] width 8 height 8
checkbox input "true"
click at [622, 308] on button "أضف الموردين" at bounding box center [612, 305] width 71 height 21
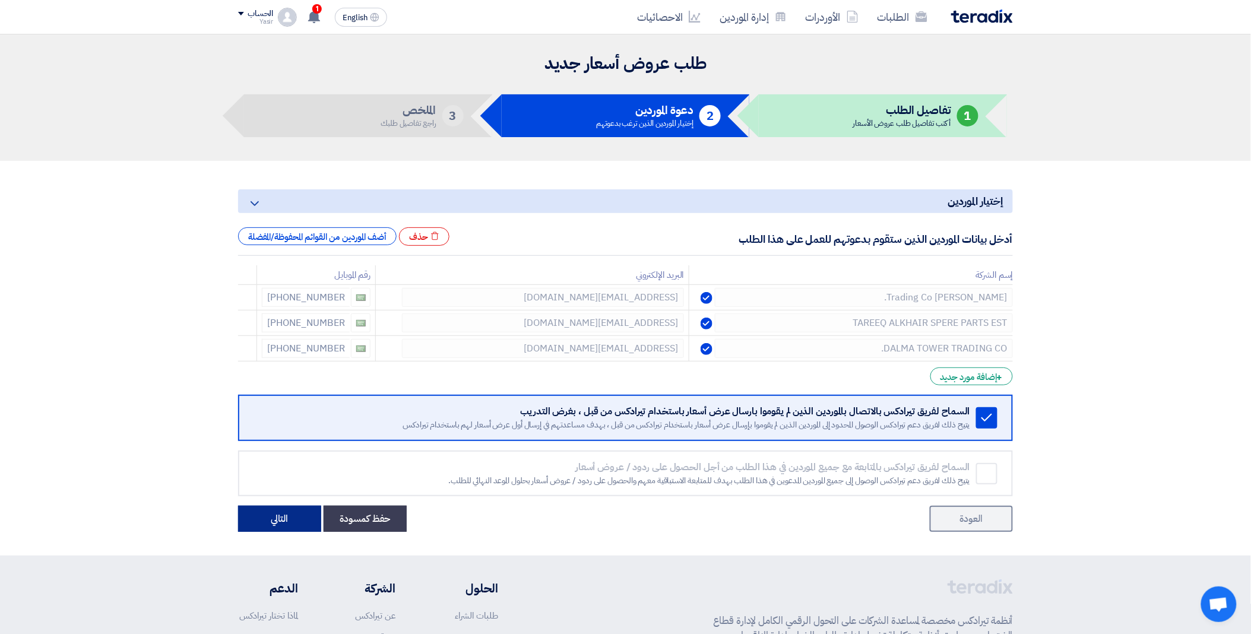
click at [276, 523] on button "التالي" at bounding box center [279, 519] width 83 height 26
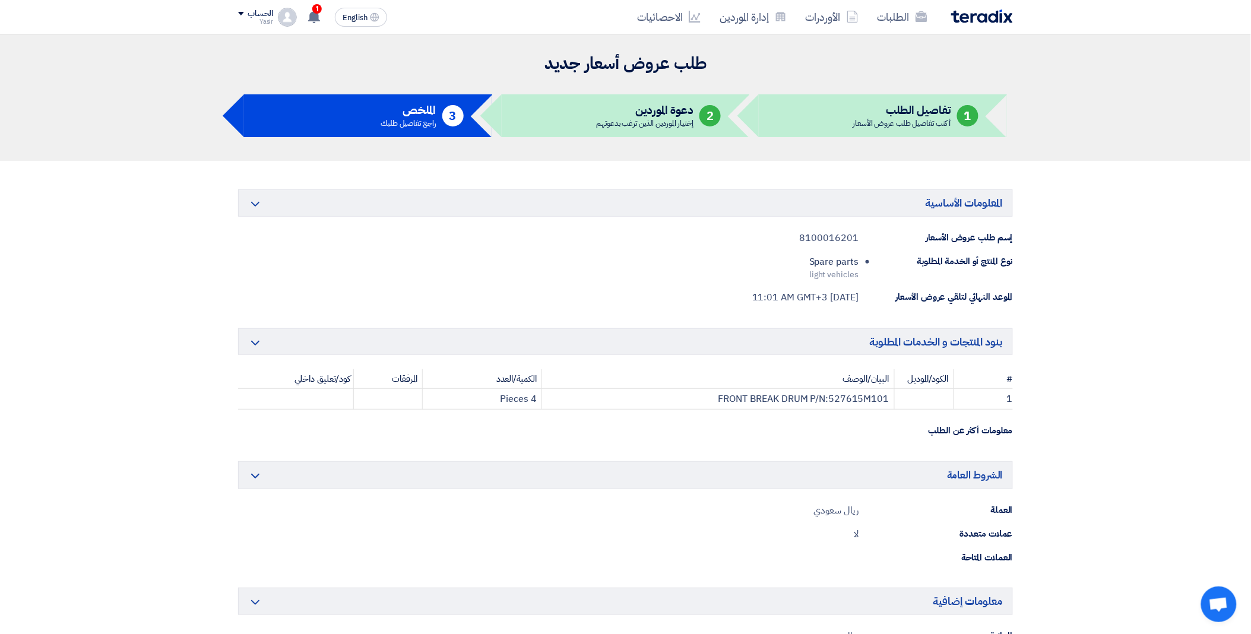
scroll to position [330, 0]
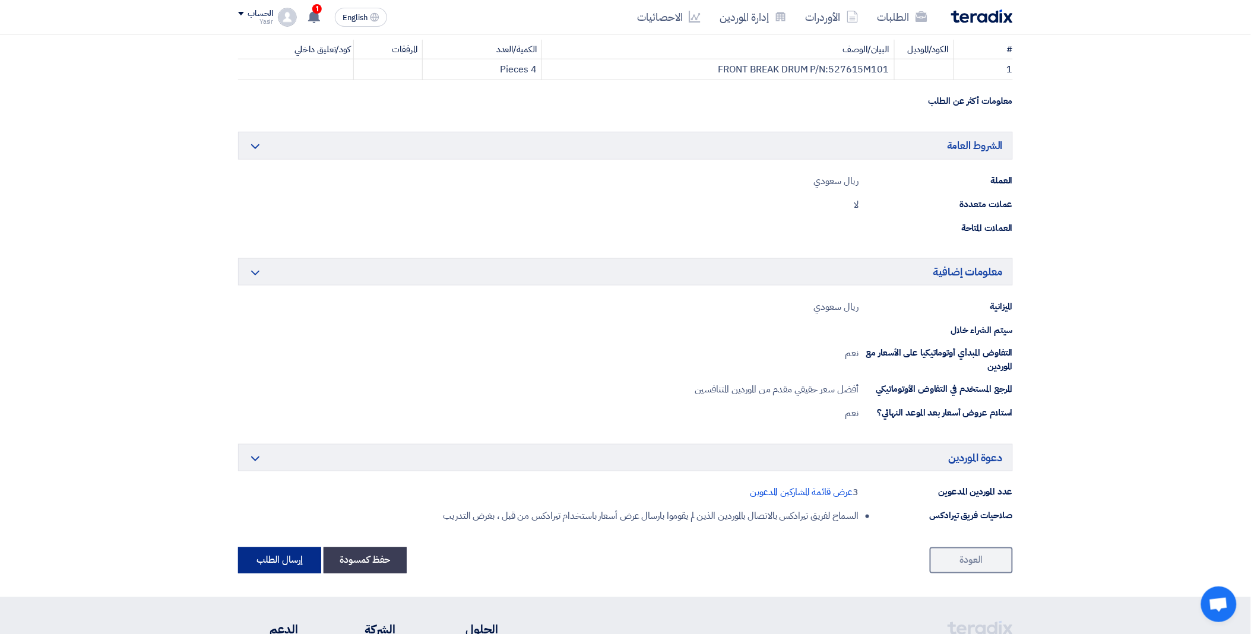
click at [282, 558] on button "إرسال الطلب" at bounding box center [279, 561] width 83 height 26
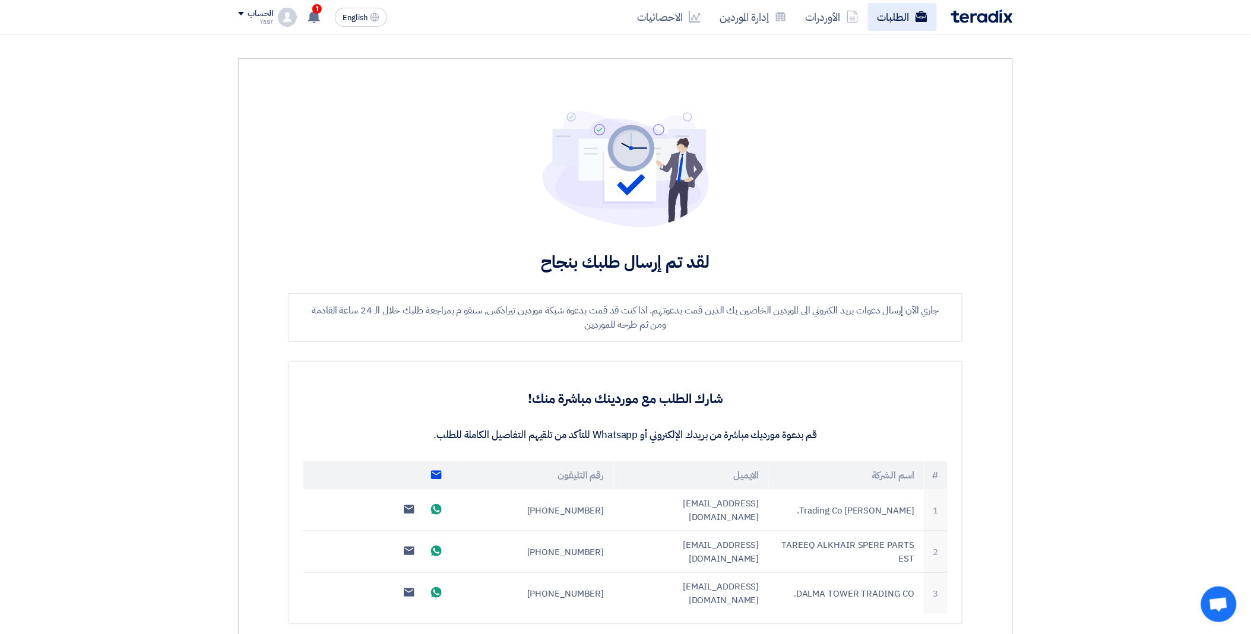
click at [910, 15] on link "الطلبات" at bounding box center [902, 17] width 69 height 28
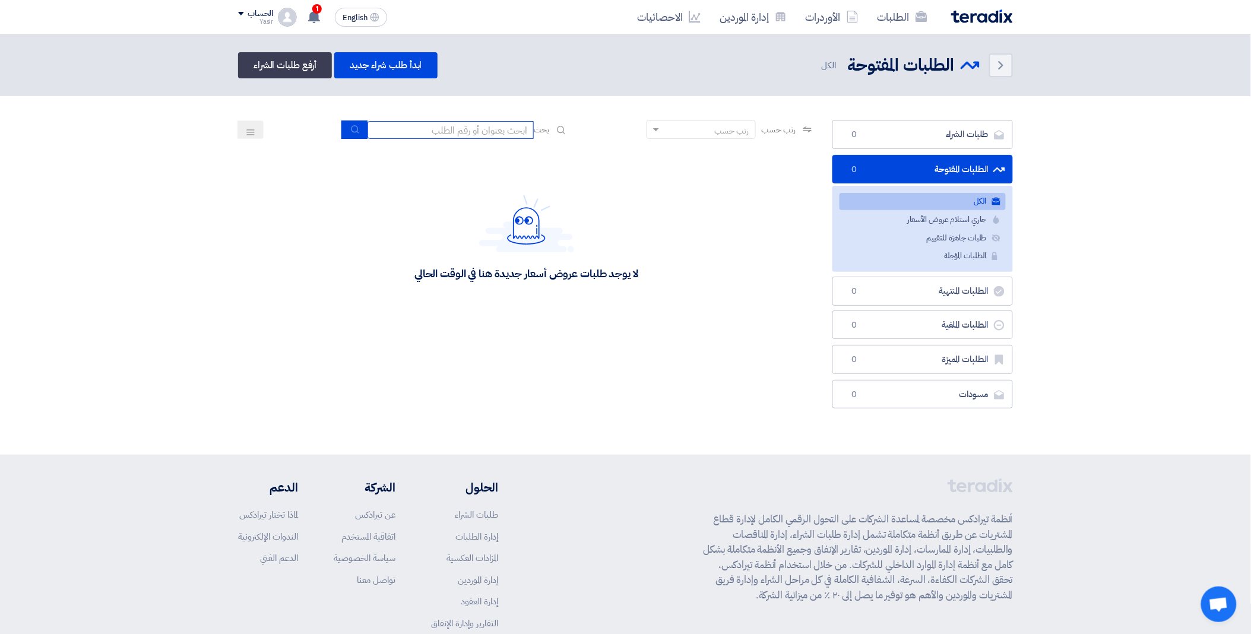
click at [417, 132] on input at bounding box center [451, 130] width 166 height 18
paste input "8100016212"
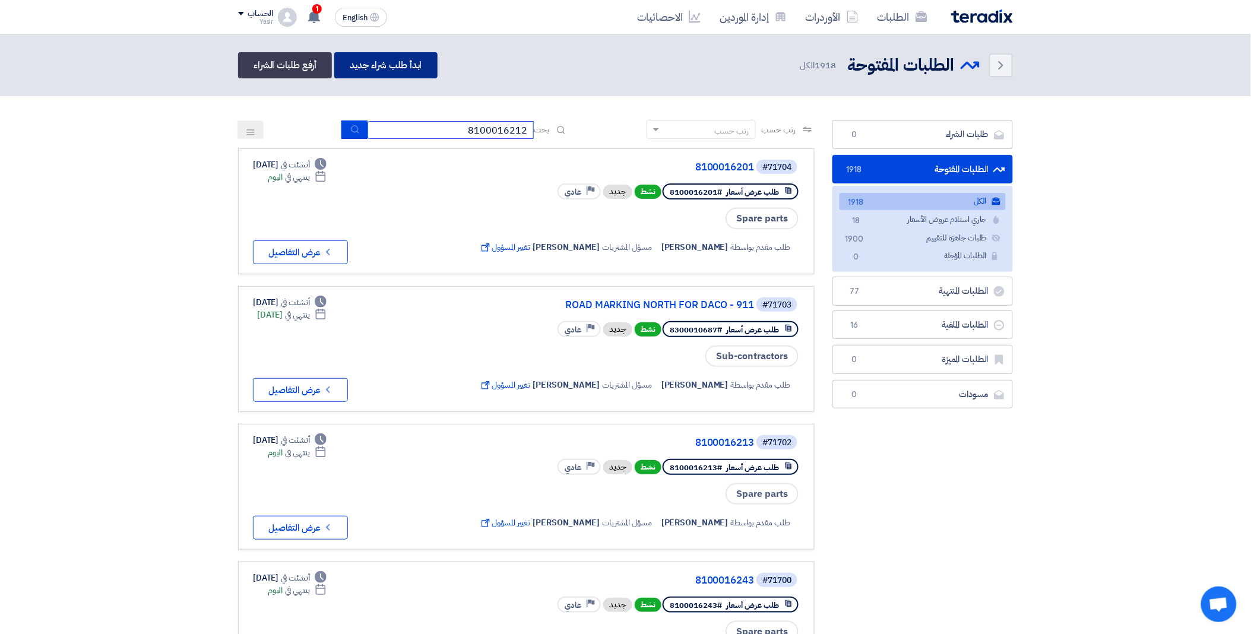
type input "8100016212"
click at [382, 67] on link "ابدأ طلب شراء جديد" at bounding box center [385, 65] width 103 height 26
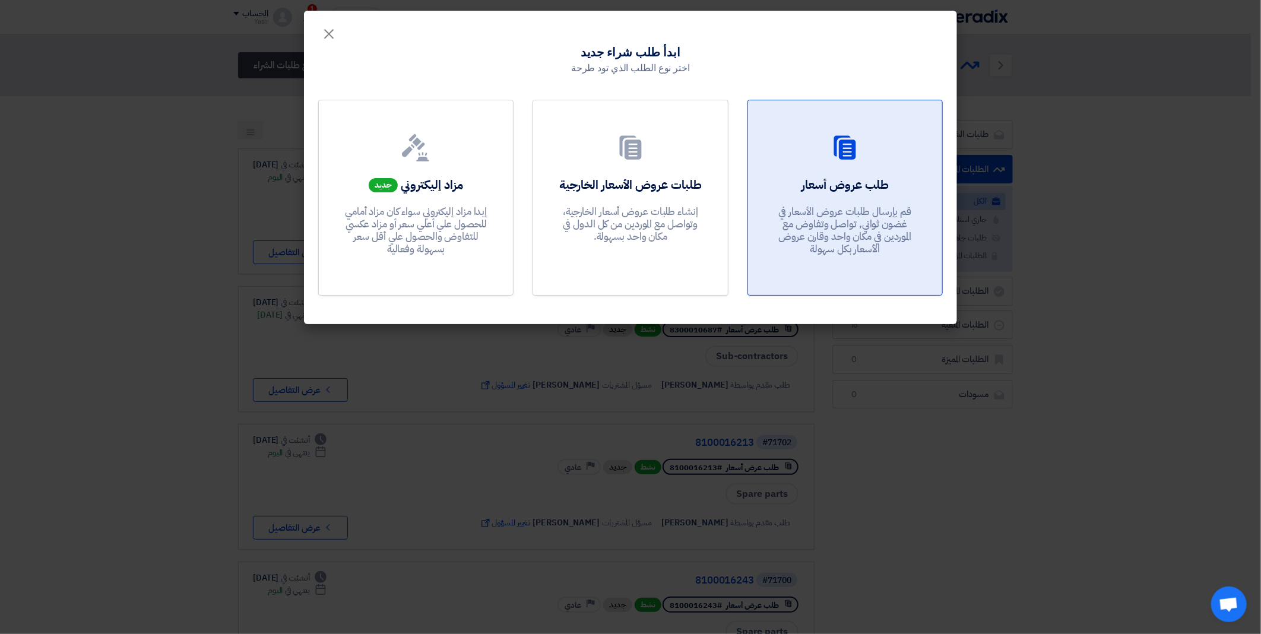
click at [913, 197] on div "طلب عروض أسعار قم بإرسال طلبات عروض الأسعار في غضون ثواني, تواصل وتفاوض مع المو…" at bounding box center [845, 219] width 166 height 86
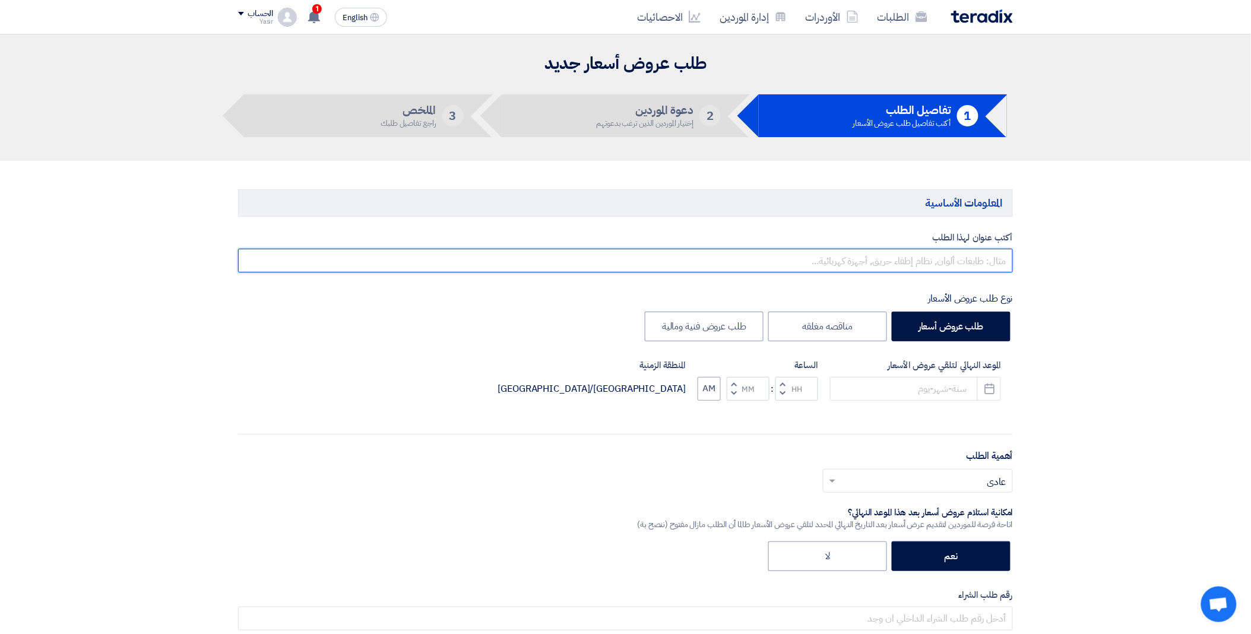
click at [865, 268] on input "text" at bounding box center [625, 261] width 775 height 24
paste input "8100016212"
type input "8100016212"
click at [917, 383] on input at bounding box center [915, 389] width 171 height 24
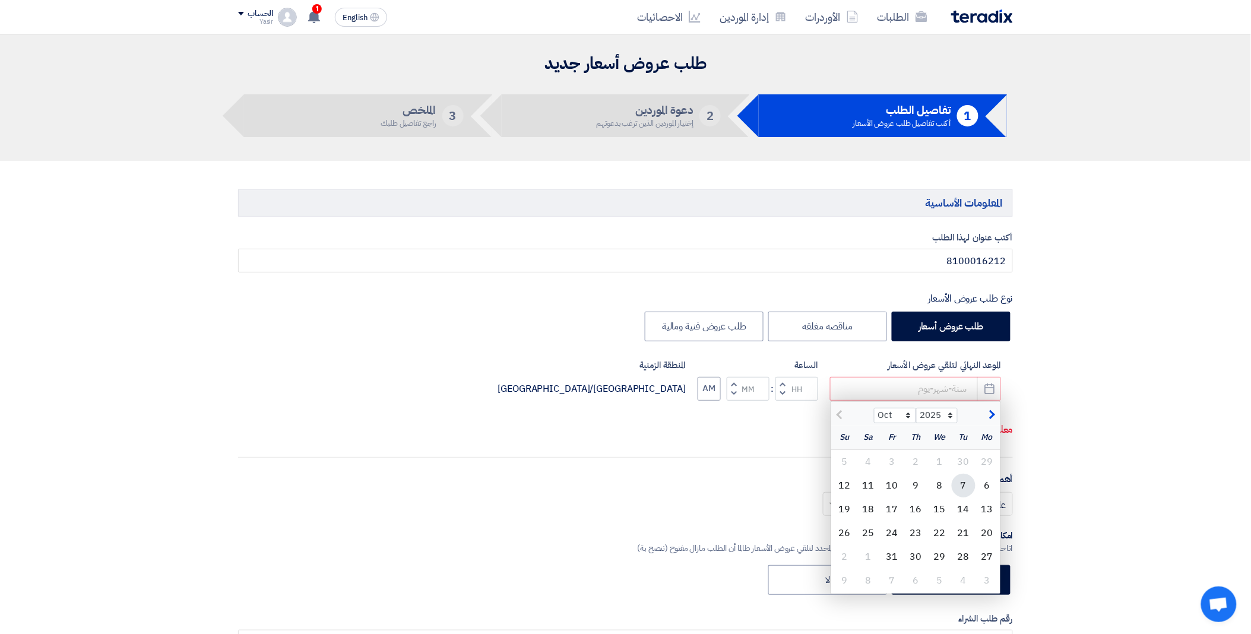
click at [962, 487] on div "7" at bounding box center [964, 486] width 24 height 24
type input "[DATE]"
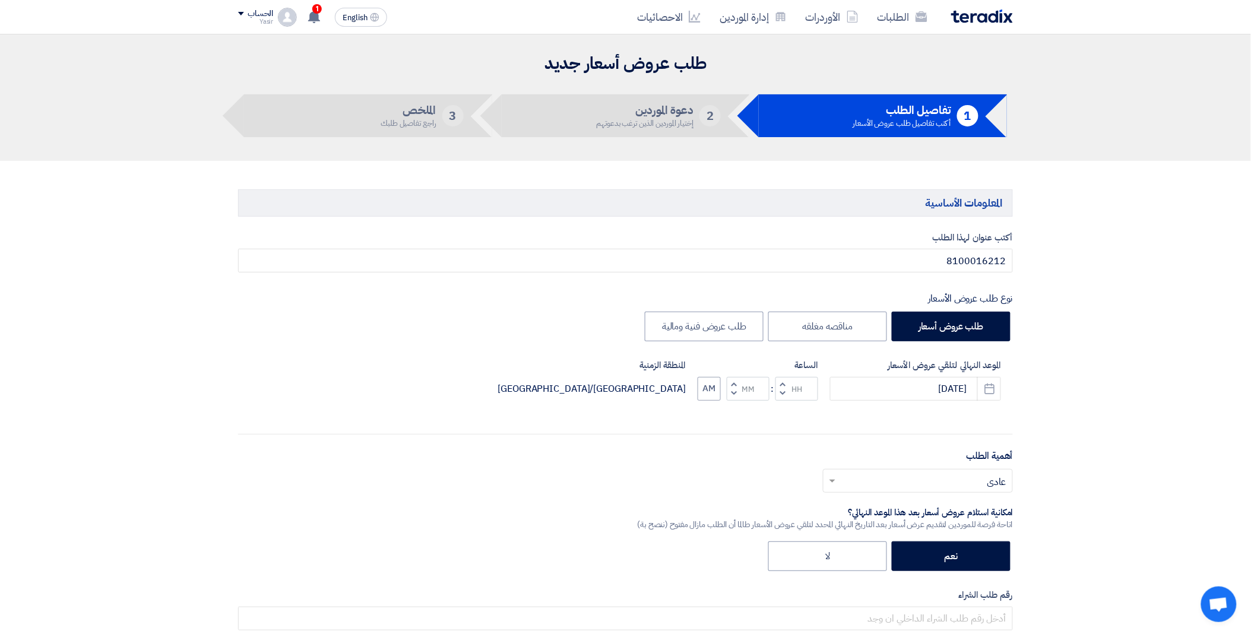
click at [784, 393] on span "button" at bounding box center [783, 393] width 4 height 9
type input "11"
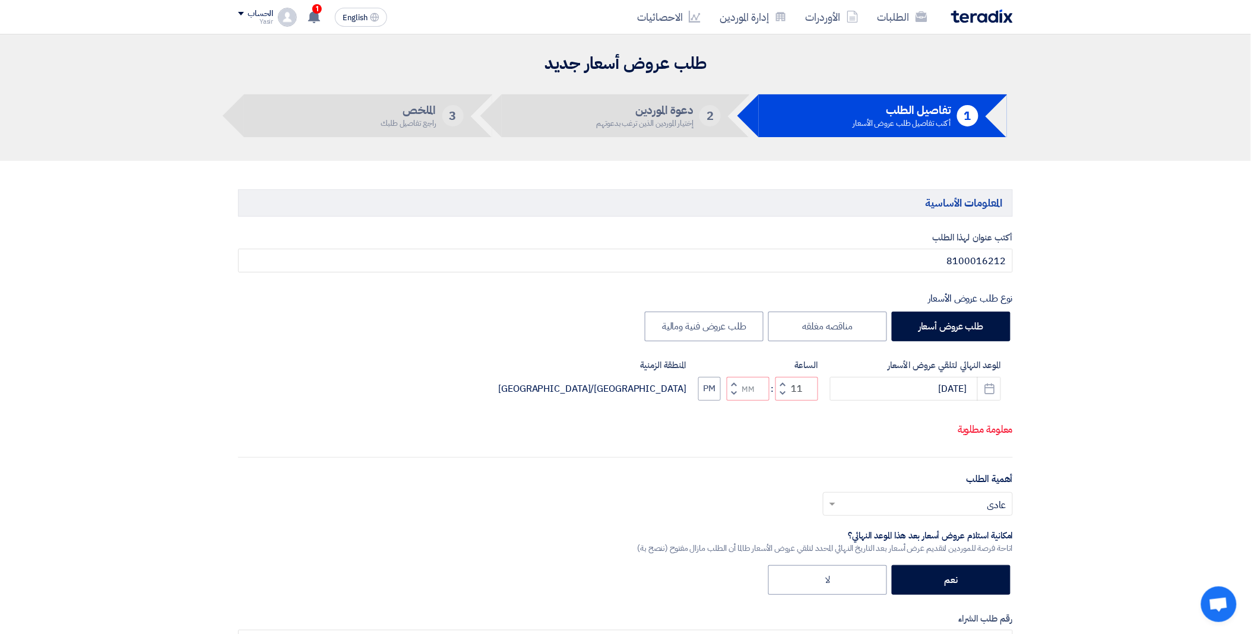
click at [732, 392] on button "Increment minutes" at bounding box center [734, 384] width 14 height 15
type input "01"
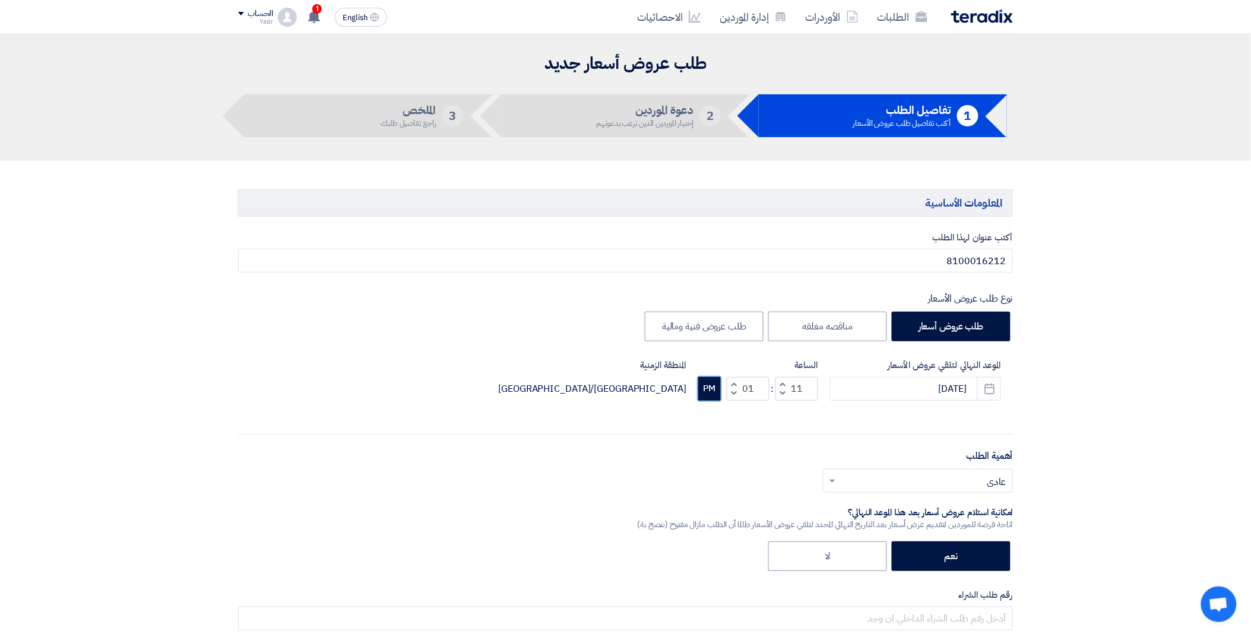
click at [711, 390] on button "PM" at bounding box center [709, 389] width 23 height 24
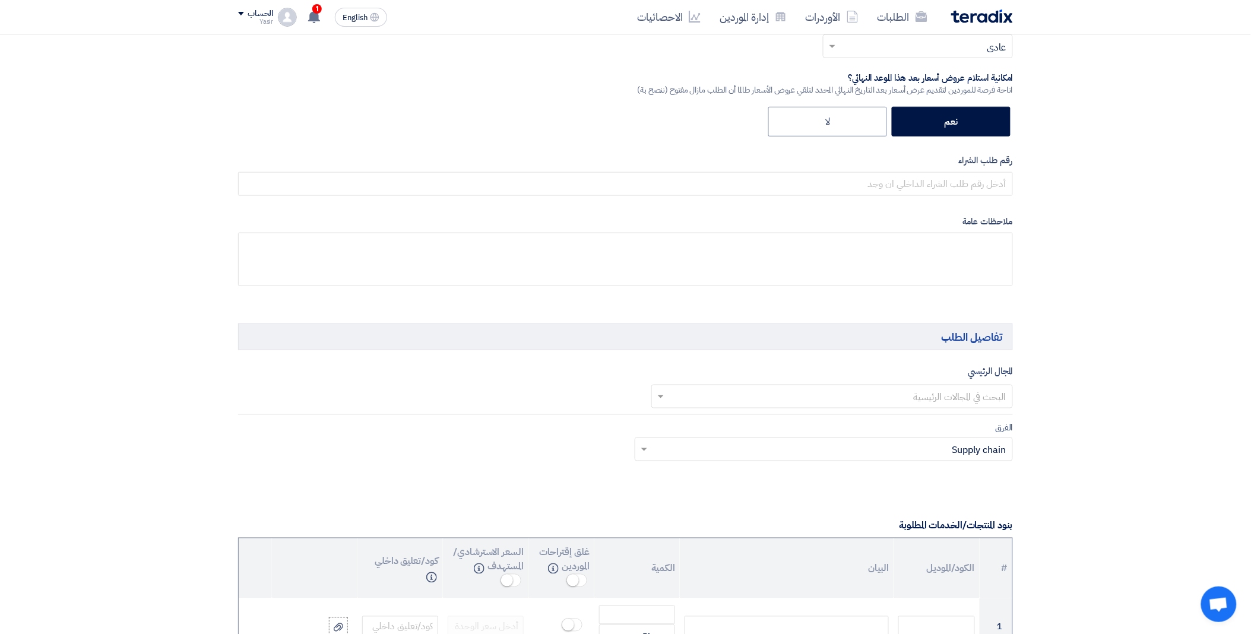
scroll to position [461, 0]
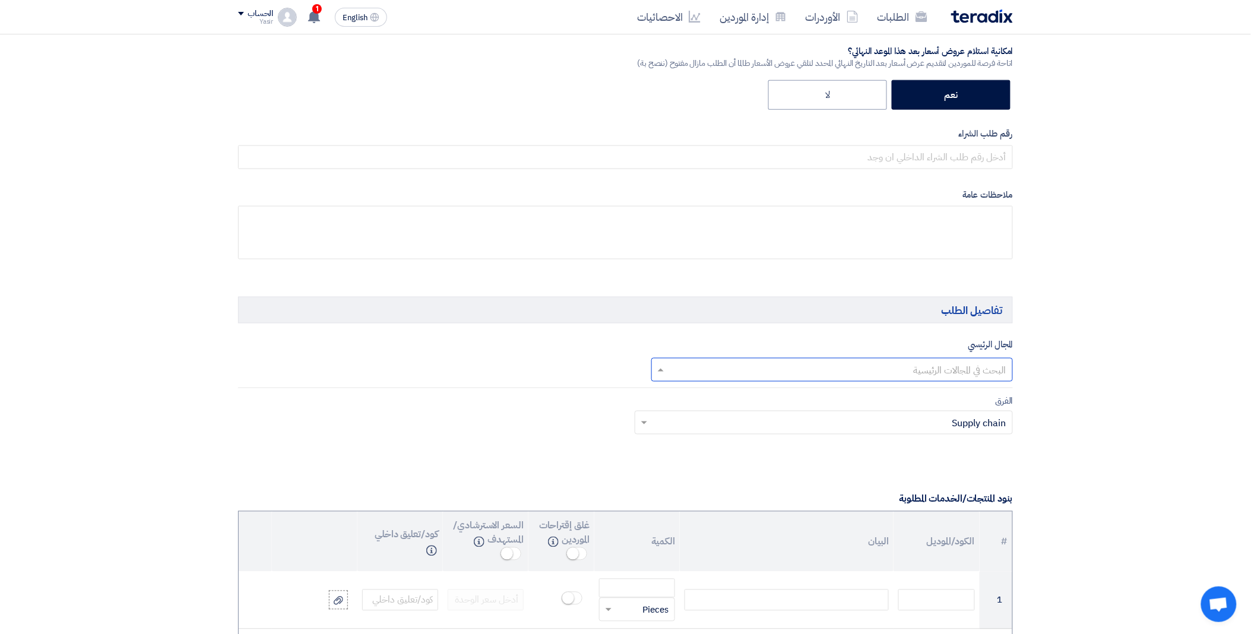
click at [773, 372] on input "text" at bounding box center [839, 371] width 338 height 20
click at [868, 399] on div "Spare parts" at bounding box center [832, 394] width 361 height 24
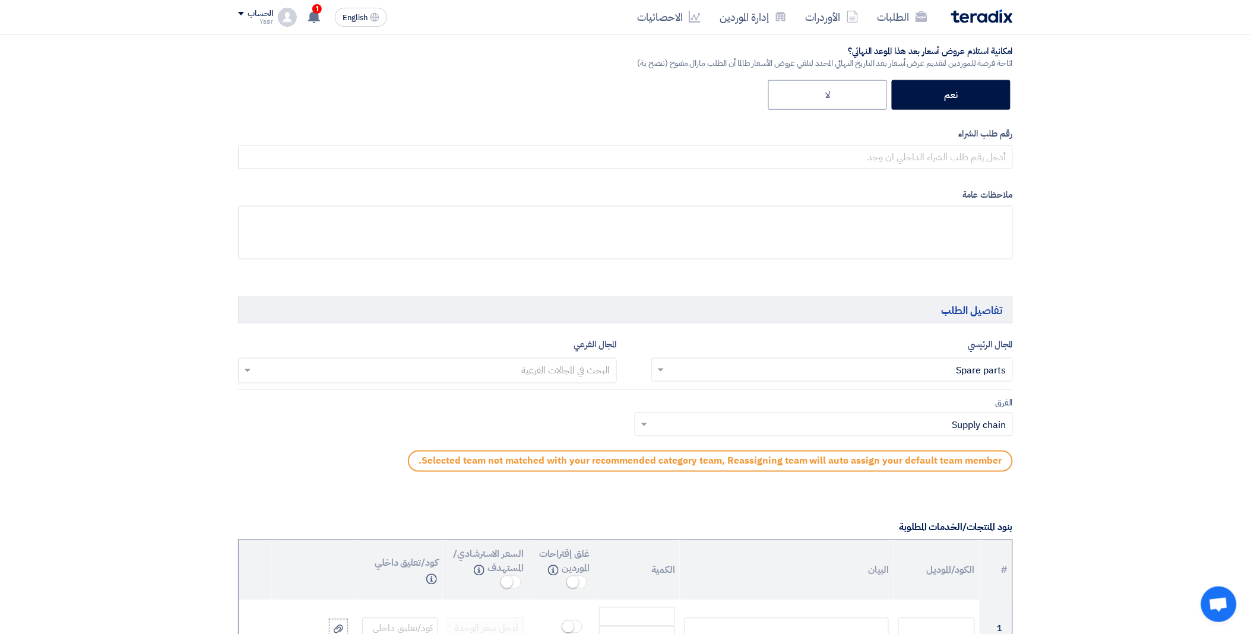
click at [515, 369] on input "text" at bounding box center [426, 372] width 367 height 20
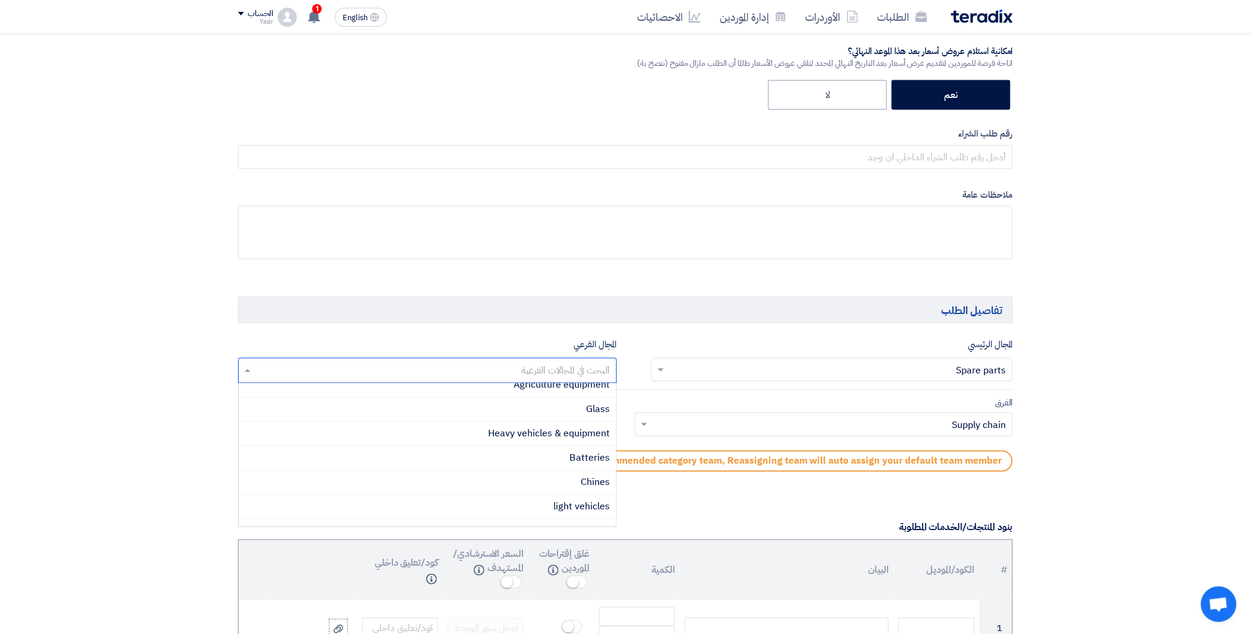
scroll to position [247, 0]
click at [554, 397] on span "light vehicles" at bounding box center [582, 392] width 56 height 14
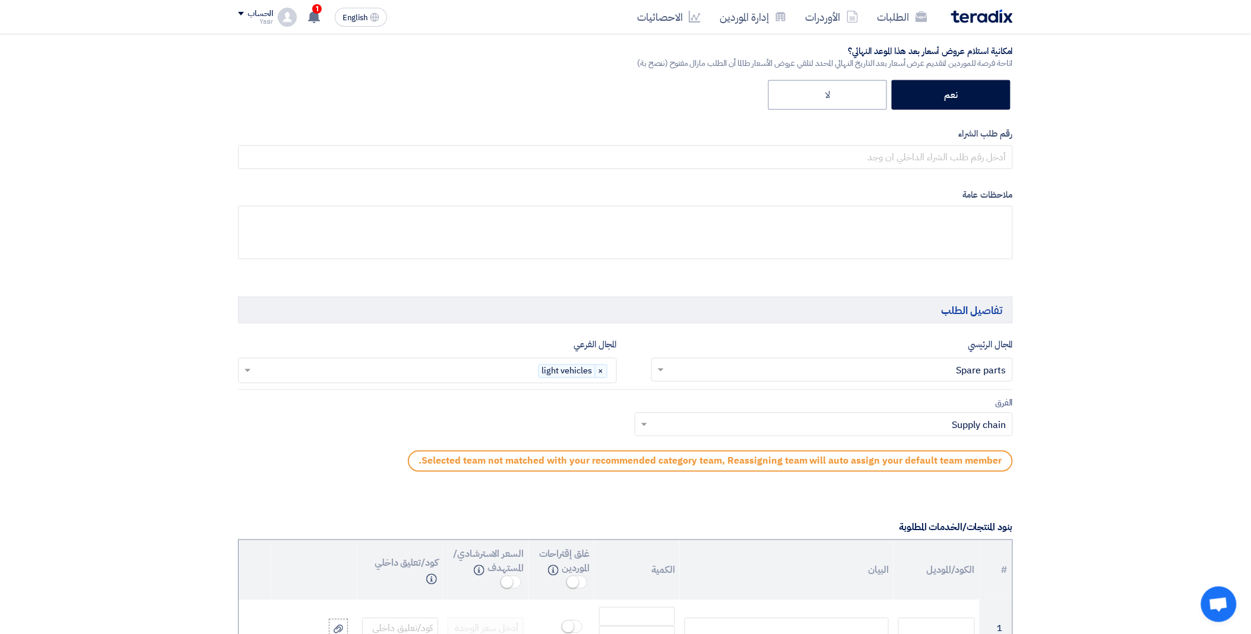
click at [693, 428] on input "text" at bounding box center [830, 426] width 355 height 20
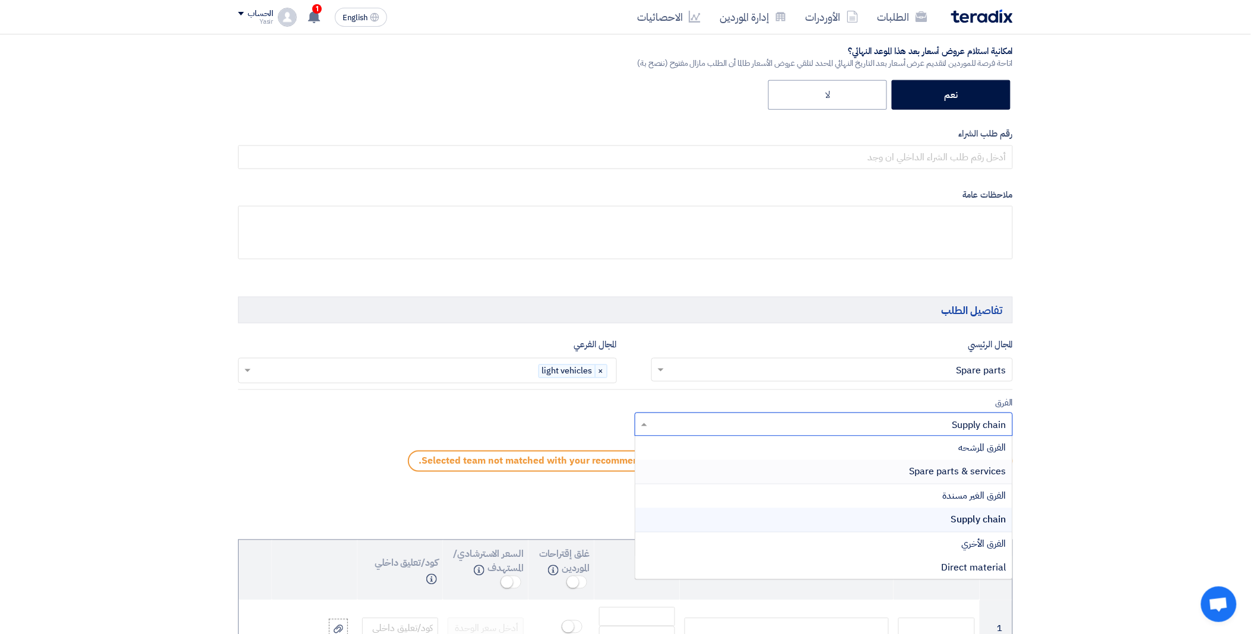
click at [793, 471] on div "Spare parts & services" at bounding box center [824, 472] width 378 height 24
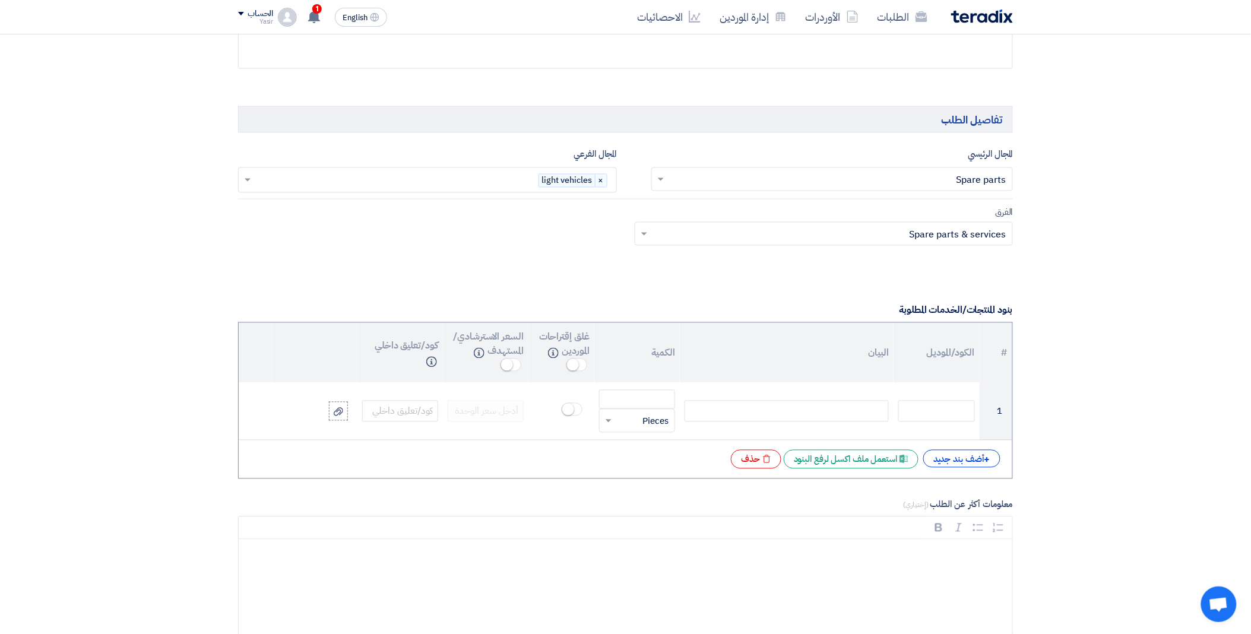
scroll to position [660, 0]
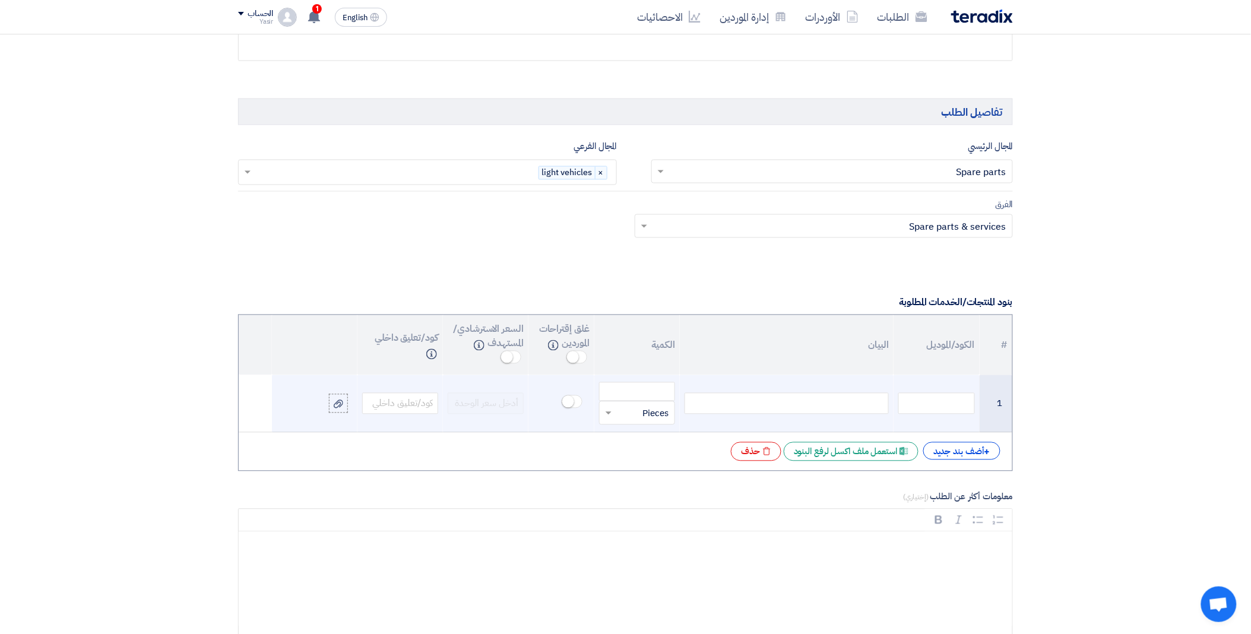
click at [745, 406] on div at bounding box center [787, 403] width 204 height 21
paste div
click at [630, 394] on input "number" at bounding box center [637, 391] width 76 height 19
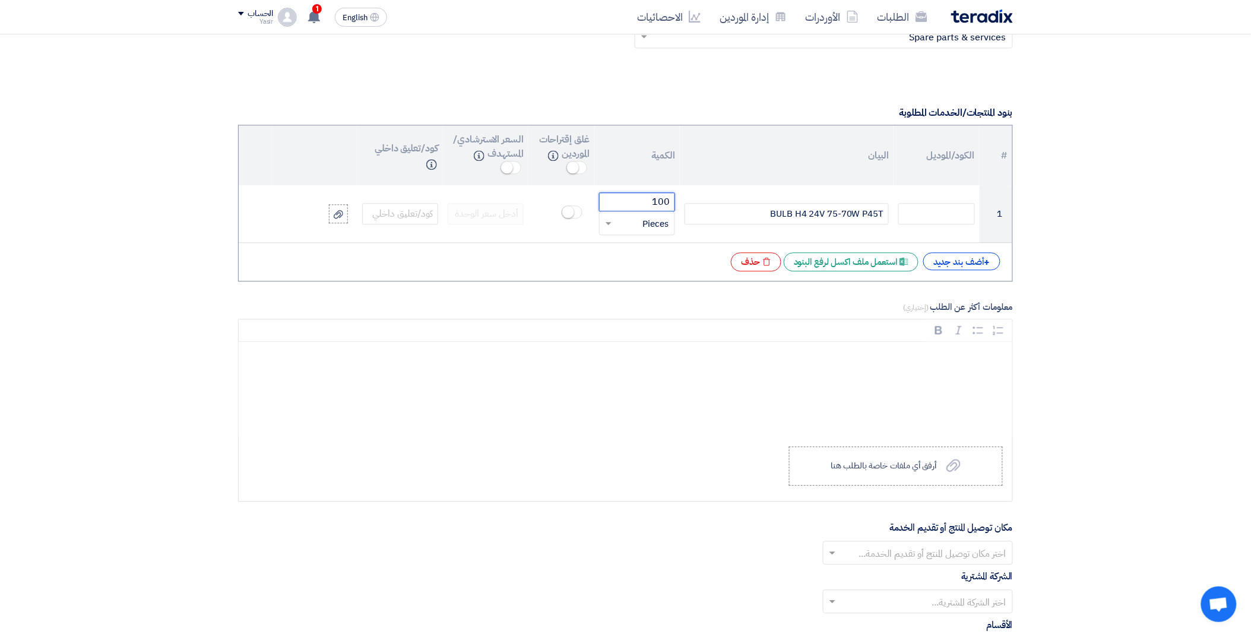
scroll to position [857, 0]
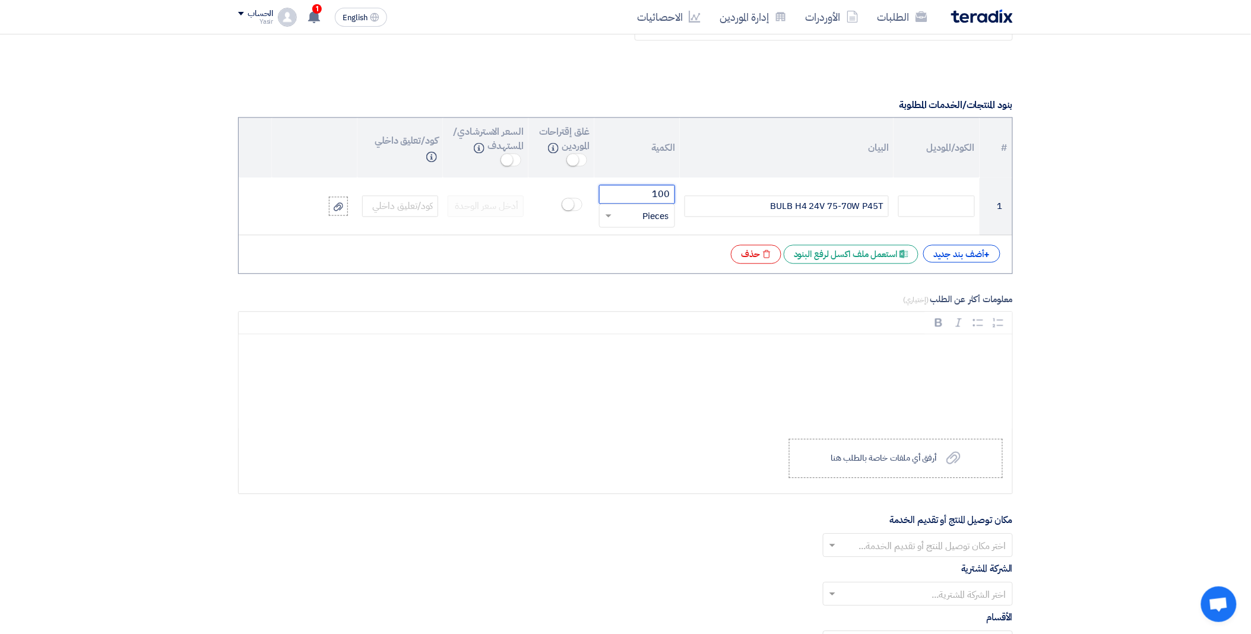
type input "100"
click at [855, 545] on input "text" at bounding box center [924, 547] width 166 height 20
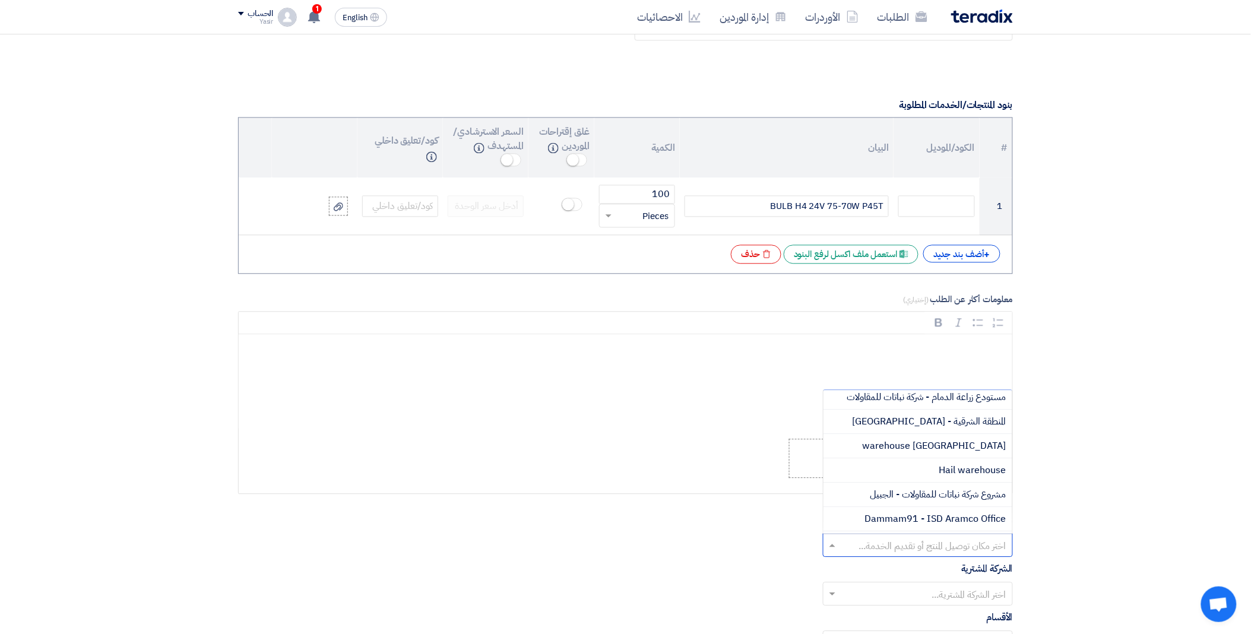
scroll to position [132, 0]
click at [922, 442] on div "[GEOGRAPHIC_DATA] warehouse" at bounding box center [918, 441] width 189 height 24
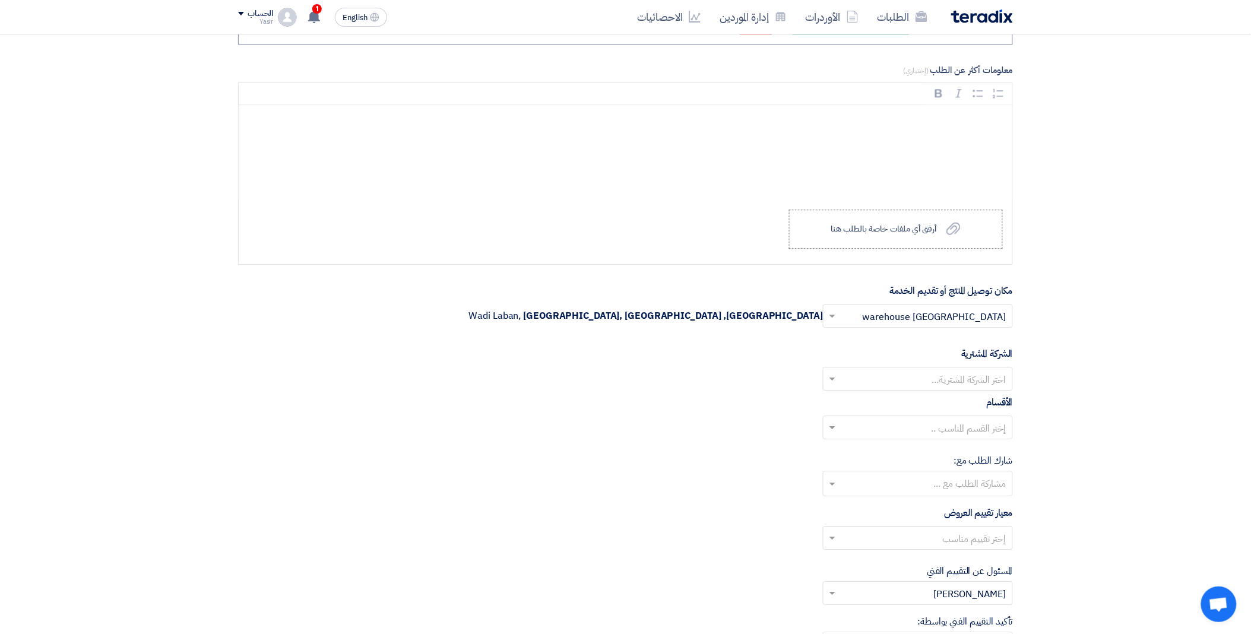
scroll to position [1121, 0]
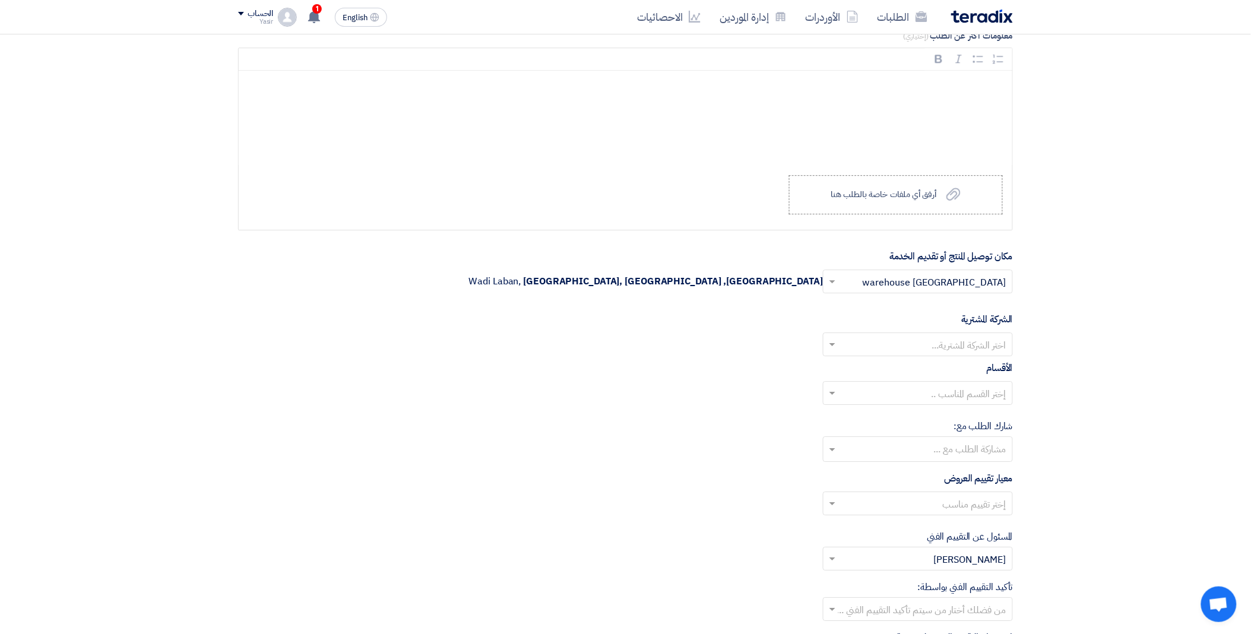
click at [845, 343] on input "text" at bounding box center [924, 346] width 166 height 20
click at [901, 368] on div "Nabatat for contracting" at bounding box center [918, 368] width 189 height 24
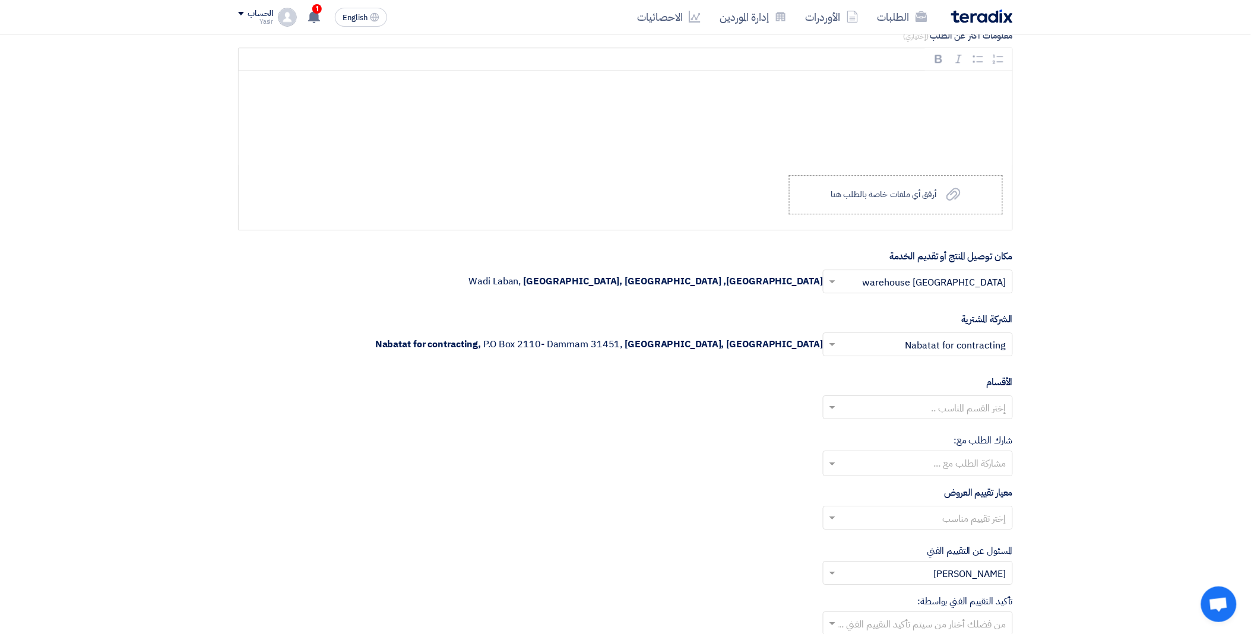
click at [855, 410] on input "text" at bounding box center [924, 409] width 166 height 20
drag, startPoint x: 868, startPoint y: 424, endPoint x: 903, endPoint y: 431, distance: 35.2
click at [871, 425] on div "General Department" at bounding box center [918, 431] width 189 height 24
click at [873, 521] on input "text" at bounding box center [924, 519] width 166 height 20
click at [901, 567] on div "spare parts long term" at bounding box center [918, 566] width 189 height 24
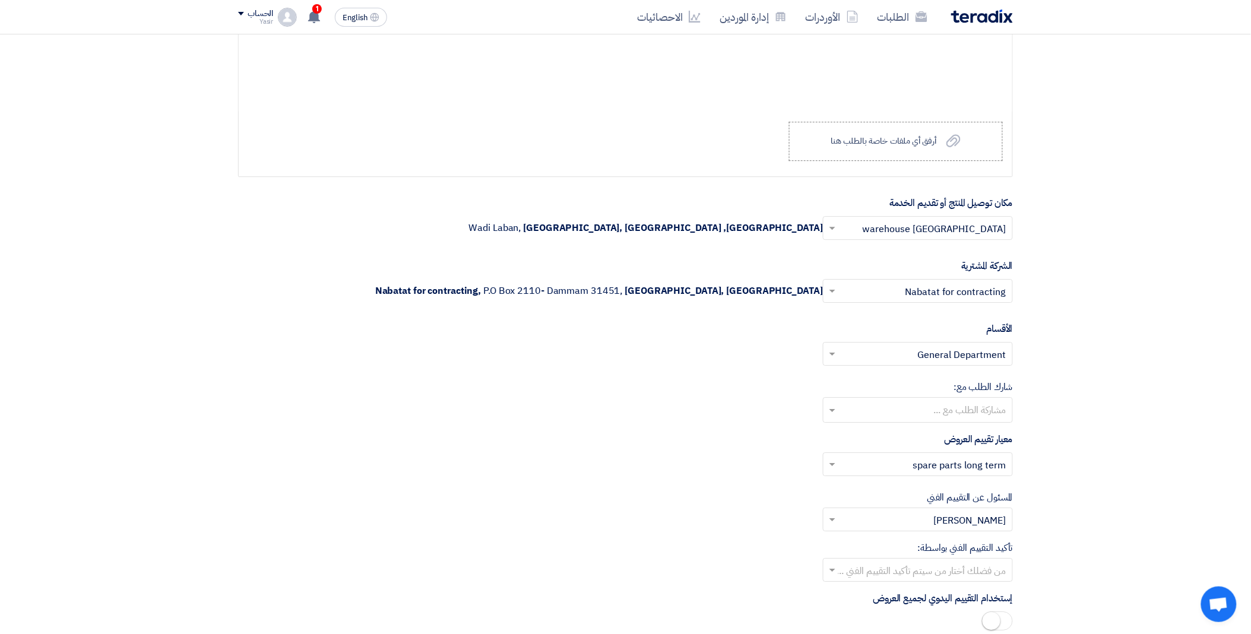
scroll to position [1254, 0]
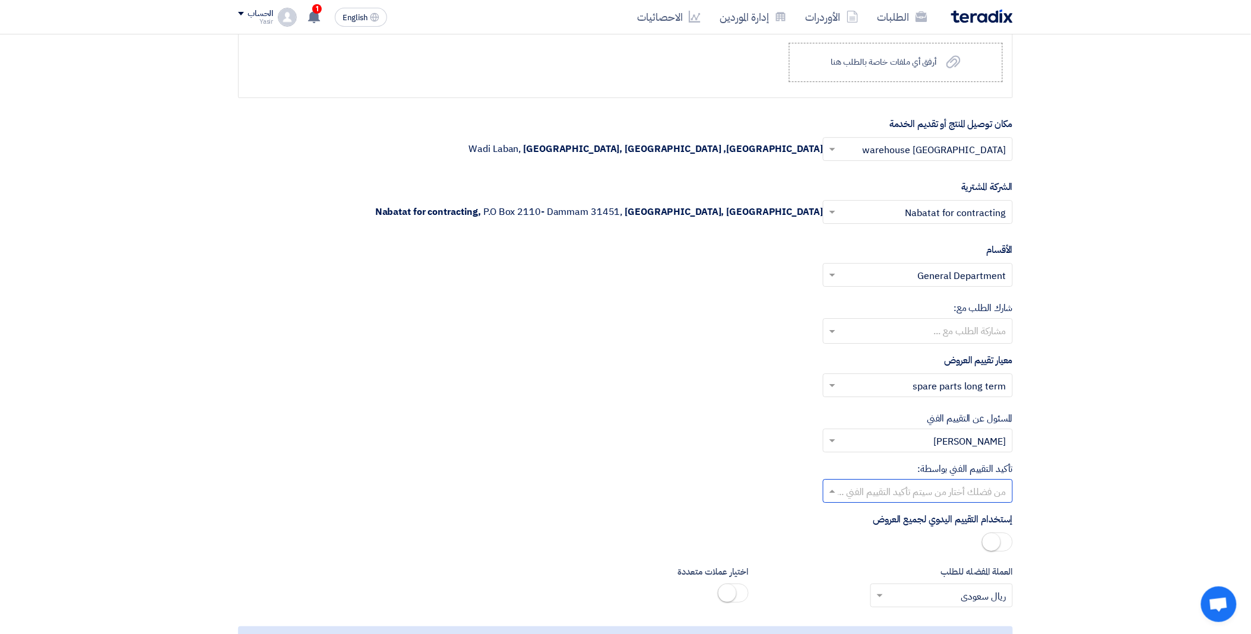
click at [852, 493] on input "text" at bounding box center [924, 493] width 166 height 20
drag, startPoint x: 912, startPoint y: 583, endPoint x: 894, endPoint y: 548, distance: 39.8
click at [910, 579] on div "[PERSON_NAME]" at bounding box center [918, 588] width 189 height 24
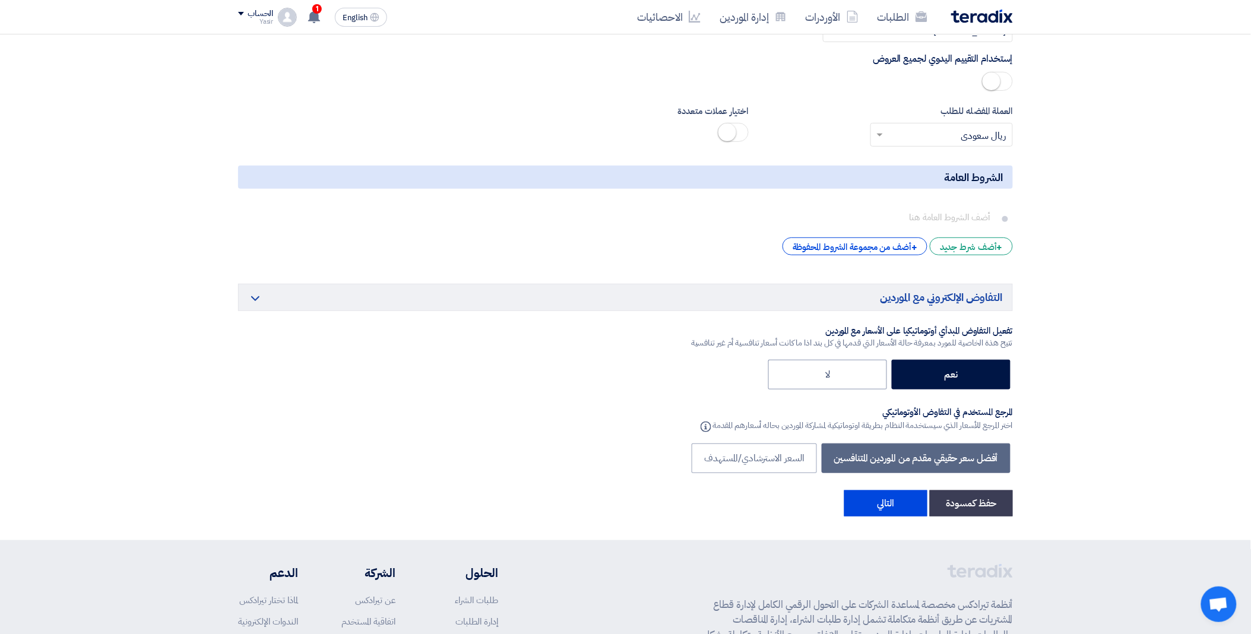
scroll to position [1715, 0]
click at [898, 508] on button "التالي" at bounding box center [885, 503] width 83 height 26
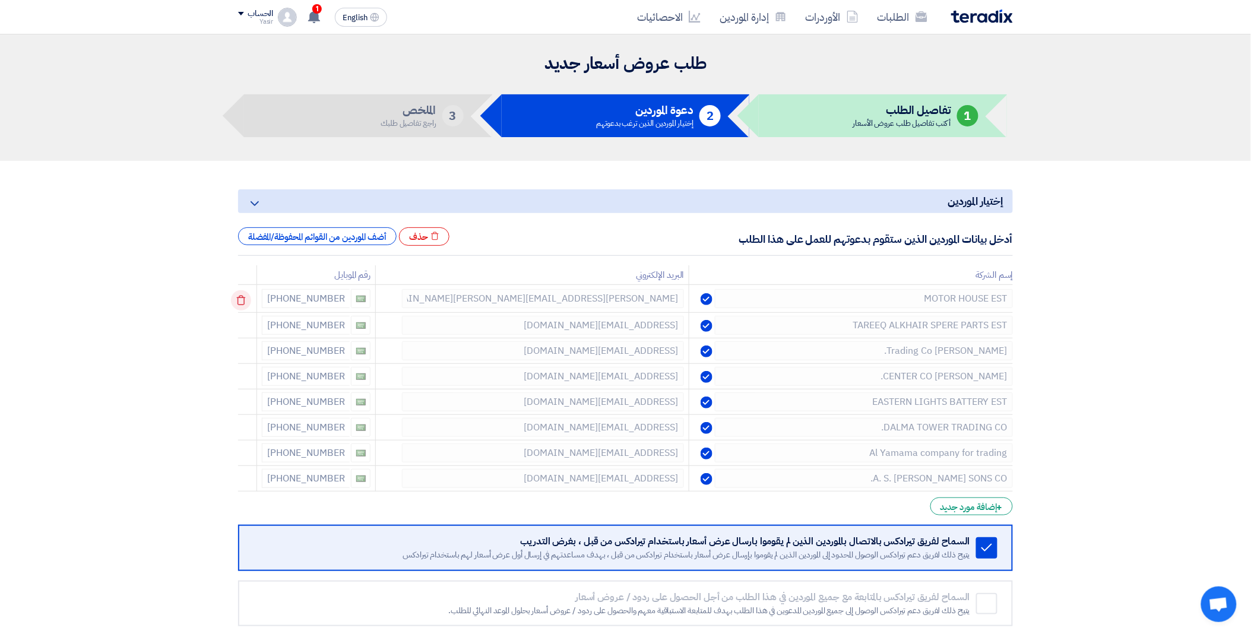
click at [240, 299] on use at bounding box center [241, 301] width 9 height 10
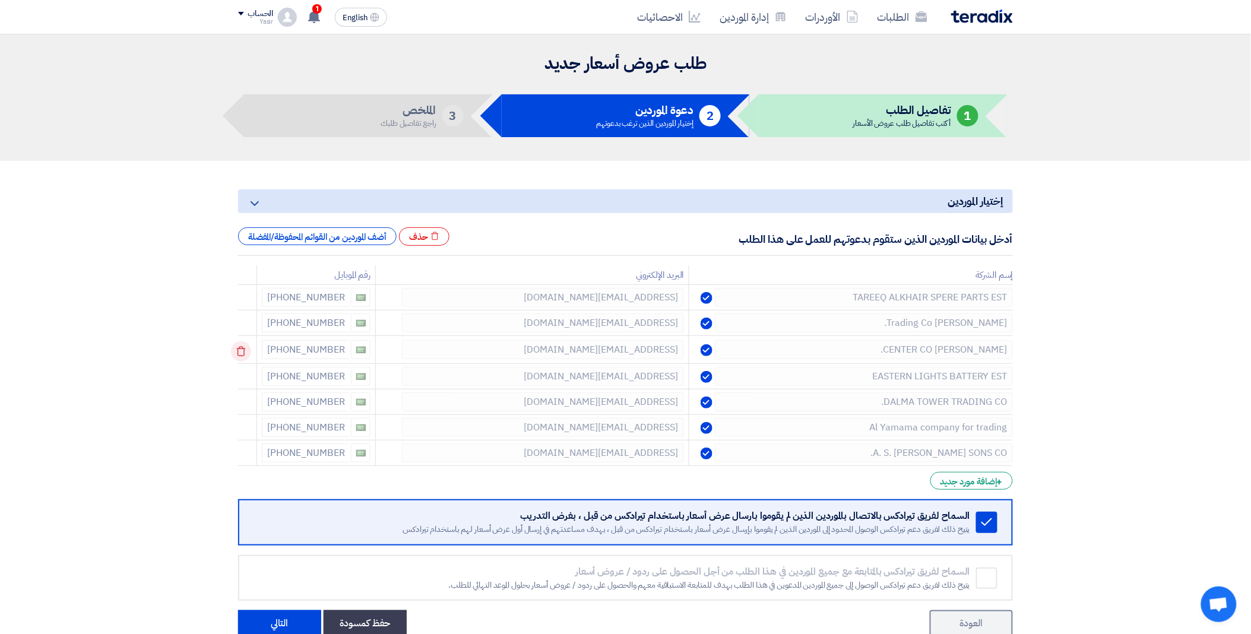
click at [248, 349] on icon at bounding box center [241, 351] width 20 height 20
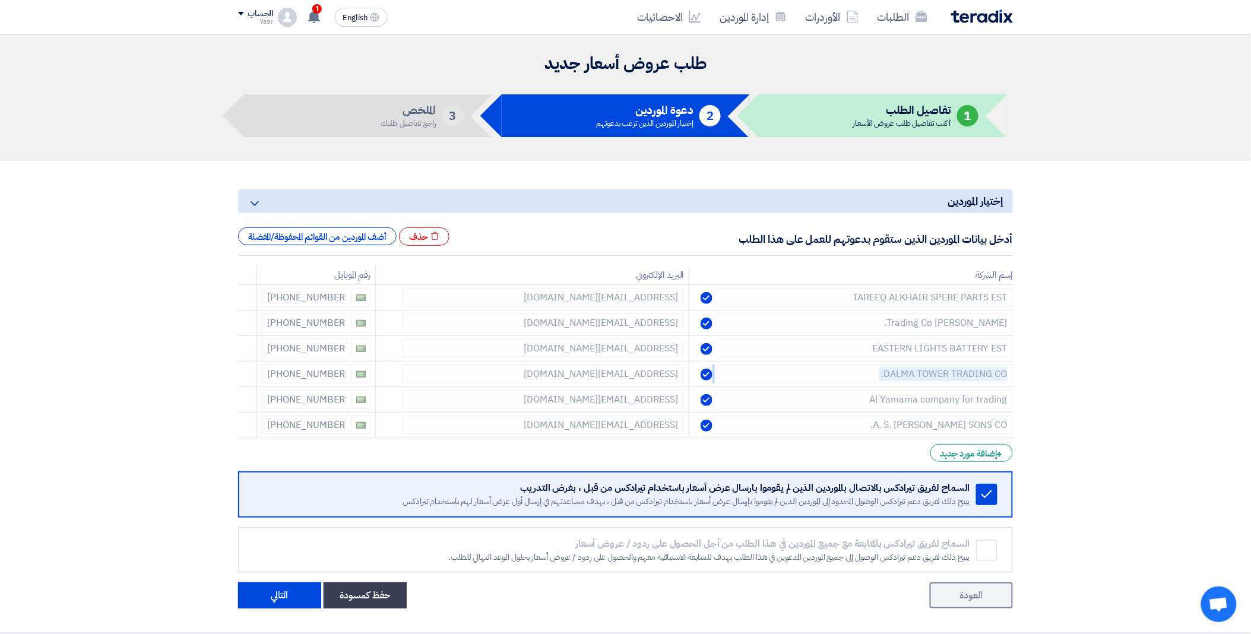
click at [0, 0] on icon at bounding box center [0, 0] width 0 height 0
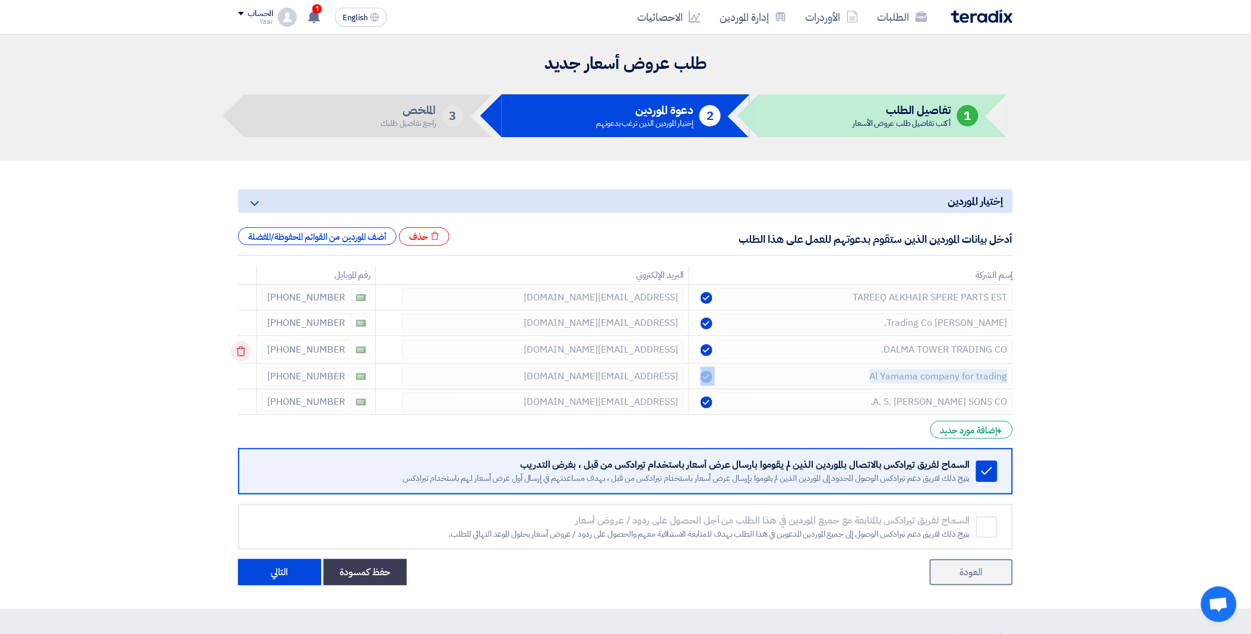
click at [248, 349] on icon at bounding box center [241, 351] width 20 height 20
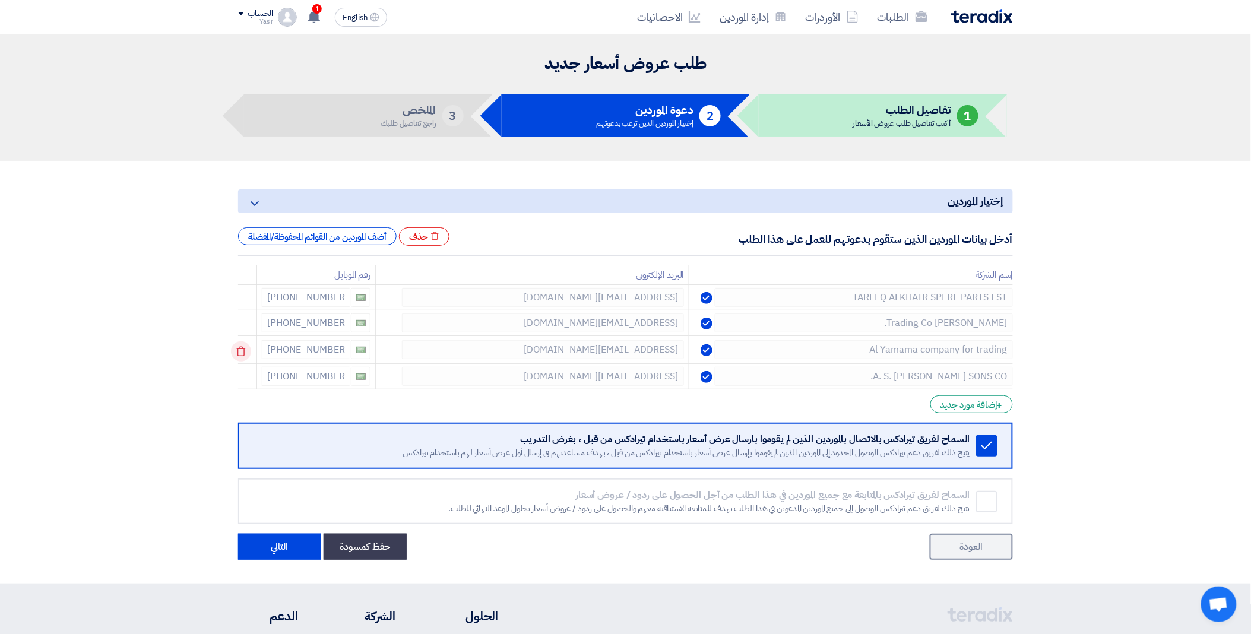
click at [248, 349] on icon at bounding box center [241, 351] width 20 height 20
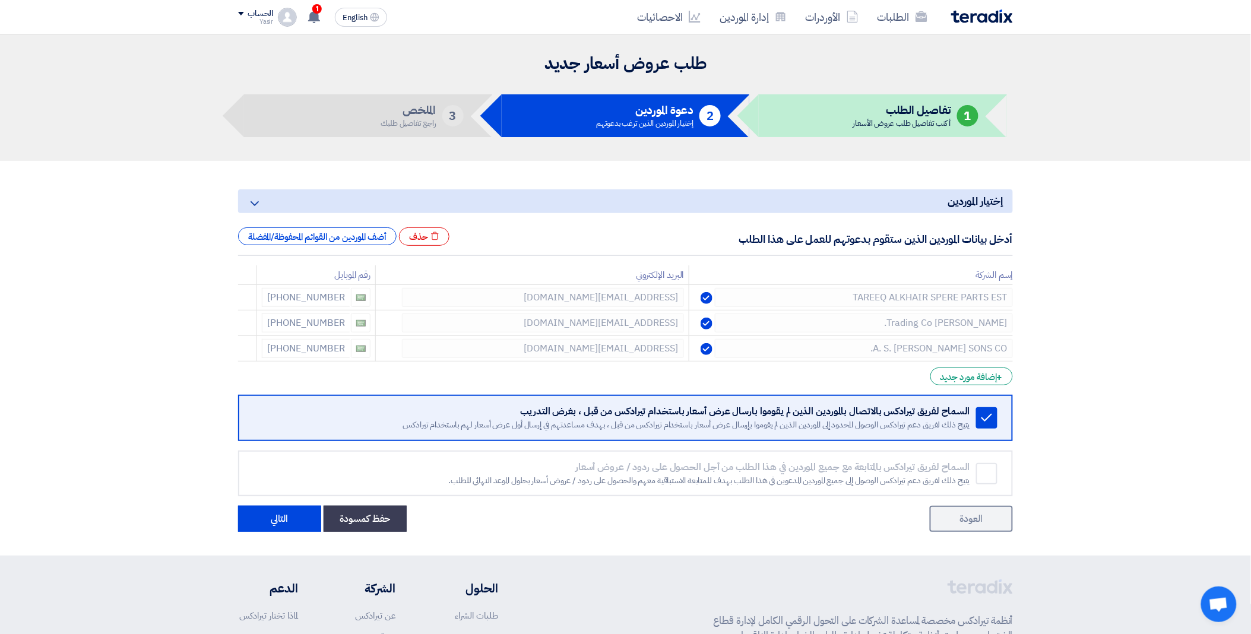
click at [0, 0] on icon at bounding box center [0, 0] width 0 height 0
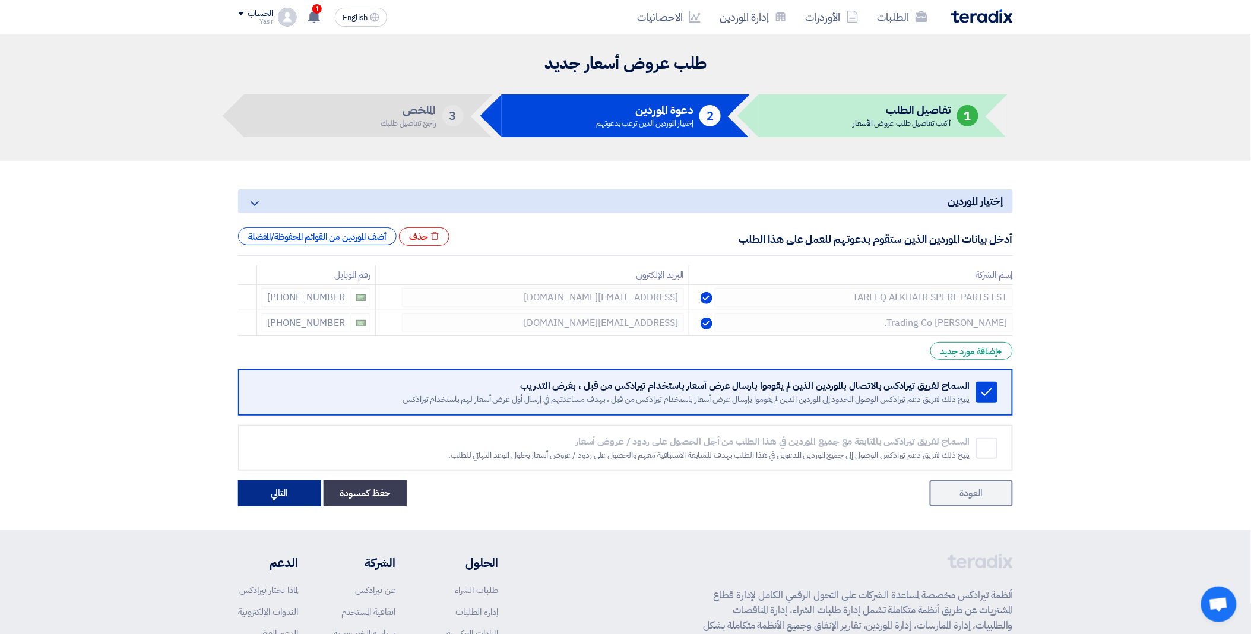
click at [275, 486] on button "التالي" at bounding box center [279, 493] width 83 height 26
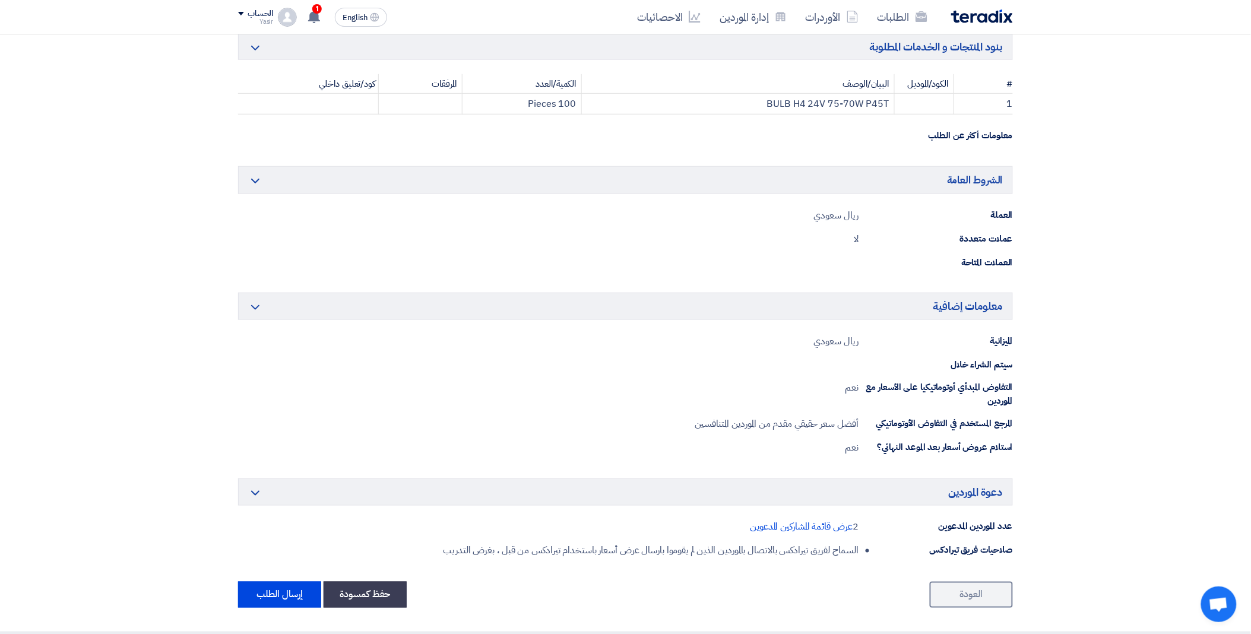
scroll to position [330, 0]
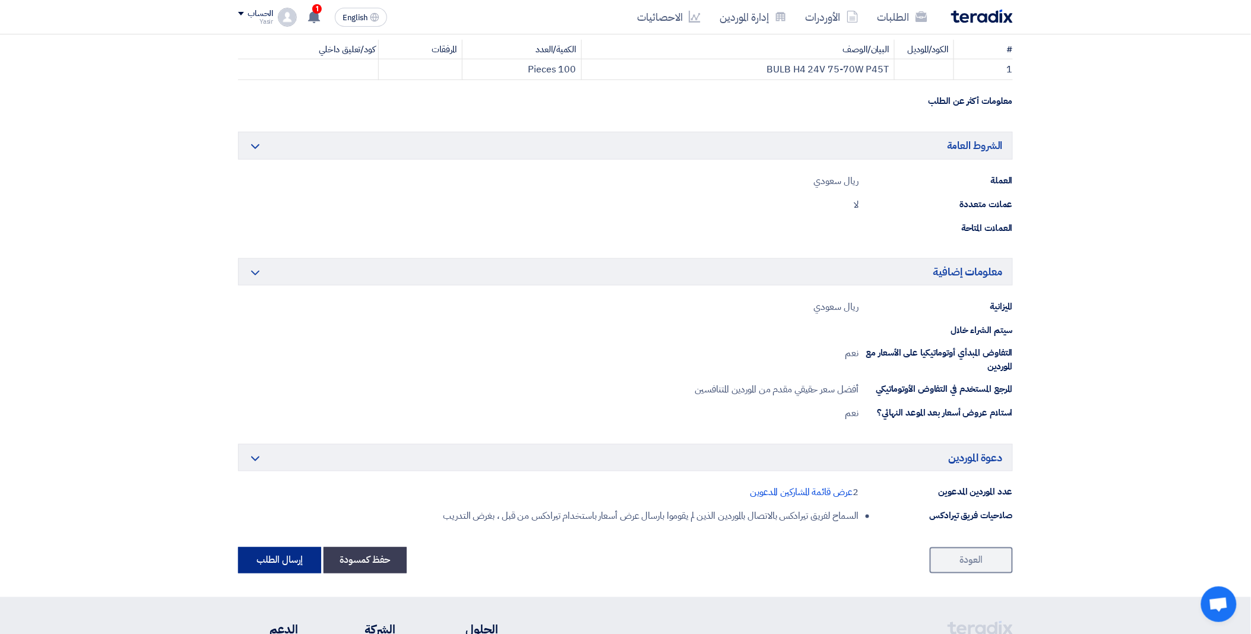
click at [293, 555] on button "إرسال الطلب" at bounding box center [279, 561] width 83 height 26
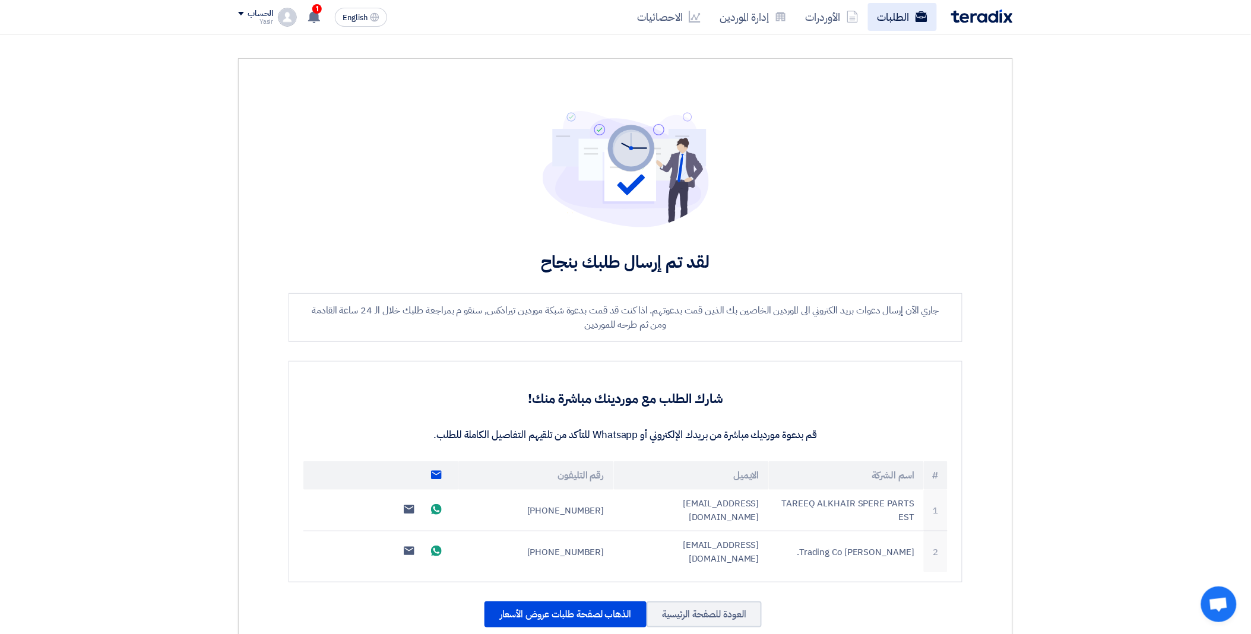
click at [913, 7] on link "الطلبات" at bounding box center [902, 17] width 69 height 28
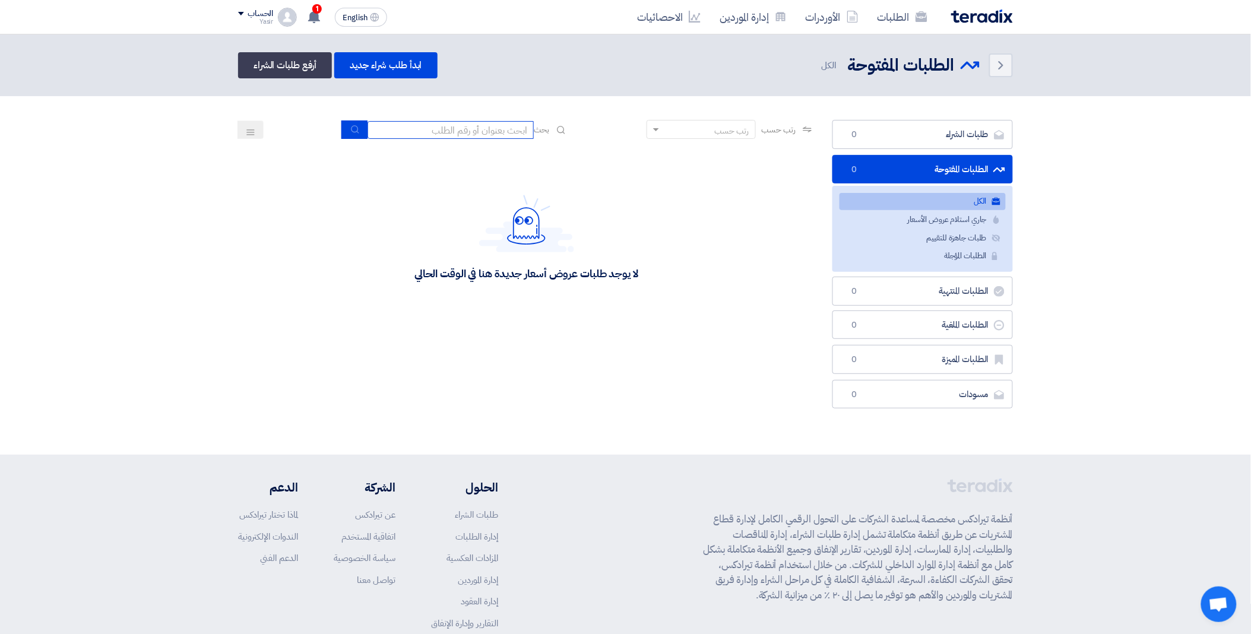
click at [431, 128] on input at bounding box center [451, 130] width 166 height 18
paste input "68945"
type input "68945"
click at [353, 122] on button "submit" at bounding box center [354, 130] width 26 height 18
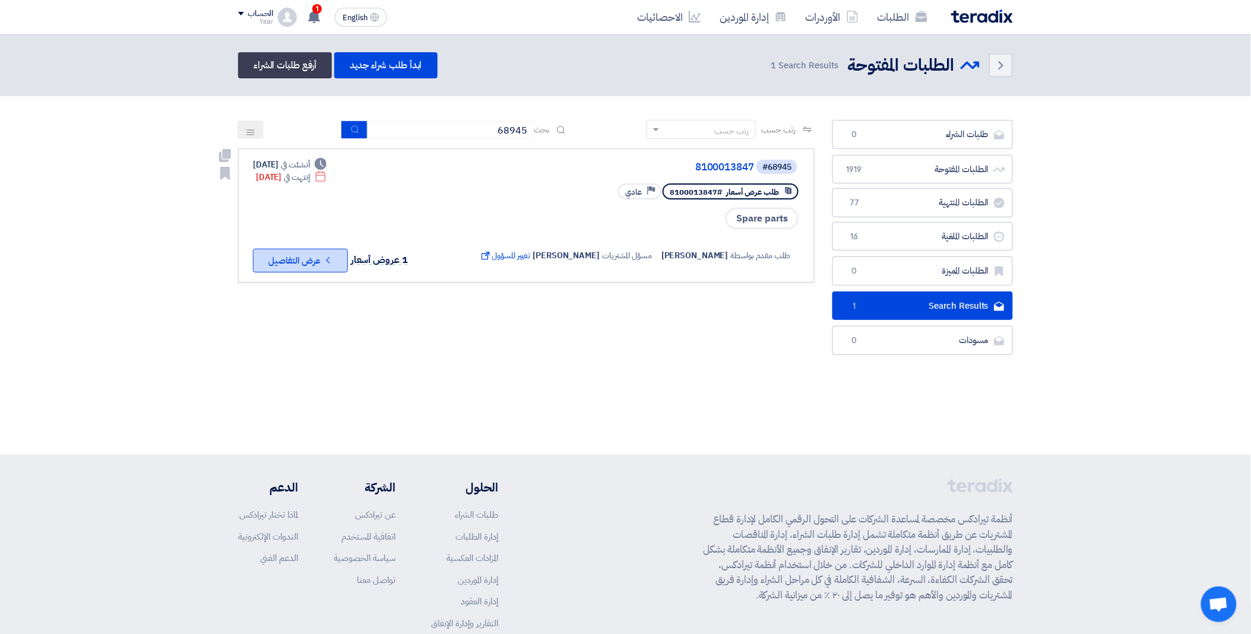
click at [318, 251] on button "Check details عرض التفاصيل" at bounding box center [300, 261] width 95 height 24
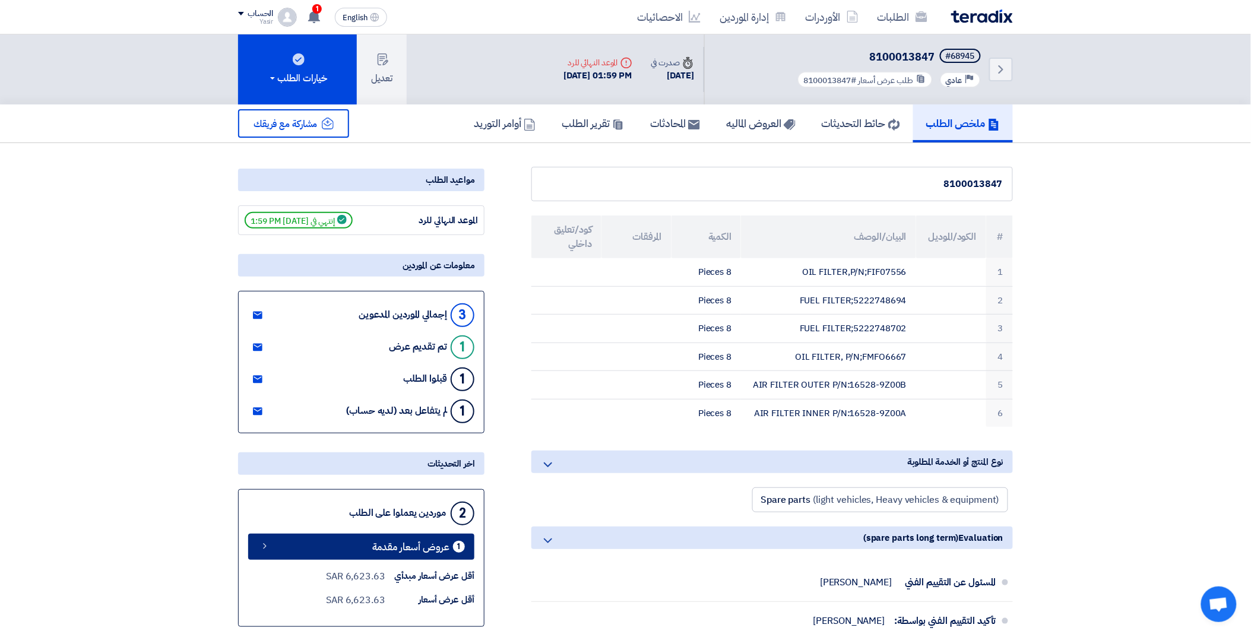
click at [341, 553] on link "1 عروض أسعار مقدمة" at bounding box center [361, 547] width 226 height 26
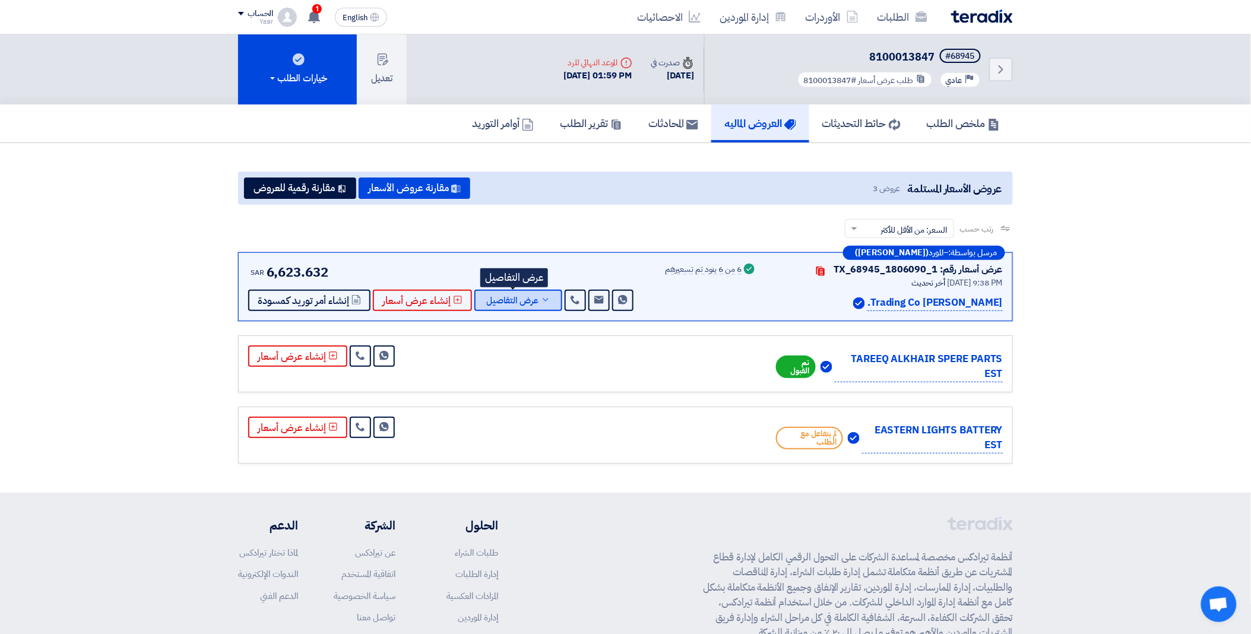
click at [502, 300] on span "عرض التفاصيل" at bounding box center [512, 300] width 52 height 9
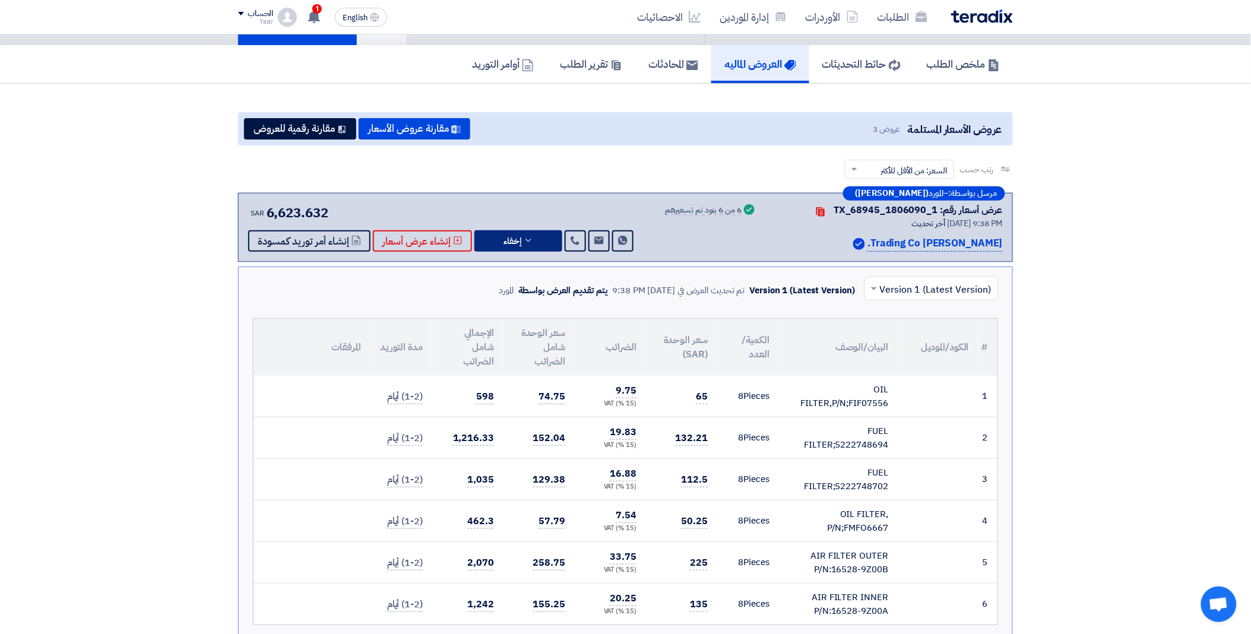
scroll to position [330, 0]
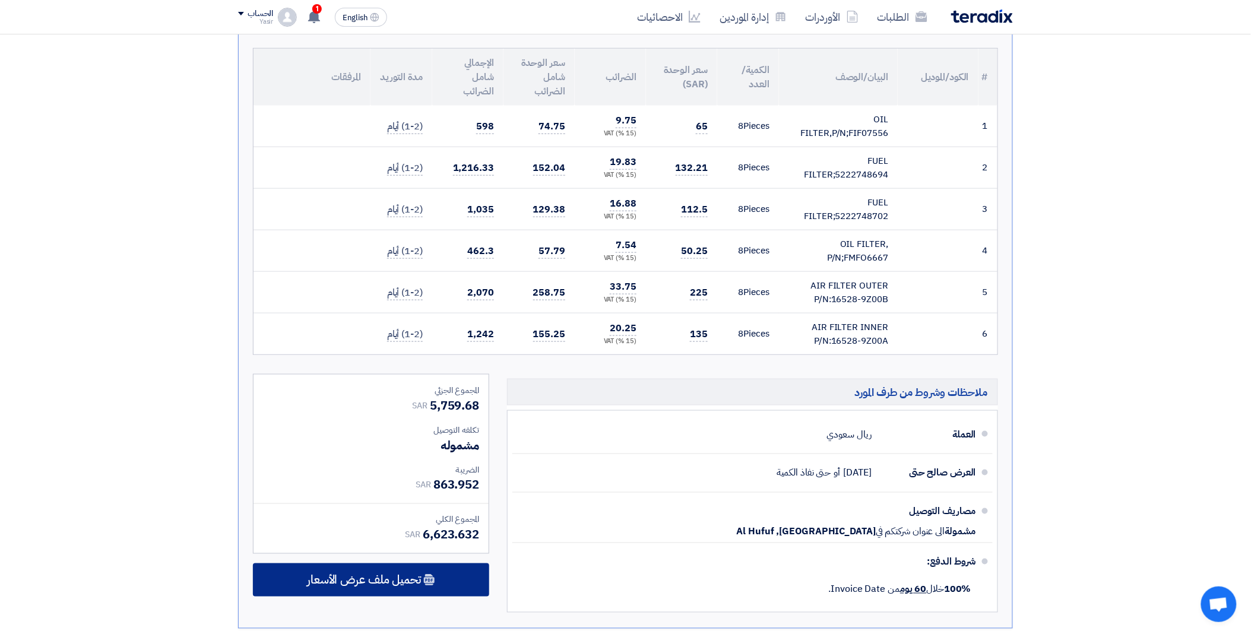
click at [387, 583] on span "تحميل ملف عرض الأسعار" at bounding box center [364, 580] width 114 height 11
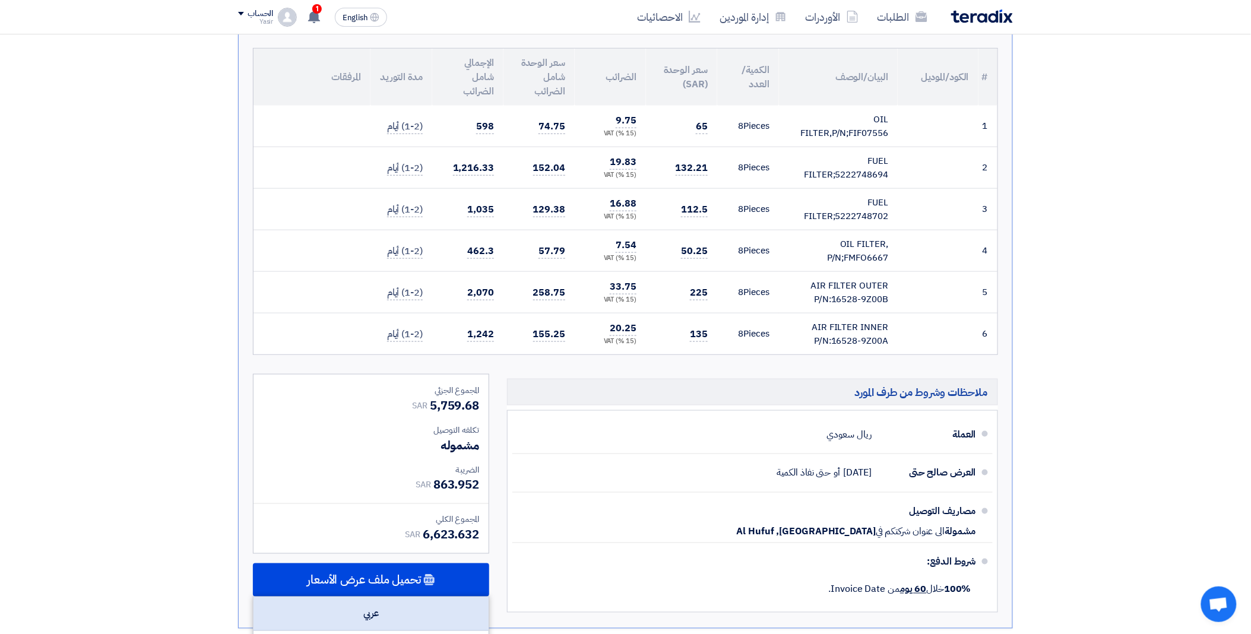
click at [381, 606] on div "عربي" at bounding box center [371, 614] width 235 height 34
click at [366, 621] on div "عربي" at bounding box center [371, 614] width 235 height 34
